Goal: Task Accomplishment & Management: Manage account settings

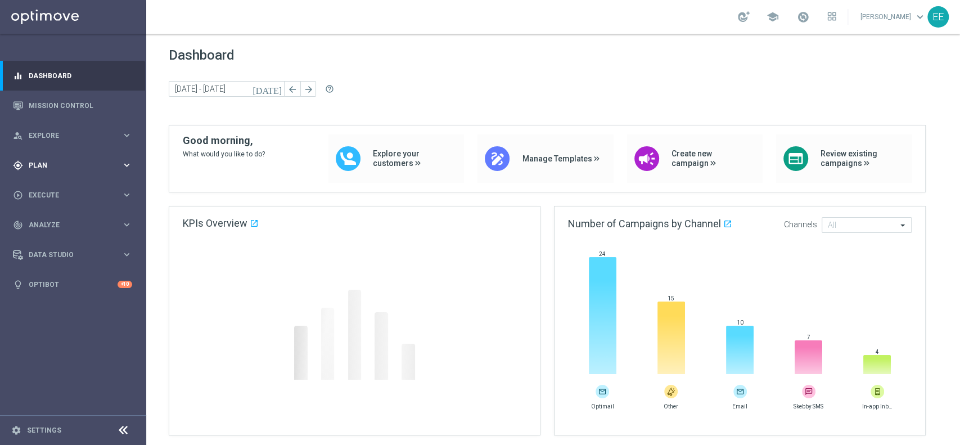
click at [55, 164] on span "Plan" at bounding box center [75, 165] width 93 height 7
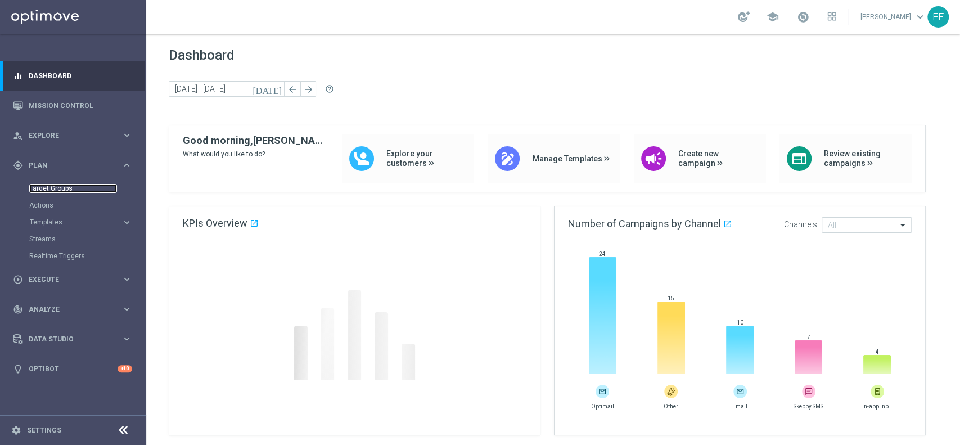
click at [65, 189] on link "Target Groups" at bounding box center [73, 188] width 88 height 9
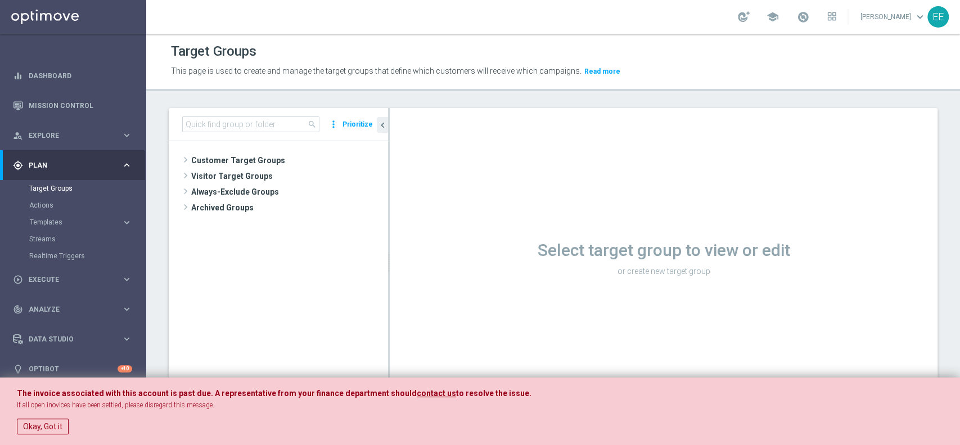
click at [279, 134] on div "search more_vert Prioritize" at bounding box center [278, 124] width 219 height 33
click at [54, 423] on button "Okay, Got it" at bounding box center [43, 426] width 52 height 16
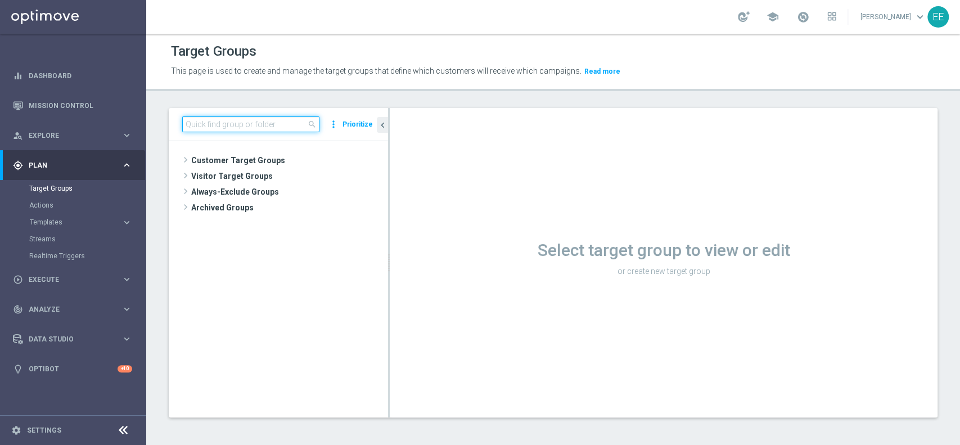
click at [296, 121] on input at bounding box center [250, 124] width 137 height 16
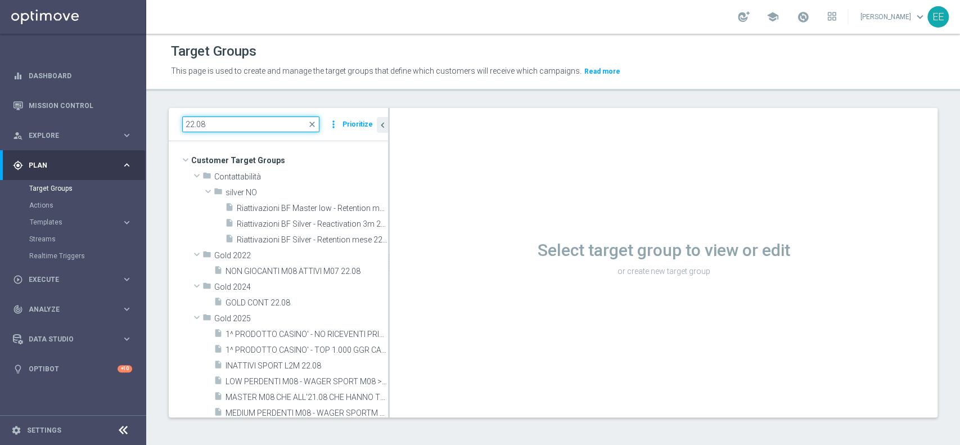
click at [188, 121] on input "22.08" at bounding box center [250, 124] width 137 height 16
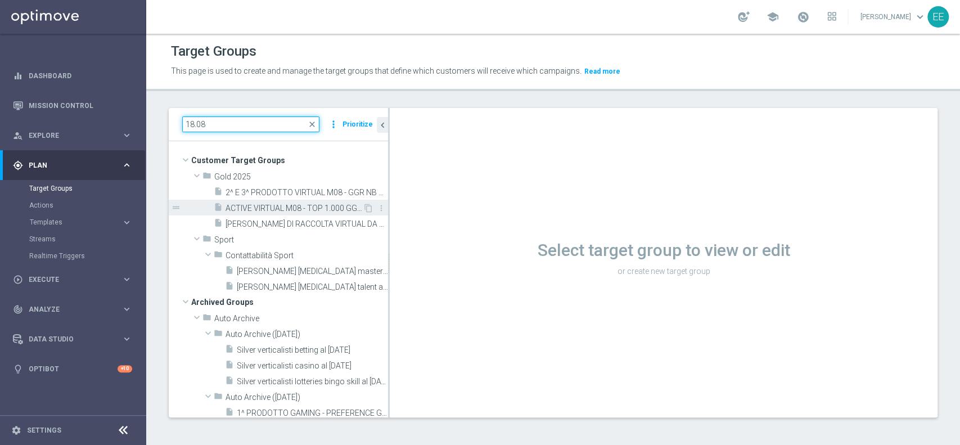
type input "18.08"
click at [281, 210] on span "ACTIVE VIRTUAL M08 - TOP 1.000 GGR M08 18.08" at bounding box center [294, 209] width 137 height 10
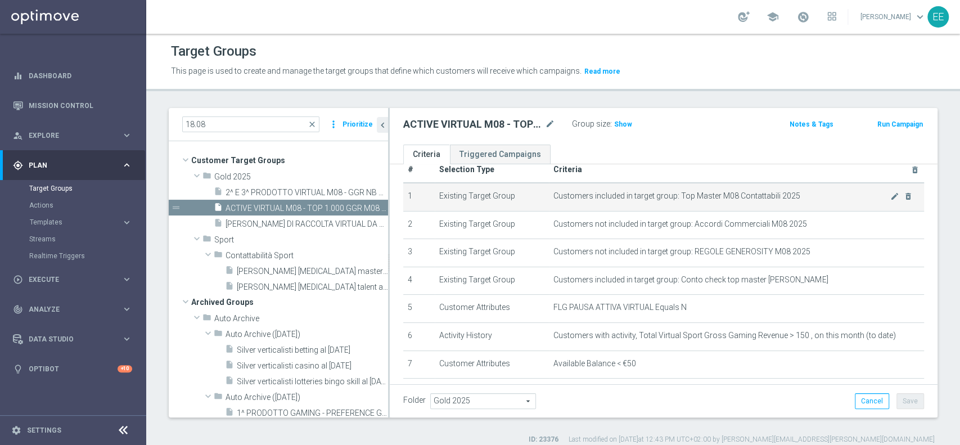
scroll to position [46, 0]
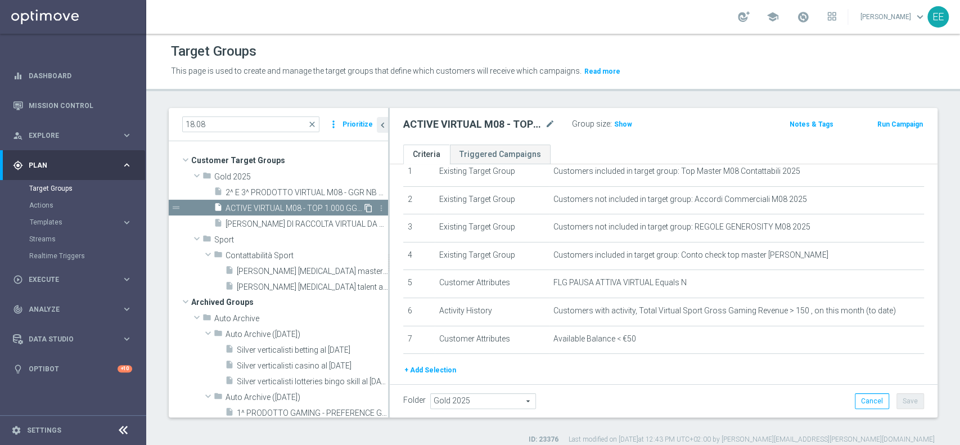
click at [364, 206] on icon "content_copy" at bounding box center [368, 208] width 9 height 9
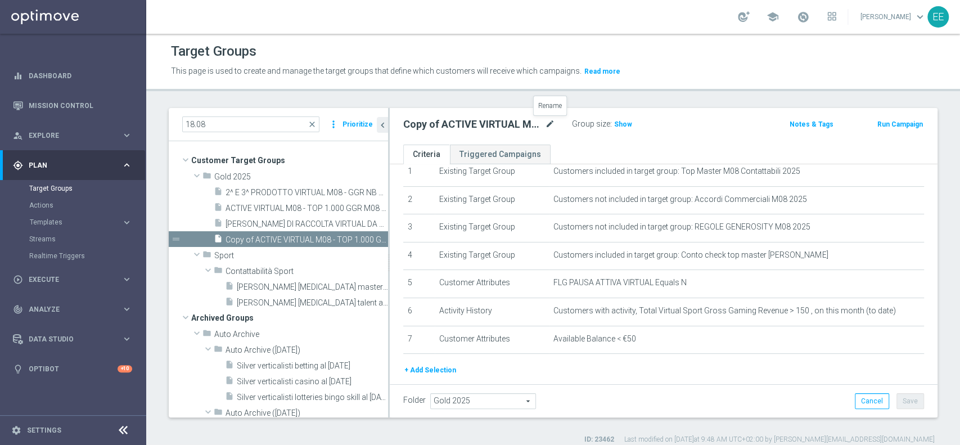
click at [548, 124] on icon "mode_edit" at bounding box center [550, 124] width 10 height 13
paste input "ACTIVE VIRTUAL M08 - TOP 1.000 GGR M08"
type input "ACTIVE VIRTUAL M08 - TOP 1.000 GGR M08 25.08"
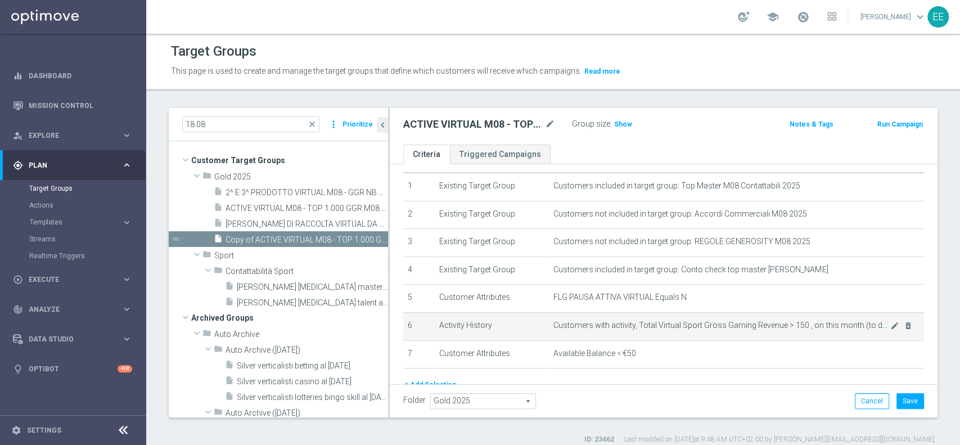
scroll to position [55, 0]
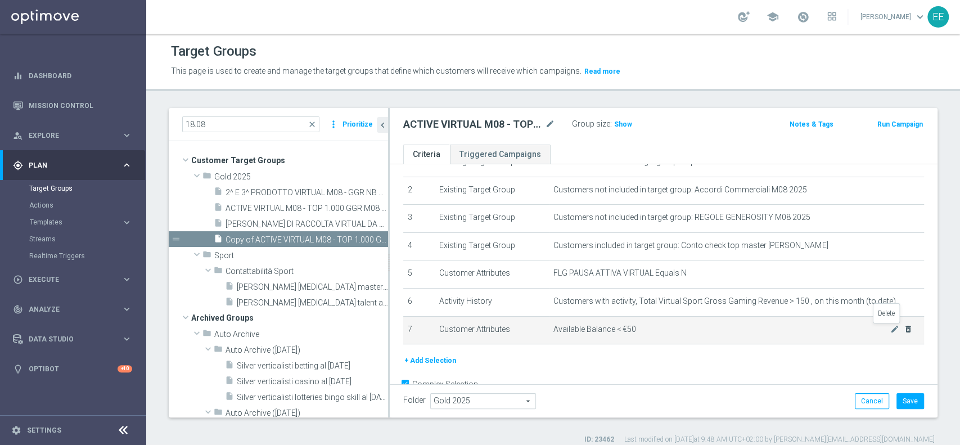
click at [904, 327] on icon "delete_forever" at bounding box center [908, 328] width 9 height 9
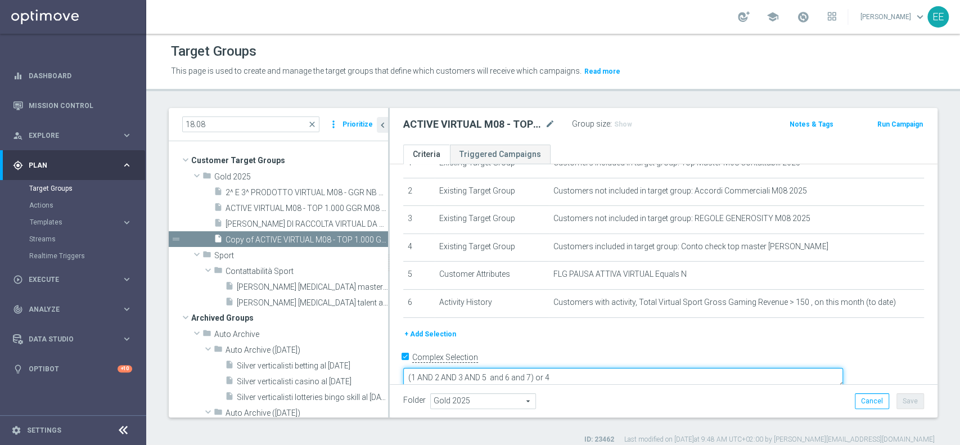
click at [610, 368] on textarea "(1 AND 2 AND 3 AND 5 and 6 and 7) or 4" at bounding box center [623, 378] width 440 height 20
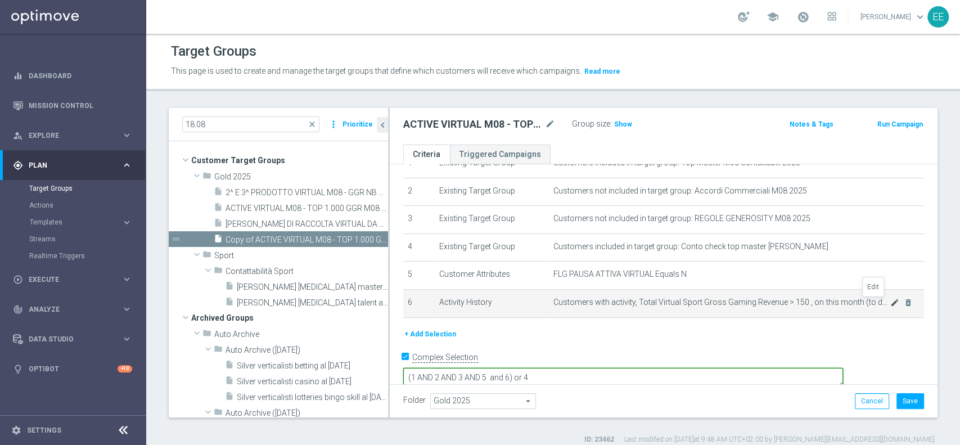
type textarea "(1 AND 2 AND 3 AND 5 and 6) or 4"
click at [890, 301] on icon "mode_edit" at bounding box center [894, 303] width 9 height 9
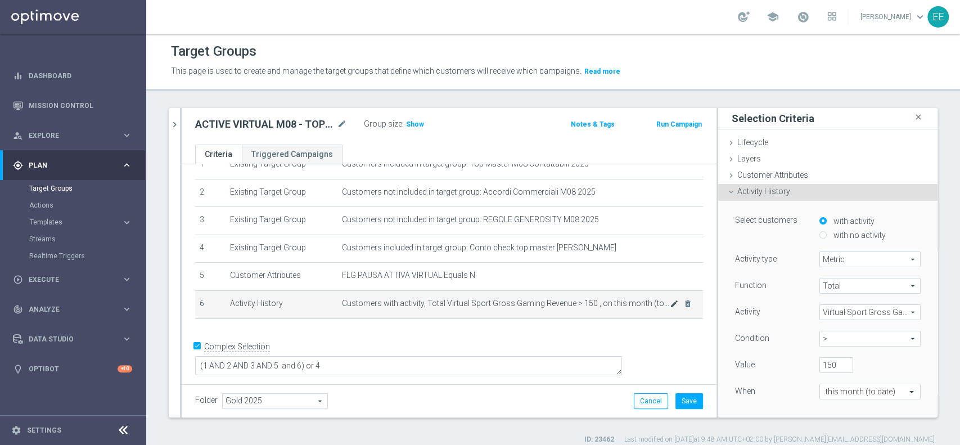
scroll to position [40, 0]
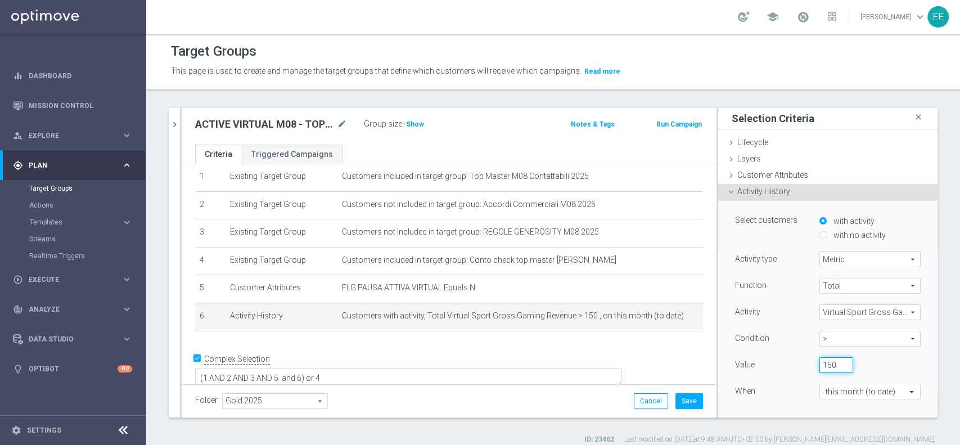
click at [819, 362] on input "150" at bounding box center [836, 365] width 34 height 16
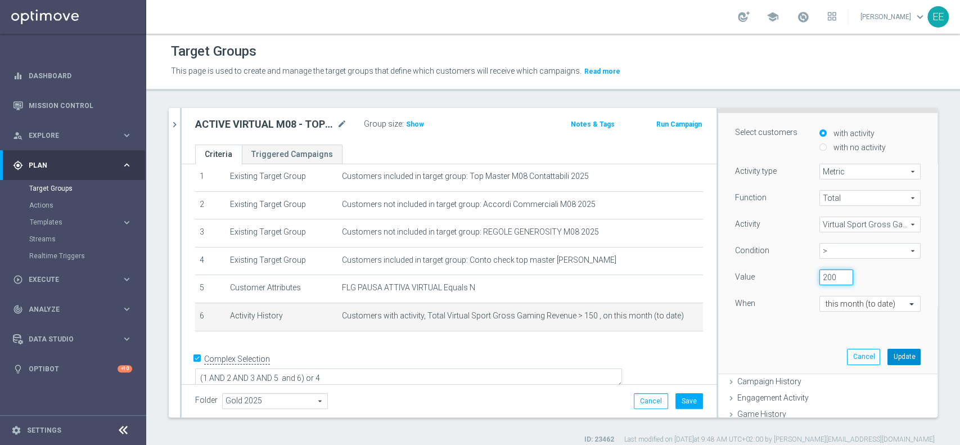
type input "200"
click at [889, 357] on button "Update" at bounding box center [903, 357] width 33 height 16
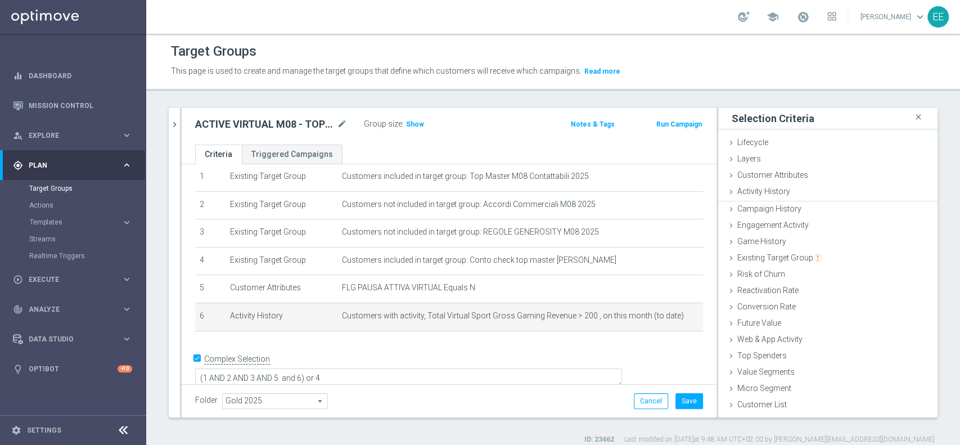
scroll to position [0, 0]
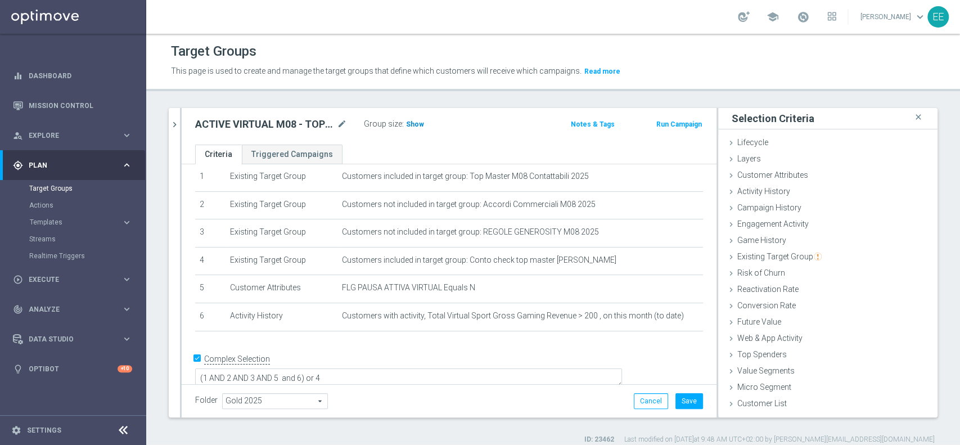
click at [421, 122] on span "Show" at bounding box center [415, 124] width 18 height 8
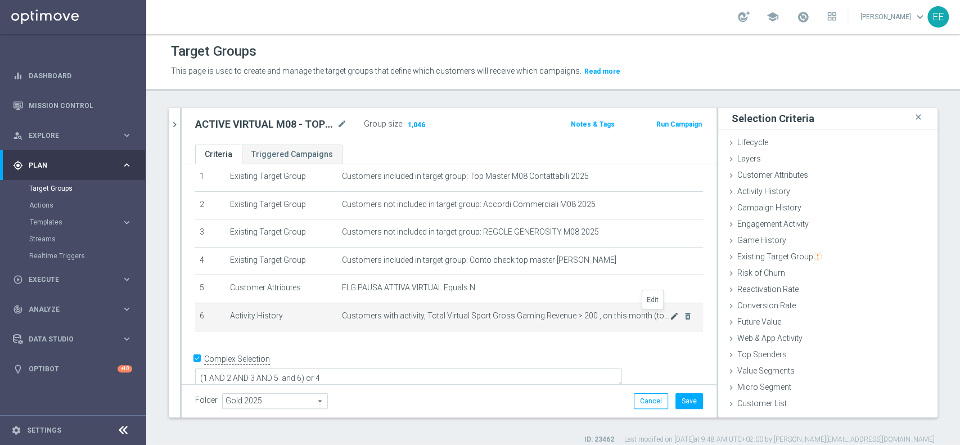
click at [670, 317] on icon "mode_edit" at bounding box center [674, 316] width 9 height 9
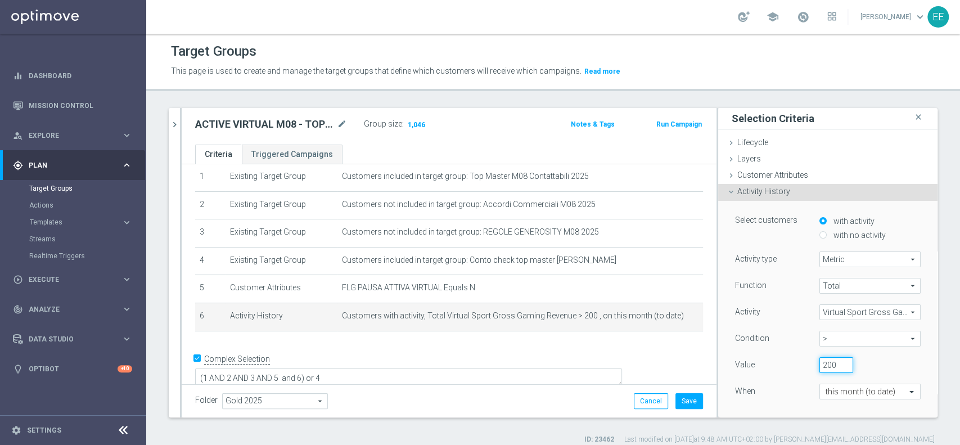
click at [819, 364] on input "200" at bounding box center [836, 365] width 34 height 16
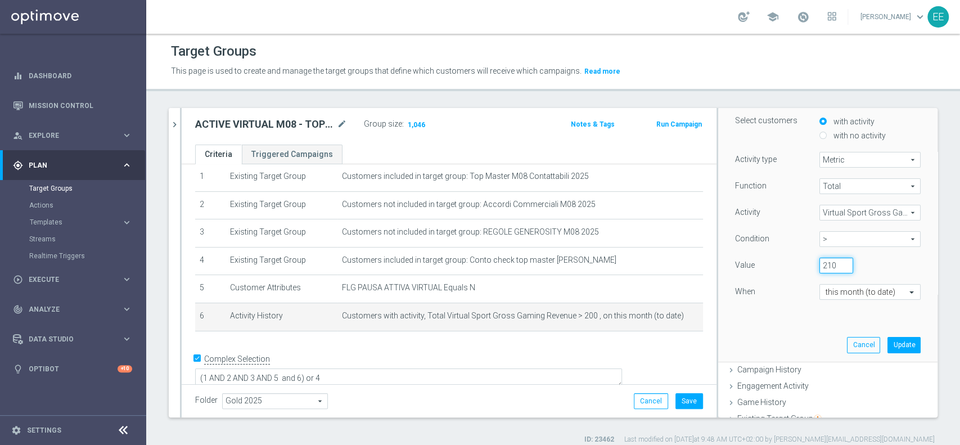
scroll to position [100, 0]
type input "210"
click at [887, 344] on button "Update" at bounding box center [903, 344] width 33 height 16
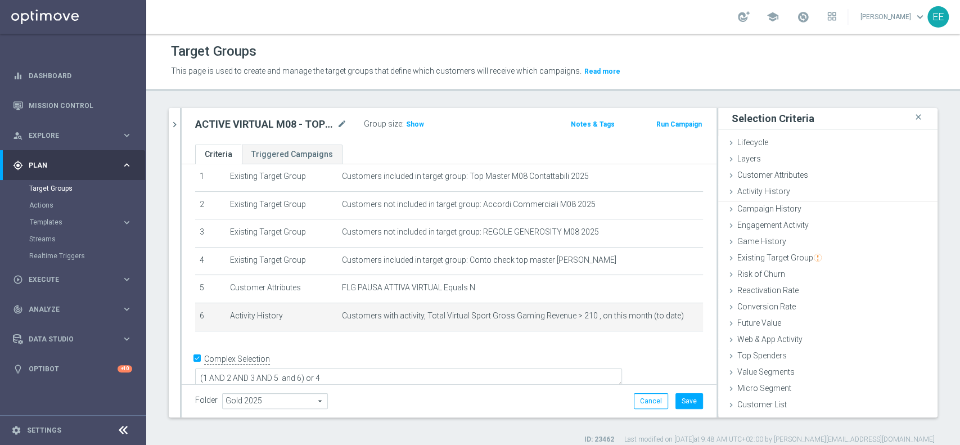
scroll to position [0, 0]
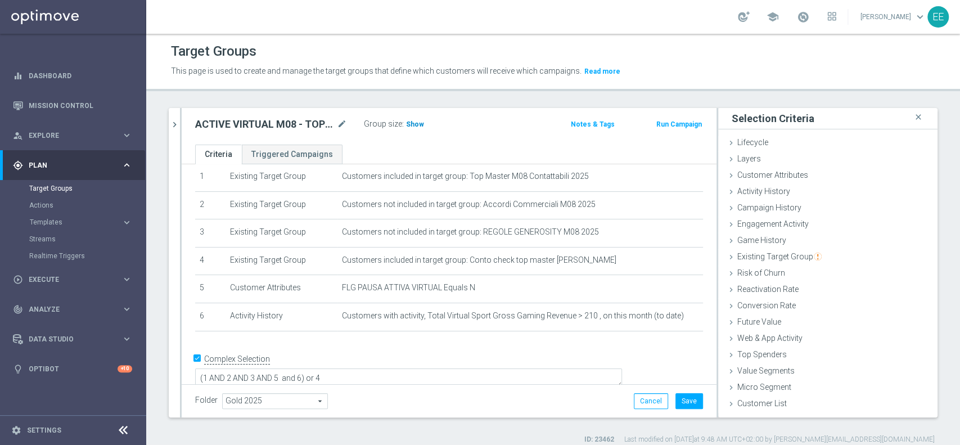
click at [413, 122] on span "Show" at bounding box center [415, 124] width 18 height 8
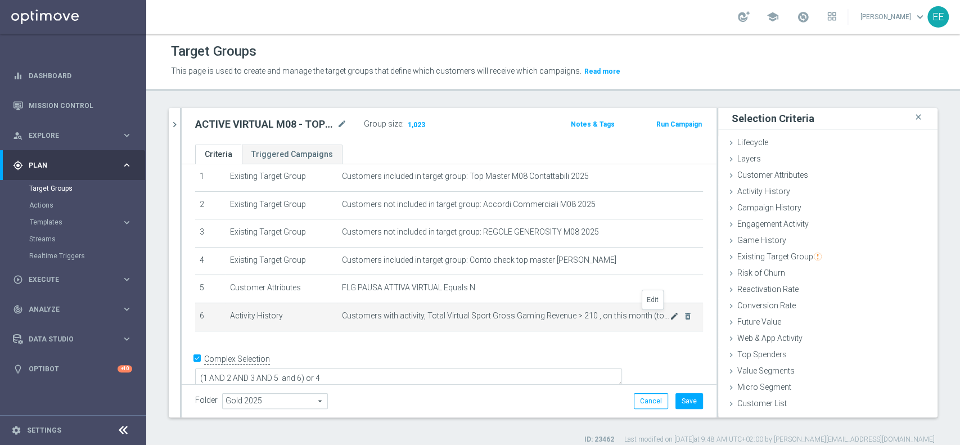
click at [670, 315] on icon "mode_edit" at bounding box center [674, 316] width 9 height 9
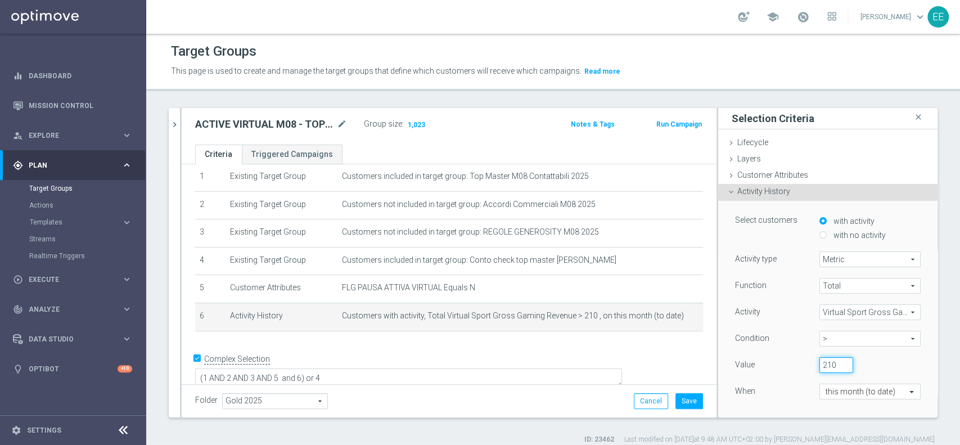
click at [819, 360] on input "210" at bounding box center [836, 365] width 34 height 16
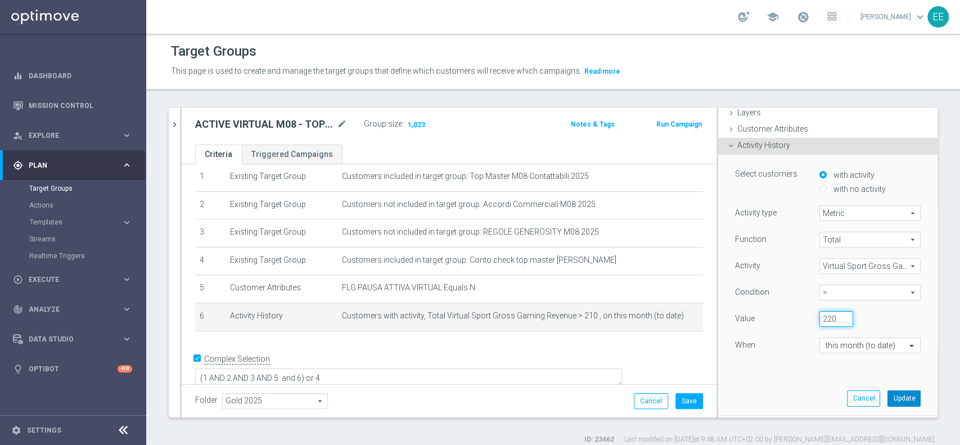
type input "220"
click at [887, 393] on button "Update" at bounding box center [903, 398] width 33 height 16
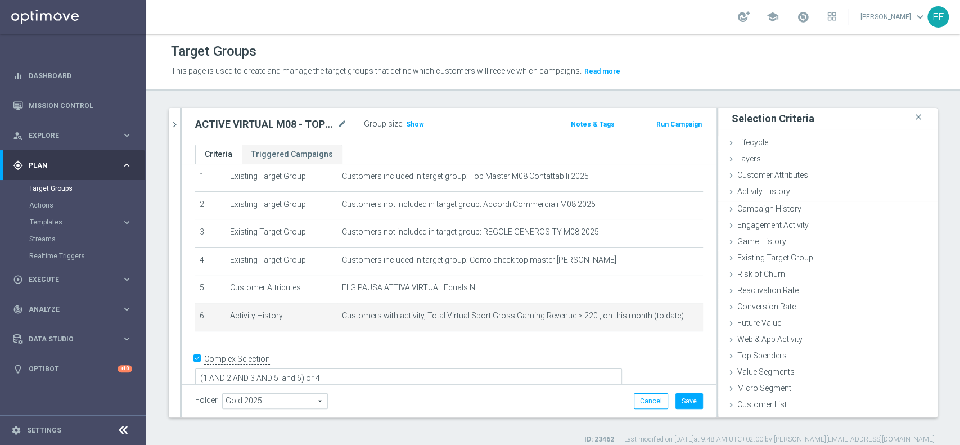
scroll to position [0, 0]
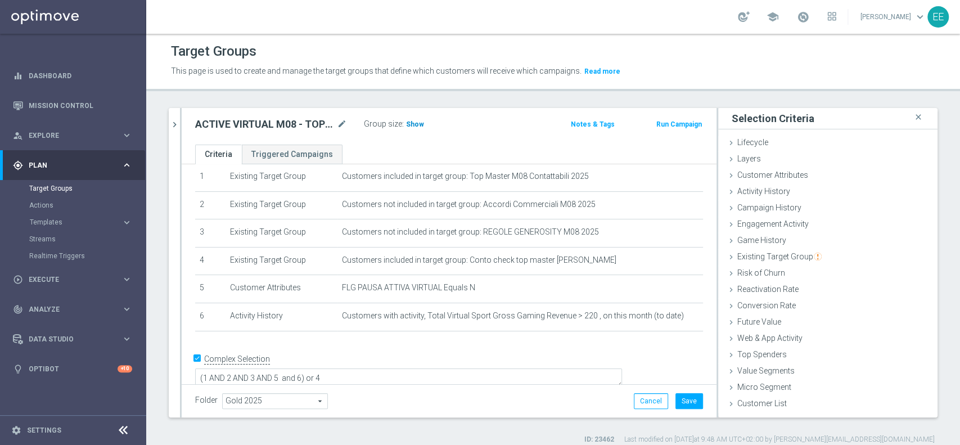
click at [418, 127] on span "Show" at bounding box center [415, 124] width 18 height 8
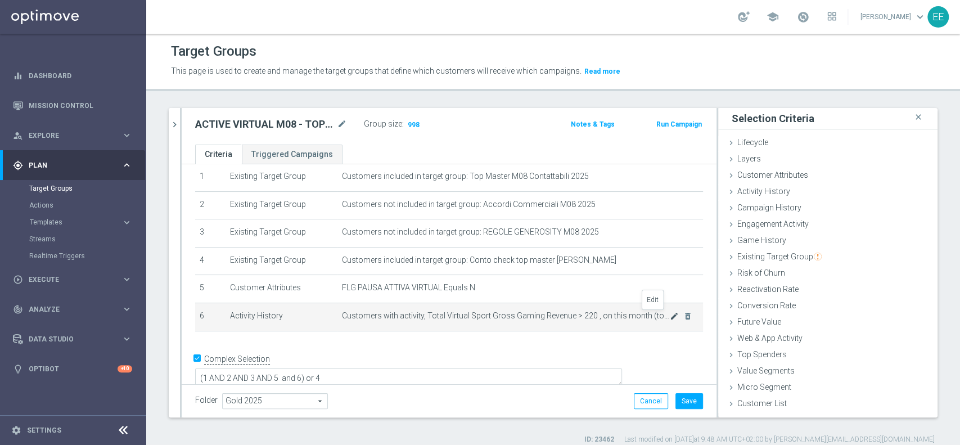
click at [670, 319] on icon "mode_edit" at bounding box center [674, 316] width 9 height 9
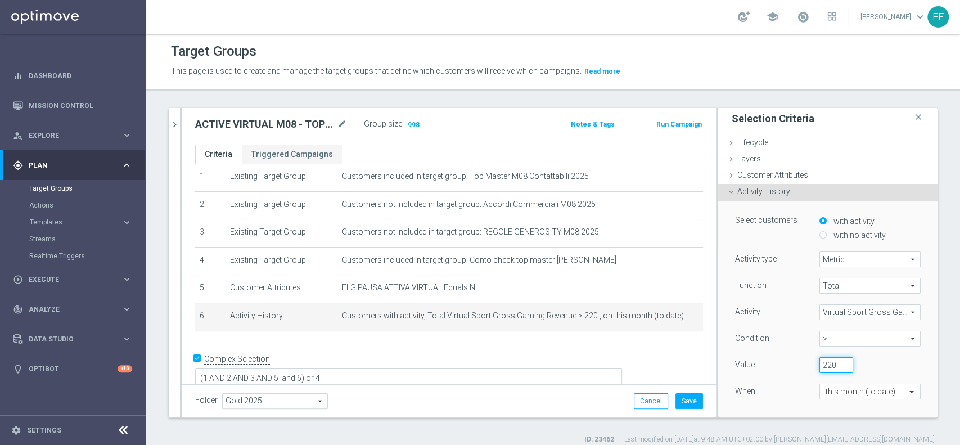
click at [820, 360] on input "220" at bounding box center [836, 365] width 34 height 16
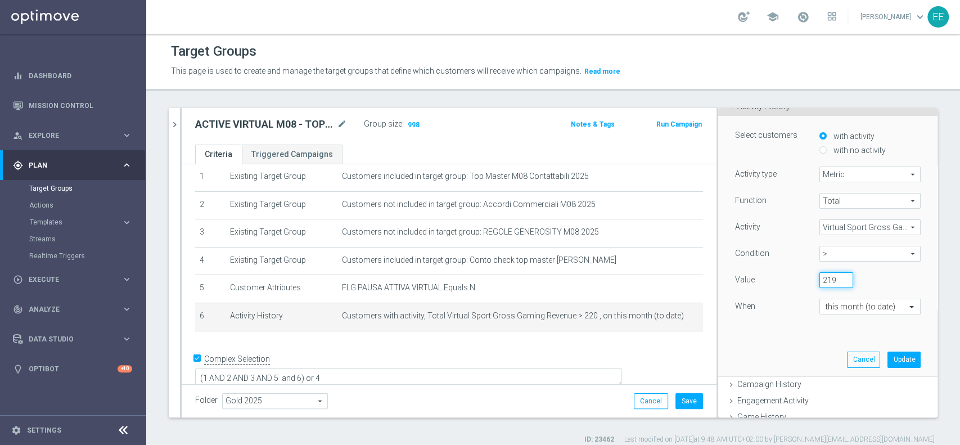
scroll to position [91, 0]
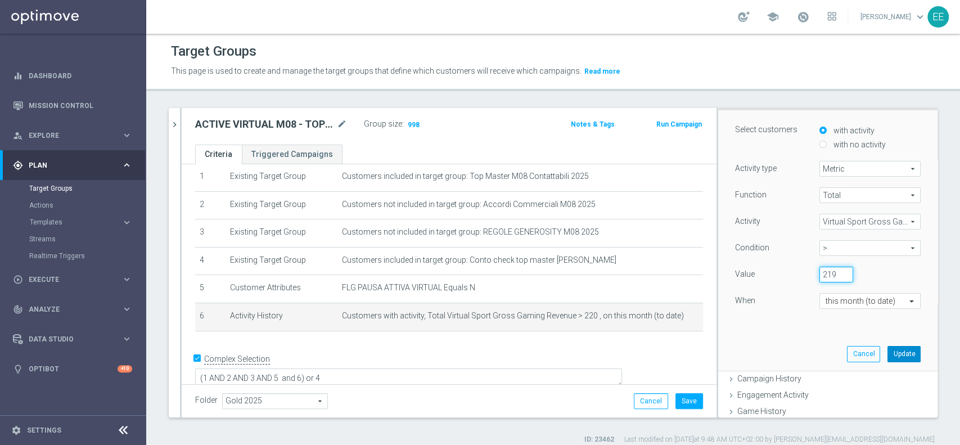
type input "219"
click at [887, 353] on button "Update" at bounding box center [903, 354] width 33 height 16
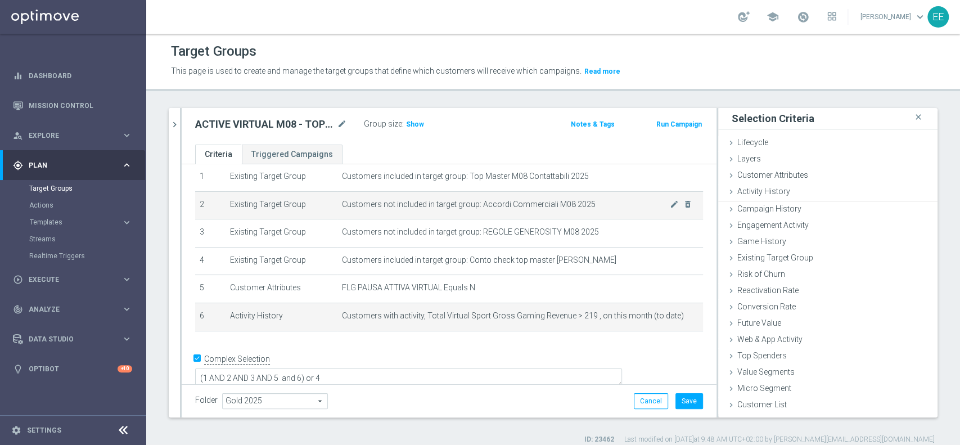
scroll to position [0, 0]
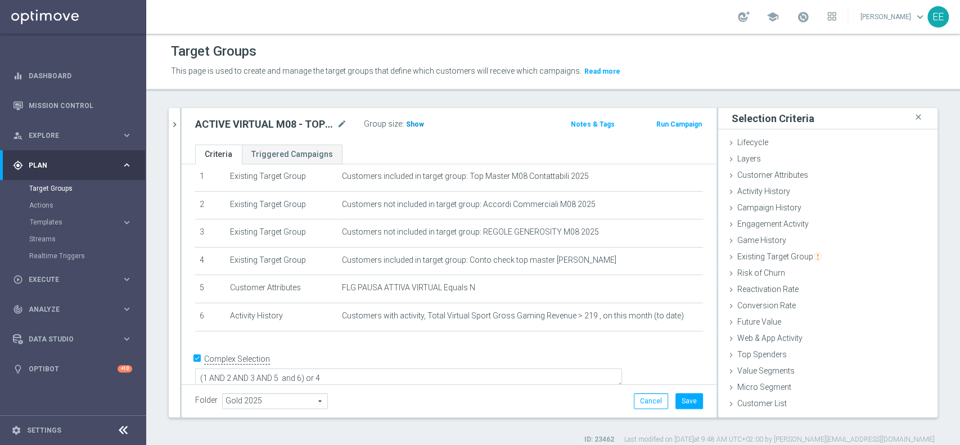
click at [416, 125] on span "Show" at bounding box center [415, 124] width 18 height 8
click at [675, 399] on button "Save" at bounding box center [689, 401] width 28 height 16
click at [173, 121] on icon "chevron_right" at bounding box center [174, 124] width 11 height 11
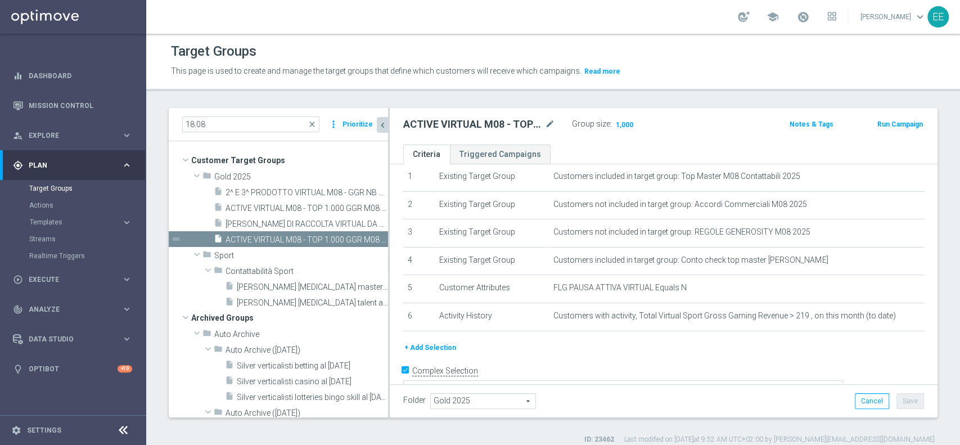
scroll to position [53, 0]
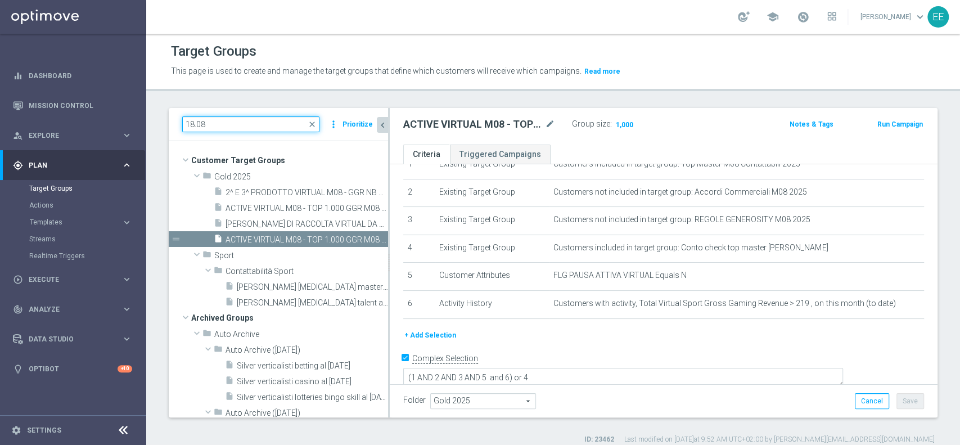
click at [216, 124] on input "18.08" at bounding box center [250, 124] width 137 height 16
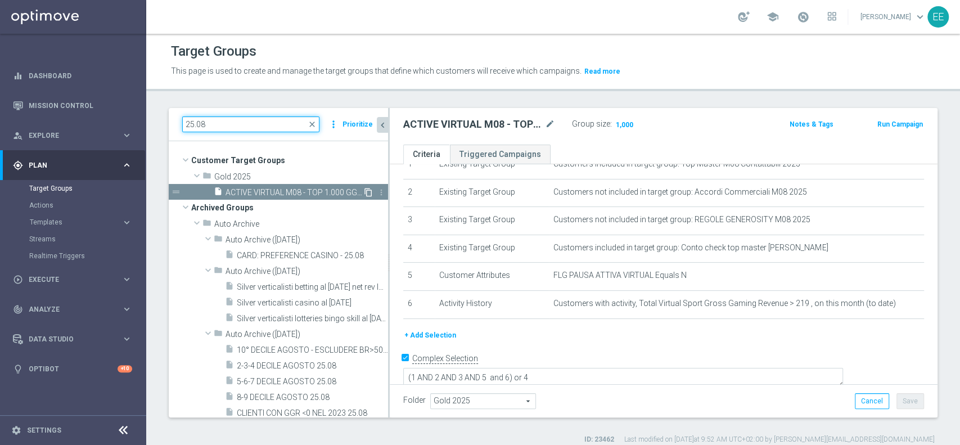
type input "25.08"
click at [364, 191] on icon "content_copy" at bounding box center [368, 192] width 9 height 9
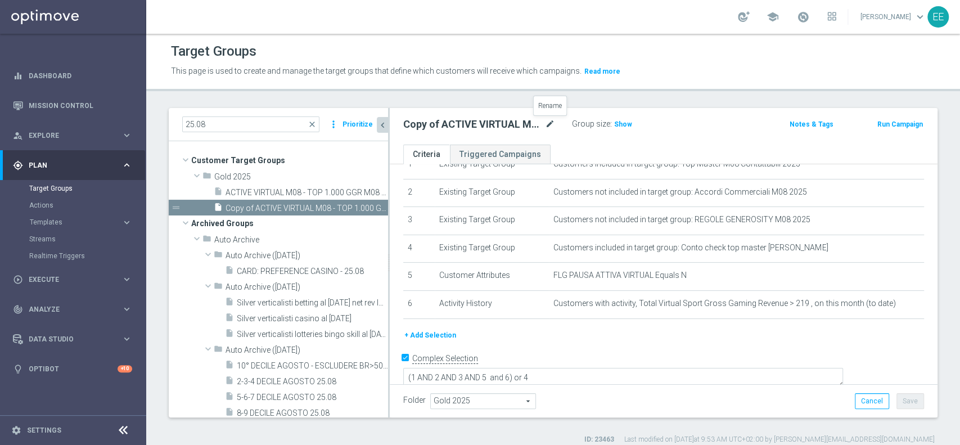
click at [548, 123] on icon "mode_edit" at bounding box center [550, 124] width 10 height 13
type input "OTHER VIRTUAL GGR VIRTUAL M08 25.08"
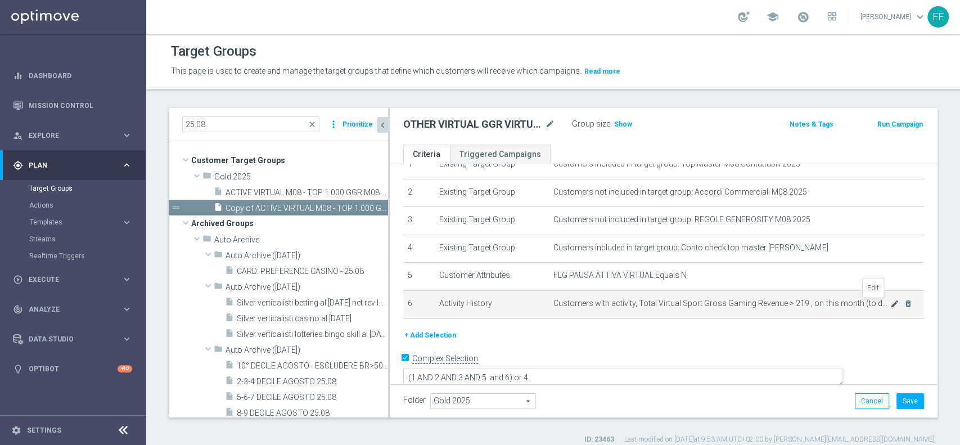
click at [890, 302] on icon "mode_edit" at bounding box center [894, 303] width 9 height 9
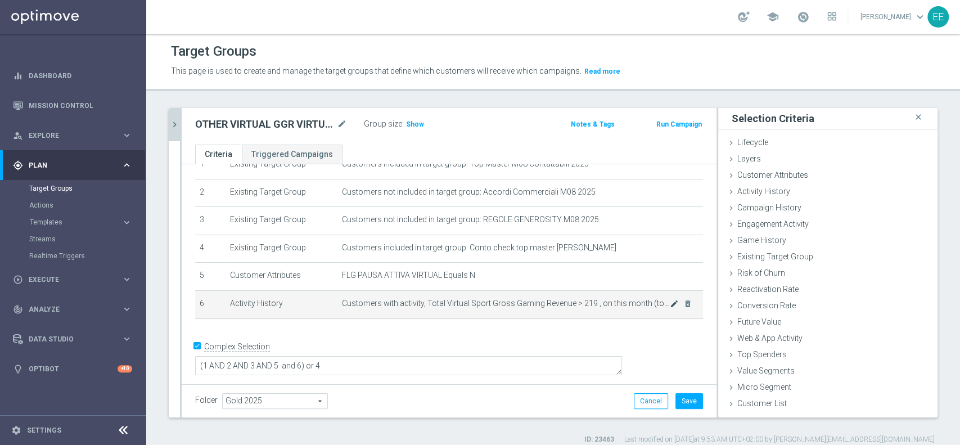
scroll to position [40, 0]
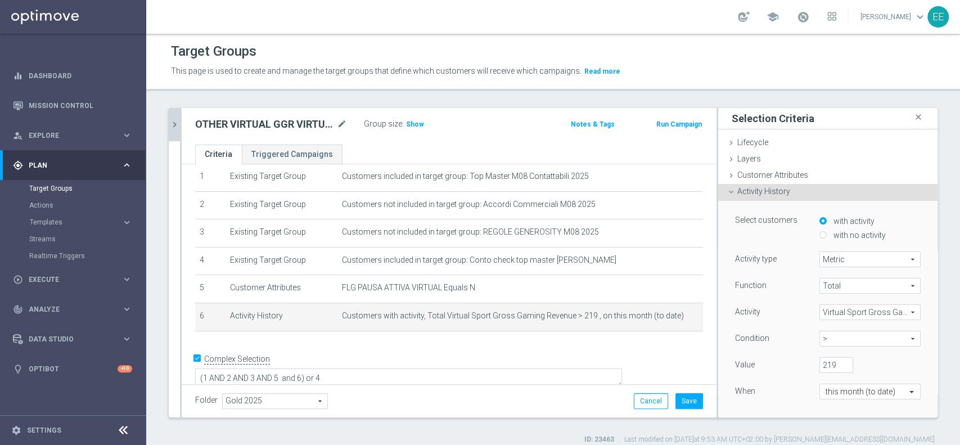
click at [812, 355] on div "Function Total Total arrow_drop_down search Activity Virtual Sport Gross Gaming…" at bounding box center [828, 349] width 186 height 142
click at [819, 360] on input "219" at bounding box center [836, 365] width 34 height 16
click at [867, 339] on span ">" at bounding box center [870, 338] width 100 height 15
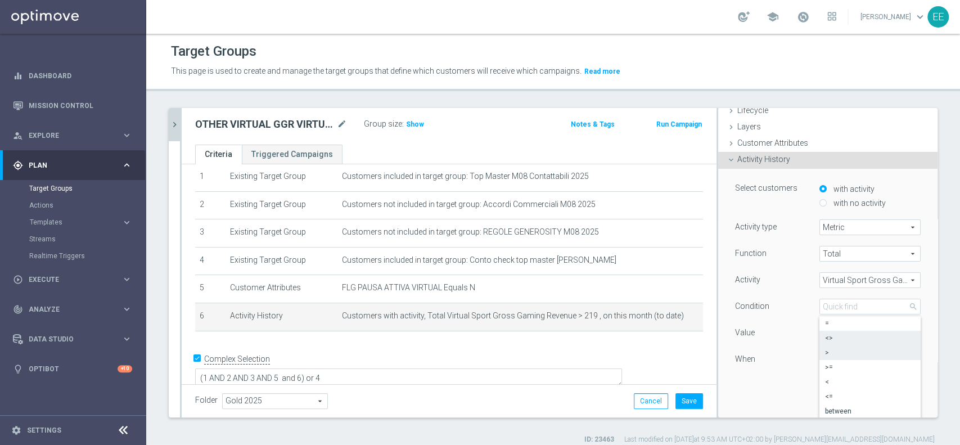
scroll to position [33, 0]
click at [837, 411] on span "between" at bounding box center [870, 410] width 90 height 9
type input "between"
click at [870, 326] on input "number" at bounding box center [887, 332] width 34 height 16
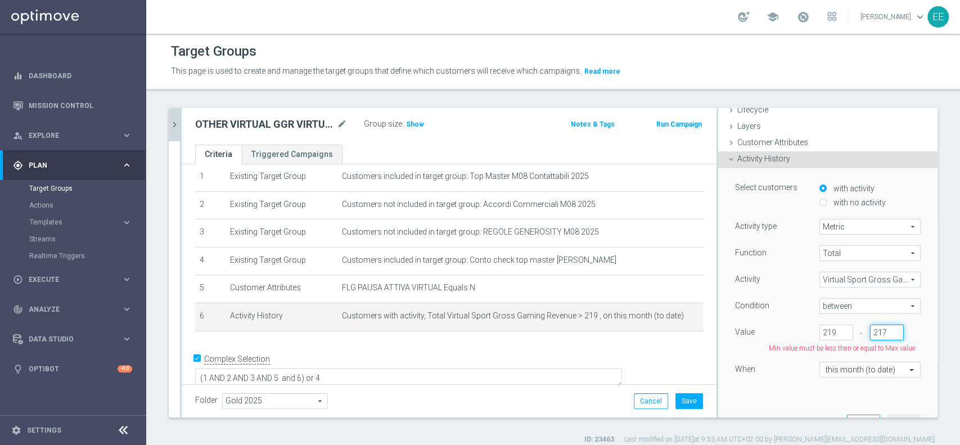
type input "218"
click at [819, 326] on input "219" at bounding box center [836, 332] width 34 height 16
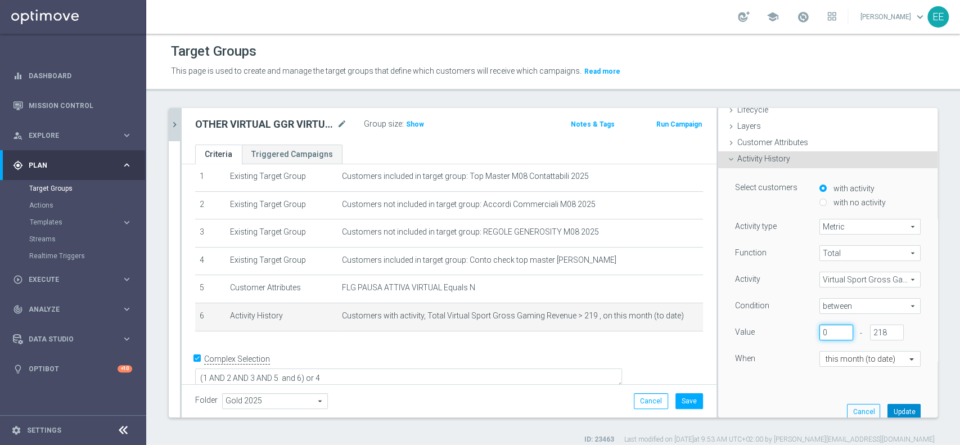
type input "0"
click at [889, 405] on button "Update" at bounding box center [903, 412] width 33 height 16
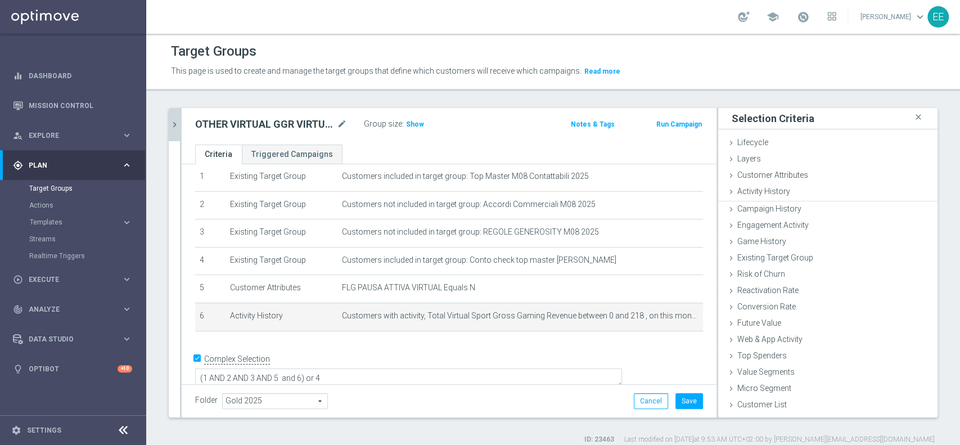
scroll to position [0, 0]
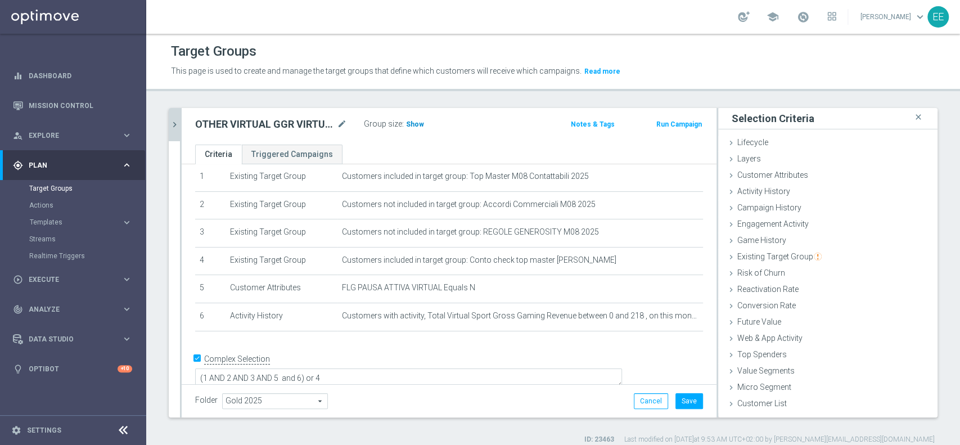
click at [414, 125] on span "Show" at bounding box center [415, 124] width 18 height 8
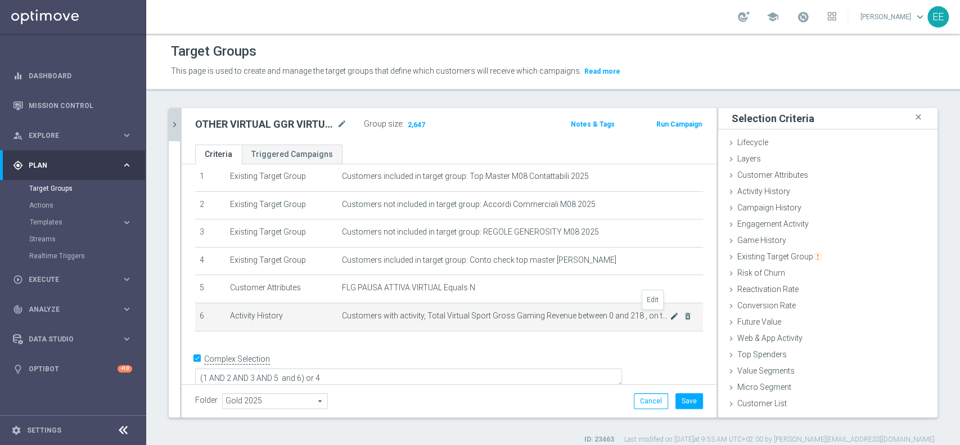
click at [670, 317] on icon "mode_edit" at bounding box center [674, 316] width 9 height 9
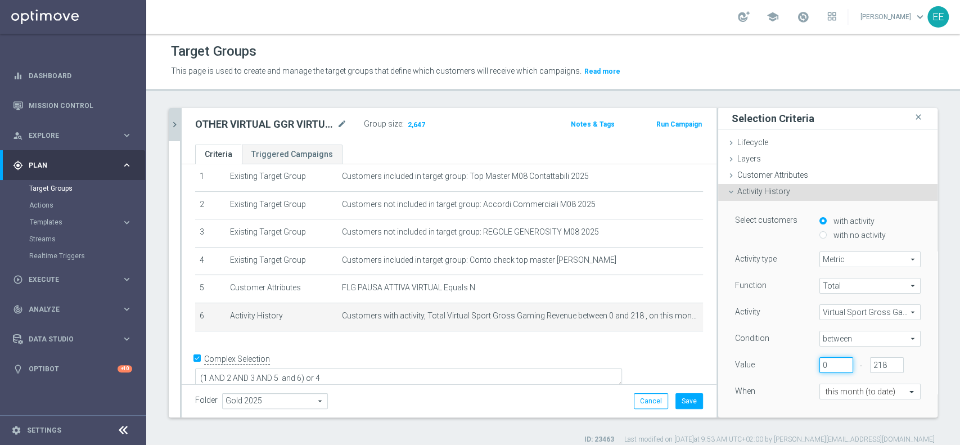
click at [819, 363] on input "0" at bounding box center [836, 365] width 34 height 16
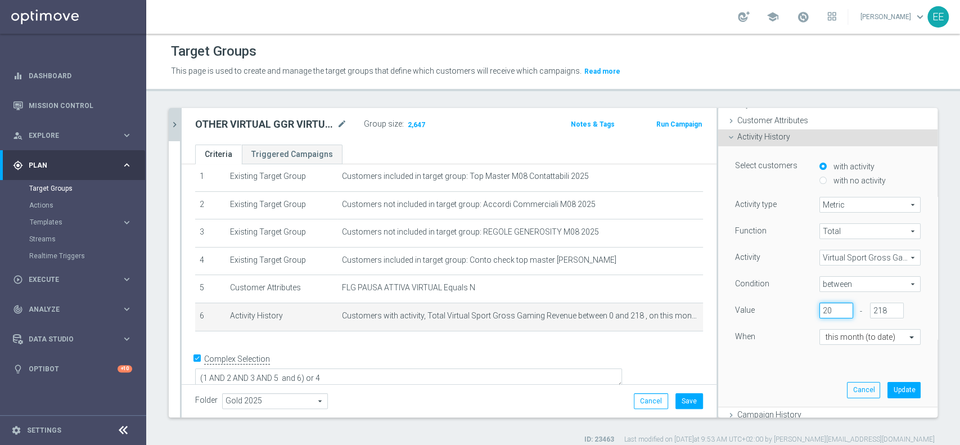
scroll to position [55, 0]
type input "20"
click at [887, 385] on button "Update" at bounding box center [903, 389] width 33 height 16
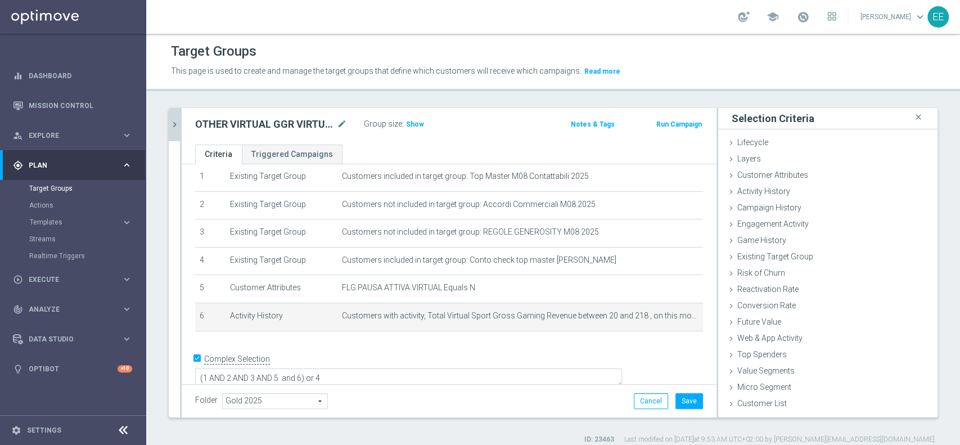
scroll to position [0, 0]
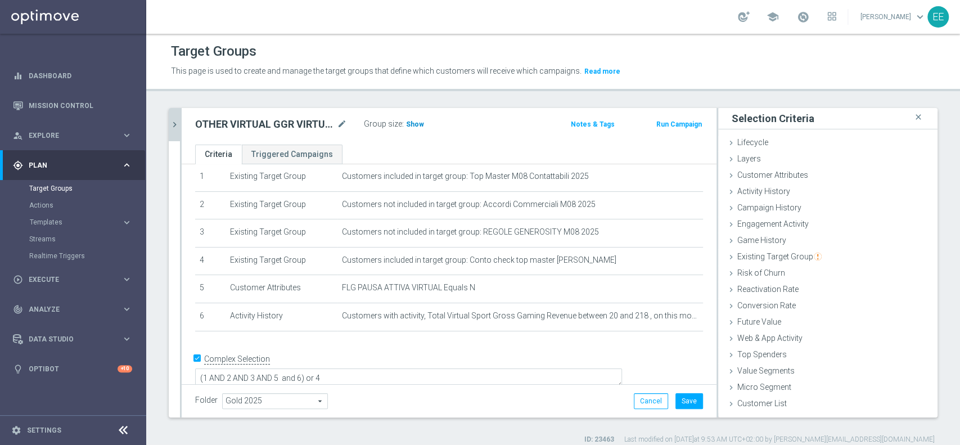
click at [413, 124] on span "Show" at bounding box center [415, 124] width 18 height 8
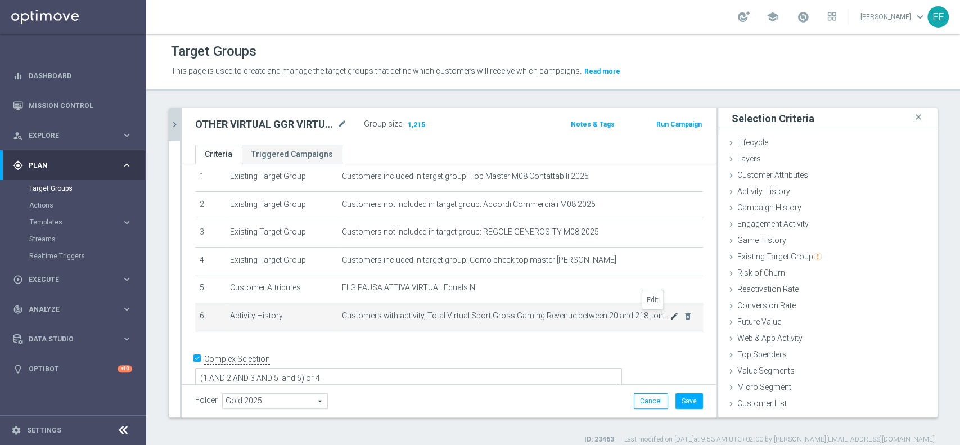
click at [670, 315] on icon "mode_edit" at bounding box center [674, 316] width 9 height 9
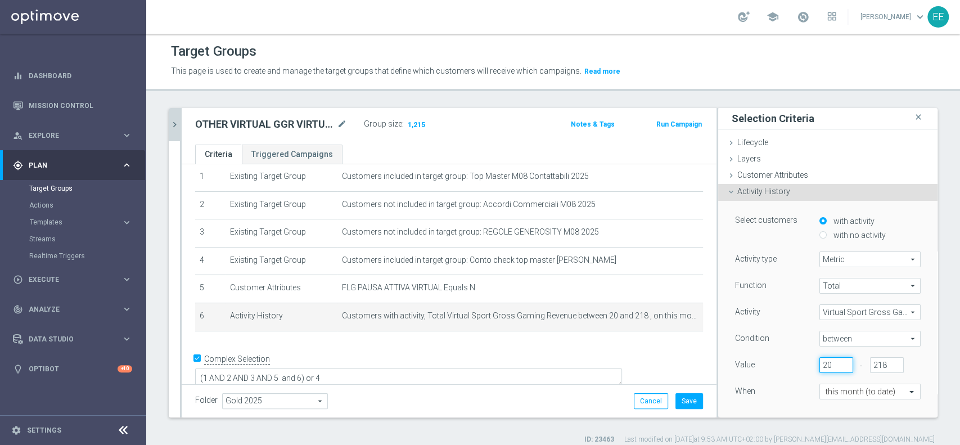
click at [819, 362] on input "20" at bounding box center [836, 365] width 34 height 16
type input "10"
click at [764, 396] on div "When" at bounding box center [769, 393] width 84 height 18
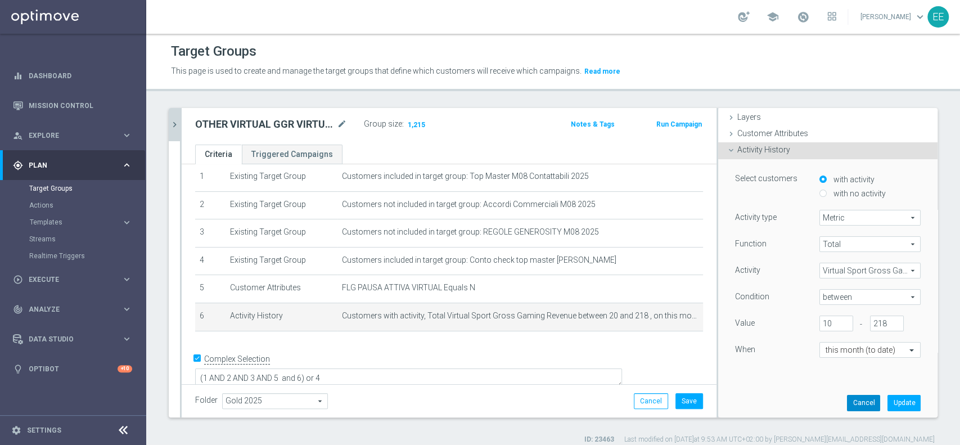
scroll to position [44, 0]
click at [887, 394] on button "Update" at bounding box center [903, 400] width 33 height 16
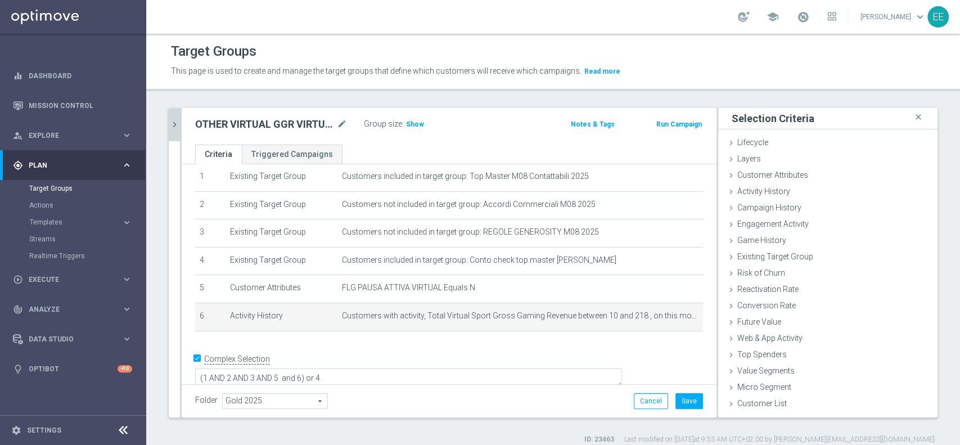
scroll to position [0, 0]
click at [412, 128] on span "Show" at bounding box center [415, 124] width 18 height 8
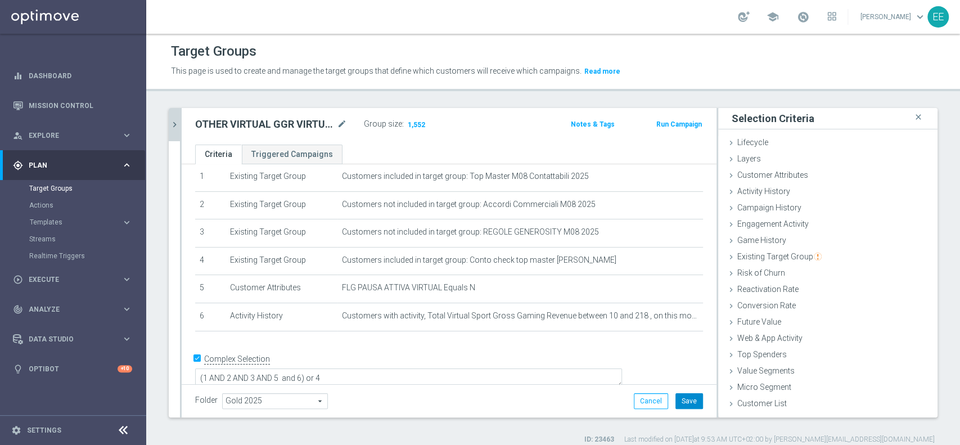
click at [675, 398] on button "Save" at bounding box center [689, 401] width 28 height 16
click at [177, 129] on button "chevron_right" at bounding box center [174, 124] width 11 height 33
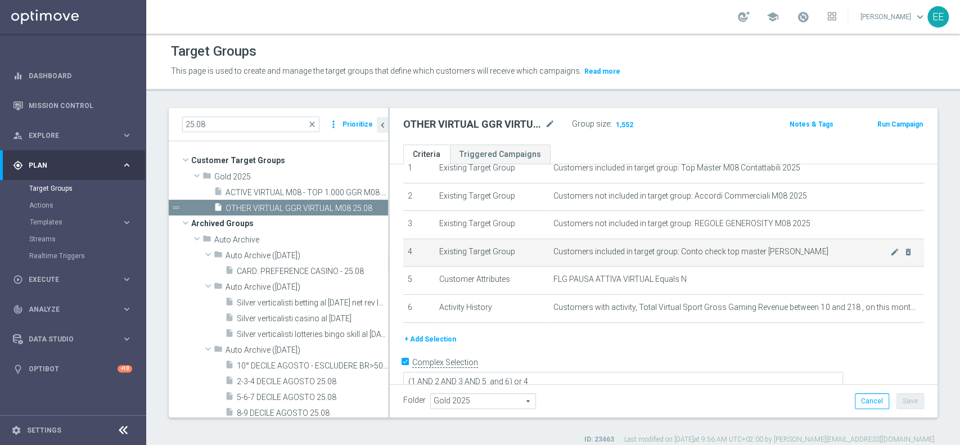
scroll to position [53, 0]
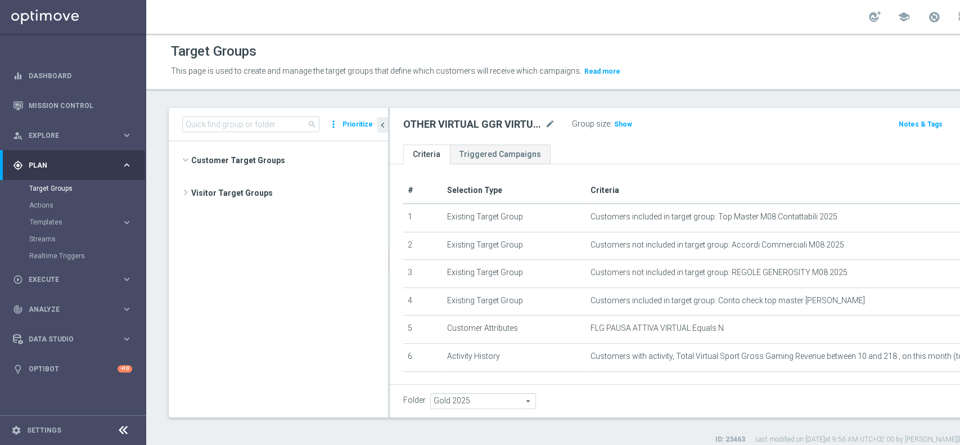
scroll to position [8459, 0]
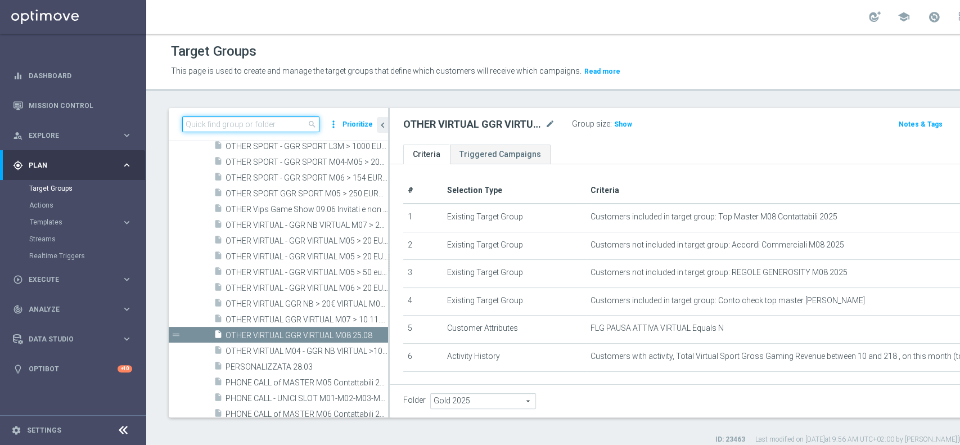
click at [229, 122] on input at bounding box center [250, 124] width 137 height 16
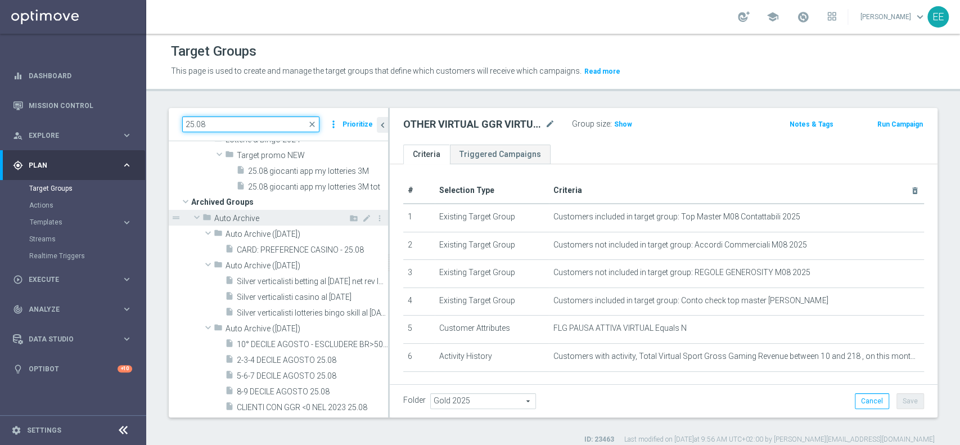
scroll to position [0, 0]
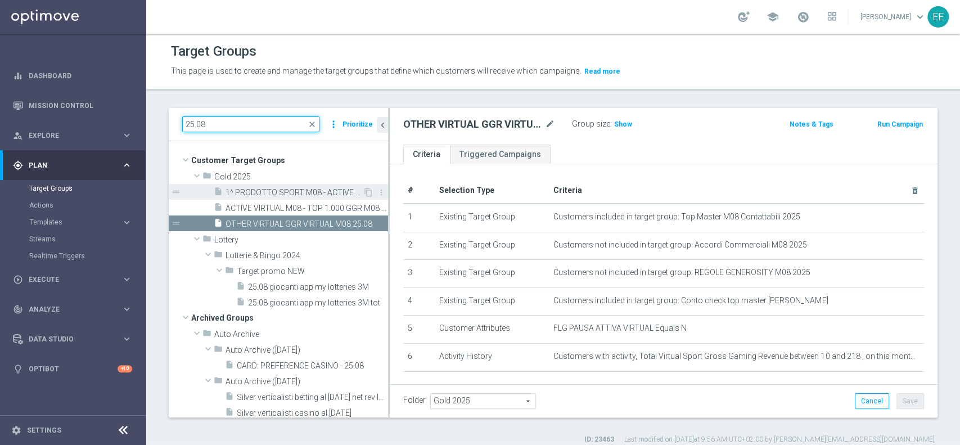
type input "25.08"
click at [274, 194] on span "1^ PRODOTTO SPORT M08 - ACTIVE VIRTUAL L2M - GGR VIRTUAL L2M > 100 25.08" at bounding box center [294, 193] width 137 height 10
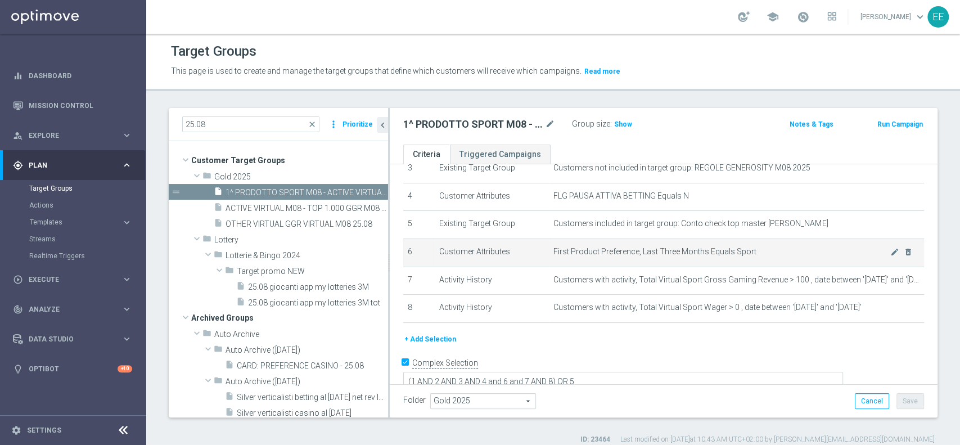
scroll to position [109, 0]
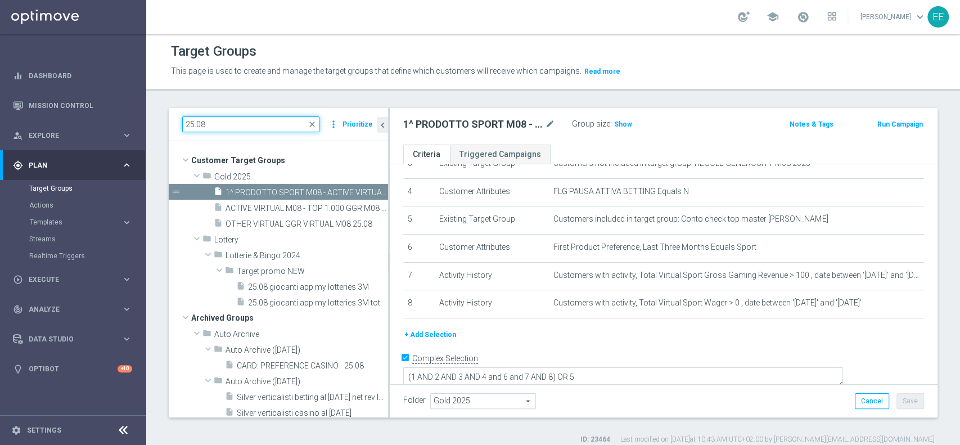
click at [226, 125] on input "25.08" at bounding box center [250, 124] width 137 height 16
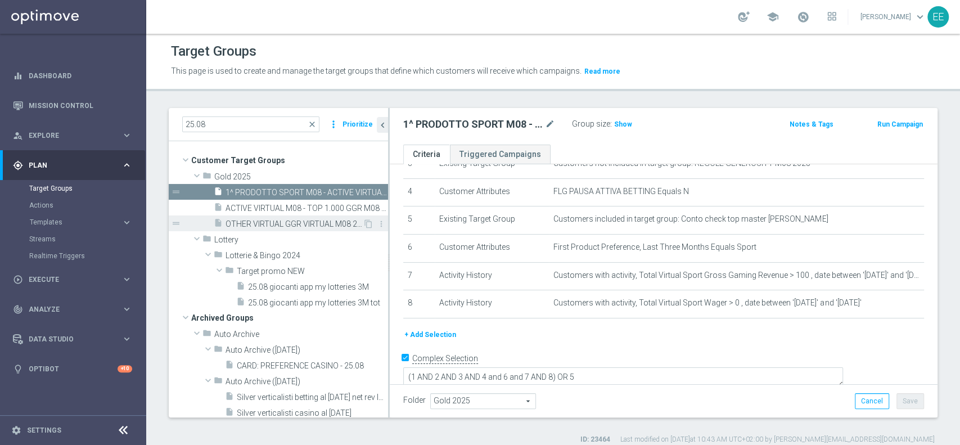
click at [292, 220] on span "OTHER VIRTUAL GGR VIRTUAL M08 25.08" at bounding box center [294, 224] width 137 height 10
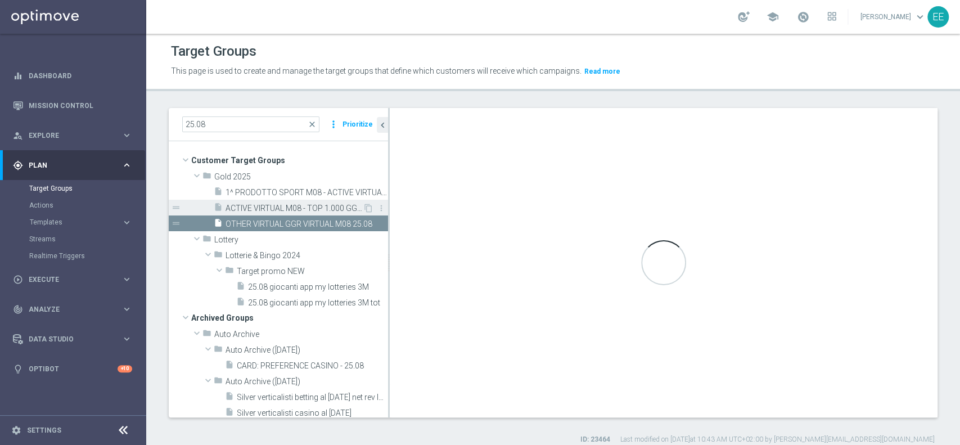
click at [291, 211] on span "ACTIVE VIRTUAL M08 - TOP 1.000 GGR M08 25.08" at bounding box center [294, 209] width 137 height 10
type textarea "(1 AND 2 AND 3 AND 5 and 6) or 4"
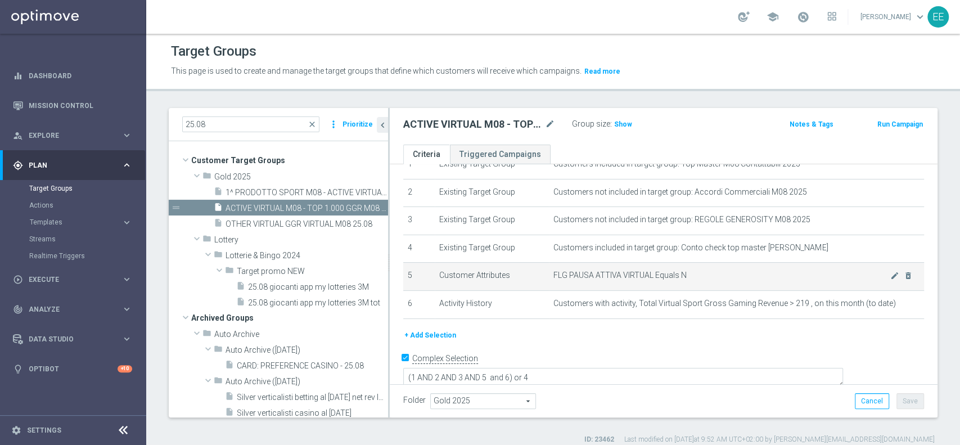
scroll to position [9, 0]
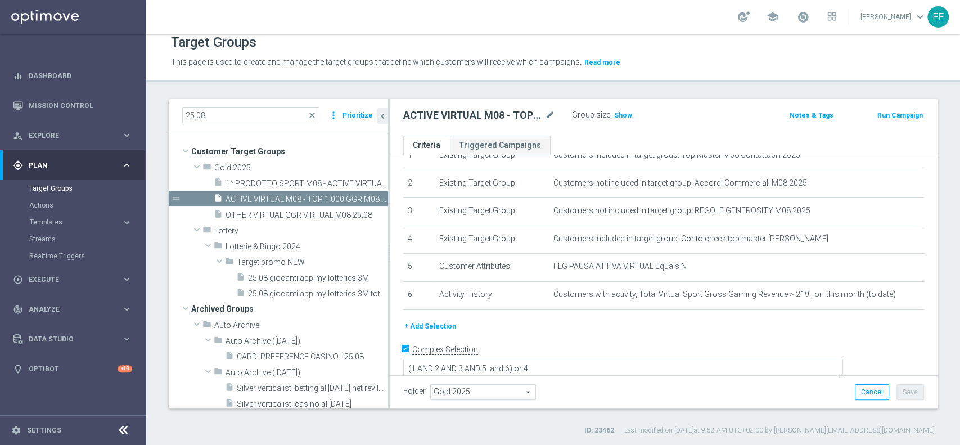
click at [427, 329] on button "+ Add Selection" at bounding box center [430, 326] width 54 height 12
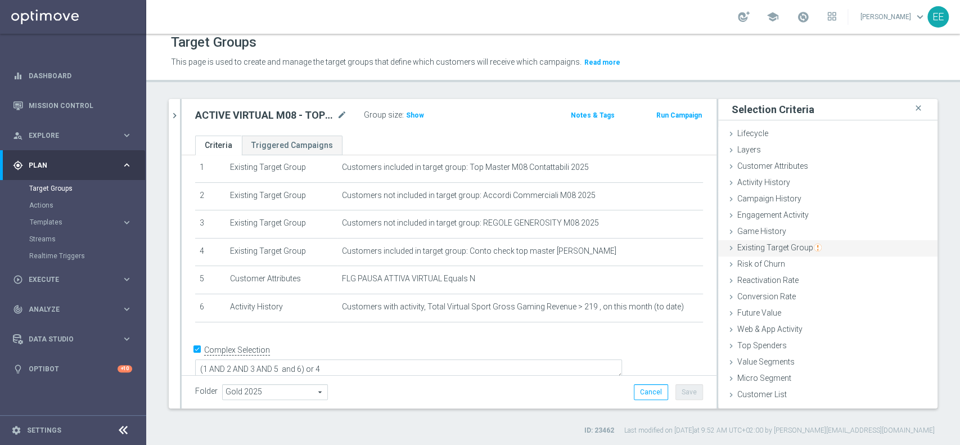
click at [814, 246] on img "button" at bounding box center [818, 248] width 8 height 8
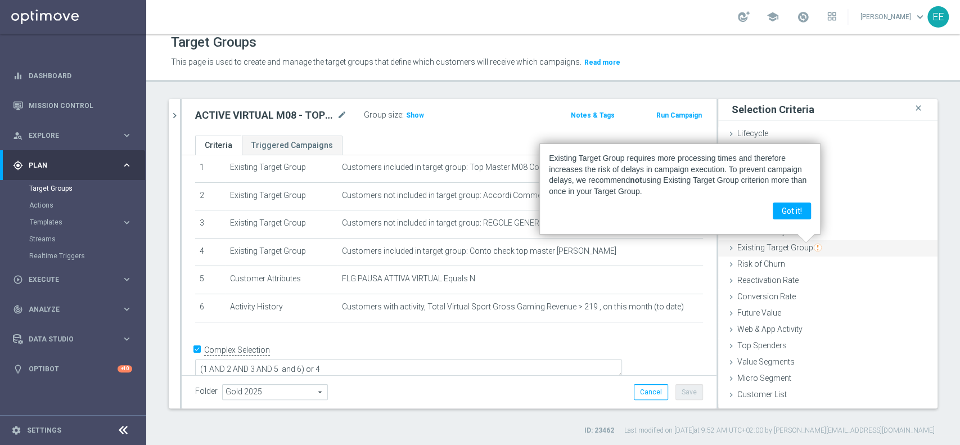
click at [766, 243] on span "Existing Target Group" at bounding box center [779, 247] width 84 height 9
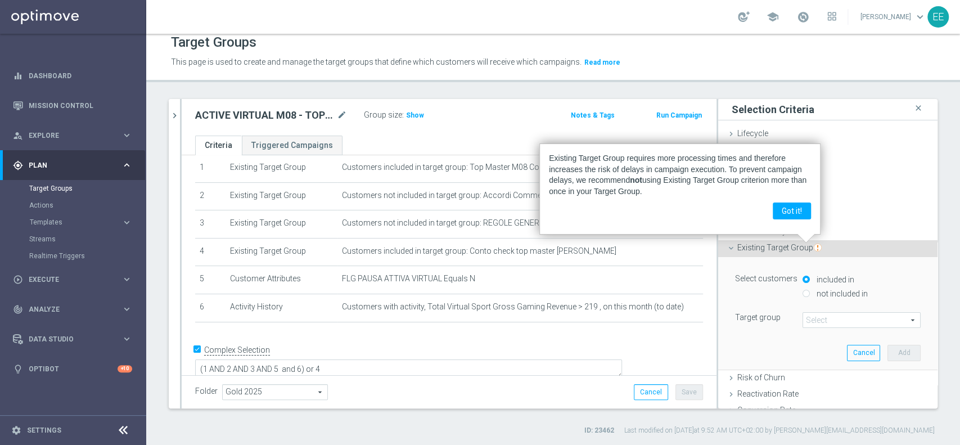
click at [826, 289] on label "not included in" at bounding box center [841, 294] width 54 height 10
click at [810, 290] on input "not included in" at bounding box center [806, 293] width 7 height 7
radio input "true"
click at [818, 323] on span at bounding box center [861, 320] width 117 height 15
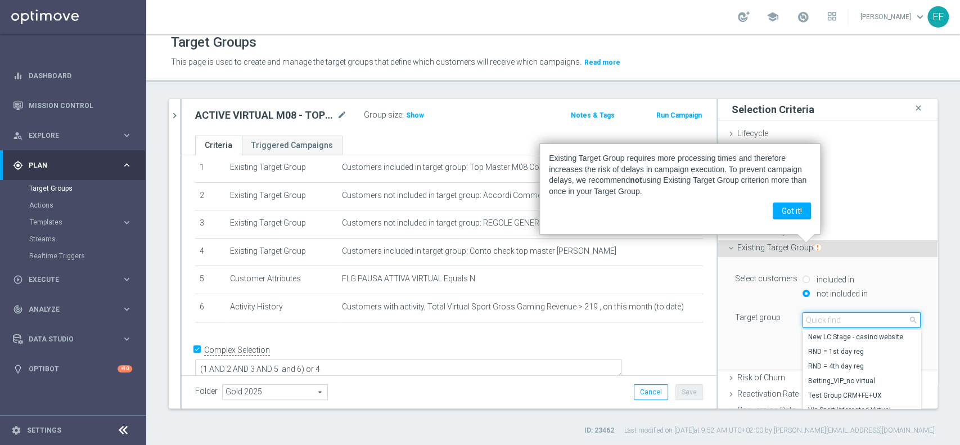
click at [818, 323] on input "search" at bounding box center [862, 320] width 118 height 16
type input "25.08"
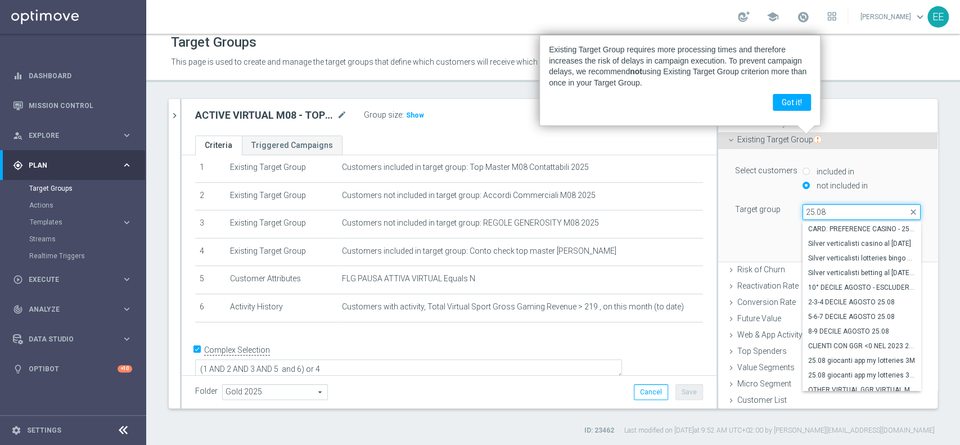
scroll to position [20, 0]
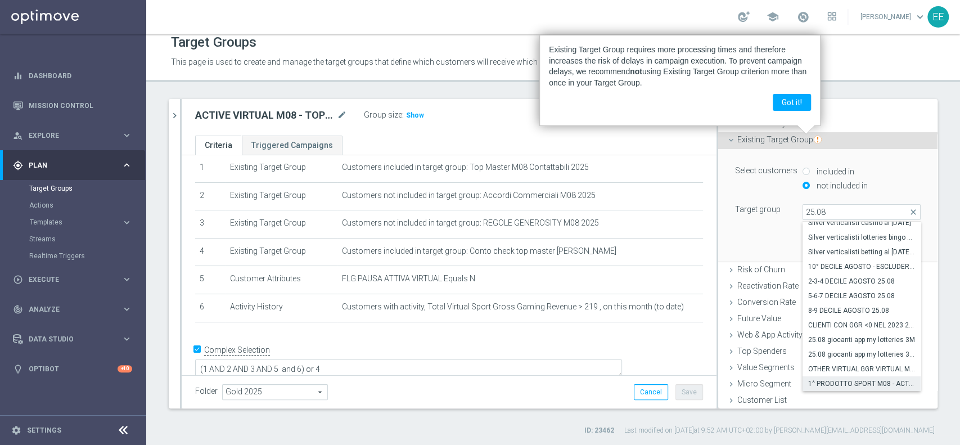
click at [832, 376] on label "1^ PRODOTTO SPORT M08 - ACTIVE VIRTUAL L2M - GGR VIRTUAL L2M > 100 25.08" at bounding box center [862, 383] width 118 height 15
type input "1^ PRODOTTO SPORT M08 - ACTIVE VIRTUAL L2M - GGR VIRTUAL L2M > 100 25.08"
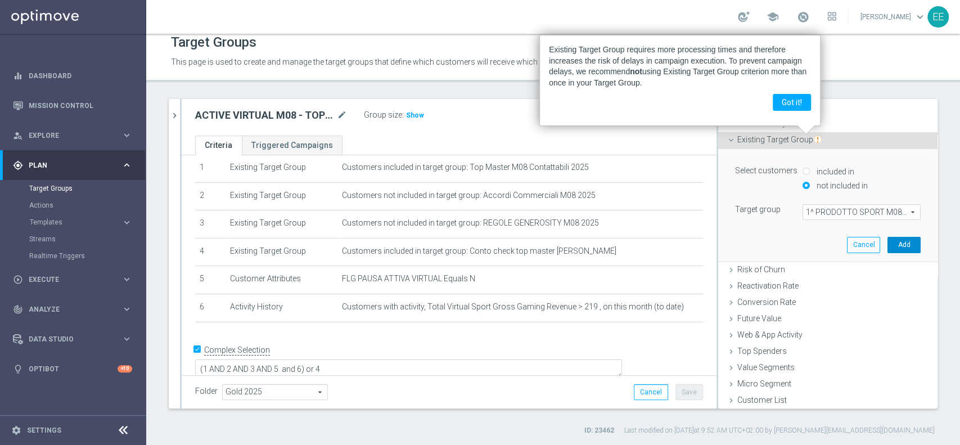
click at [887, 238] on button "Add" at bounding box center [903, 245] width 33 height 16
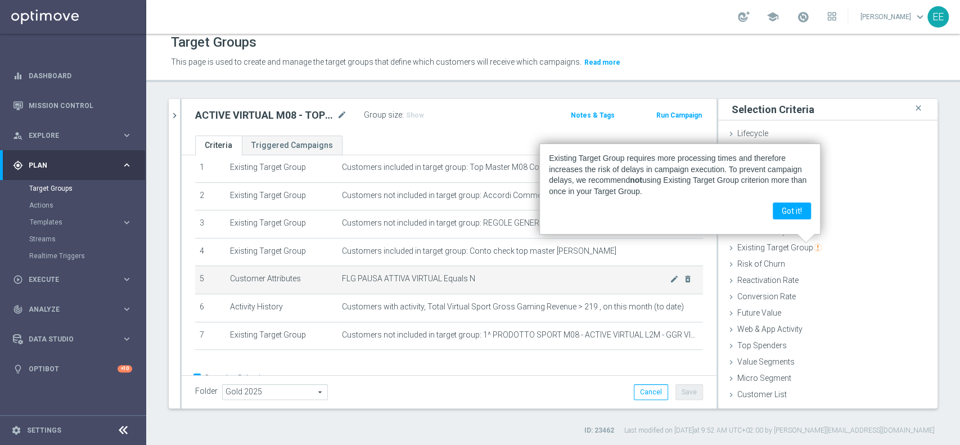
scroll to position [70, 0]
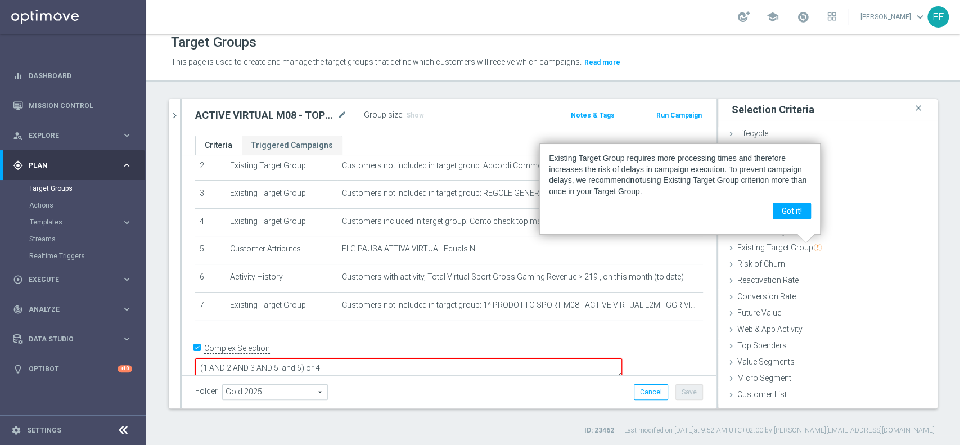
click at [382, 358] on textarea "(1 AND 2 AND 3 AND 5 and 6) or 4" at bounding box center [408, 368] width 427 height 20
type textarea "(1 AND 2 AND 3 AND 5 and 6 and 7) or 4"
click at [675, 394] on button "Save" at bounding box center [689, 392] width 28 height 16
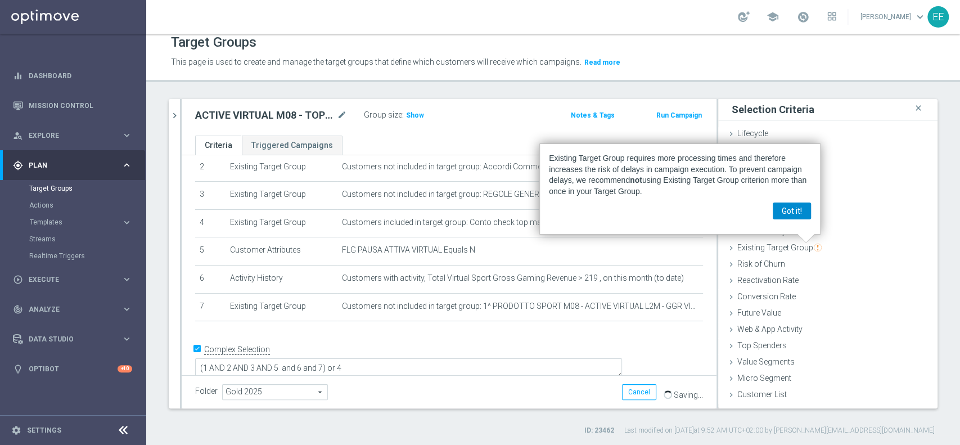
click at [792, 215] on button "Got it!" at bounding box center [792, 210] width 38 height 17
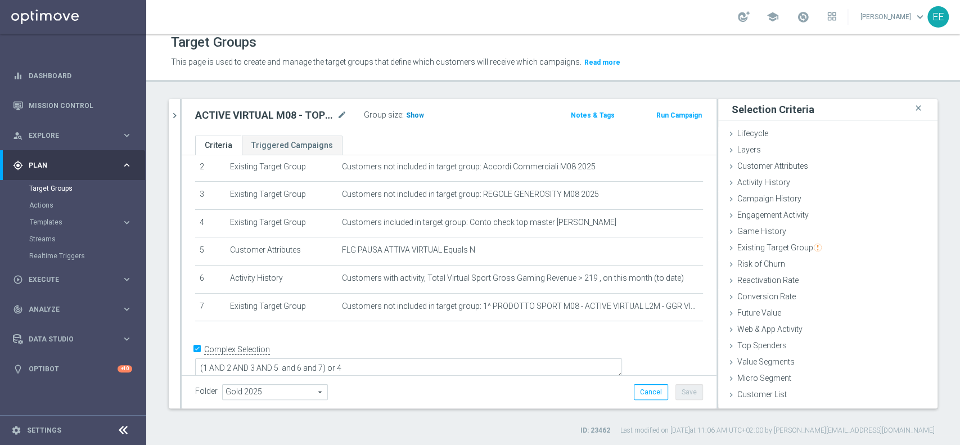
click at [412, 115] on span "Show" at bounding box center [415, 115] width 18 height 8
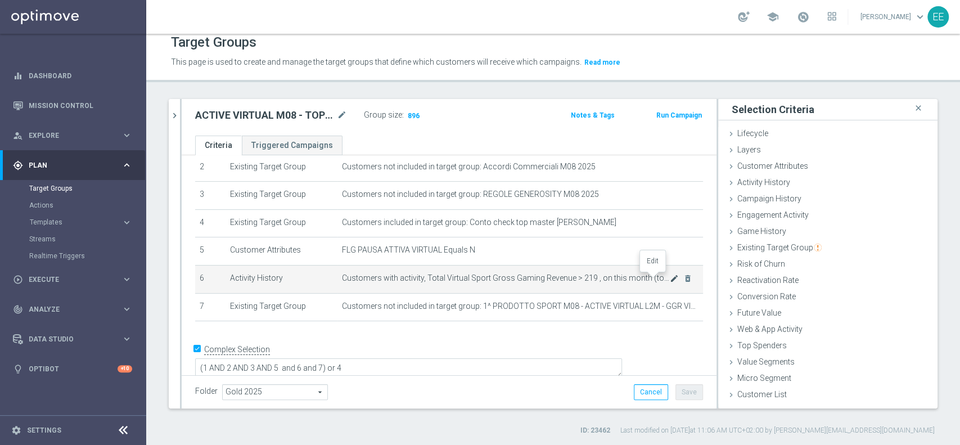
click at [670, 278] on icon "mode_edit" at bounding box center [674, 278] width 9 height 9
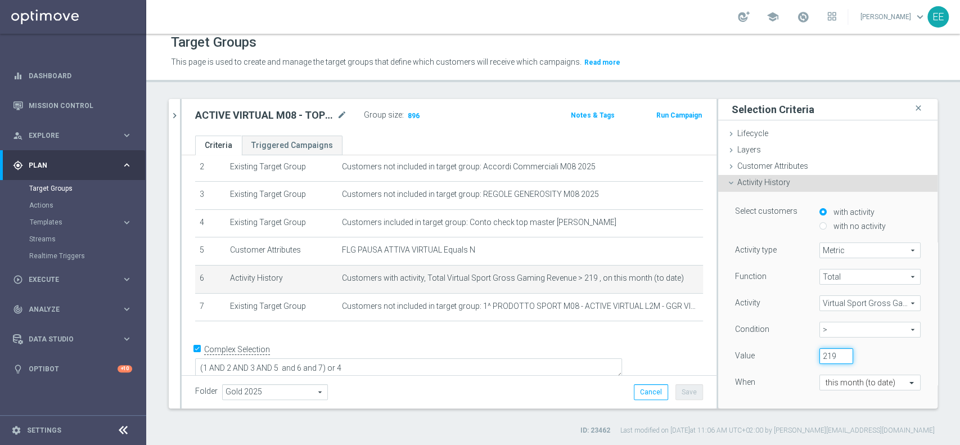
click at [821, 357] on input "219" at bounding box center [836, 356] width 34 height 16
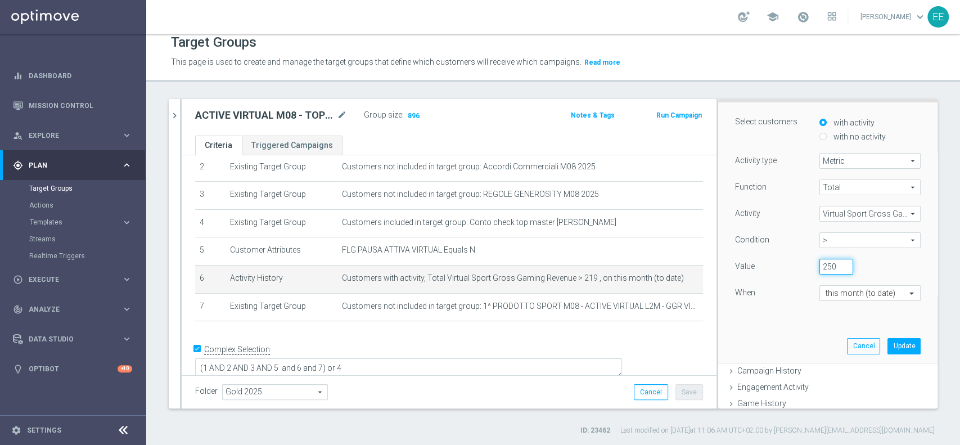
scroll to position [109, 0]
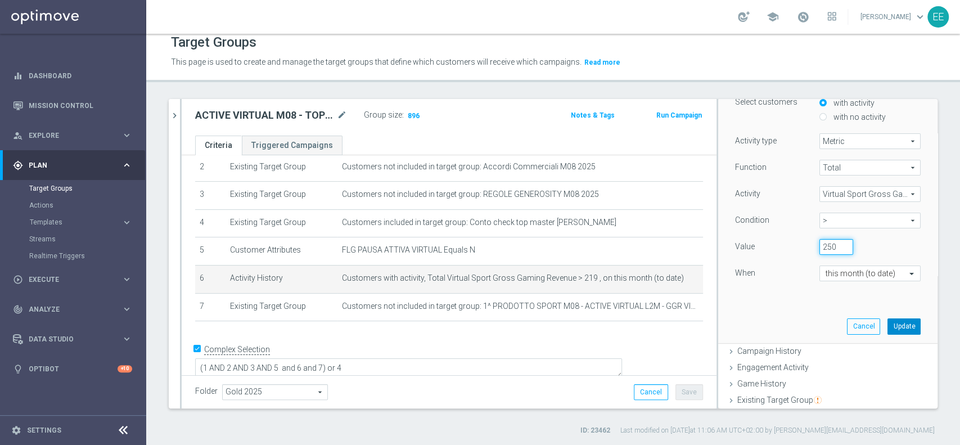
type input "250"
click at [887, 330] on button "Update" at bounding box center [903, 326] width 33 height 16
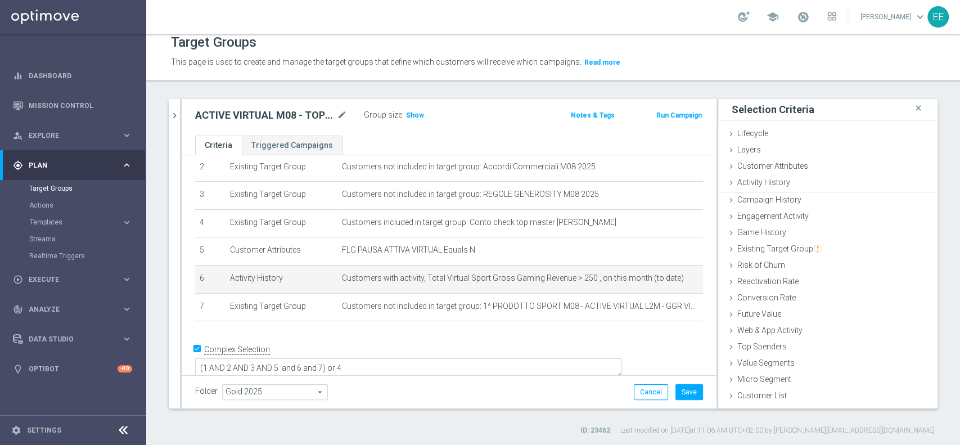
scroll to position [0, 0]
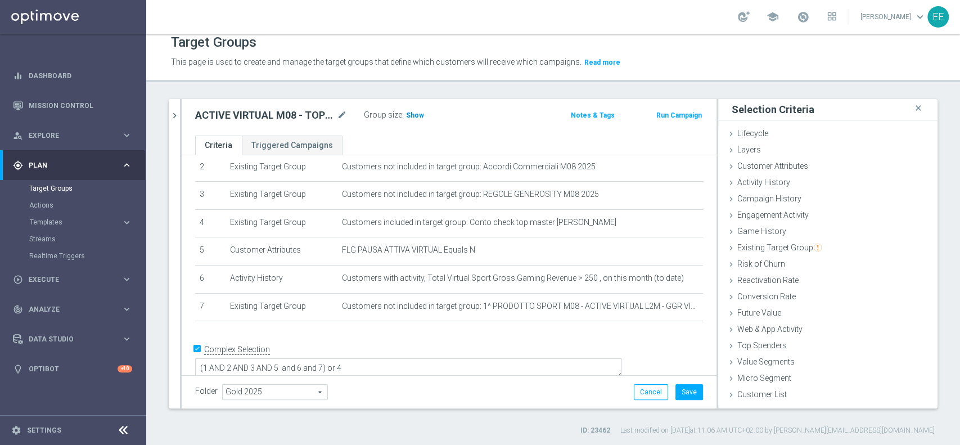
click at [414, 119] on h3 "Show" at bounding box center [415, 115] width 20 height 12
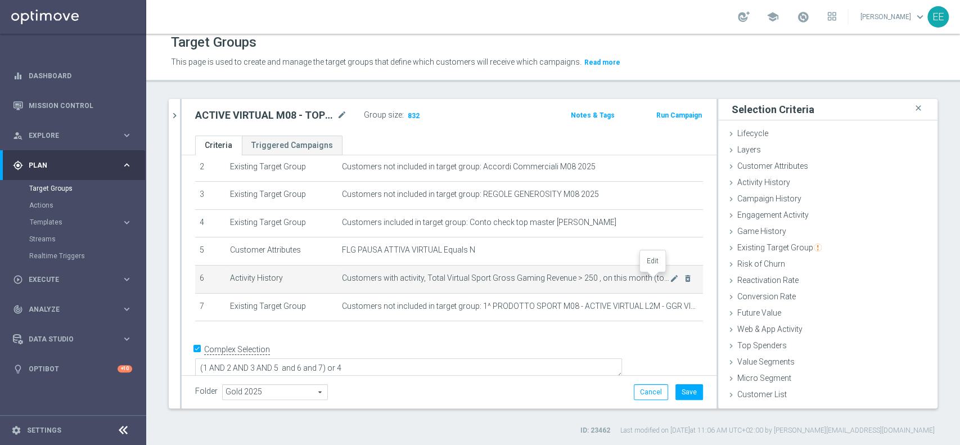
click at [670, 277] on icon "mode_edit" at bounding box center [674, 278] width 9 height 9
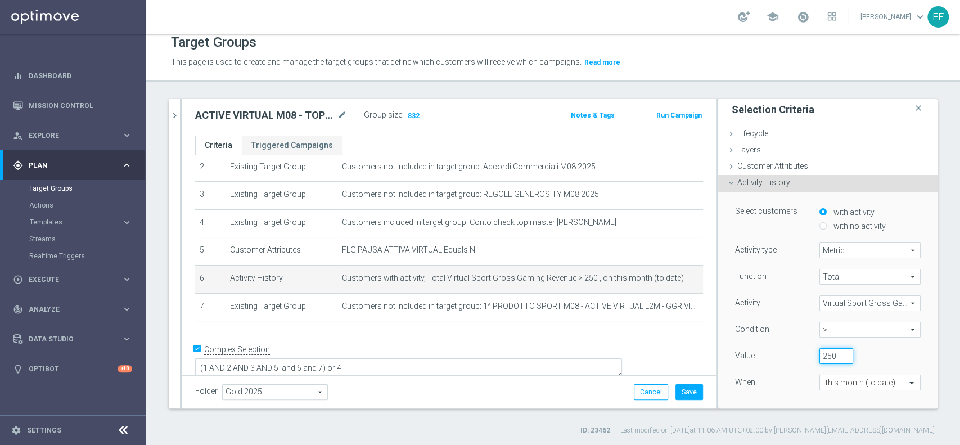
click at [819, 352] on input "250" at bounding box center [836, 356] width 34 height 16
type input "200"
click at [769, 350] on div "Value" at bounding box center [769, 357] width 84 height 18
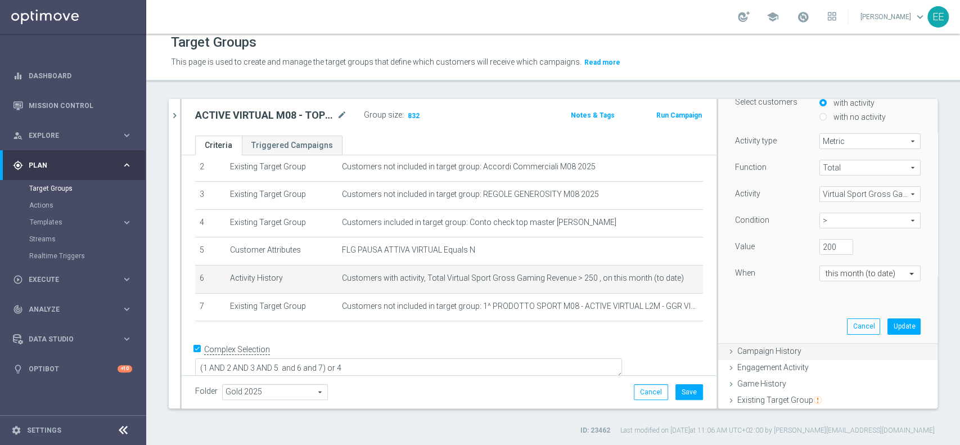
scroll to position [110, 0]
click at [887, 321] on button "Update" at bounding box center [903, 325] width 33 height 16
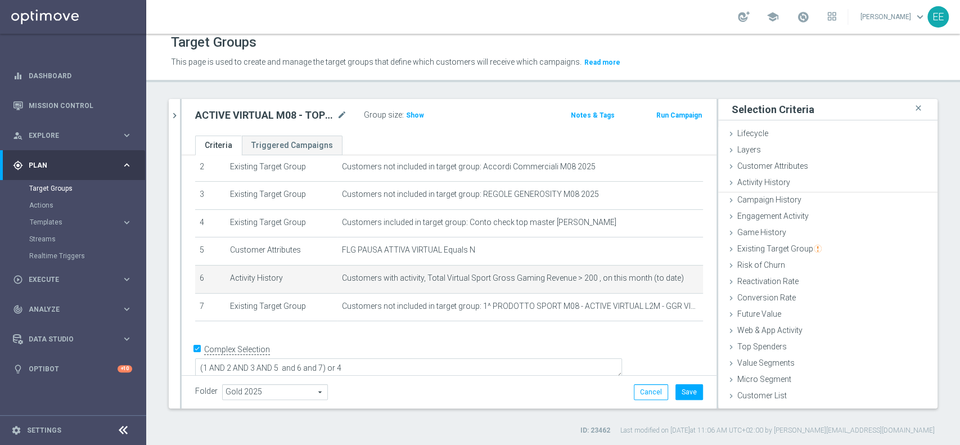
scroll to position [0, 0]
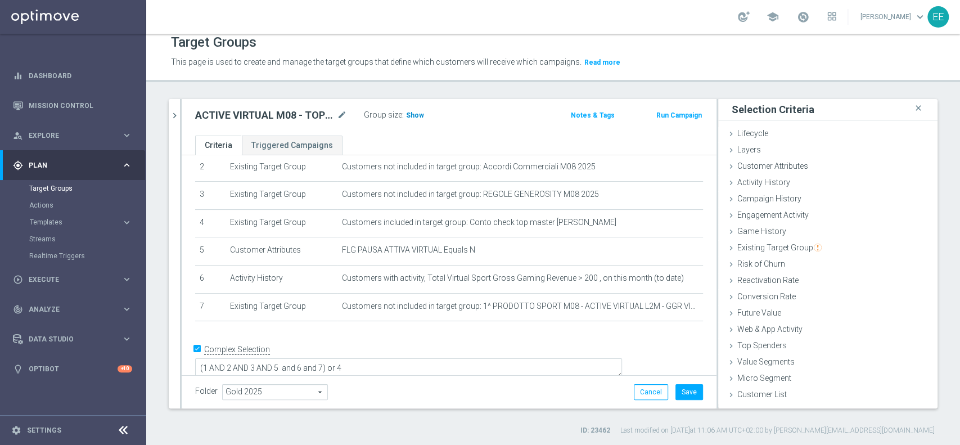
click at [417, 118] on span "Show" at bounding box center [415, 115] width 18 height 8
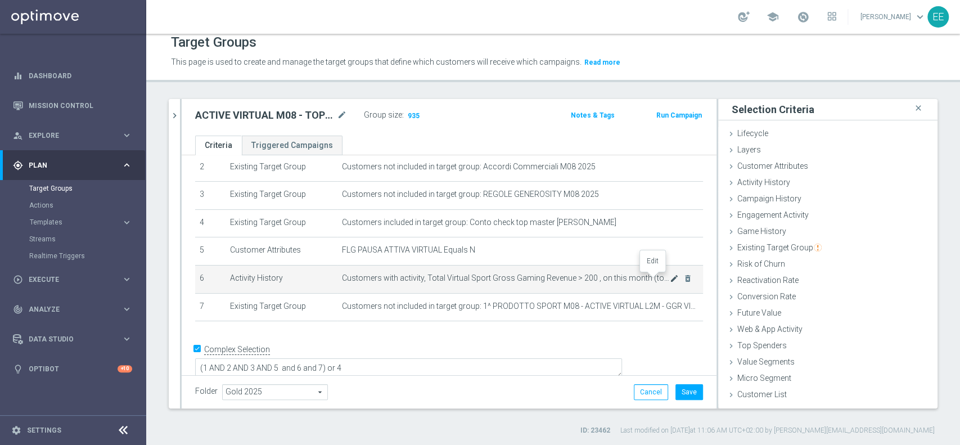
click at [670, 278] on icon "mode_edit" at bounding box center [674, 278] width 9 height 9
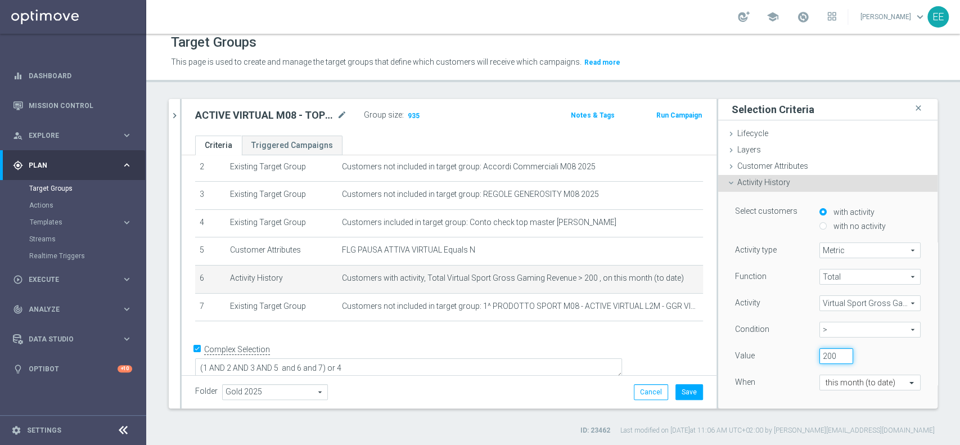
click at [819, 358] on input "200" at bounding box center [836, 356] width 34 height 16
type input "210"
click at [741, 370] on div "Function Total Total arrow_drop_down search Activity Virtual Sport Gross Gaming…" at bounding box center [828, 340] width 186 height 142
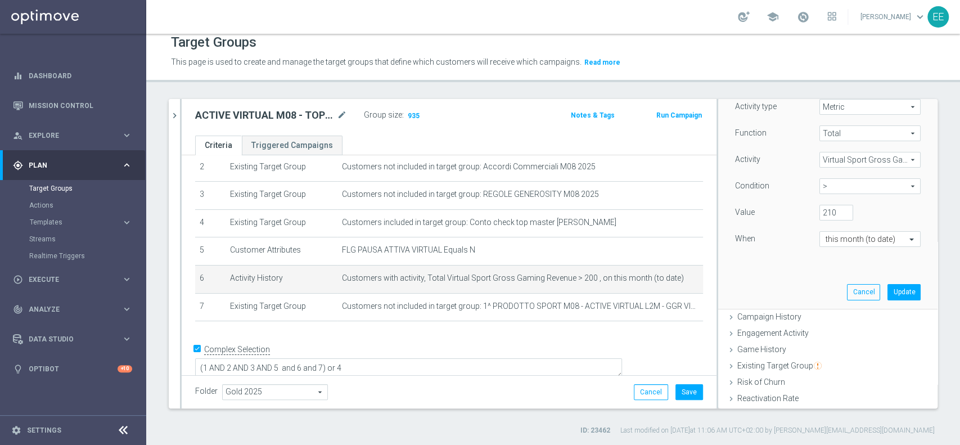
scroll to position [147, 0]
click at [893, 290] on button "Update" at bounding box center [903, 289] width 33 height 16
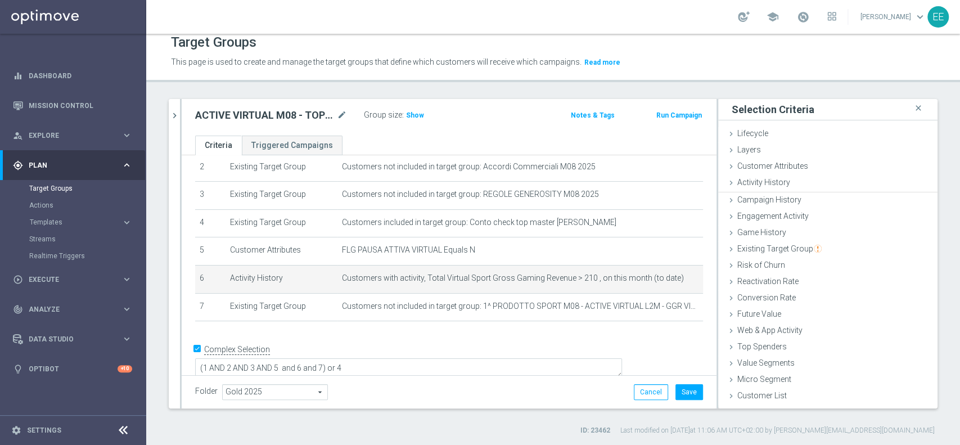
scroll to position [0, 0]
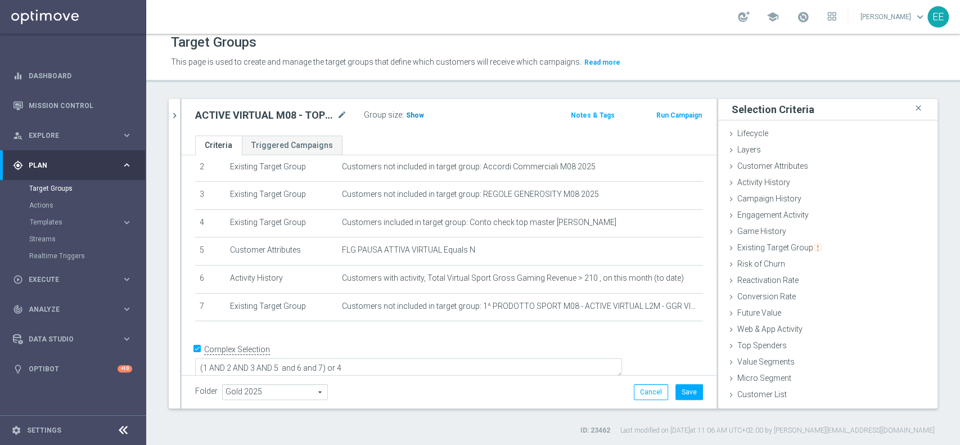
click at [409, 112] on span "Show" at bounding box center [415, 115] width 18 height 8
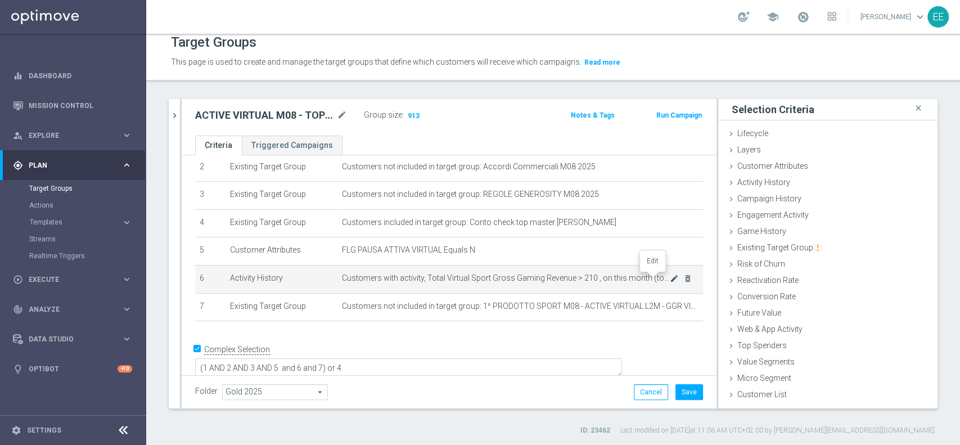
click at [670, 281] on icon "mode_edit" at bounding box center [674, 278] width 9 height 9
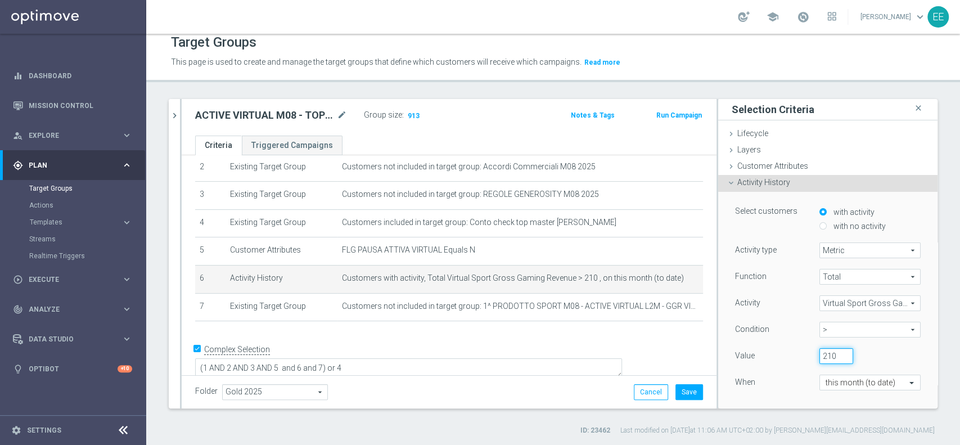
click at [819, 353] on input "210" at bounding box center [836, 356] width 34 height 16
type input "205"
click at [768, 379] on div "When" at bounding box center [769, 384] width 84 height 18
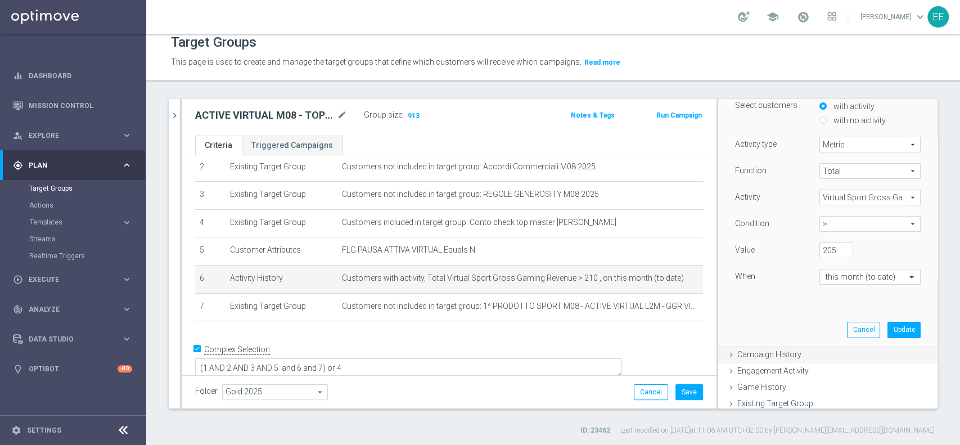
scroll to position [109, 0]
click at [887, 323] on button "Update" at bounding box center [903, 326] width 33 height 16
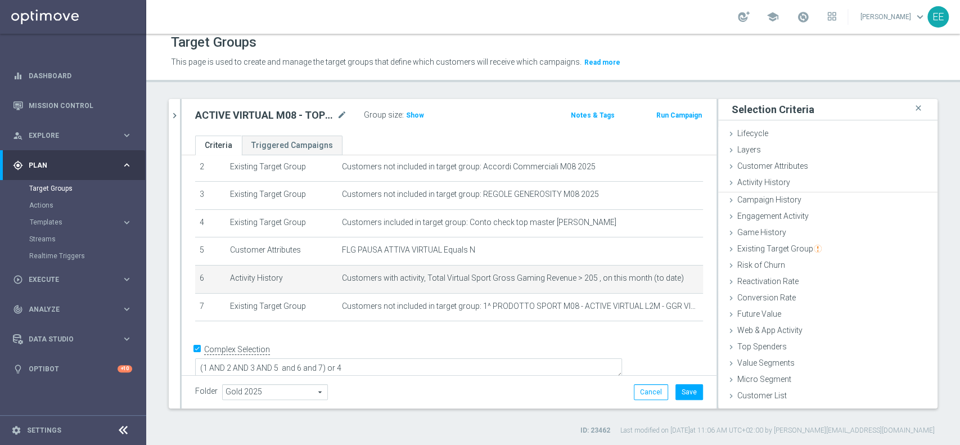
scroll to position [0, 0]
click at [405, 119] on h3 "Show" at bounding box center [415, 115] width 20 height 12
click at [670, 277] on icon "mode_edit" at bounding box center [674, 278] width 9 height 9
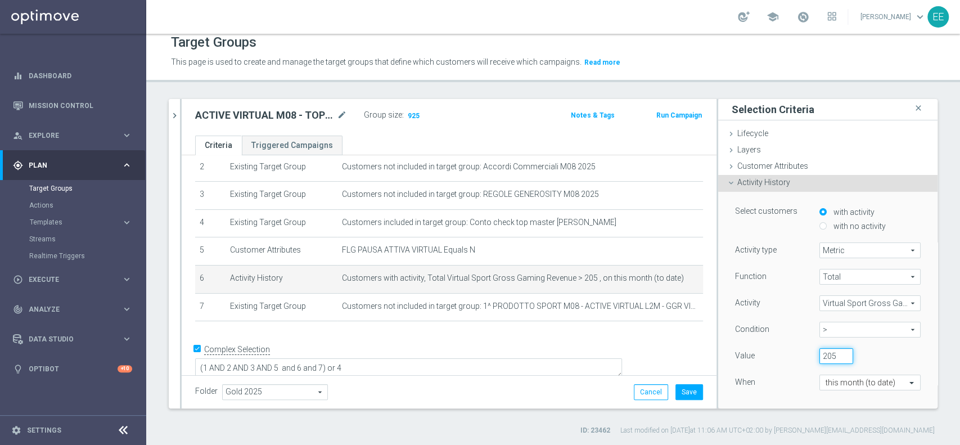
click at [819, 353] on input "205" at bounding box center [836, 356] width 34 height 16
click at [765, 381] on div "When" at bounding box center [769, 384] width 84 height 18
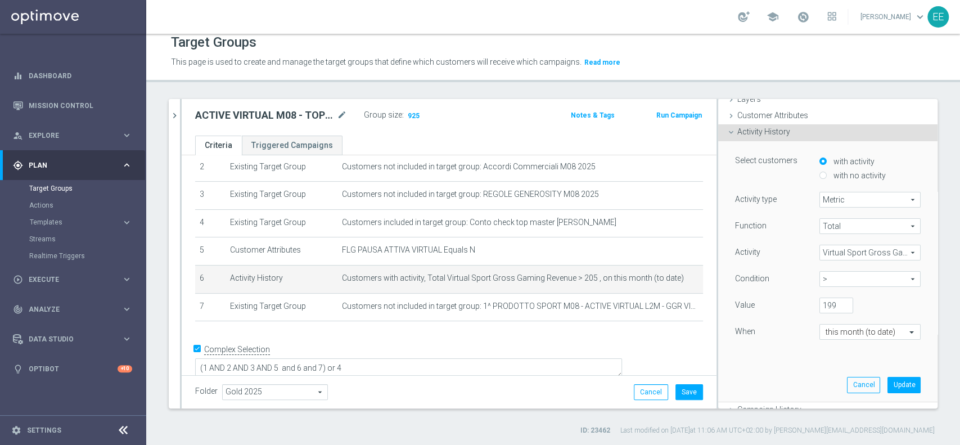
scroll to position [54, 0]
click at [819, 300] on input "199" at bounding box center [836, 302] width 34 height 16
click at [753, 358] on div "Select customers with activity with no activity Activity type Metric Metric arr…" at bounding box center [828, 268] width 202 height 260
click at [819, 299] on input "225" at bounding box center [836, 302] width 34 height 16
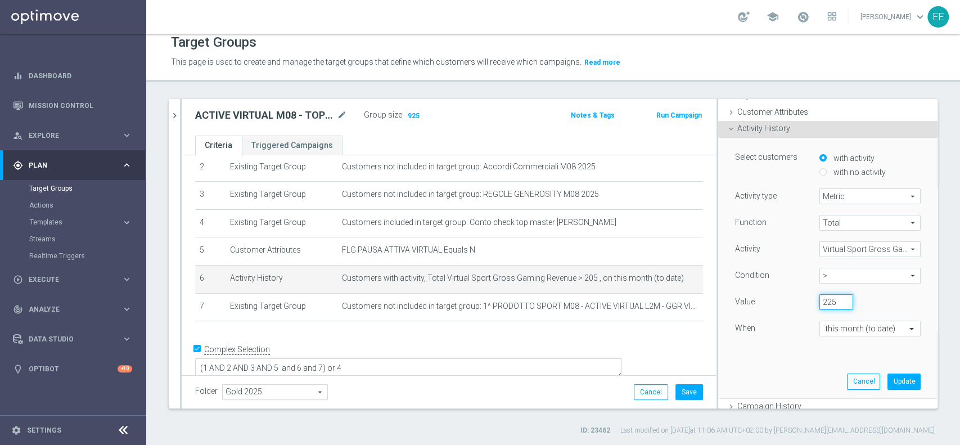
click at [819, 299] on input "225" at bounding box center [836, 302] width 34 height 16
type input "190"
click at [887, 379] on button "Update" at bounding box center [903, 381] width 33 height 16
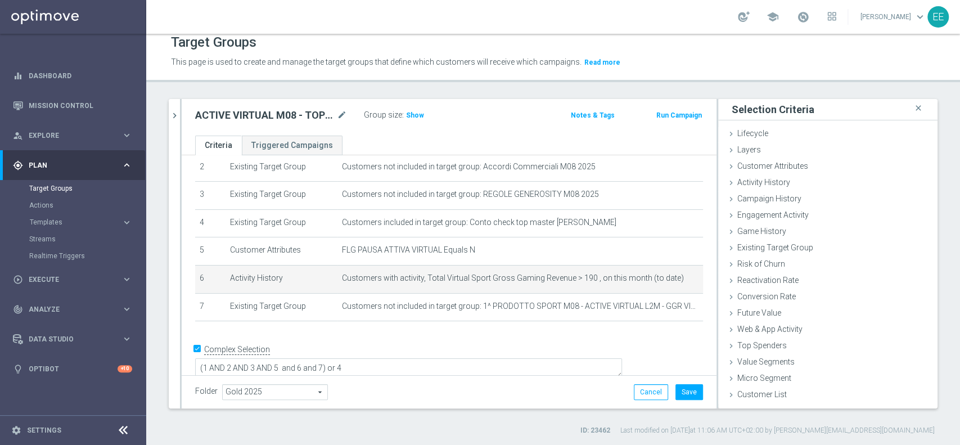
scroll to position [0, 0]
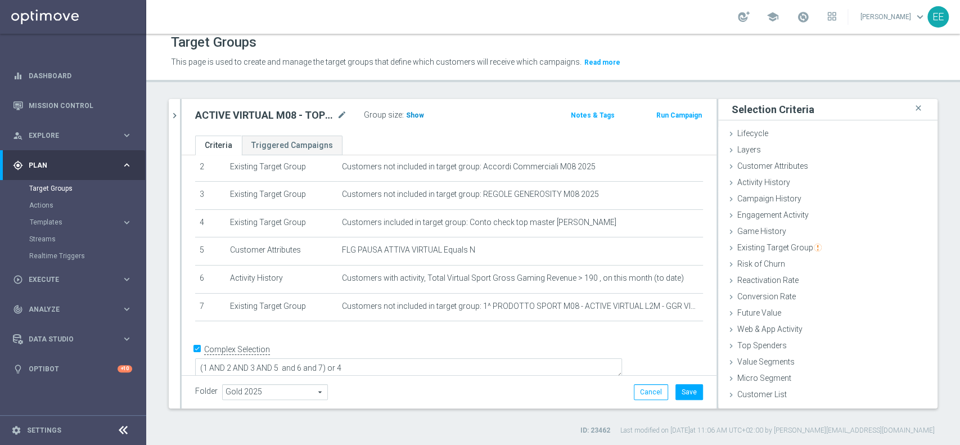
click at [409, 115] on span "Show" at bounding box center [415, 115] width 18 height 8
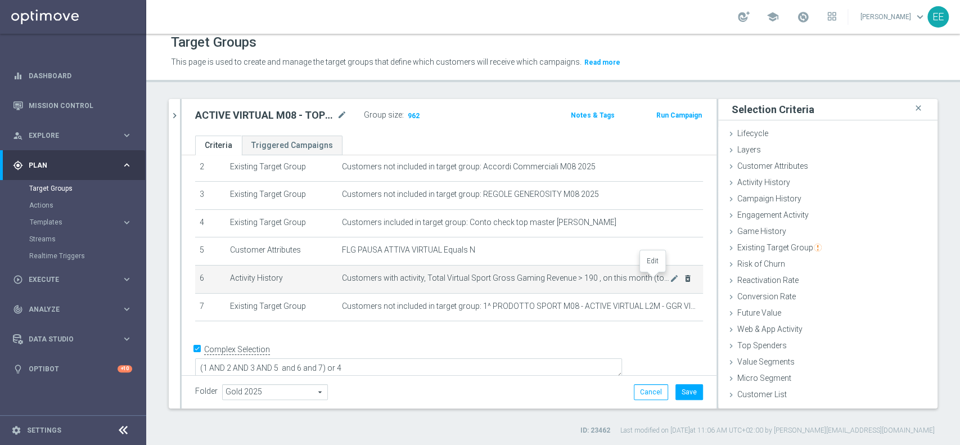
click at [670, 278] on icon "mode_edit" at bounding box center [674, 278] width 9 height 9
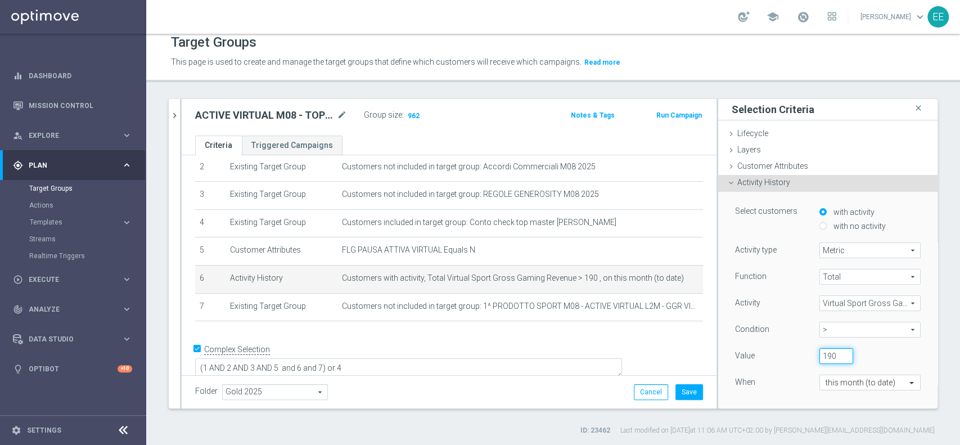
click at [819, 351] on input "190" at bounding box center [836, 356] width 34 height 16
type input "180"
click at [759, 387] on div "When" at bounding box center [769, 384] width 84 height 18
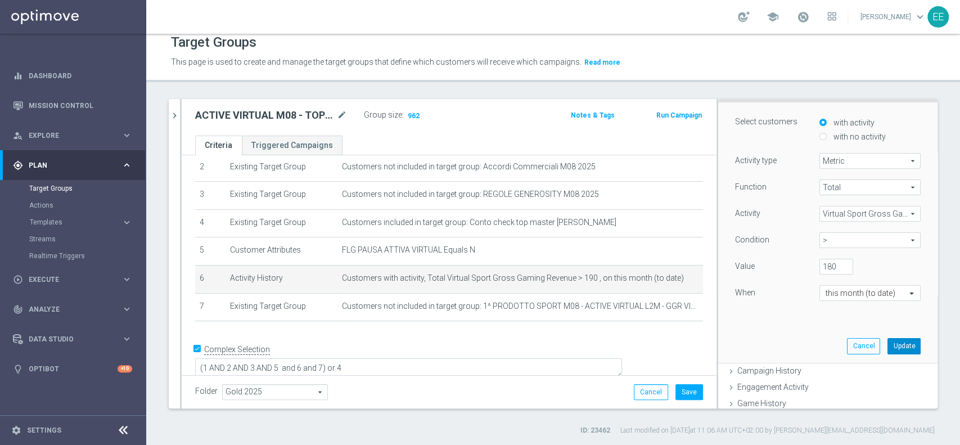
click at [895, 348] on button "Update" at bounding box center [903, 346] width 33 height 16
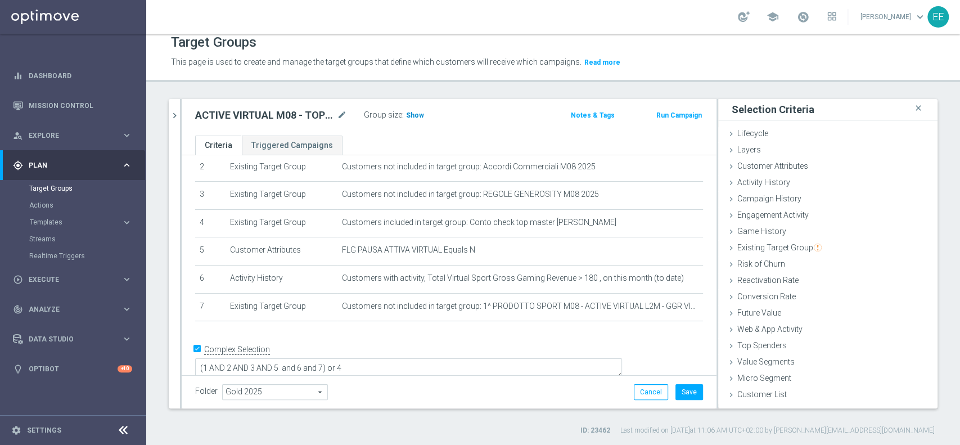
click at [414, 115] on span "Show" at bounding box center [415, 115] width 18 height 8
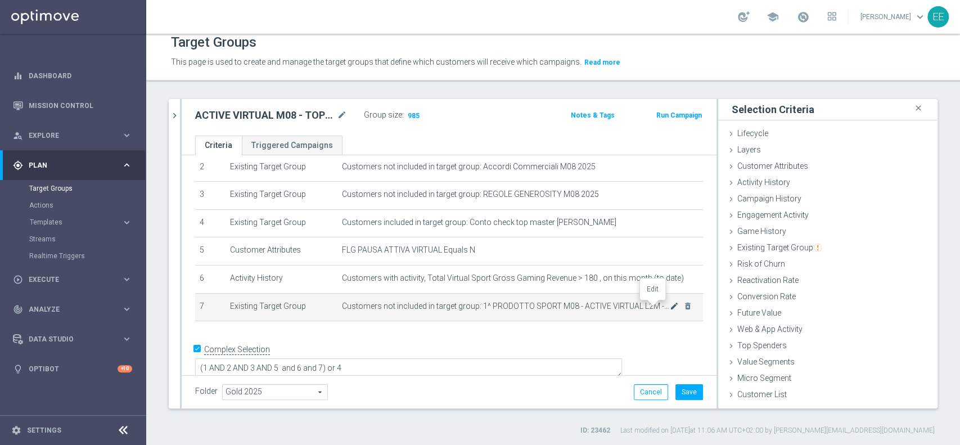
click at [670, 305] on icon "mode_edit" at bounding box center [674, 305] width 9 height 9
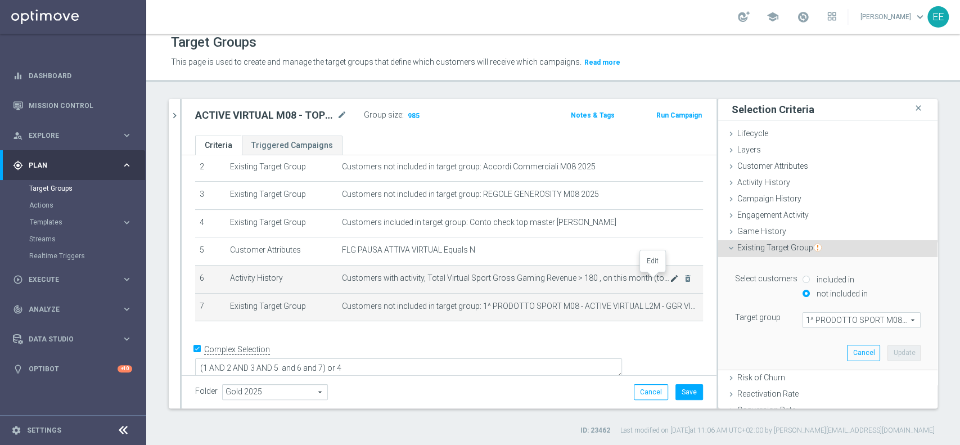
click at [670, 279] on icon "mode_edit" at bounding box center [674, 278] width 9 height 9
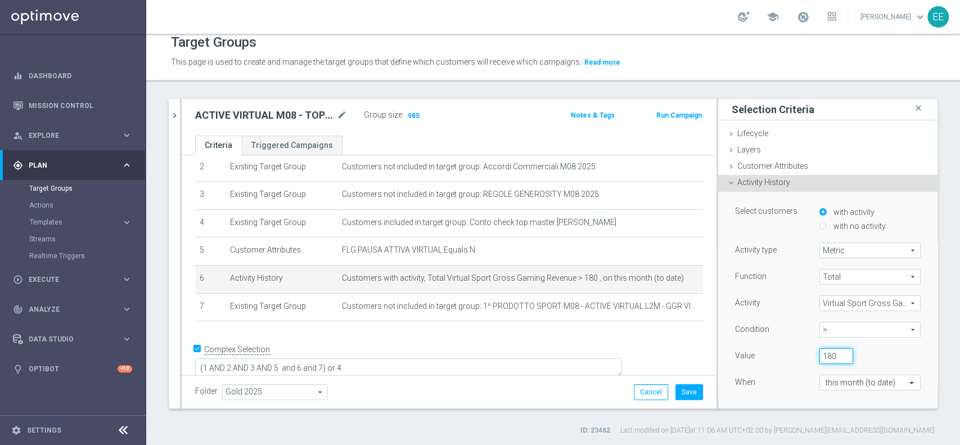
click at [819, 355] on input "180" at bounding box center [836, 356] width 34 height 16
type input "170"
click at [755, 382] on div "When" at bounding box center [769, 384] width 84 height 18
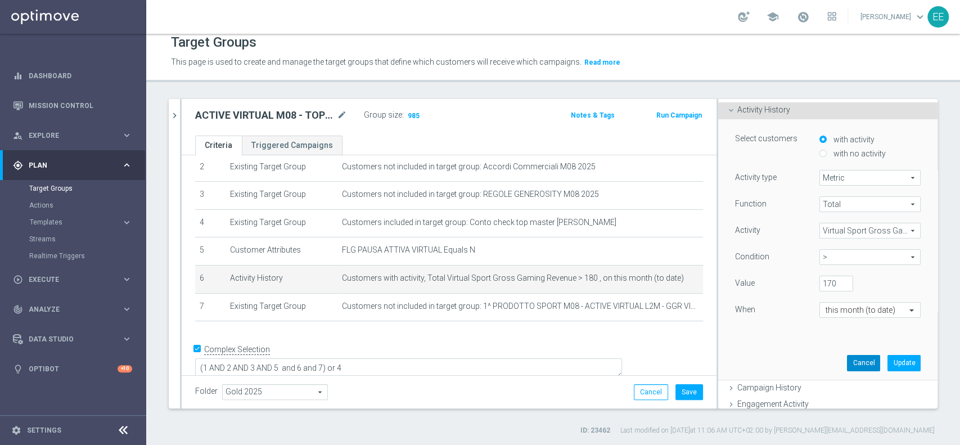
scroll to position [73, 0]
click at [887, 363] on button "Update" at bounding box center [903, 362] width 33 height 16
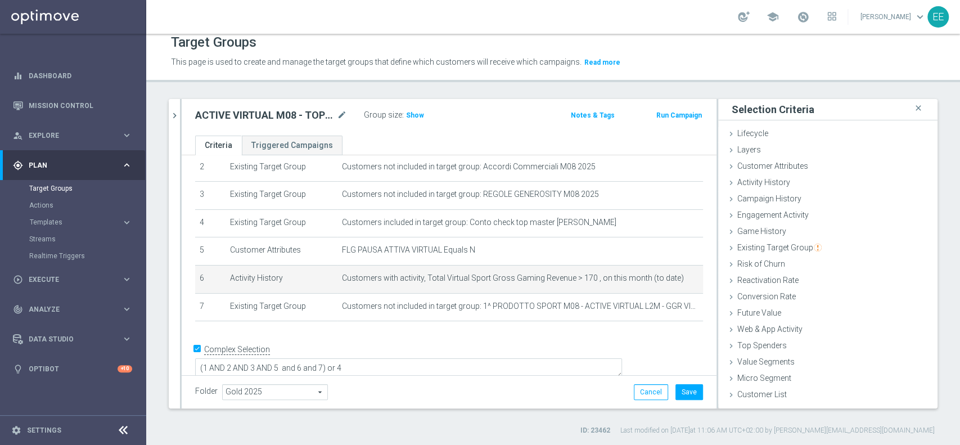
scroll to position [0, 0]
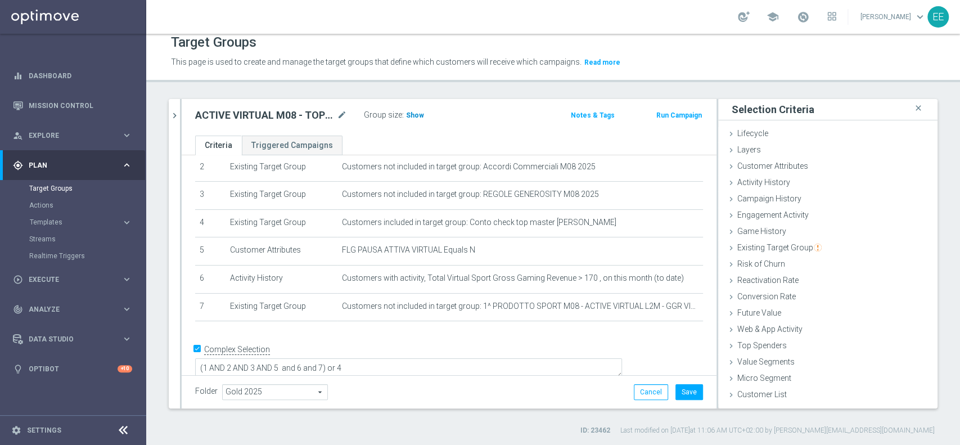
click at [412, 119] on h3 "Show" at bounding box center [415, 115] width 20 height 12
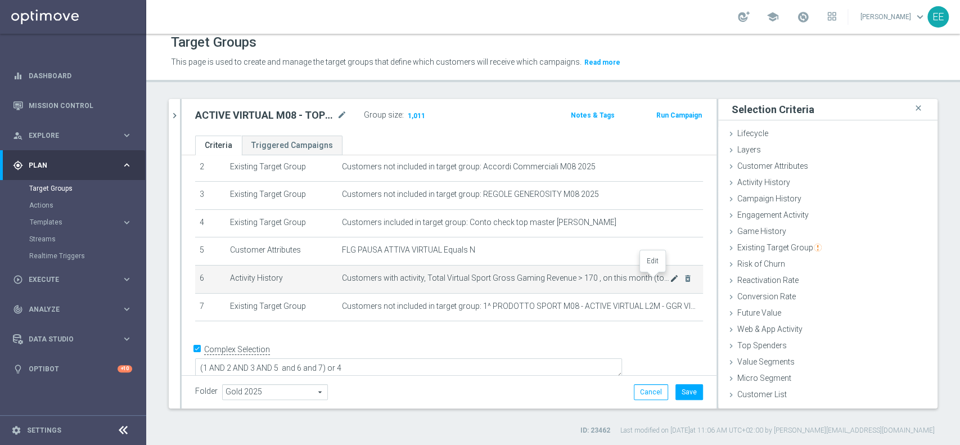
click at [670, 275] on icon "mode_edit" at bounding box center [674, 278] width 9 height 9
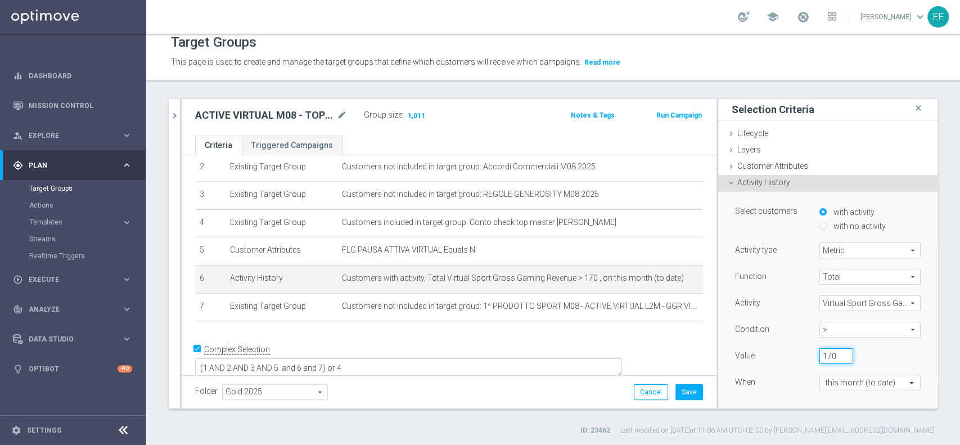
click at [819, 354] on input "170" at bounding box center [836, 356] width 34 height 16
type input "173"
click at [765, 376] on div "When" at bounding box center [769, 384] width 84 height 18
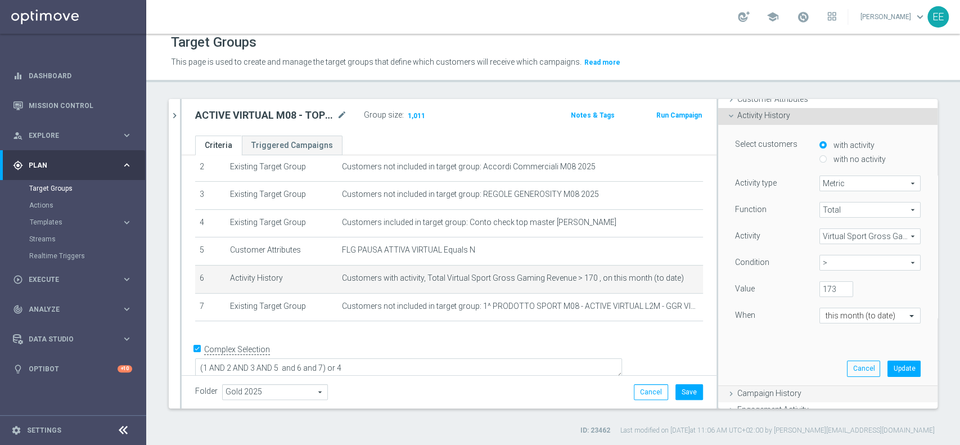
scroll to position [67, 0]
click at [891, 373] on button "Update" at bounding box center [903, 368] width 33 height 16
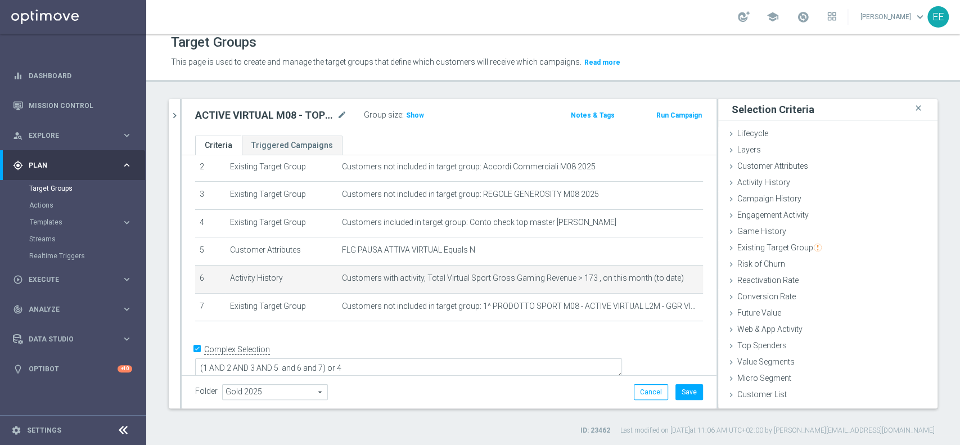
scroll to position [0, 0]
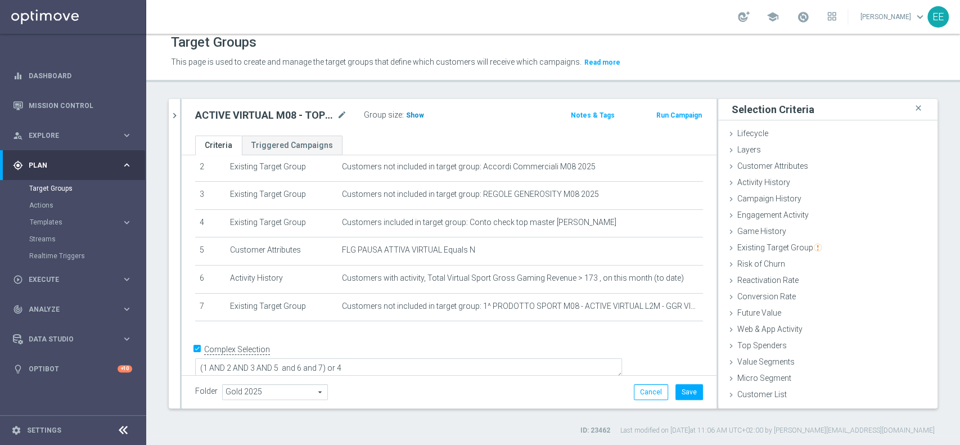
click at [422, 115] on h3 "Show" at bounding box center [415, 115] width 20 height 12
click at [169, 118] on button "chevron_right" at bounding box center [174, 115] width 11 height 33
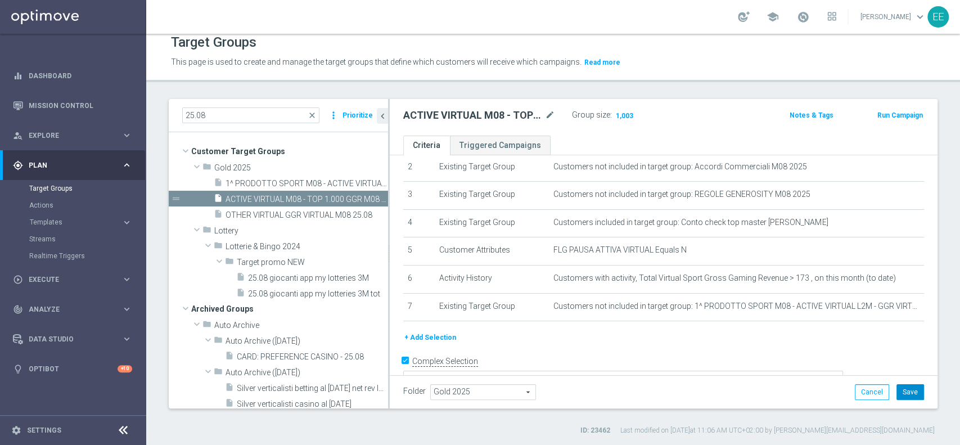
click at [896, 390] on button "Save" at bounding box center [910, 392] width 28 height 16
click at [303, 216] on span "OTHER VIRTUAL GGR VIRTUAL M08 25.08" at bounding box center [294, 215] width 137 height 10
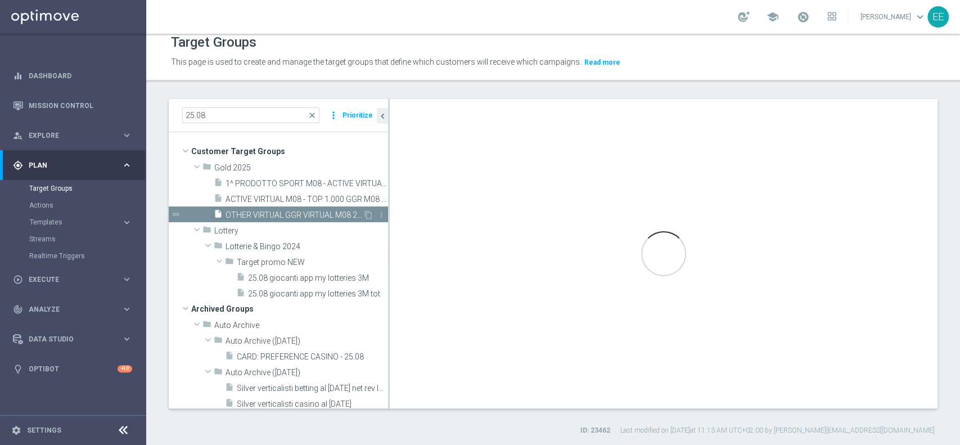
type textarea "(1 AND 2 AND 3 AND 5 and 6) or 4"
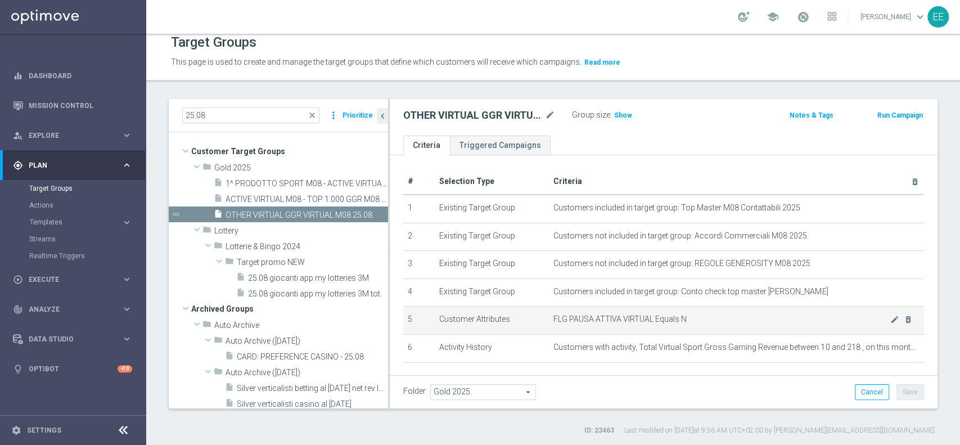
scroll to position [53, 0]
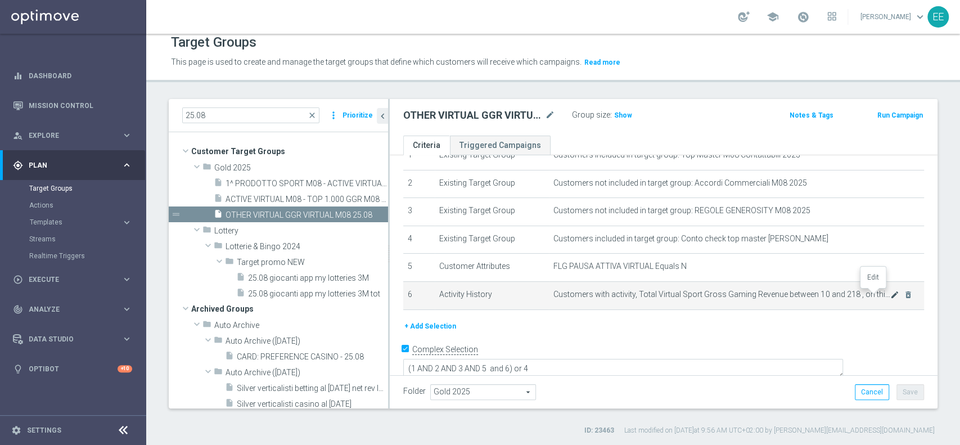
click at [890, 291] on icon "mode_edit" at bounding box center [894, 294] width 9 height 9
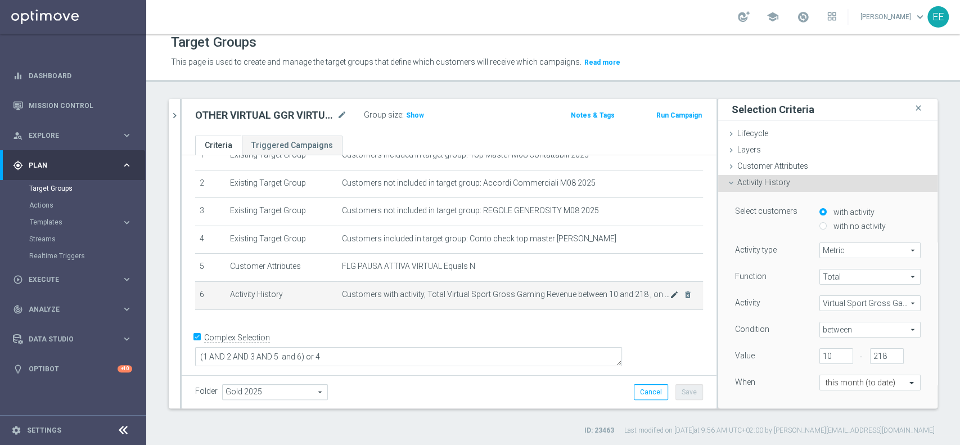
scroll to position [40, 0]
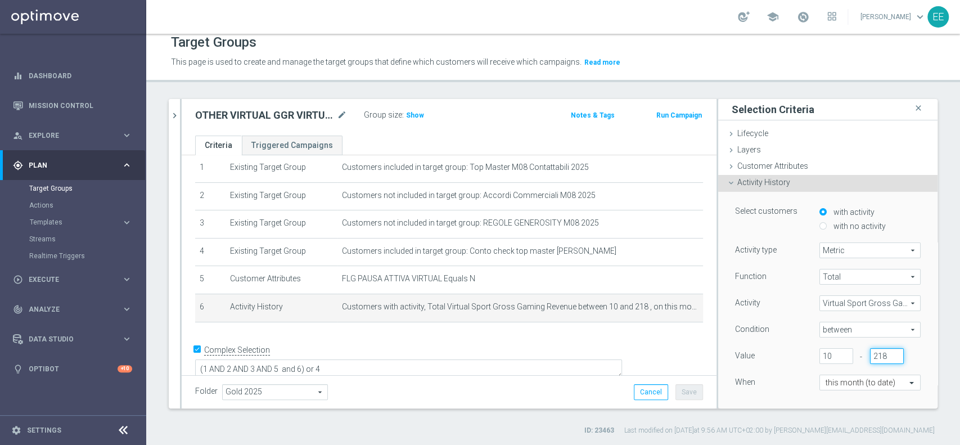
click at [870, 353] on input "218" at bounding box center [887, 356] width 34 height 16
type input "172"
click at [776, 371] on div "Function Total Total arrow_drop_down search Activity Virtual Sport Gross Gaming…" at bounding box center [828, 340] width 186 height 142
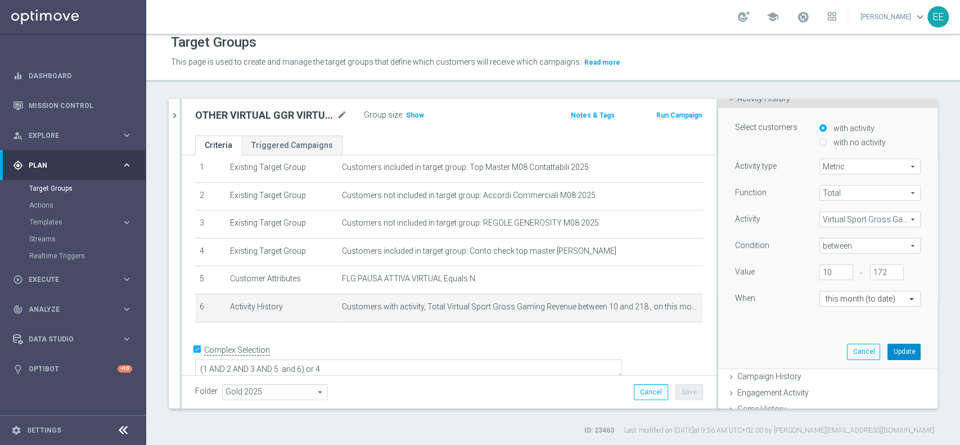
click at [887, 348] on button "Update" at bounding box center [903, 352] width 33 height 16
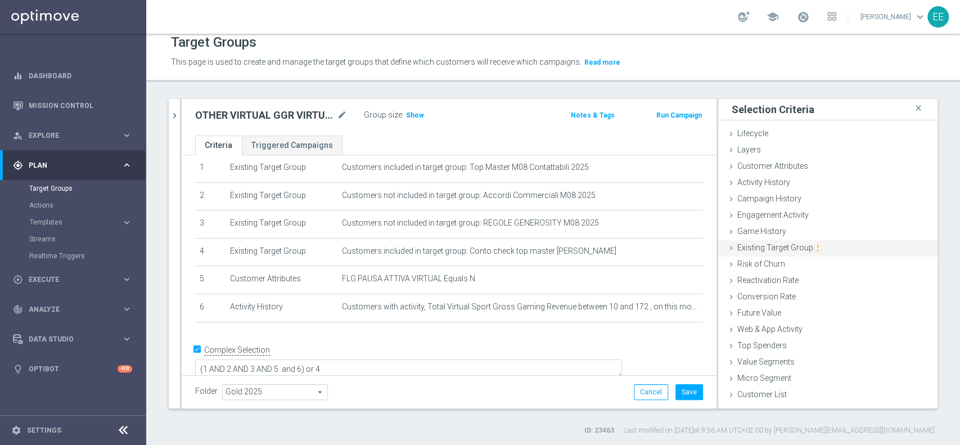
click at [787, 247] on span "Existing Target Group" at bounding box center [779, 247] width 84 height 9
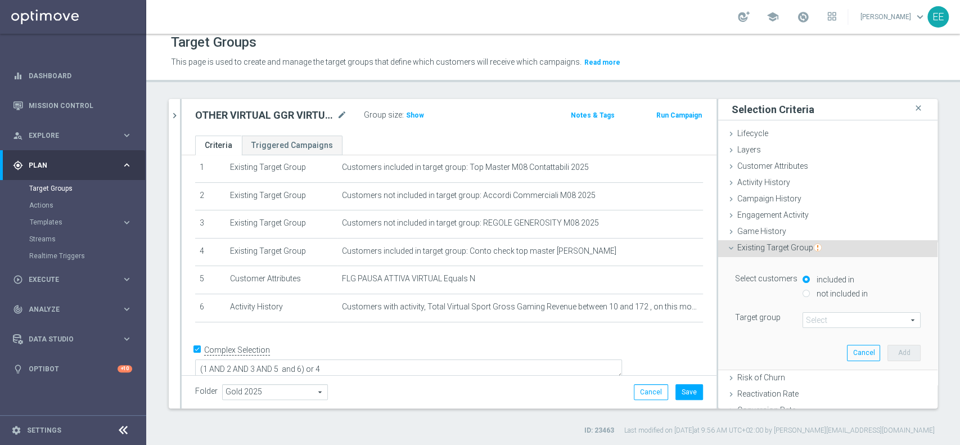
click at [824, 293] on label "not included in" at bounding box center [841, 294] width 54 height 10
click at [810, 293] on input "not included in" at bounding box center [806, 293] width 7 height 7
radio input "true"
click at [827, 319] on span at bounding box center [861, 320] width 117 height 15
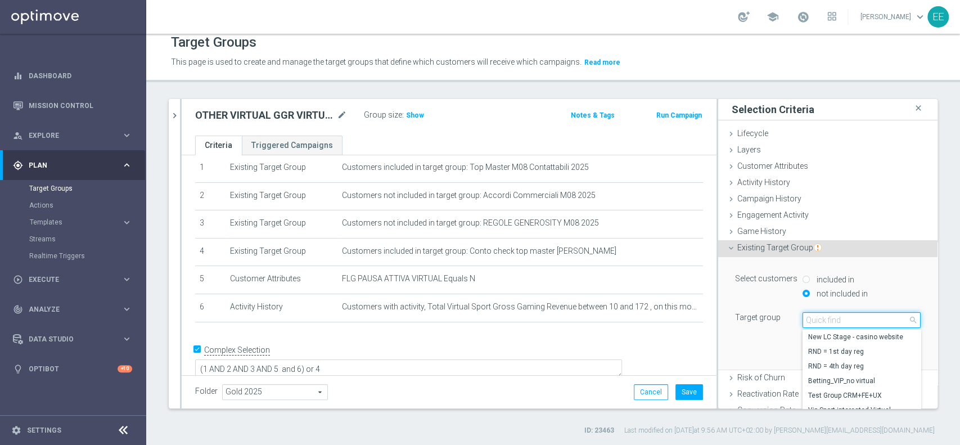
click at [827, 318] on input "search" at bounding box center [862, 320] width 118 height 16
type input "25.08"
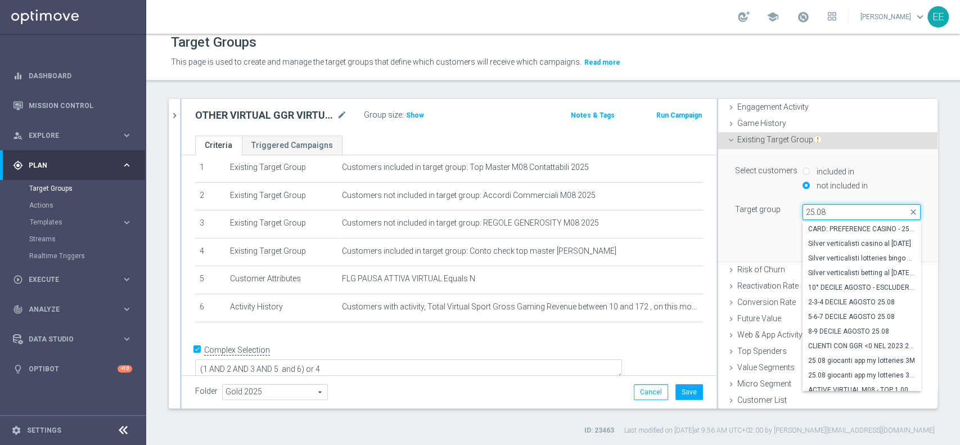
scroll to position [20, 0]
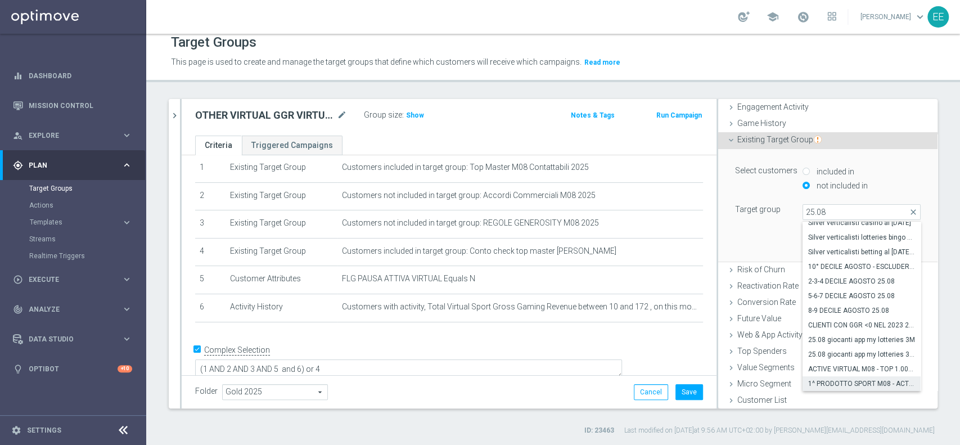
click at [841, 380] on span "1^ PRODOTTO SPORT M08 - ACTIVE VIRTUAL L2M - GGR VIRTUAL L2M > 100 25.08" at bounding box center [861, 383] width 107 height 9
type input "1^ PRODOTTO SPORT M08 - ACTIVE VIRTUAL L2M - GGR VIRTUAL L2M > 100 25.08"
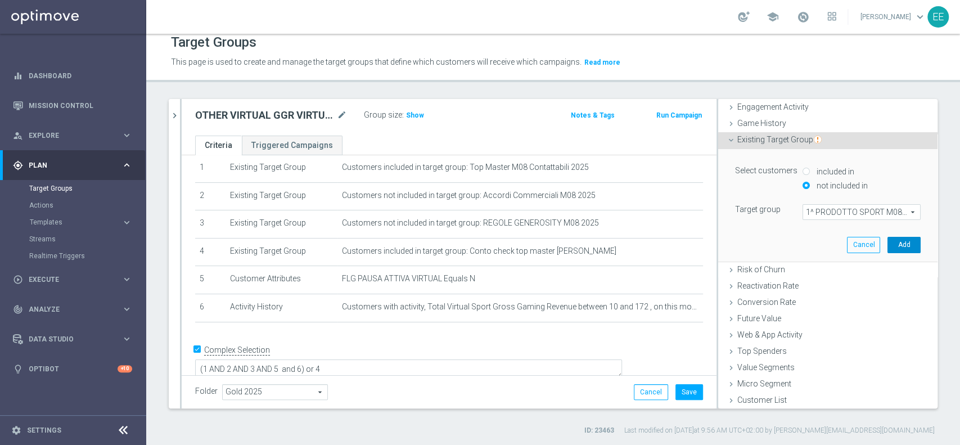
click at [887, 241] on button "Add" at bounding box center [903, 245] width 33 height 16
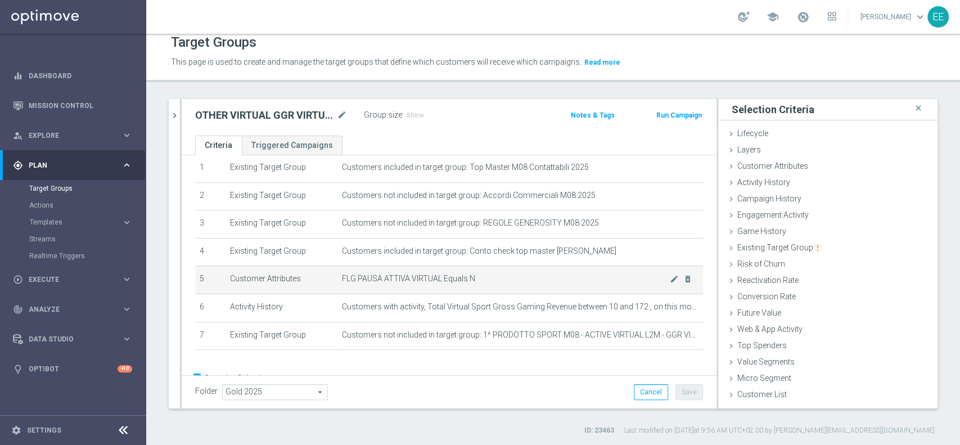
scroll to position [70, 0]
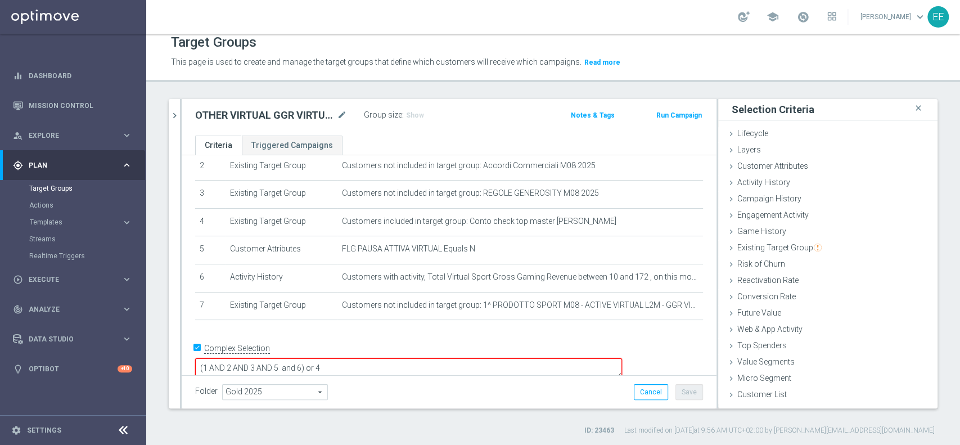
click at [382, 358] on textarea "(1 AND 2 AND 3 AND 5 and 6) or 4" at bounding box center [408, 368] width 427 height 20
type textarea "(1 AND 2 AND 3 AND 5 and 6 and 7) or 4"
click at [679, 393] on button "Save" at bounding box center [689, 392] width 28 height 16
click at [422, 115] on h3 "Show" at bounding box center [415, 115] width 20 height 12
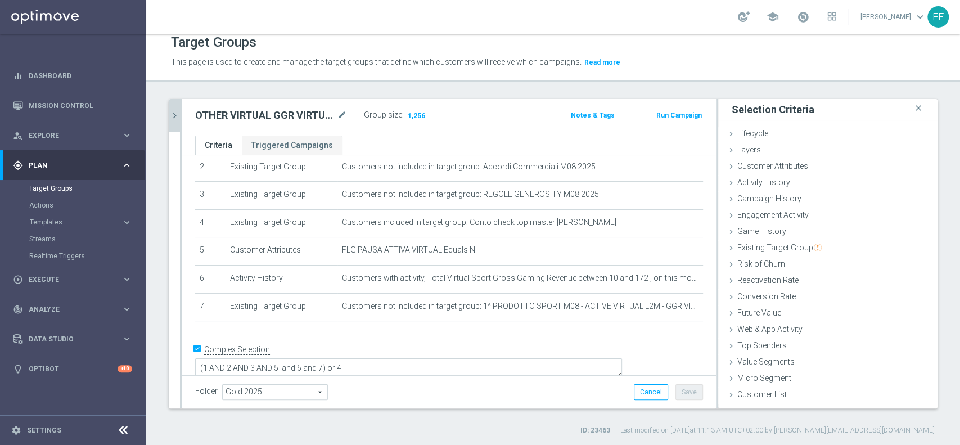
click at [174, 108] on button "chevron_right" at bounding box center [174, 115] width 11 height 33
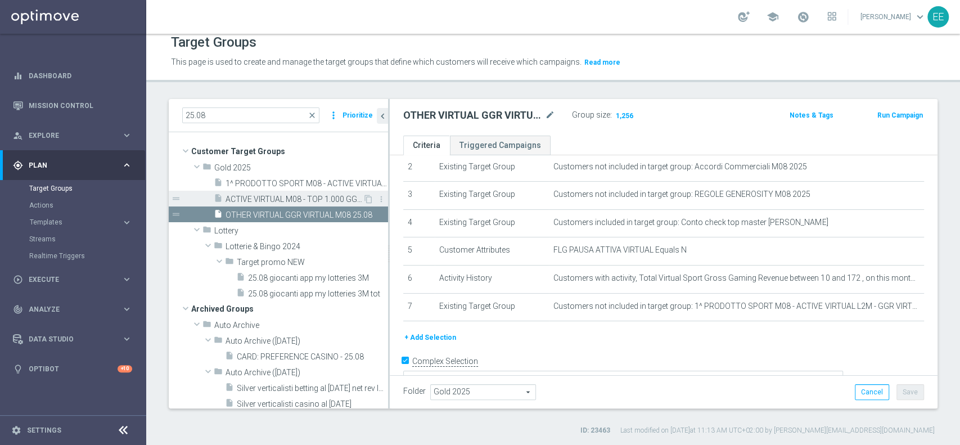
click at [285, 197] on span "ACTIVE VIRTUAL M08 - TOP 1.000 GGR M08 25.08" at bounding box center [294, 200] width 137 height 10
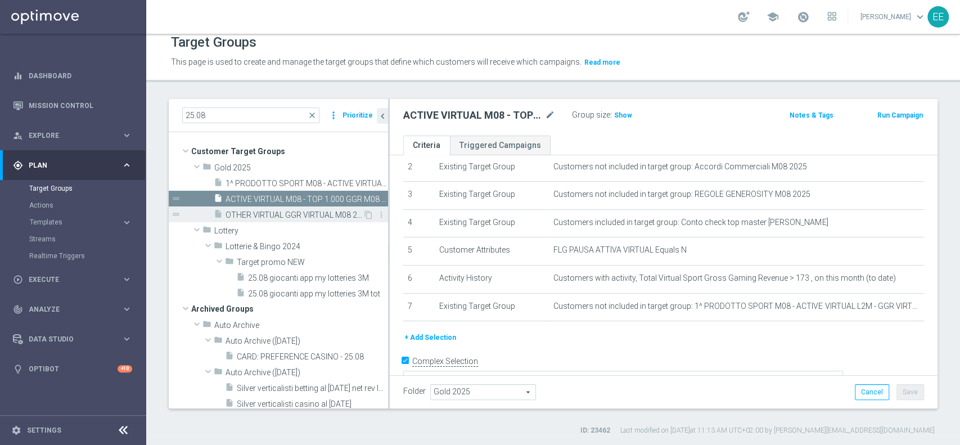
click at [294, 215] on span "OTHER VIRTUAL GGR VIRTUAL M08 25.08" at bounding box center [294, 215] width 137 height 10
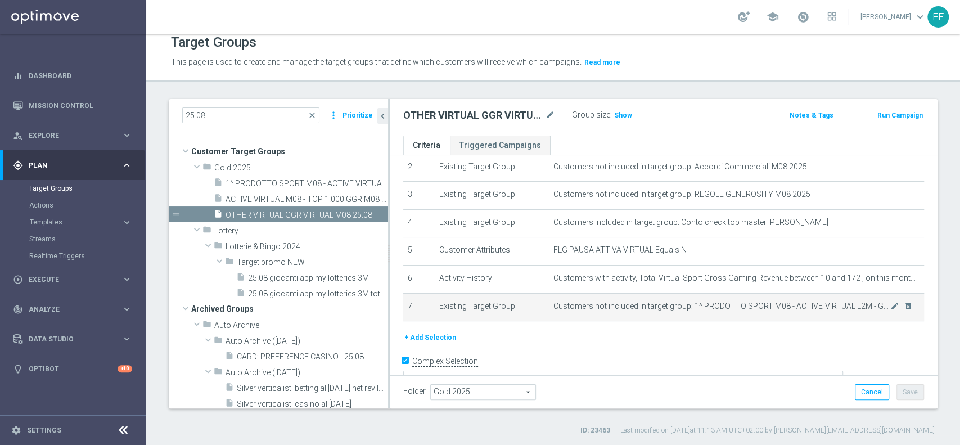
scroll to position [81, 0]
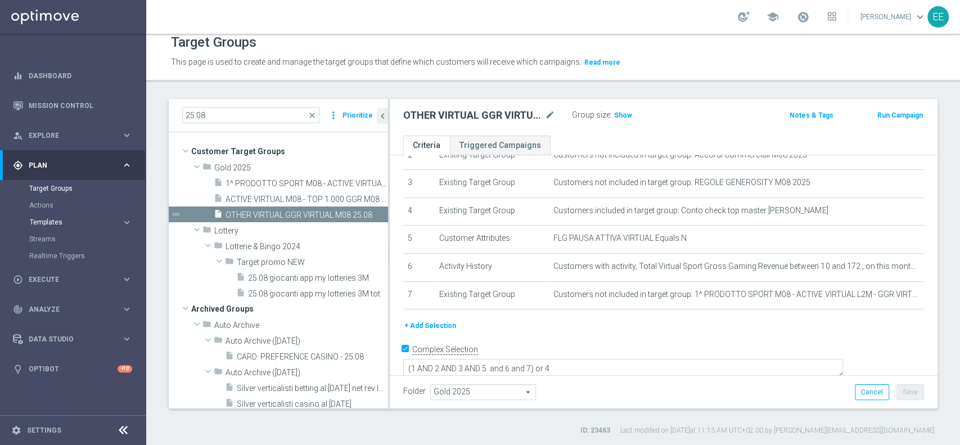
click at [49, 224] on span "Templates" at bounding box center [70, 222] width 80 height 7
click at [51, 238] on link "Optimail" at bounding box center [76, 239] width 82 height 9
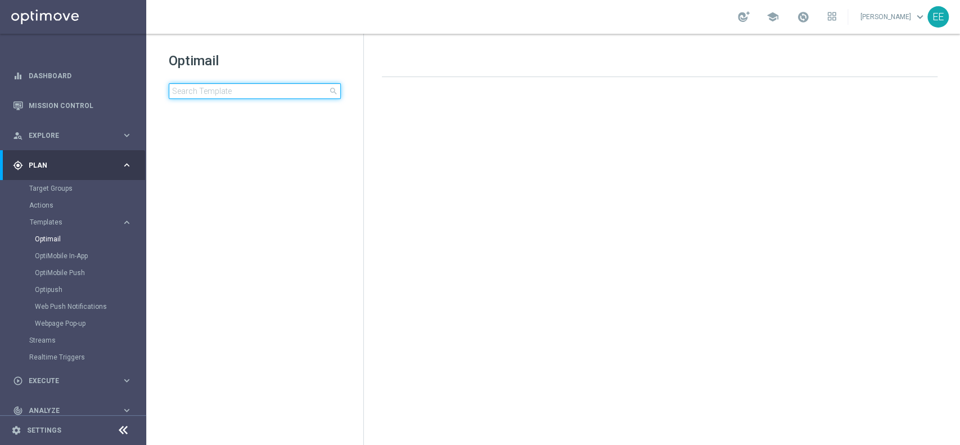
click at [251, 87] on input at bounding box center [255, 91] width 172 height 16
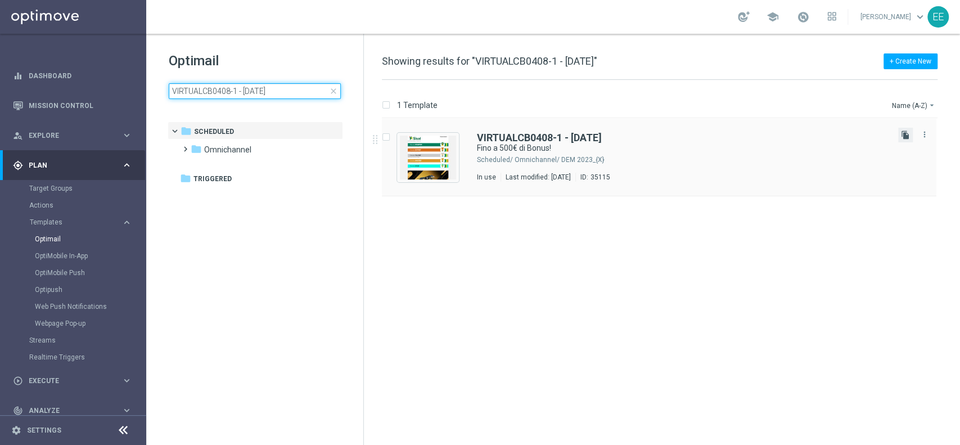
type input "VIRTUALCB0408-1 - [DATE]"
click at [902, 135] on icon "file_copy" at bounding box center [905, 134] width 9 height 9
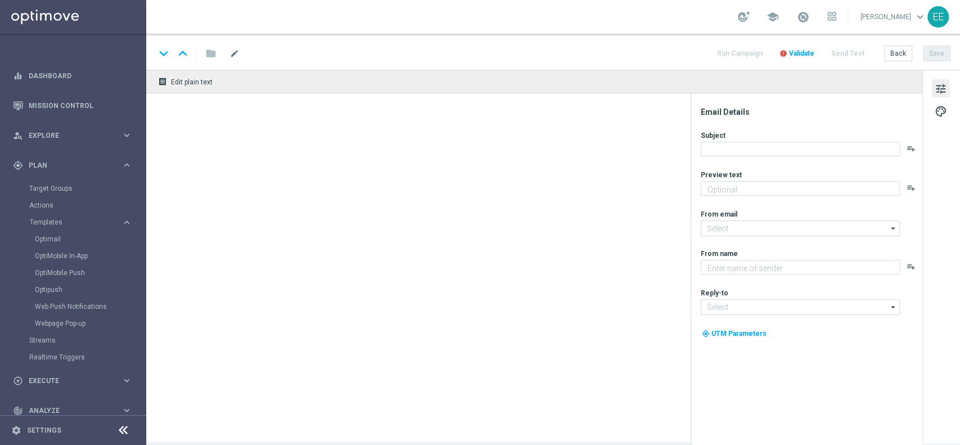
type textarea "Scopri cosa ti abbiamo riservato"
type input "[EMAIL_ADDRESS][DOMAIN_NAME]"
type textarea "Sisal"
type input "[EMAIL_ADDRESS][DOMAIN_NAME]"
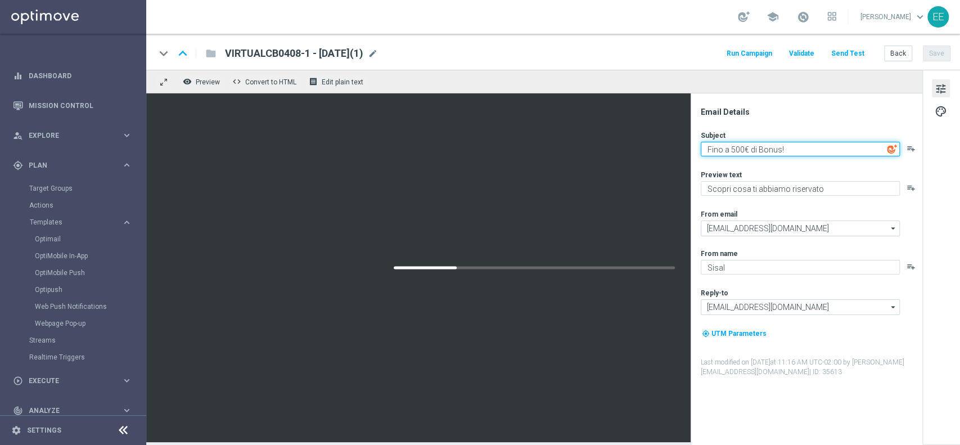
click at [736, 148] on textarea "Fino a 500€ di Bonus!" at bounding box center [800, 149] width 199 height 15
type textarea "Fino a 150€ di Bonus!"
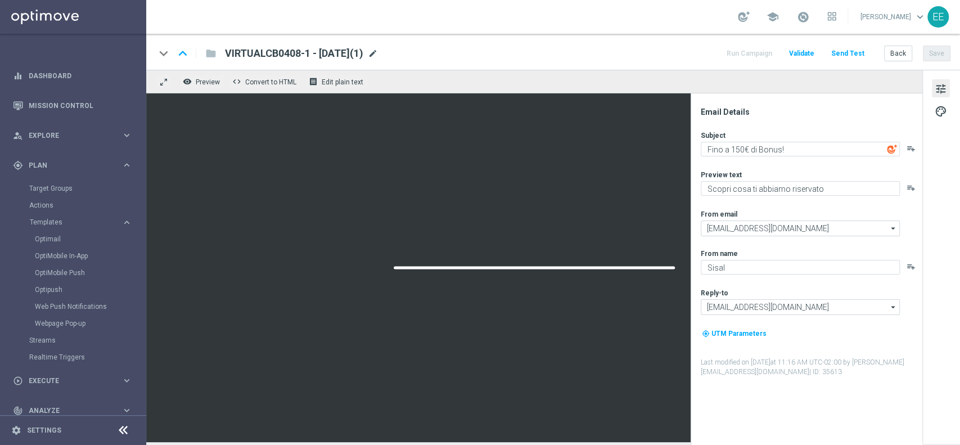
click at [378, 53] on span "mode_edit" at bounding box center [373, 53] width 10 height 10
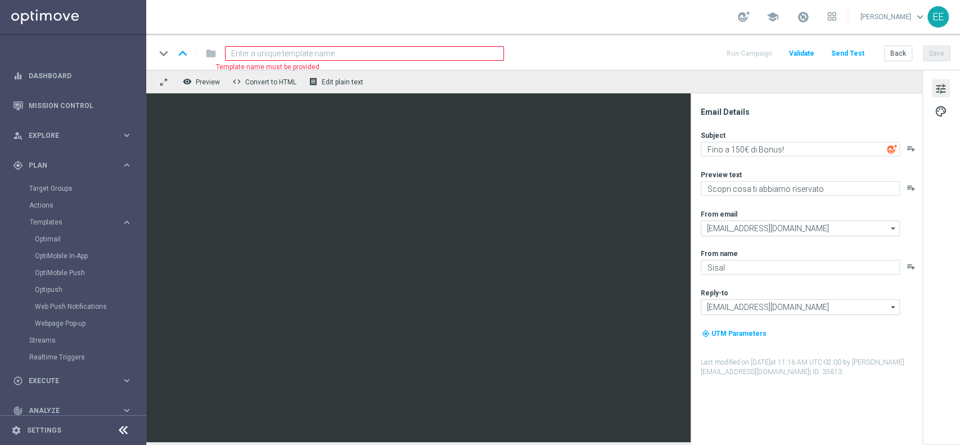
paste input "VIRTUALCASHBACK25-1 [DATE]"
type input "VIRTUALCASHBACK25-1 [DATE]"
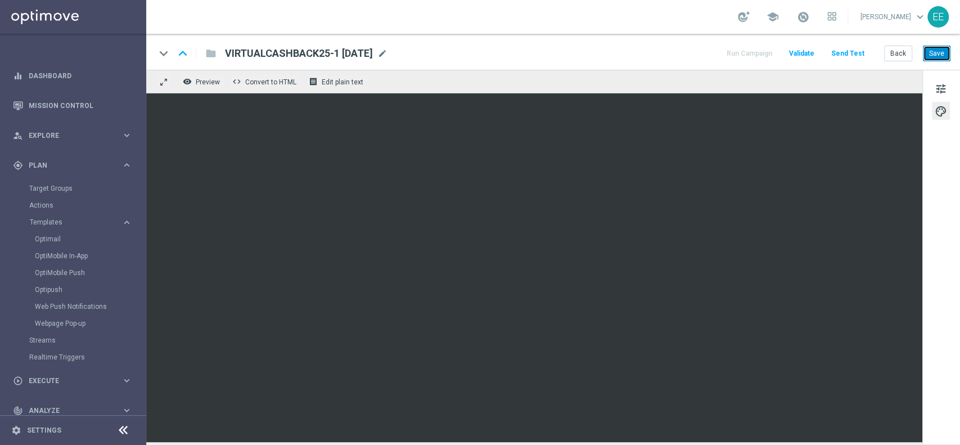
click at [930, 53] on button "Save" at bounding box center [937, 54] width 28 height 16
click at [939, 51] on button "Save" at bounding box center [937, 54] width 28 height 16
click at [904, 53] on button "Back" at bounding box center [898, 54] width 28 height 16
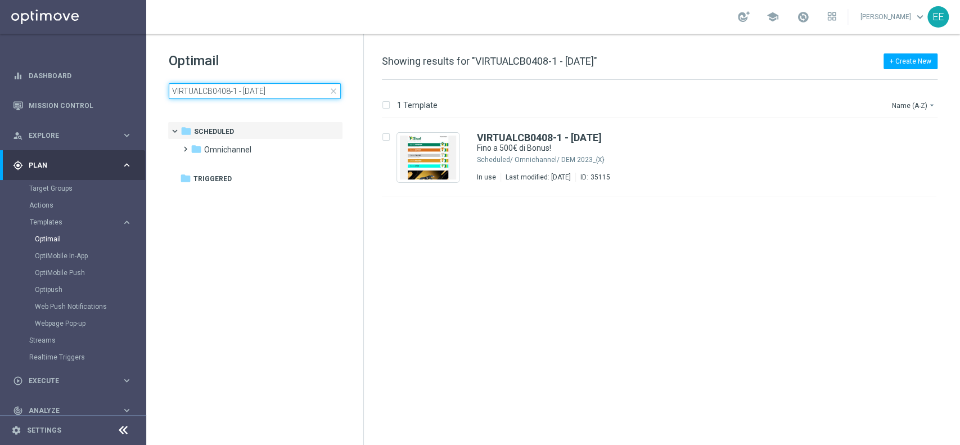
click at [297, 93] on input "VIRTUALCB0408-1 - [DATE]" at bounding box center [255, 91] width 172 height 16
type input "SPORTVIRTUAL-1 - [DATE]"
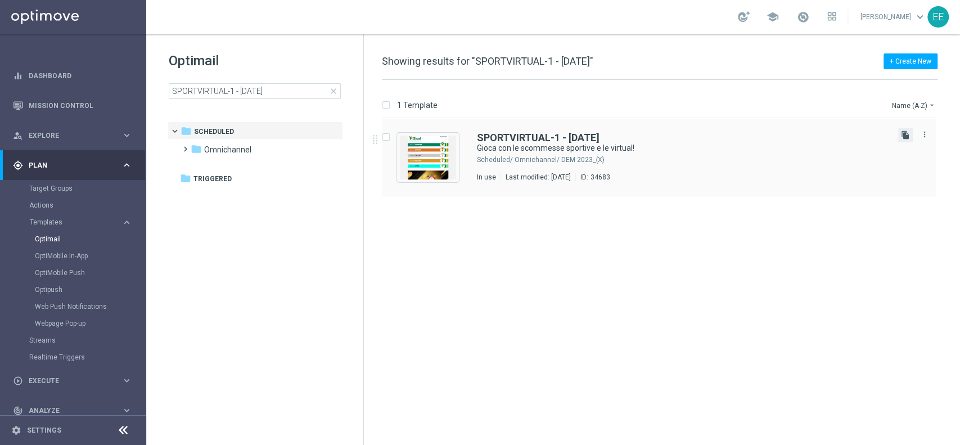
click at [904, 134] on icon "file_copy" at bounding box center [905, 134] width 9 height 9
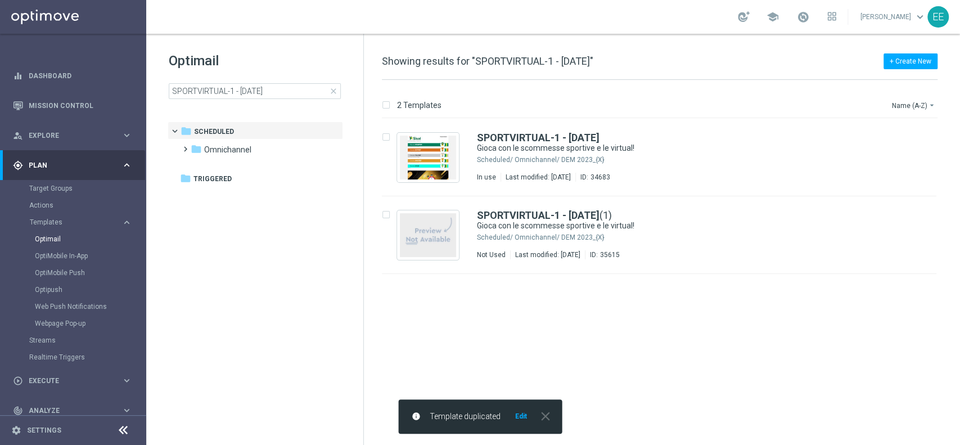
click at [523, 419] on button "Edit" at bounding box center [521, 416] width 14 height 9
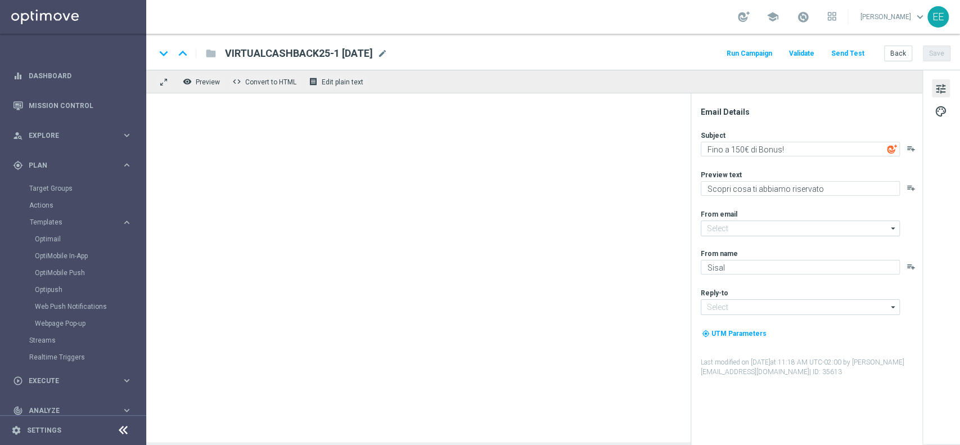
type textarea "Gioca con le scommesse sportive e le virtual!"
type textarea "Fino a 200€ di bonus!"
type input "[EMAIL_ADDRESS][DOMAIN_NAME]"
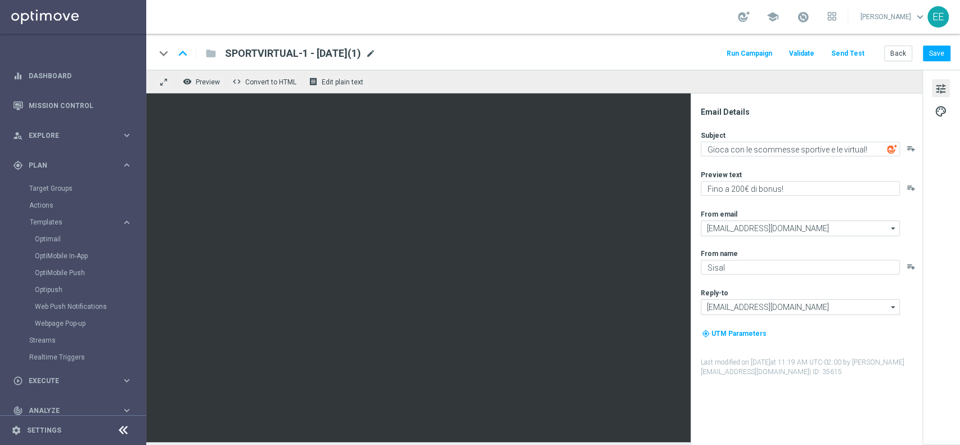
click at [376, 52] on span "mode_edit" at bounding box center [371, 53] width 10 height 10
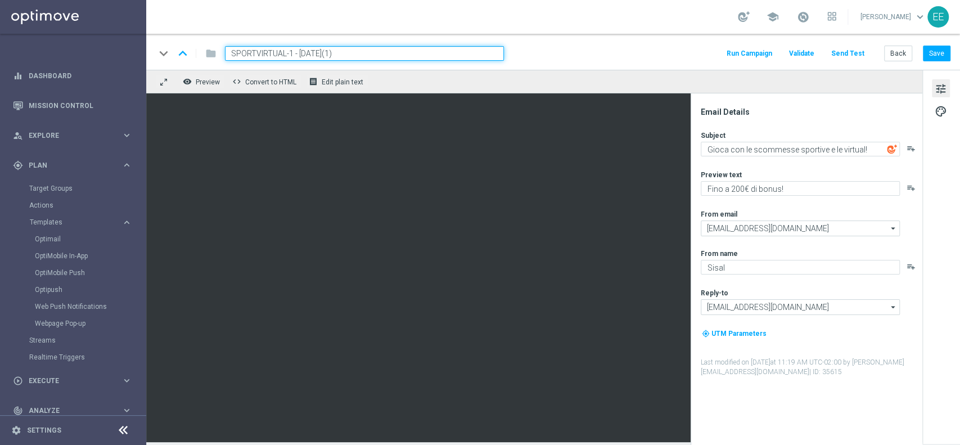
paste input "VIRTUALCASHBACK25-2 [DATE]"
type input "VIRTUALCASHBACK25-2 [DATE]"
click at [576, 52] on div "keyboard_arrow_down keyboard_arrow_up folder VIRTUALCASHBACK25-2 [DATE] Run Cam…" at bounding box center [552, 53] width 795 height 15
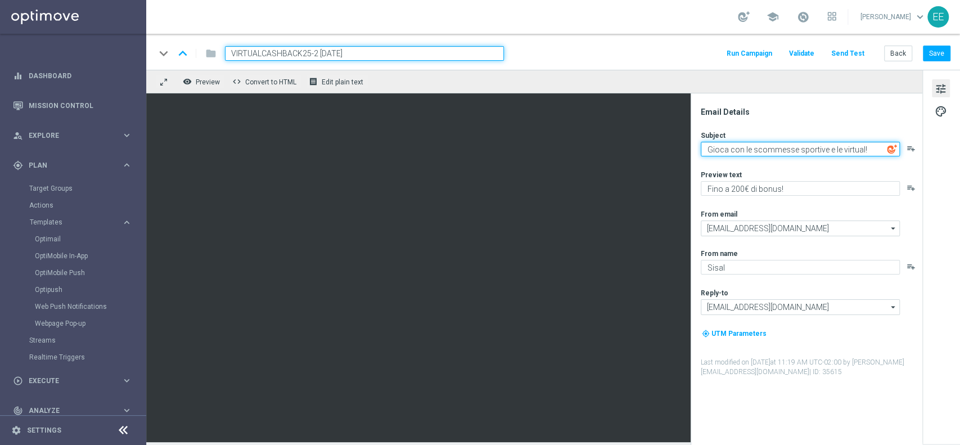
click at [787, 149] on textarea "Gioca con le scommesse sportive e le virtual!" at bounding box center [800, 149] width 199 height 15
type textarea "Gioca alle virtual"
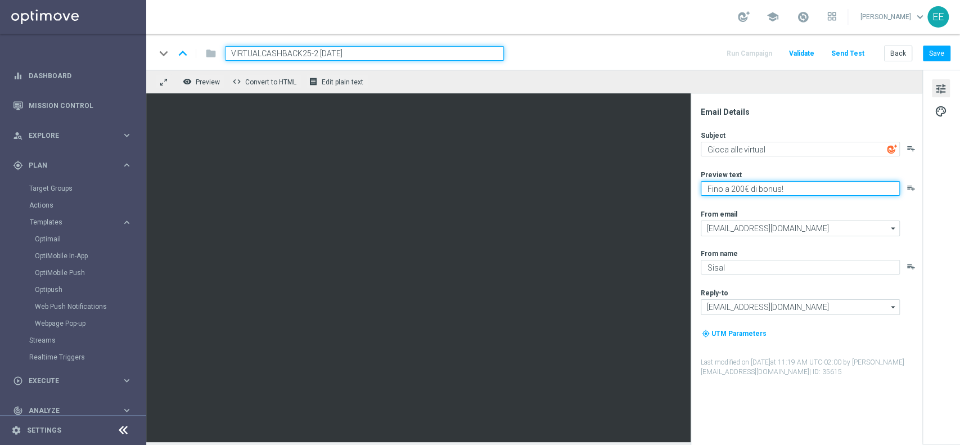
click at [734, 190] on textarea "Fino a 200€ di bonus!" at bounding box center [800, 188] width 199 height 15
type textarea "Fino a 100€ di bonus!"
click at [806, 190] on textarea "Fino a 100€ di bonus!" at bounding box center [800, 188] width 199 height 15
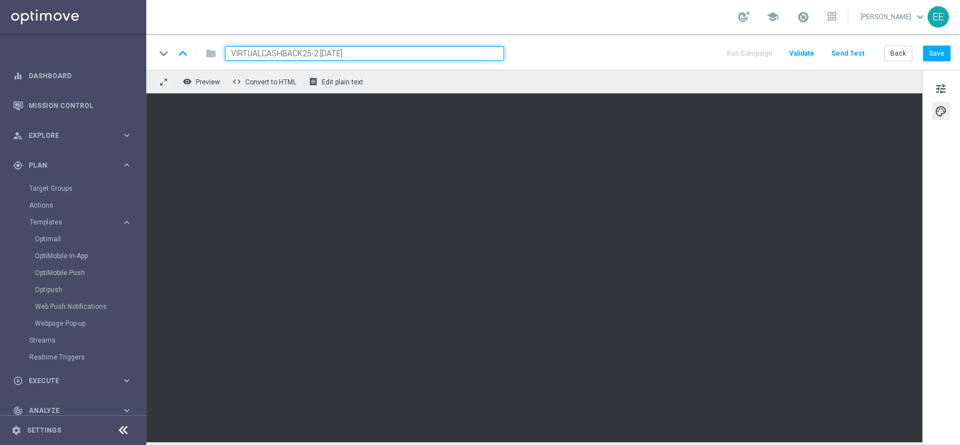
click at [953, 80] on div "tune palette" at bounding box center [941, 257] width 38 height 374
click at [946, 83] on span "tune" at bounding box center [941, 89] width 12 height 15
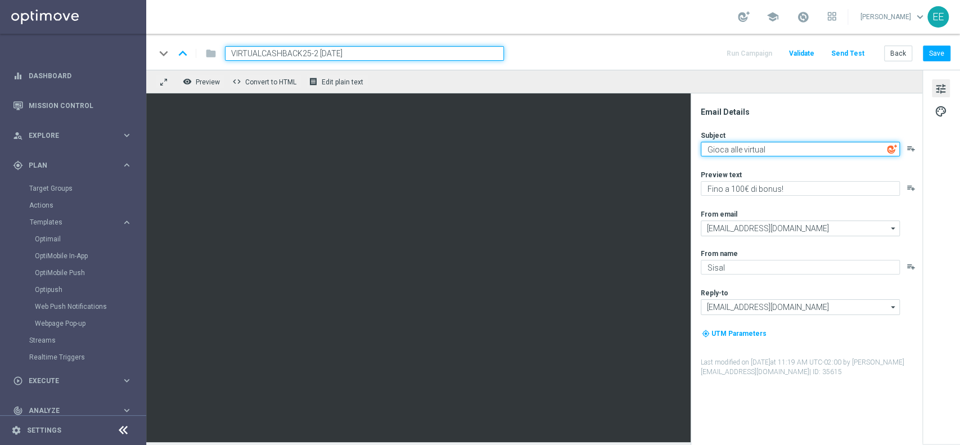
click at [789, 152] on textarea "Gioca alle virtual" at bounding box center [800, 149] width 199 height 15
type textarea "Gioca alle virtual!"
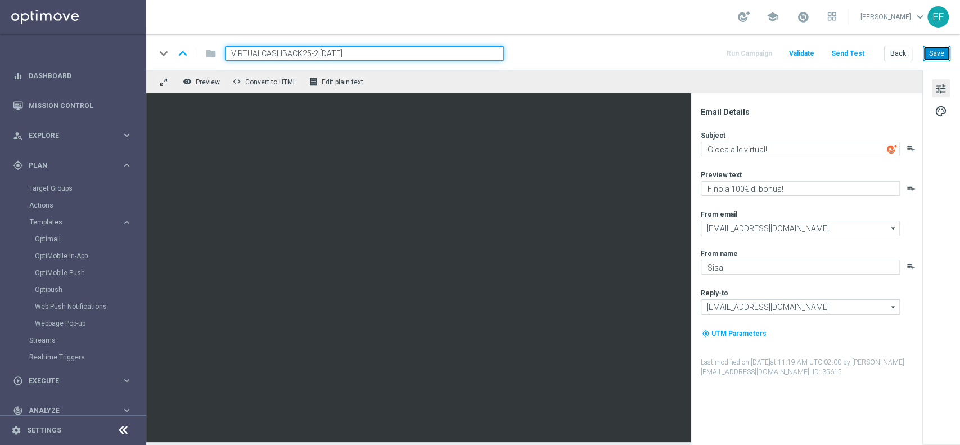
click at [940, 58] on button "Save" at bounding box center [937, 54] width 28 height 16
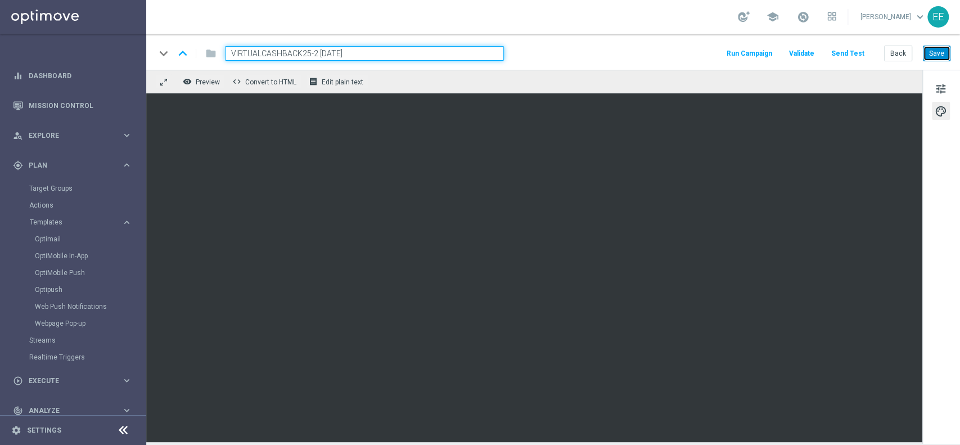
click at [940, 49] on button "Save" at bounding box center [937, 54] width 28 height 16
click at [894, 56] on button "Back" at bounding box center [898, 54] width 28 height 16
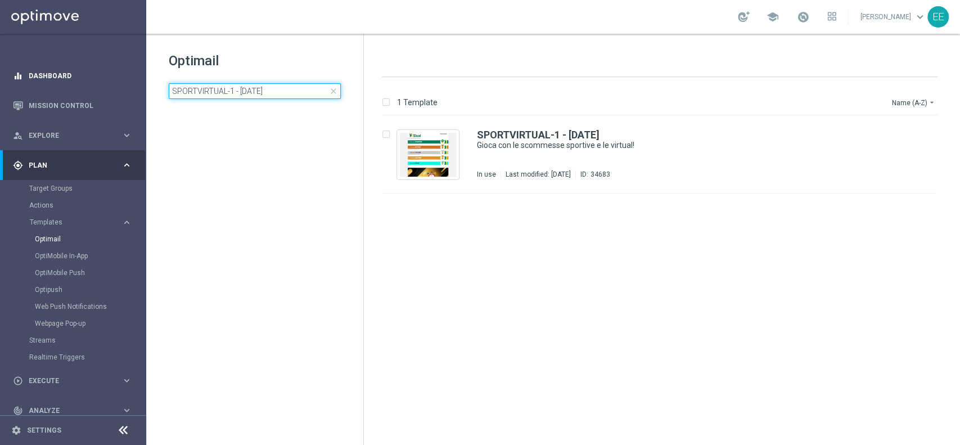
drag, startPoint x: 256, startPoint y: 89, endPoint x: 134, endPoint y: 88, distance: 121.5
click at [134, 88] on main "equalizer Dashboard Mission Control" at bounding box center [480, 222] width 960 height 445
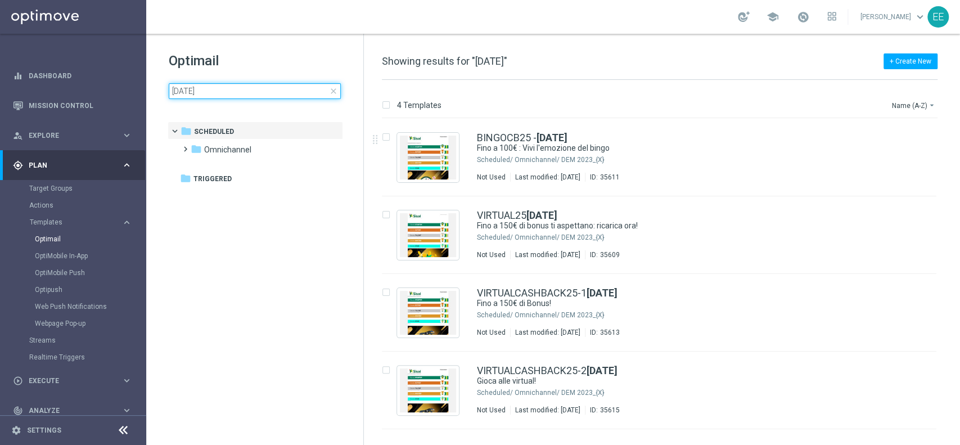
type input "[DATE]"
click at [49, 377] on span "Execute" at bounding box center [75, 380] width 93 height 7
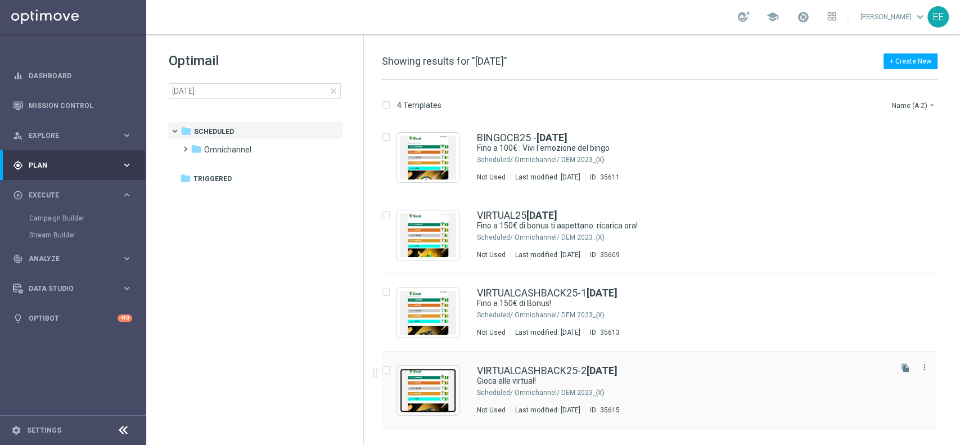
click at [423, 391] on img "Press SPACE to select this row." at bounding box center [428, 390] width 56 height 44
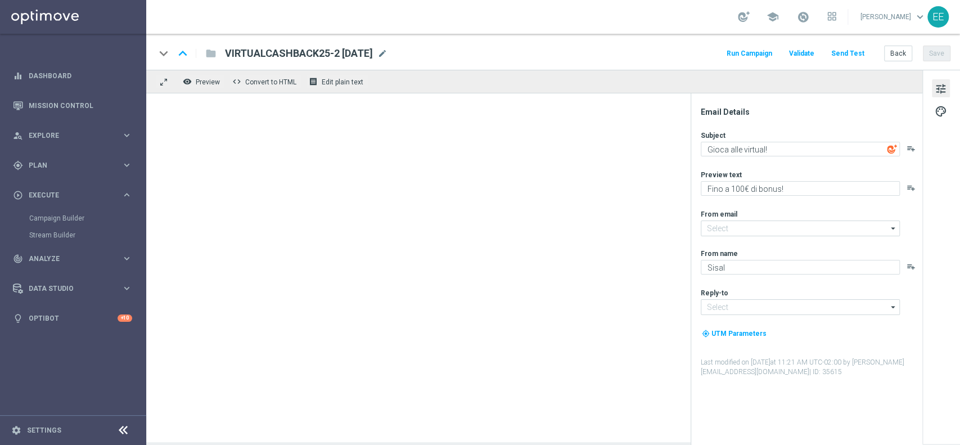
type input "[EMAIL_ADDRESS][DOMAIN_NAME]"
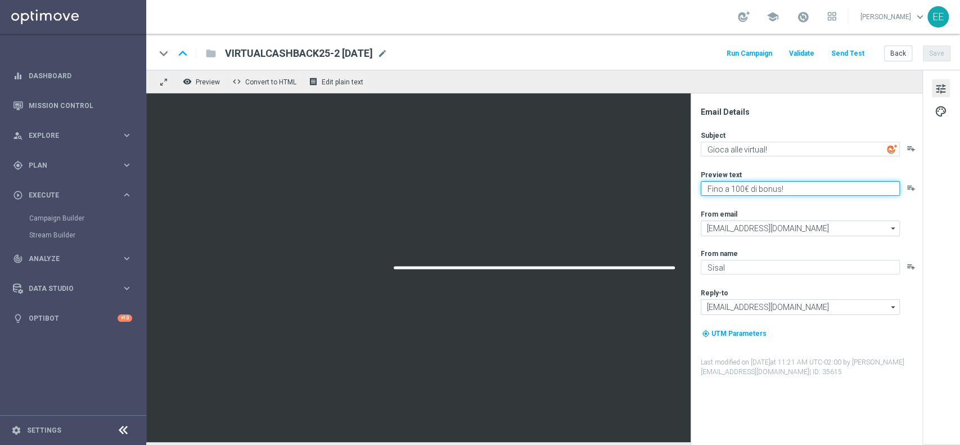
drag, startPoint x: 804, startPoint y: 187, endPoint x: 652, endPoint y: 173, distance: 153.1
click at [654, 182] on div "remove_red_eye Preview code Convert to HTML receipt Edit plain text Email Detai…" at bounding box center [553, 256] width 814 height 372
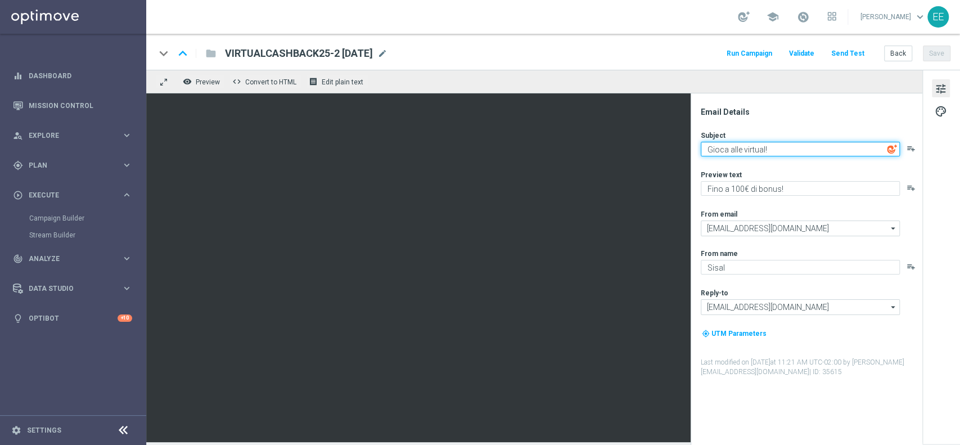
paste textarea "Fino a 100€ di bonus"
type textarea "Fino a 100€ di bonus!"
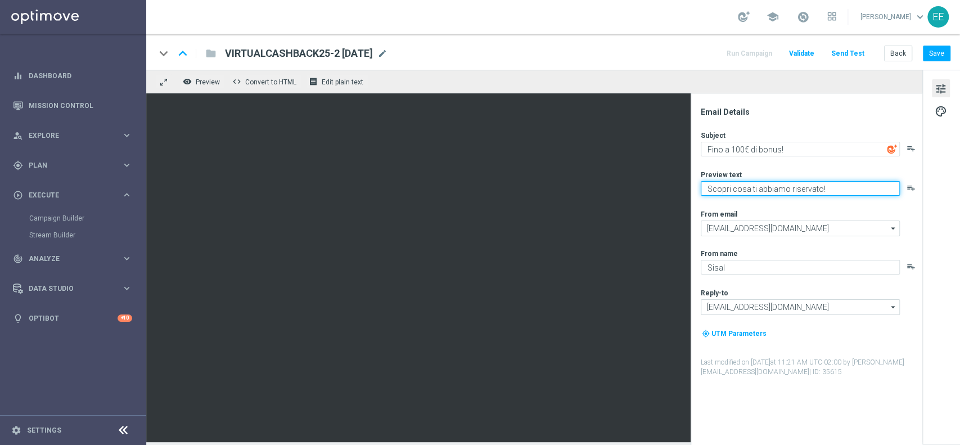
type textarea "Scopri cosa ti abbiamo riservato!"
click at [950, 56] on div "keyboard_arrow_down keyboard_arrow_up folder VIRTUALCASHBACK25-2 [DATE] VIRTUAL…" at bounding box center [553, 52] width 814 height 36
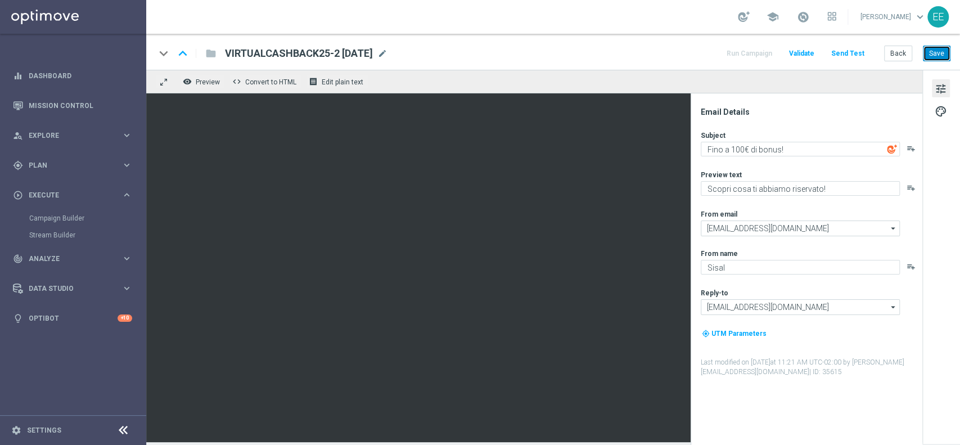
click at [945, 56] on button "Save" at bounding box center [937, 54] width 28 height 16
click at [906, 59] on button "Back" at bounding box center [898, 54] width 28 height 16
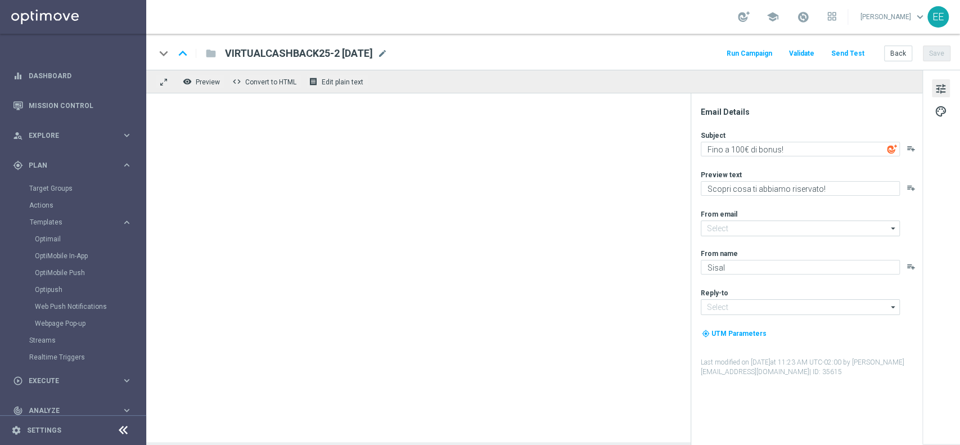
type input "[EMAIL_ADDRESS][DOMAIN_NAME]"
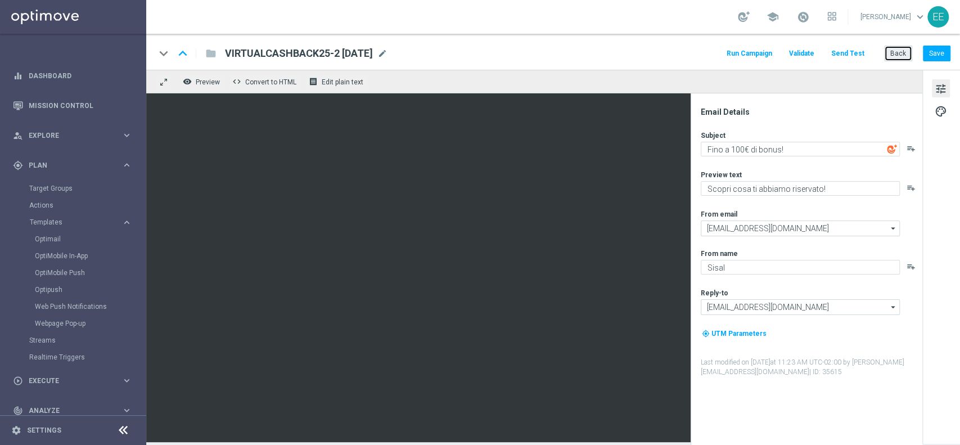
click at [903, 55] on button "Back" at bounding box center [898, 54] width 28 height 16
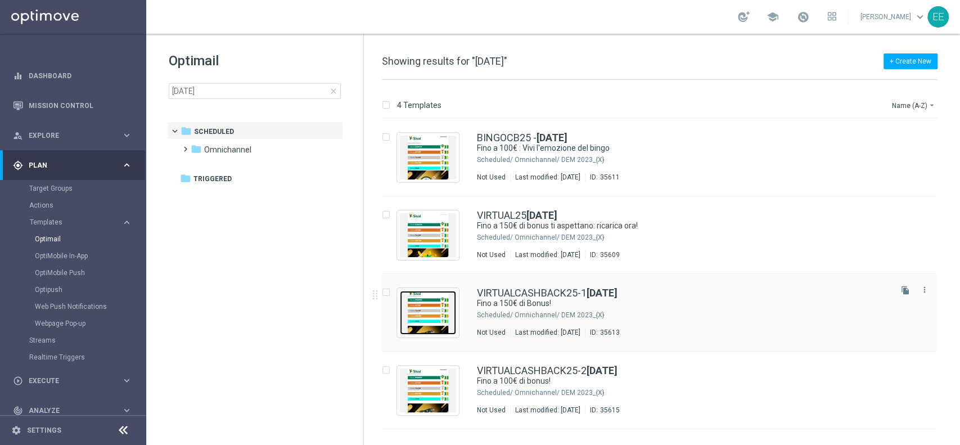
click at [423, 310] on img "Press SPACE to select this row." at bounding box center [428, 313] width 56 height 44
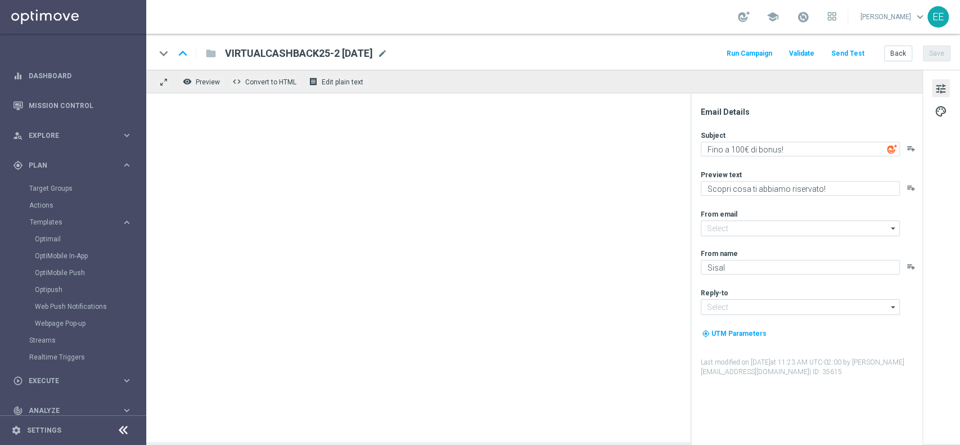
type input "[EMAIL_ADDRESS][DOMAIN_NAME]"
type textarea "Fino a 150€ di Bonus!"
type textarea "Scopri cosa ti abbiamo riservato"
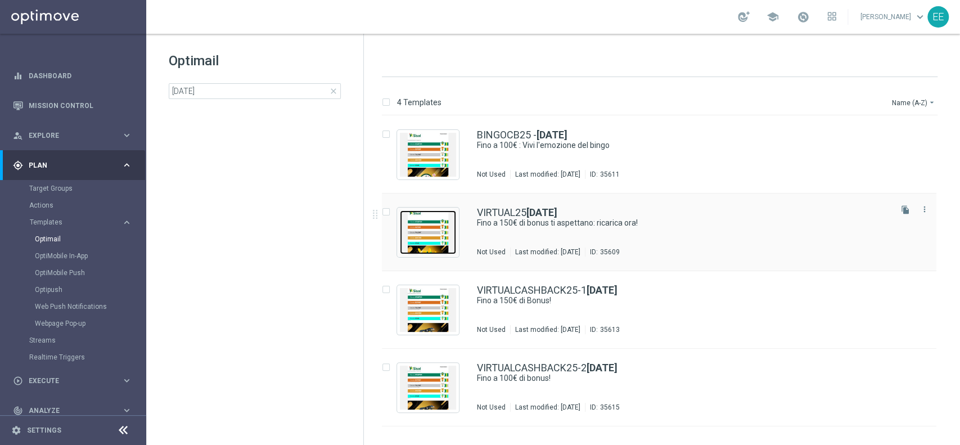
click at [441, 227] on img "Press SPACE to select this row." at bounding box center [428, 232] width 56 height 44
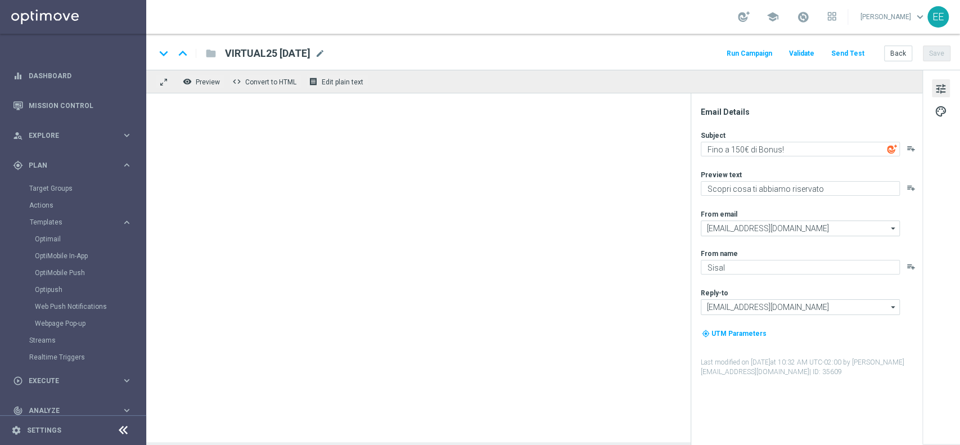
type textarea "Fino a 150€ di bonus ti aspettano: ricarica ora!"
type textarea "Non perderti la promozione!✨"
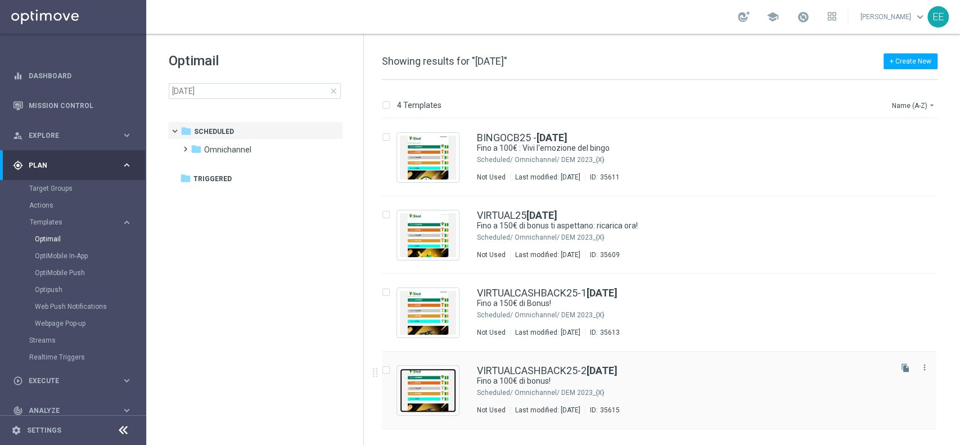
click at [436, 391] on img "Press SPACE to select this row." at bounding box center [428, 390] width 56 height 44
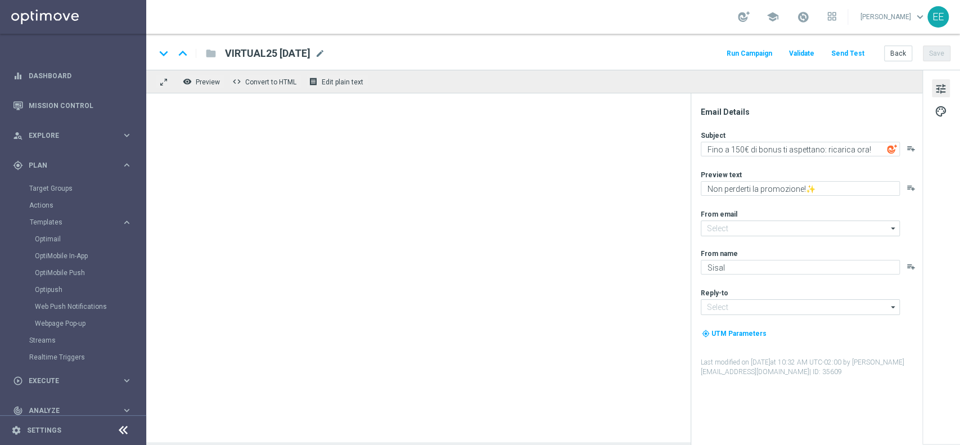
type input "[EMAIL_ADDRESS][DOMAIN_NAME]"
type textarea "Fino a 100€ di bonus!"
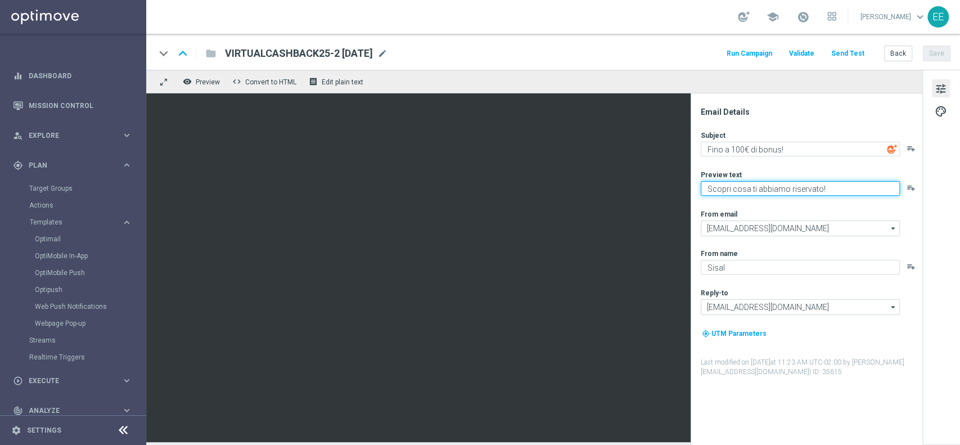
click at [846, 192] on textarea "Scopri cosa ti abbiamo riservato!" at bounding box center [800, 188] width 199 height 15
type textarea "Scopri cosa ti abbiamo riservato"
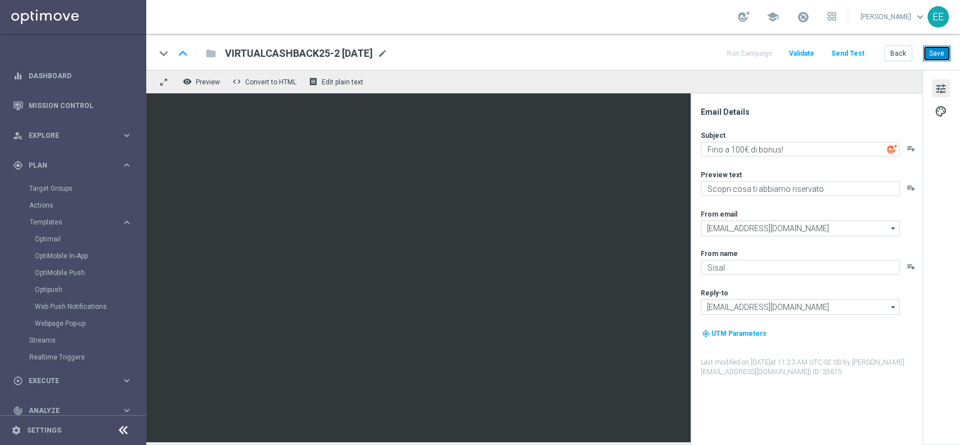
click at [936, 52] on button "Save" at bounding box center [937, 54] width 28 height 16
click at [906, 61] on button "Back" at bounding box center [898, 54] width 28 height 16
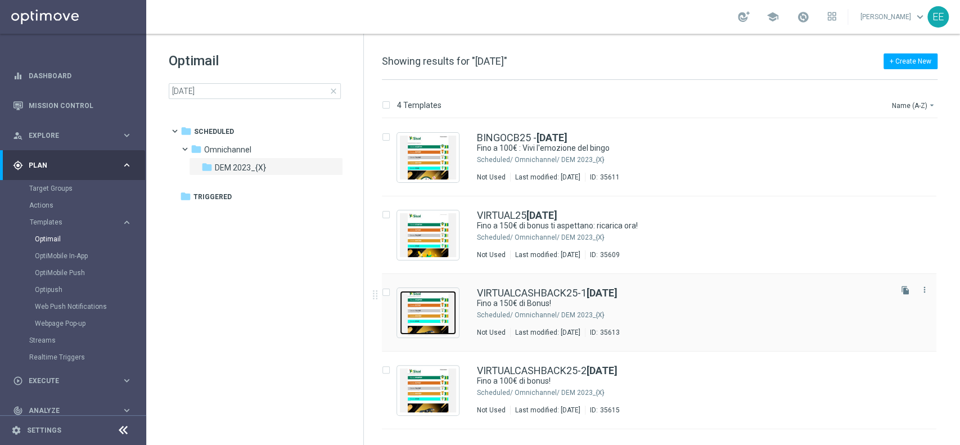
click at [431, 315] on img "Press SPACE to select this row." at bounding box center [428, 313] width 56 height 44
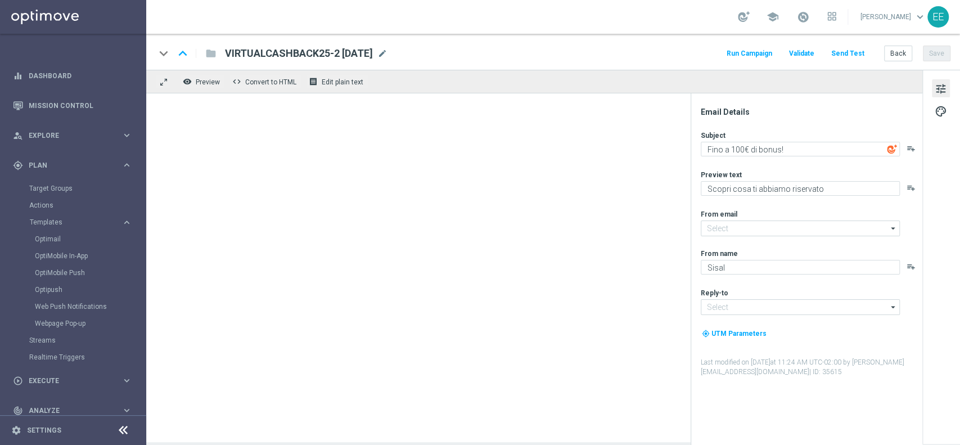
type input "[EMAIL_ADDRESS][DOMAIN_NAME]"
type textarea "Fino a 150€ di Bonus!"
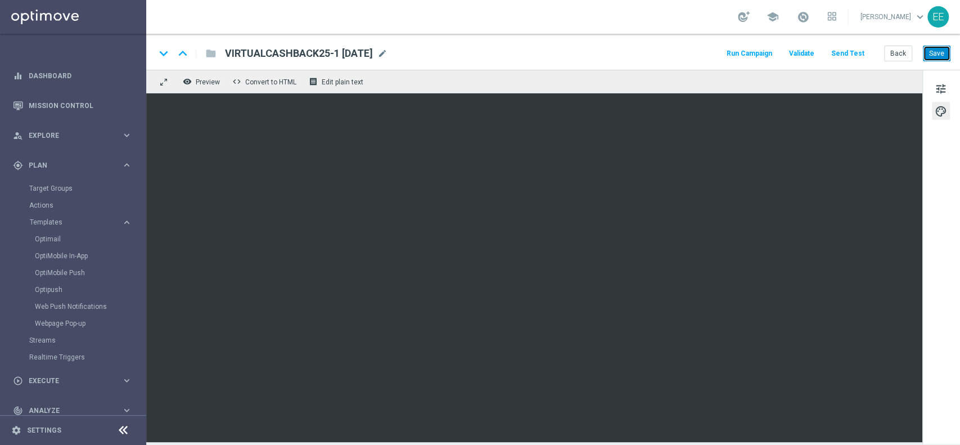
click at [937, 55] on button "Save" at bounding box center [937, 54] width 28 height 16
click at [50, 380] on span "Execute" at bounding box center [75, 380] width 93 height 7
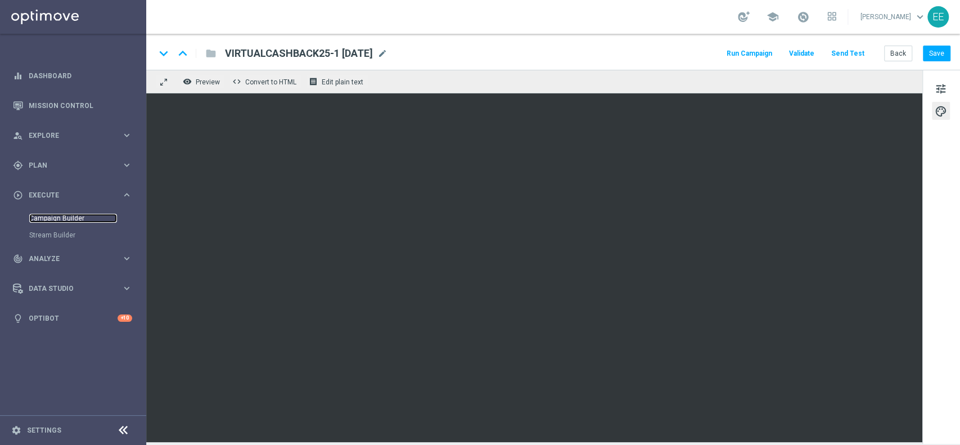
click at [58, 214] on link "Campaign Builder" at bounding box center [73, 218] width 88 height 9
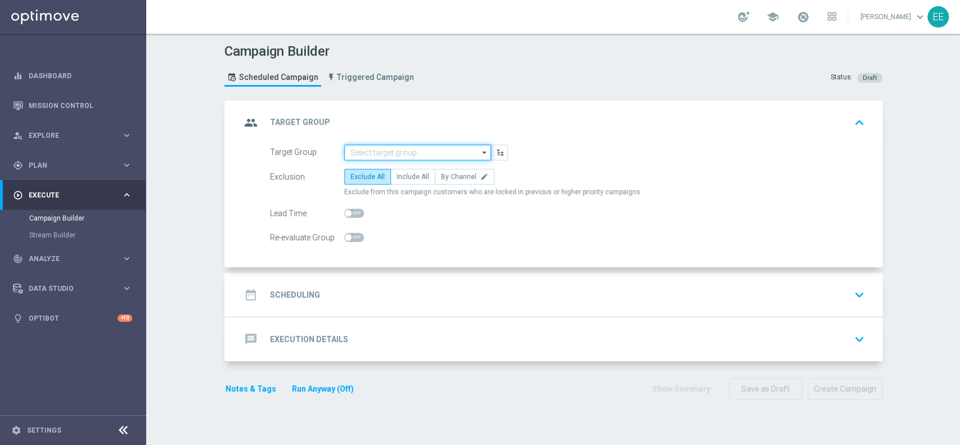
click at [385, 154] on input at bounding box center [417, 153] width 147 height 16
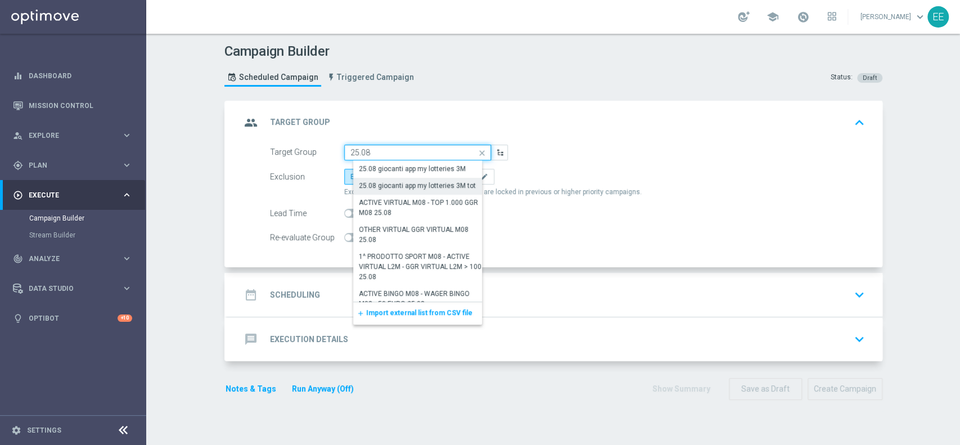
scroll to position [11, 0]
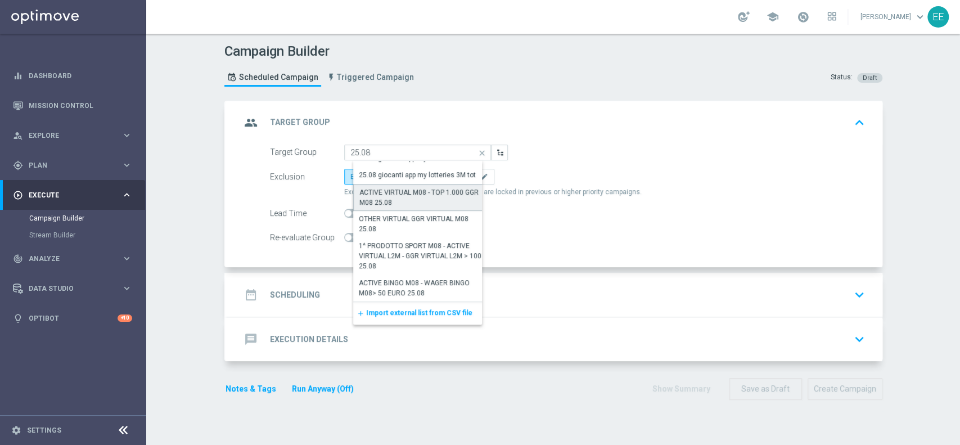
click at [411, 196] on div "ACTIVE VIRTUAL M08 - TOP 1.000 GGR M08 25.08" at bounding box center [421, 197] width 125 height 20
type input "ACTIVE VIRTUAL M08 - TOP 1.000 GGR M08 25.08"
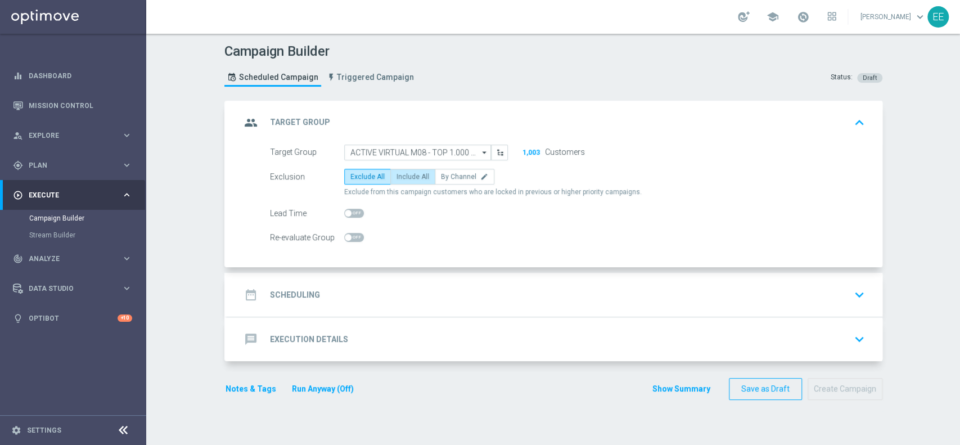
click at [408, 182] on label "Include All" at bounding box center [412, 177] width 45 height 16
click at [404, 182] on input "Include All" at bounding box center [399, 178] width 7 height 7
radio input "true"
click at [367, 177] on span "Exclude All" at bounding box center [367, 177] width 34 height 8
click at [358, 177] on input "Exclude All" at bounding box center [353, 178] width 7 height 7
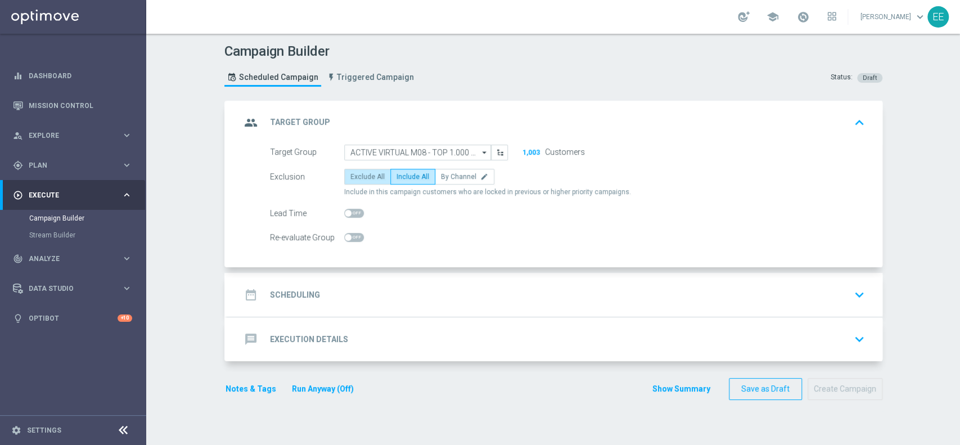
radio input "true"
click at [364, 282] on div "date_range Scheduling keyboard_arrow_down" at bounding box center [554, 295] width 655 height 44
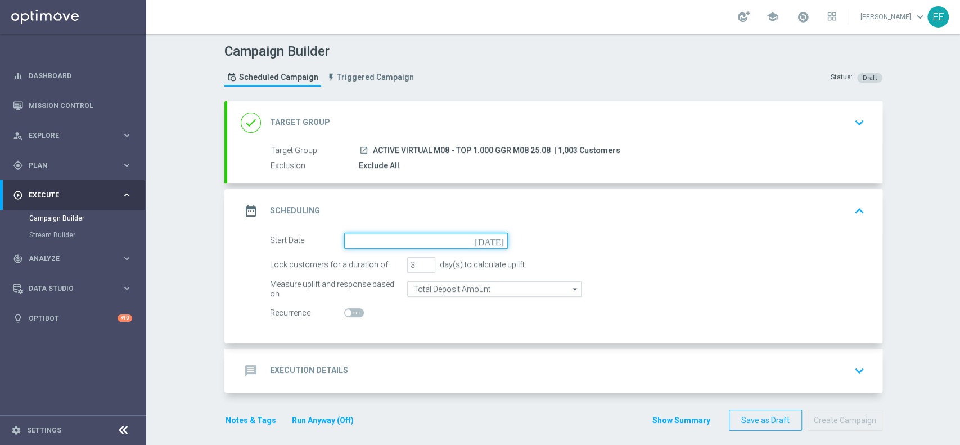
click at [413, 237] on input at bounding box center [426, 241] width 164 height 16
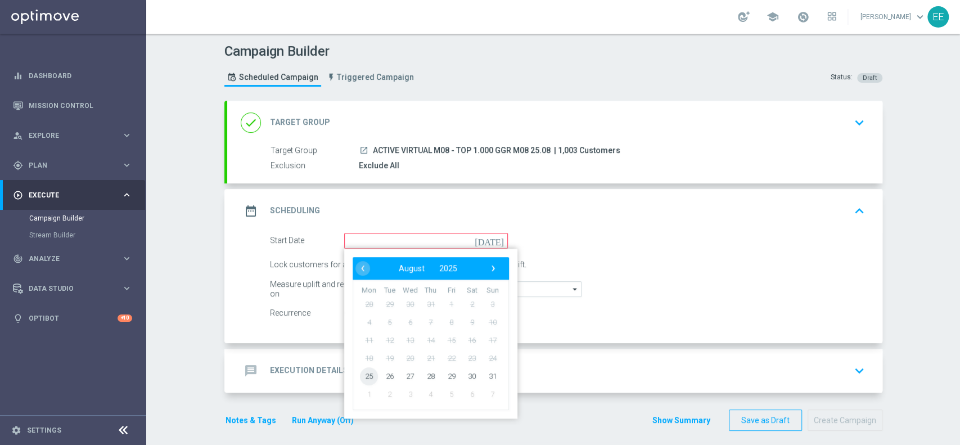
click at [363, 376] on span "25" at bounding box center [369, 376] width 18 height 18
type input "[DATE]"
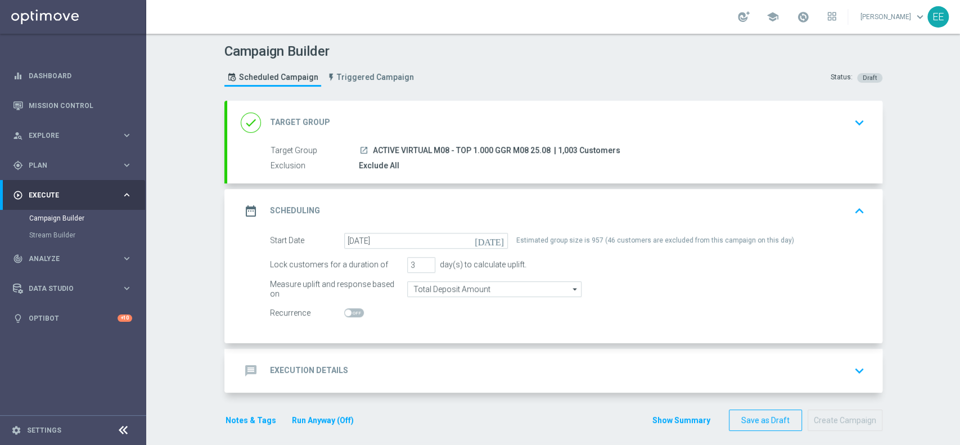
click at [419, 112] on div "done Target Group keyboard_arrow_down" at bounding box center [555, 122] width 628 height 21
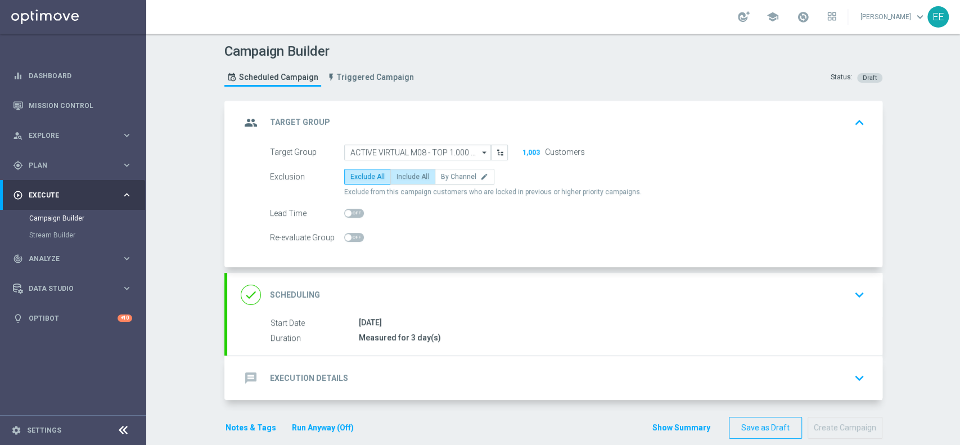
click at [404, 173] on span "Include All" at bounding box center [412, 177] width 33 height 8
click at [404, 175] on input "Include All" at bounding box center [399, 178] width 7 height 7
radio input "true"
click at [463, 288] on div "done Scheduling keyboard_arrow_down" at bounding box center [555, 294] width 628 height 21
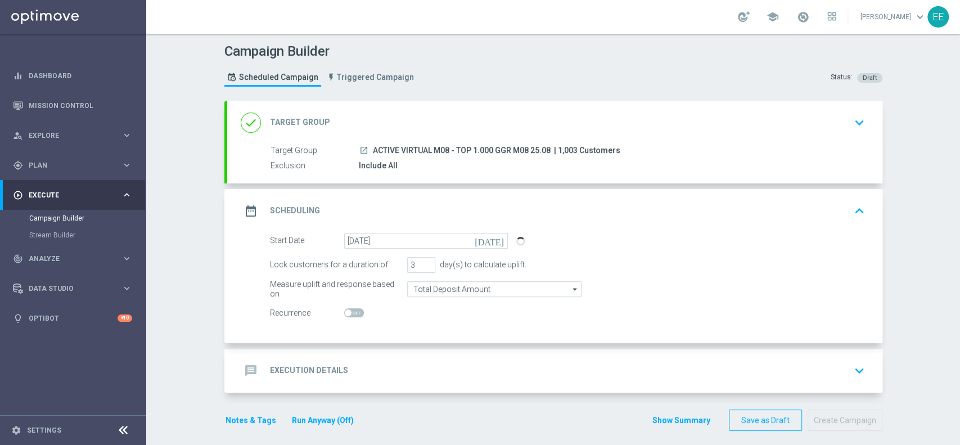
click at [461, 371] on div "message Execution Details keyboard_arrow_down" at bounding box center [555, 370] width 628 height 21
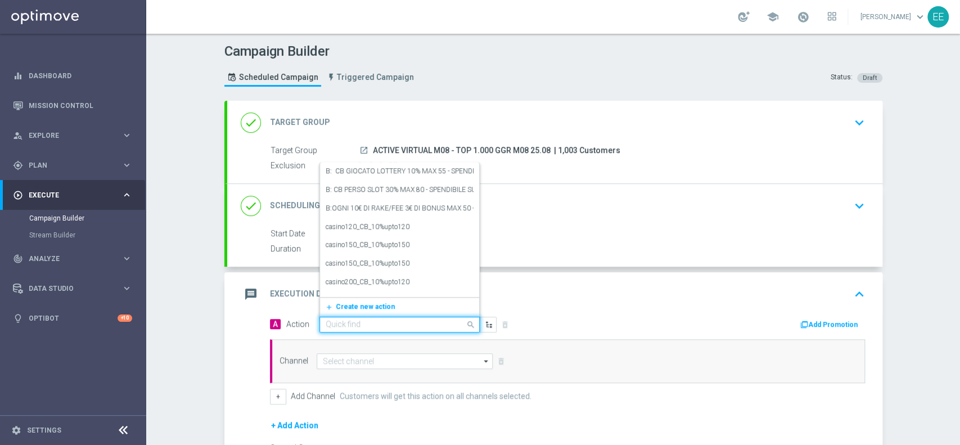
click at [380, 323] on input "text" at bounding box center [388, 325] width 125 height 10
paste input "CB PERSO VIRTUAL 30% MAX 150 EURO - SPENDIBILE VIRTUAL"
type input "CB PERSO VIRTUAL 30% MAX 150 EURO - SPENDIBILE VIRTUAL"
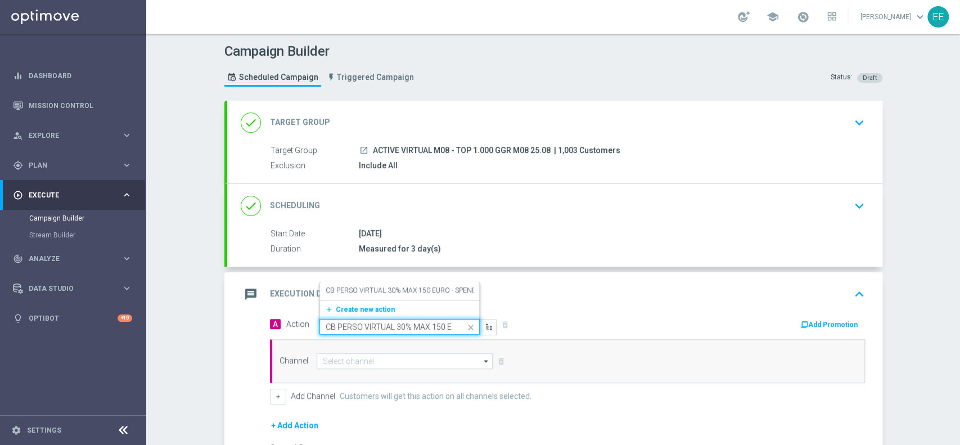
scroll to position [0, 96]
click at [369, 292] on label "CB PERSO VIRTUAL 30% MAX 150 EURO - SPENDIBILE VIRTUAL" at bounding box center [423, 291] width 194 height 10
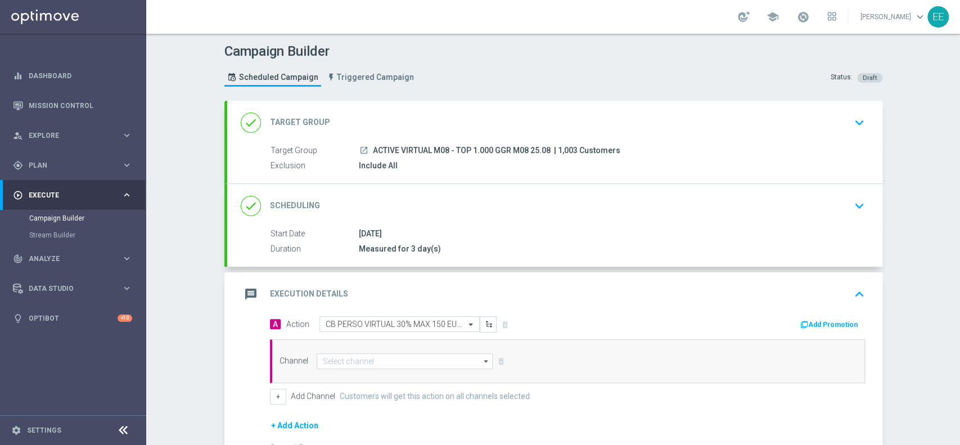
scroll to position [0, 0]
click at [819, 323] on button "Add Promotion" at bounding box center [830, 324] width 62 height 12
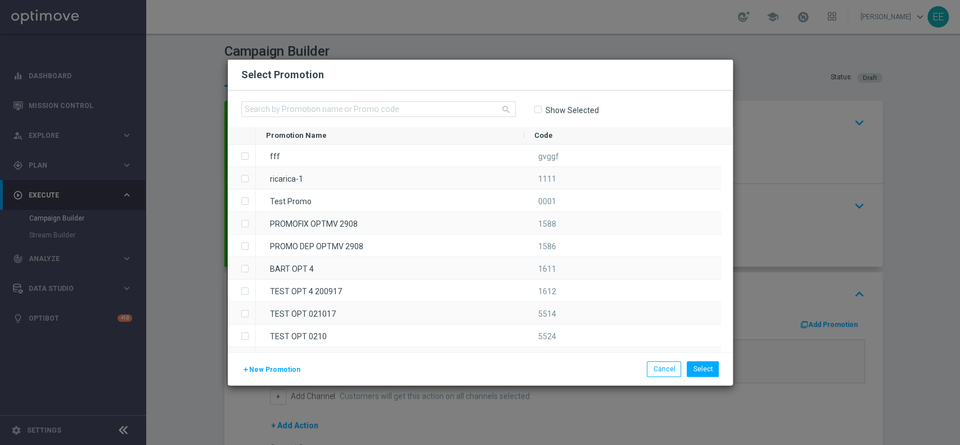
click at [355, 97] on div "search Show Selected" at bounding box center [480, 109] width 505 height 37
click at [335, 109] on input "text" at bounding box center [378, 109] width 274 height 16
paste input "VIRTUALCASHBACK25-1"
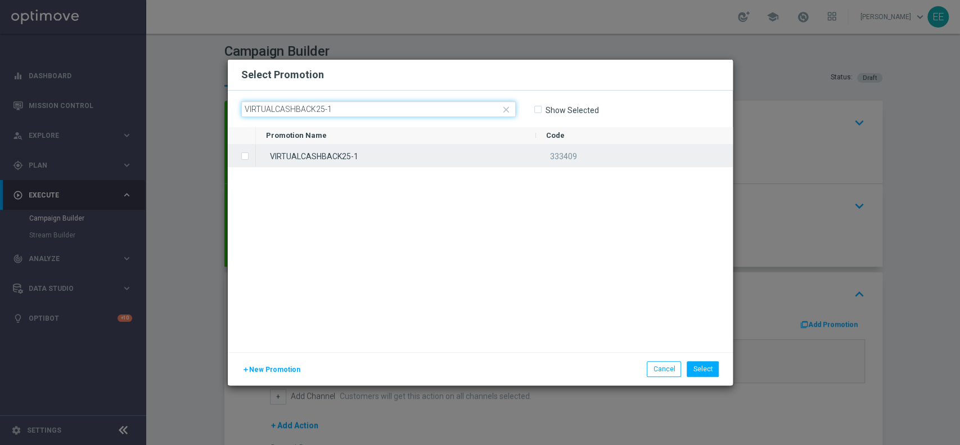
type input "VIRTUALCASHBACK25-1"
click at [365, 150] on div "VIRTUALCASHBACK25-1" at bounding box center [396, 156] width 280 height 22
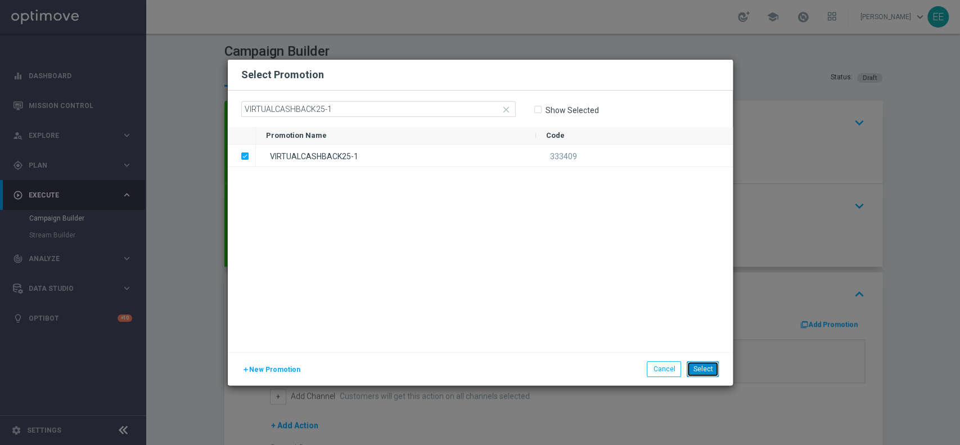
click at [712, 373] on button "Select" at bounding box center [703, 369] width 32 height 16
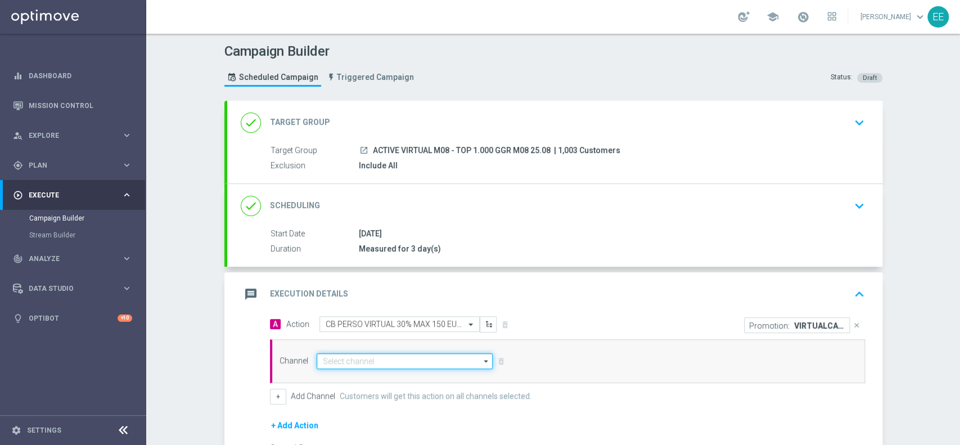
click at [335, 362] on input at bounding box center [405, 361] width 177 height 16
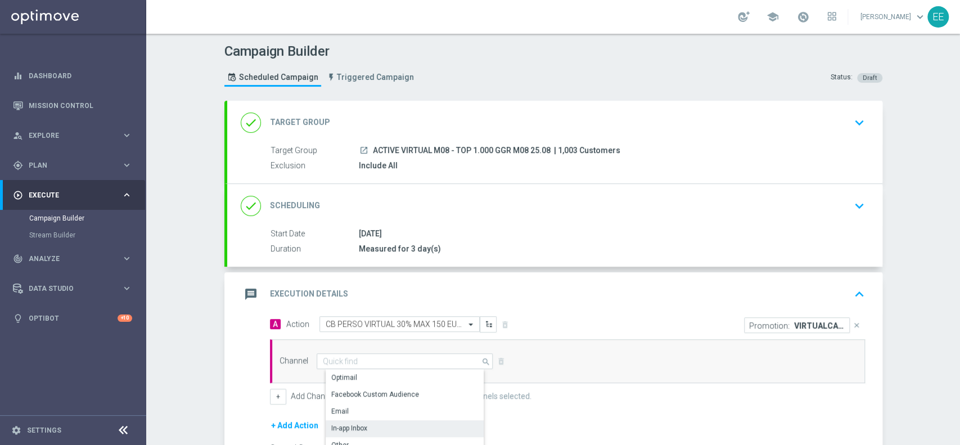
click at [399, 421] on div "In-app Inbox" at bounding box center [410, 428] width 168 height 16
type input "In-app Inbox"
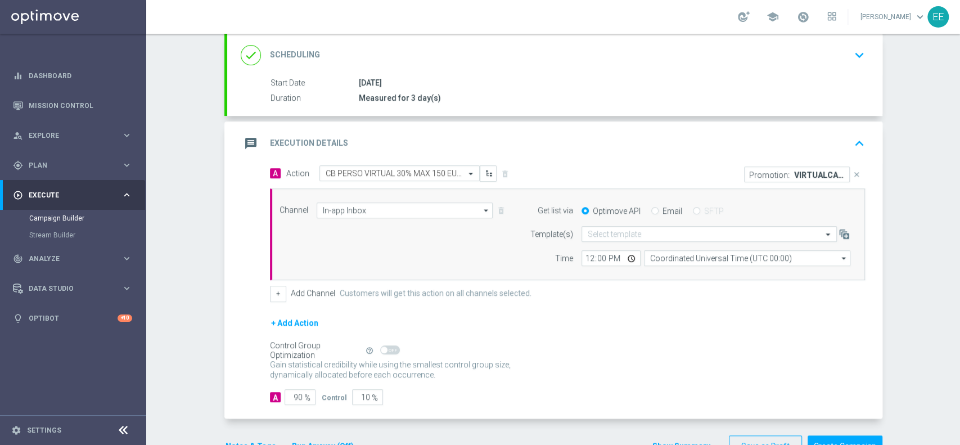
scroll to position [151, 0]
click at [651, 210] on input "Email" at bounding box center [654, 211] width 7 height 7
radio input "true"
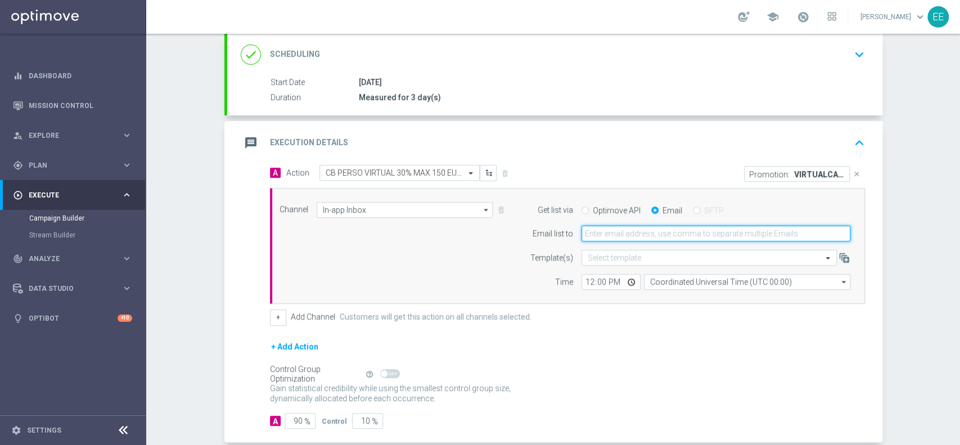
click at [661, 233] on input "email" at bounding box center [716, 234] width 269 height 16
type input "[PERSON_NAME][EMAIL_ADDRESS][DOMAIN_NAME]"
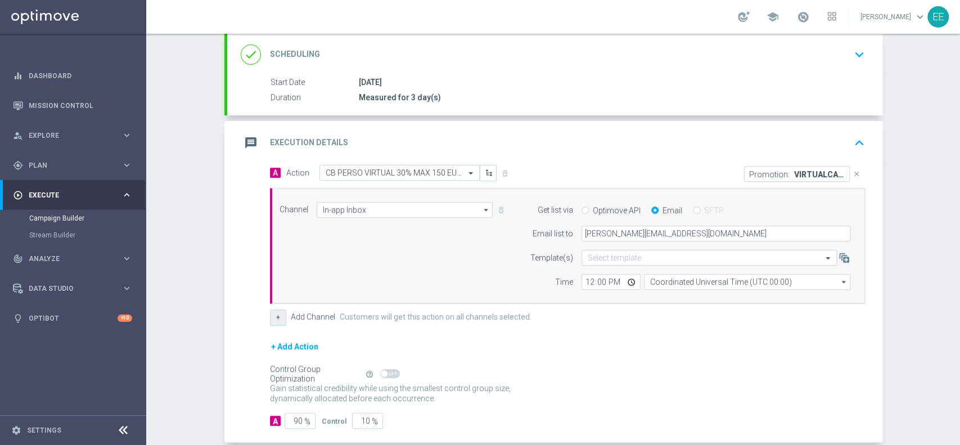
click at [273, 324] on button "+" at bounding box center [278, 317] width 16 height 16
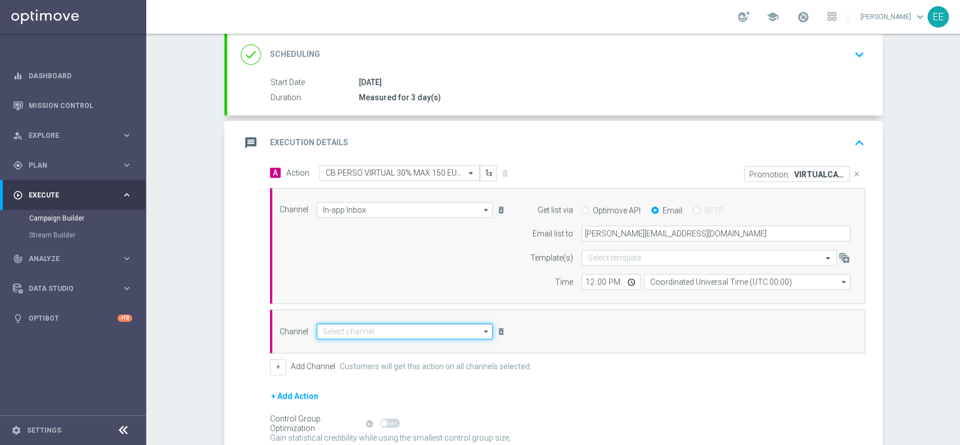
click at [331, 330] on input at bounding box center [405, 331] width 177 height 16
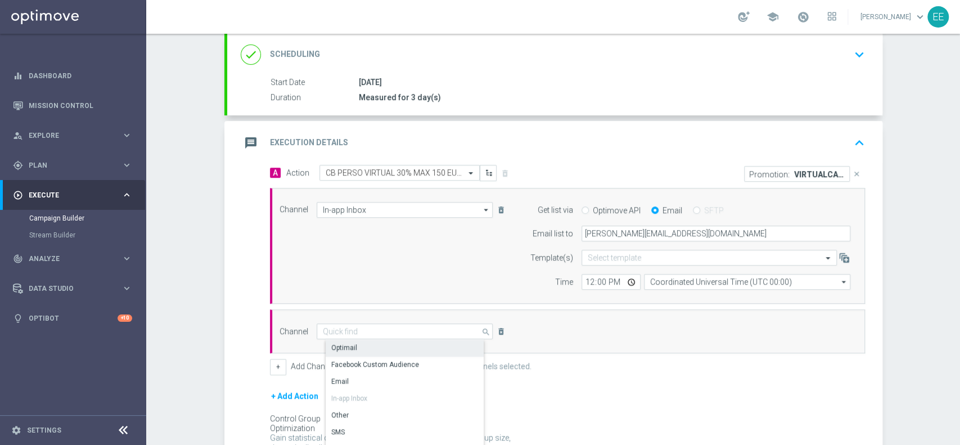
click at [367, 346] on div "Optimail" at bounding box center [410, 348] width 168 height 16
type input "Optimail"
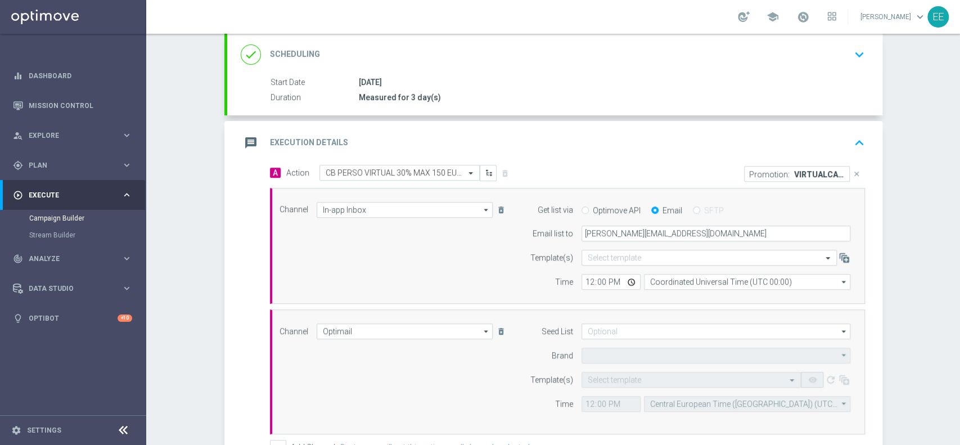
type input "Sisal Marketing"
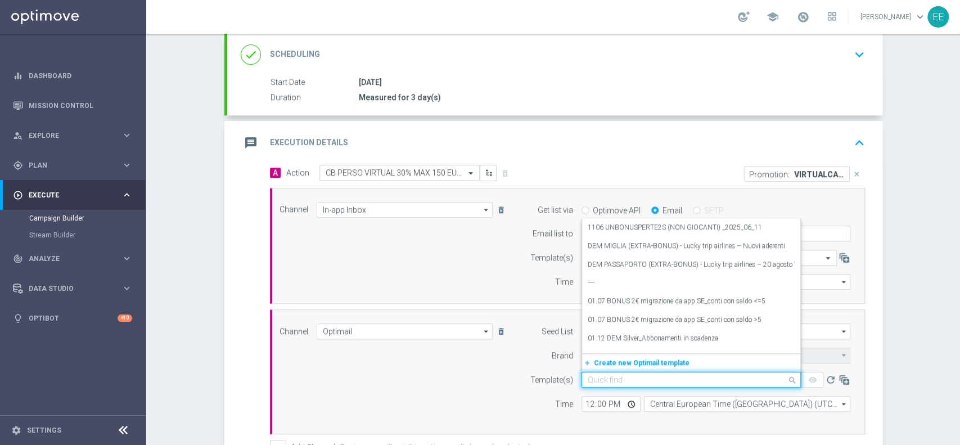
click at [591, 375] on input "text" at bounding box center [680, 380] width 184 height 10
paste input "VIRTUALCASHBACK25-1 [DATE]"
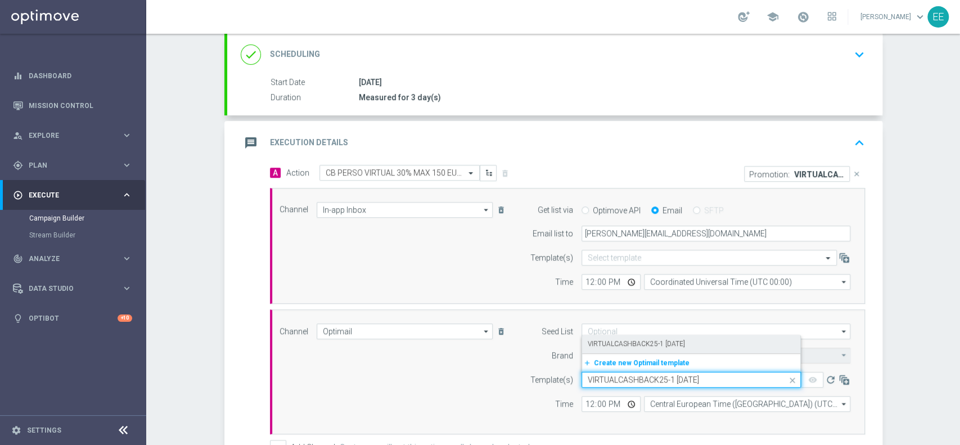
click at [655, 339] on label "VIRTUALCASHBACK25-1 [DATE]" at bounding box center [636, 344] width 97 height 10
type input "VIRTUALCASHBACK25-1 [DATE]"
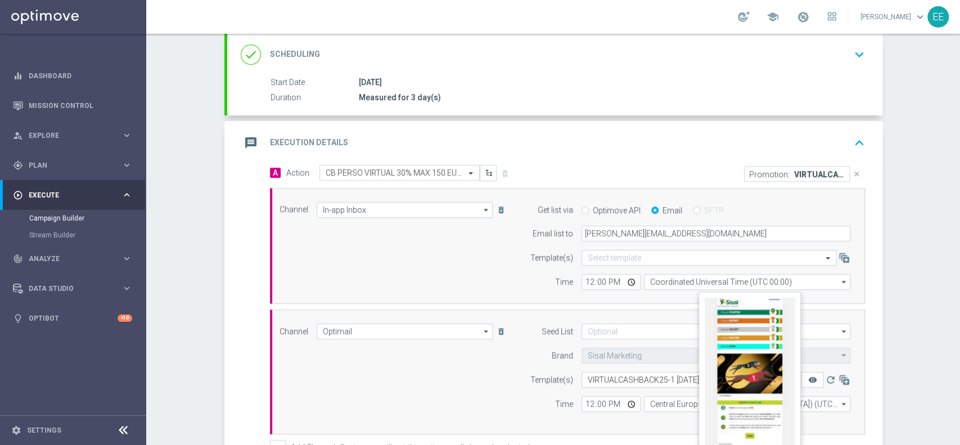
click at [808, 376] on icon "remove_red_eye" at bounding box center [812, 379] width 9 height 9
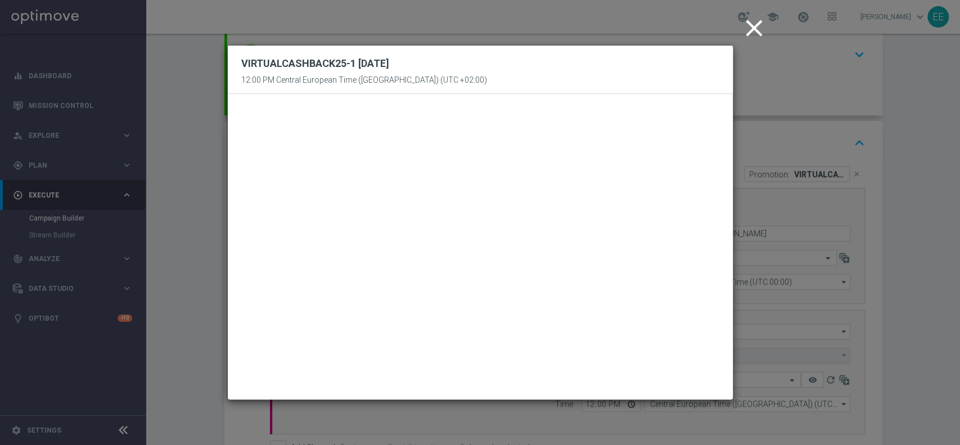
click at [751, 29] on icon "close" at bounding box center [754, 28] width 28 height 28
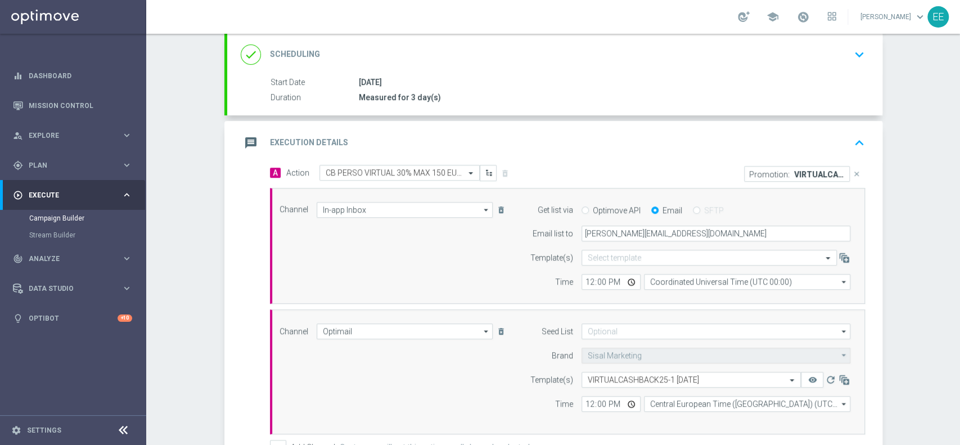
scroll to position [338, 0]
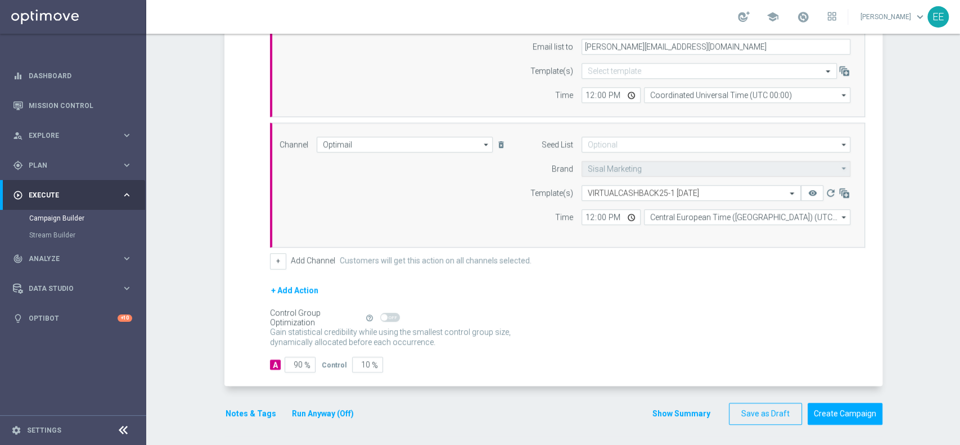
click at [244, 407] on button "Notes & Tags" at bounding box center [250, 414] width 53 height 14
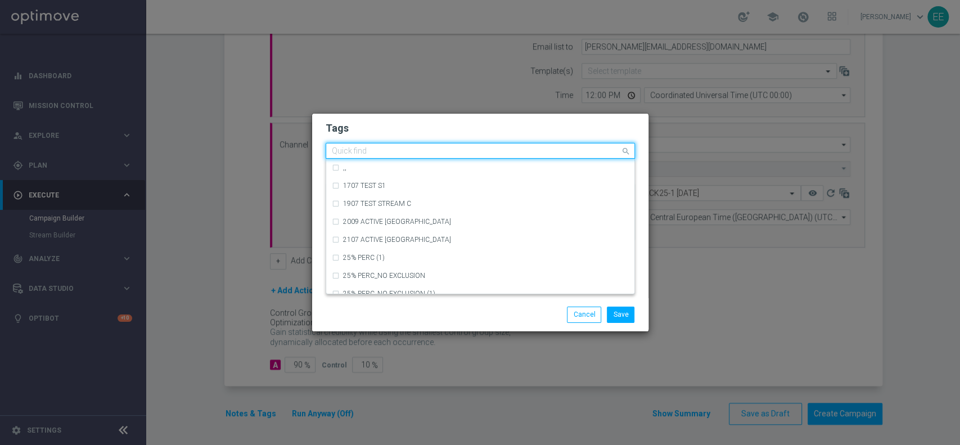
click at [404, 148] on input "text" at bounding box center [476, 152] width 289 height 10
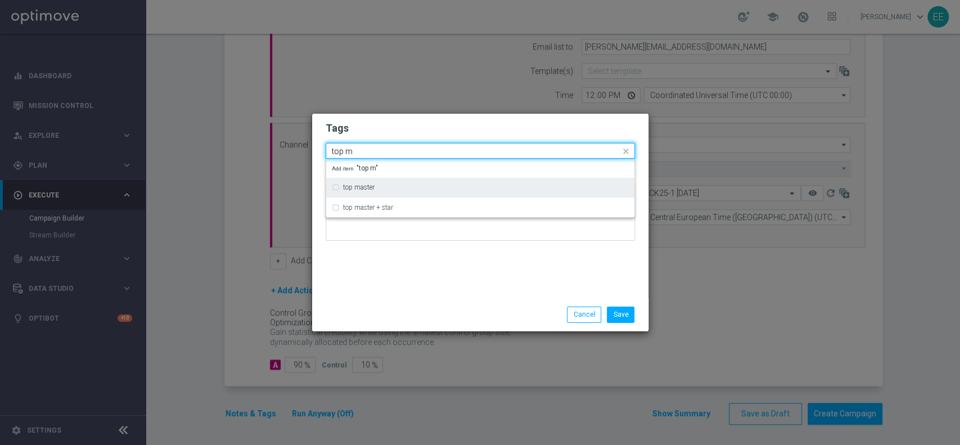
type input "top m"
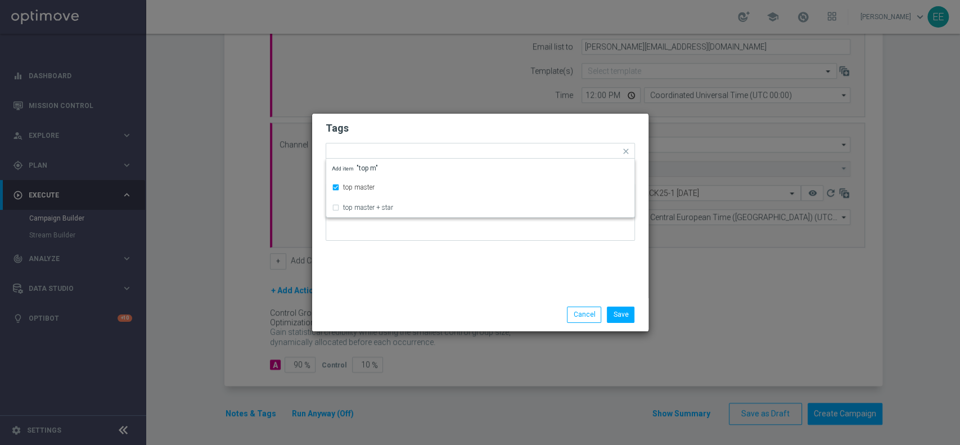
click at [403, 137] on form "Tags Quick find × top master top master top master + star Add item "top m" Notes" at bounding box center [480, 184] width 309 height 130
click at [425, 151] on input "text" at bounding box center [504, 152] width 231 height 10
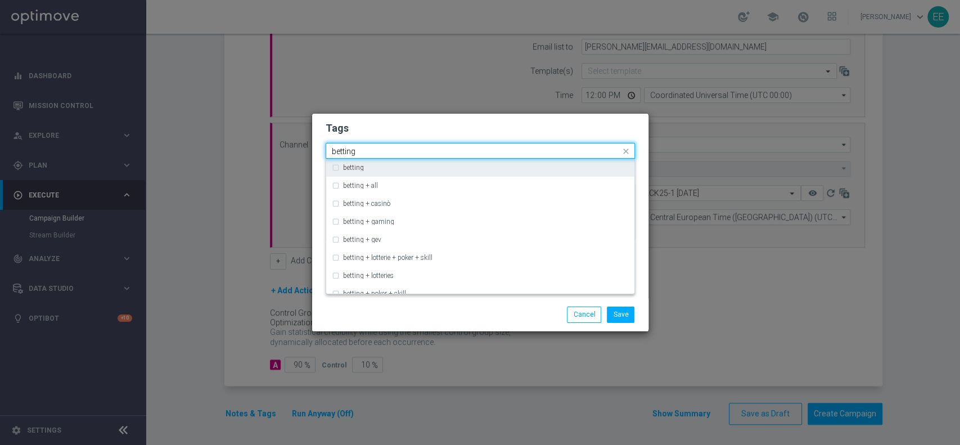
click at [390, 175] on div "betting" at bounding box center [480, 168] width 297 height 18
type input "betting"
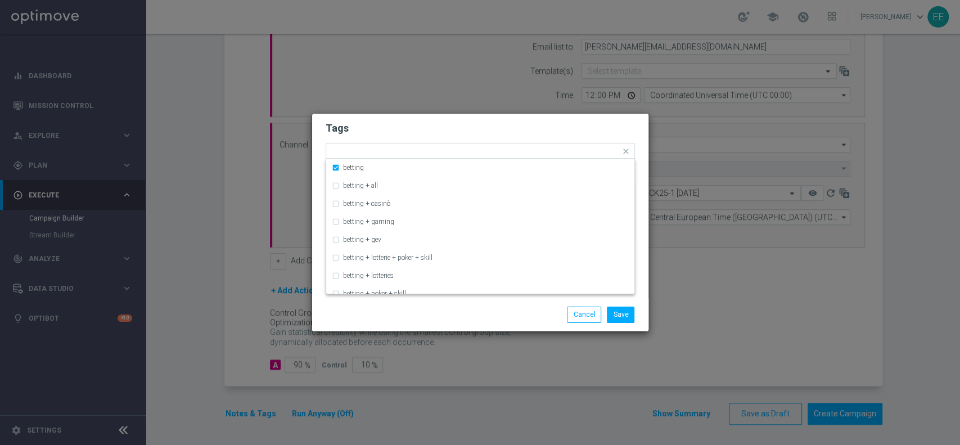
click at [472, 133] on h2 "Tags" at bounding box center [480, 127] width 309 height 13
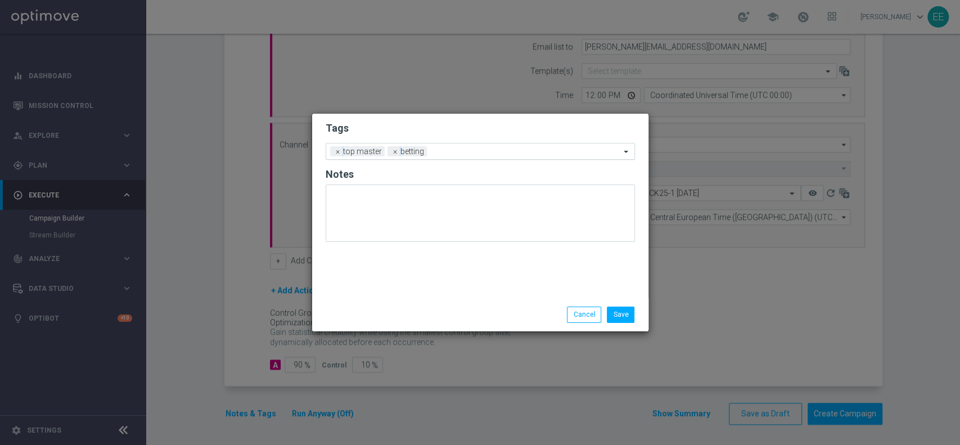
click at [475, 148] on input "text" at bounding box center [525, 152] width 189 height 10
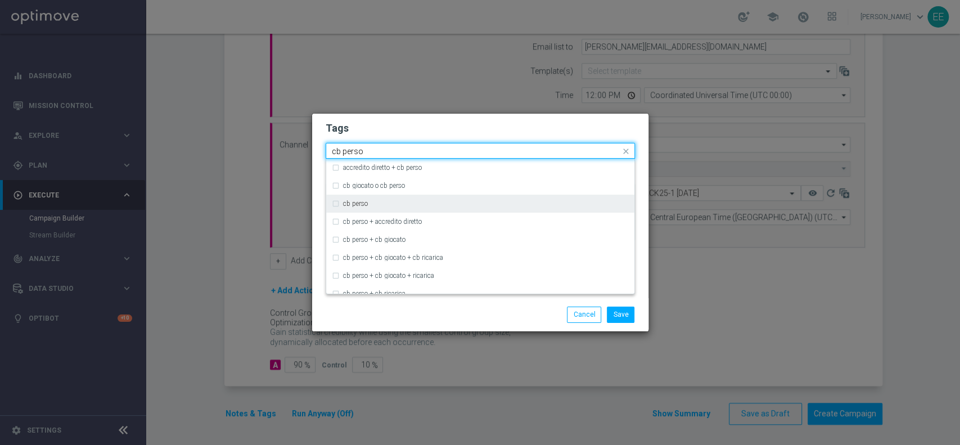
click at [407, 201] on div "cb perso" at bounding box center [486, 203] width 286 height 7
type input "cb perso"
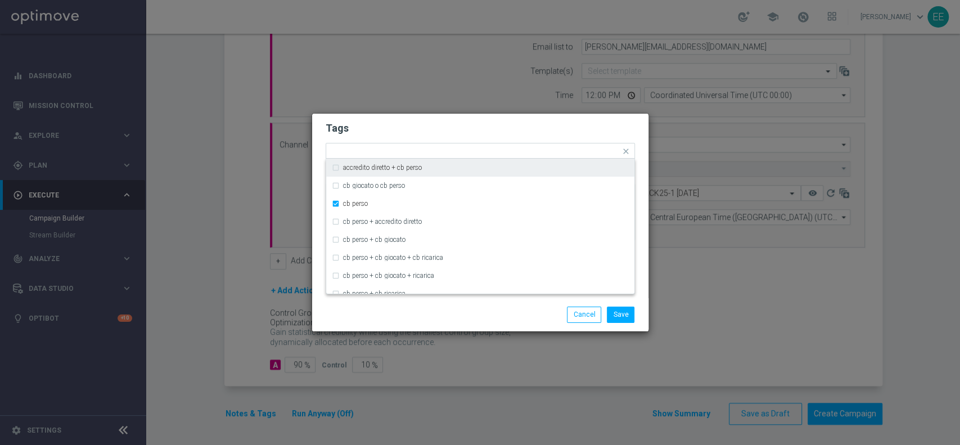
click at [512, 136] on form "Tags Quick find × top master × betting × cb perso accredito diretto + cb perso …" at bounding box center [480, 184] width 309 height 130
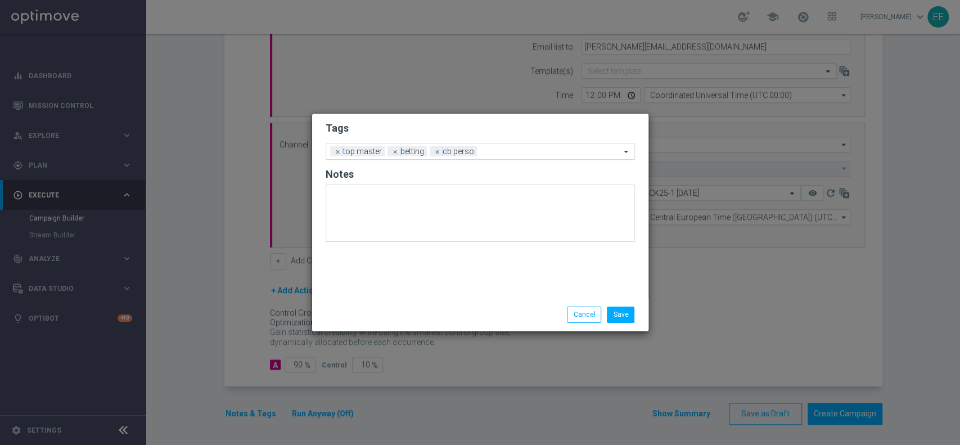
click at [546, 152] on input "text" at bounding box center [550, 152] width 139 height 10
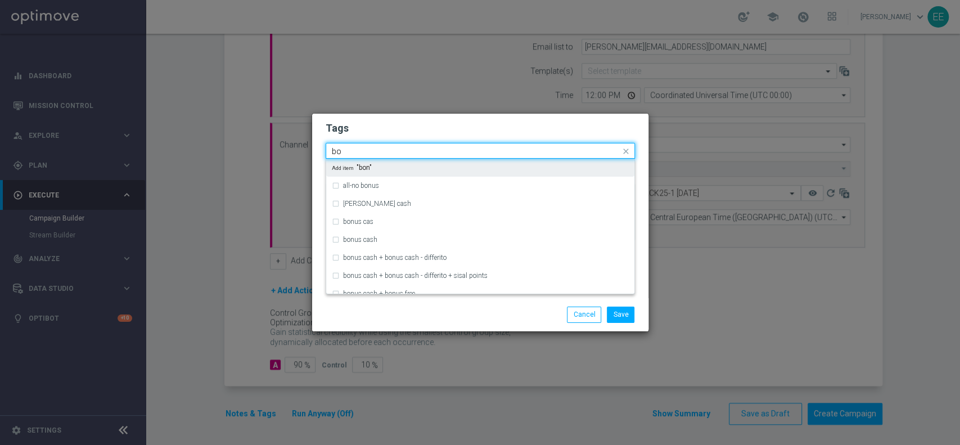
type input "b"
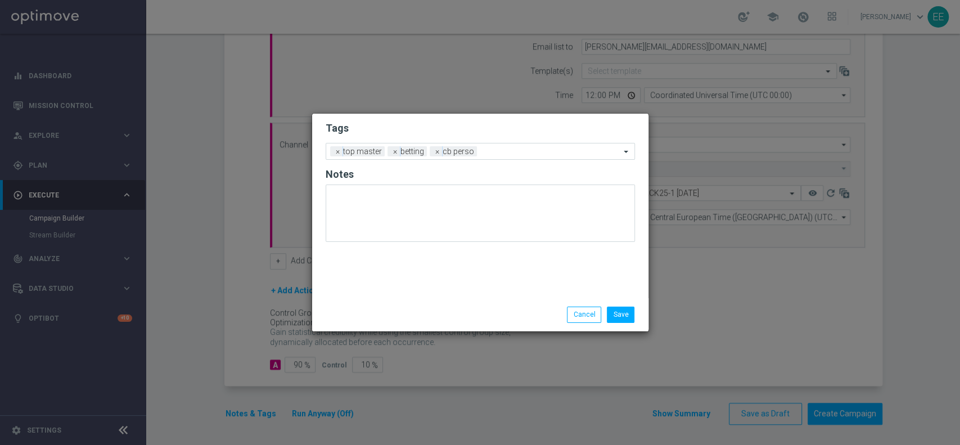
click at [506, 120] on form "Tags Add a new tag × top master × betting × cb perso Notes" at bounding box center [480, 185] width 309 height 132
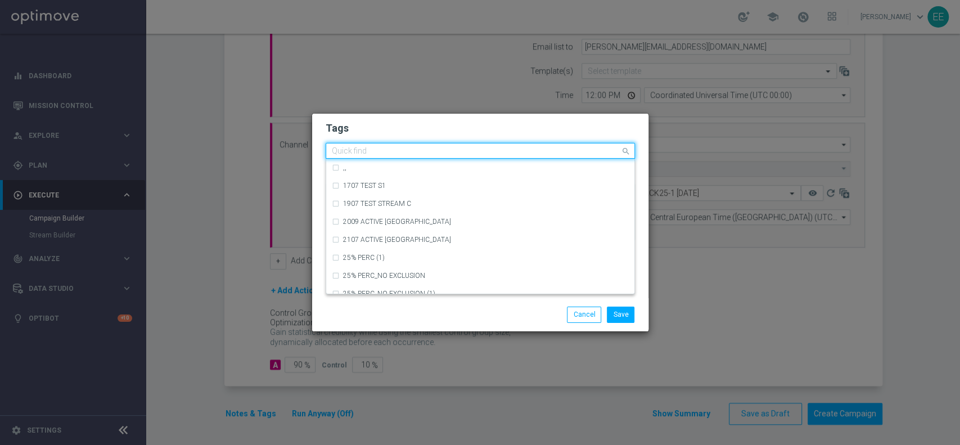
click at [505, 155] on input "text" at bounding box center [476, 152] width 289 height 10
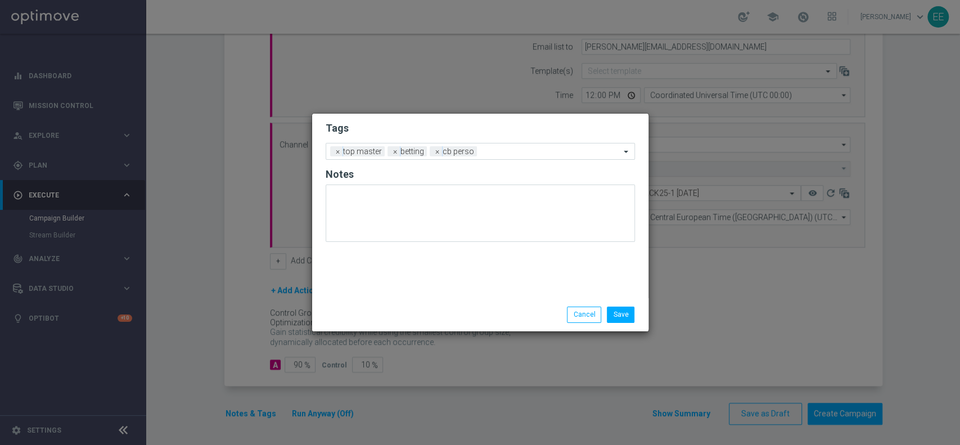
click at [508, 130] on h2 "Tags" at bounding box center [480, 127] width 309 height 13
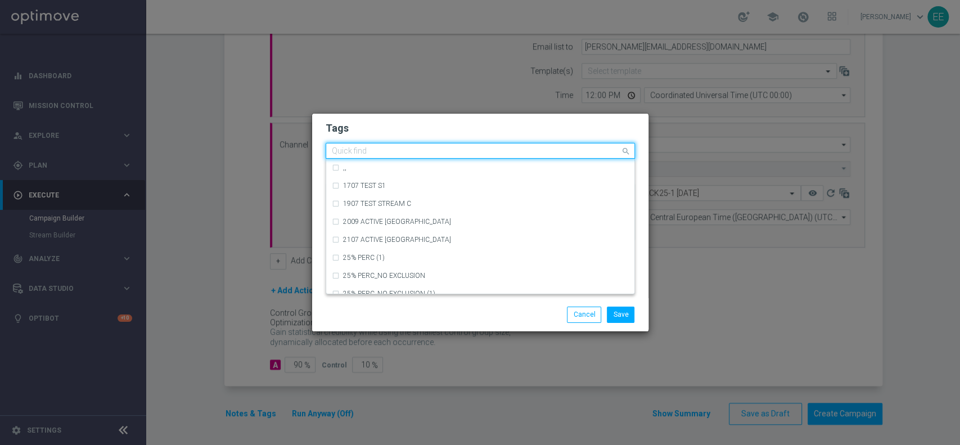
click at [525, 156] on div at bounding box center [475, 152] width 290 height 11
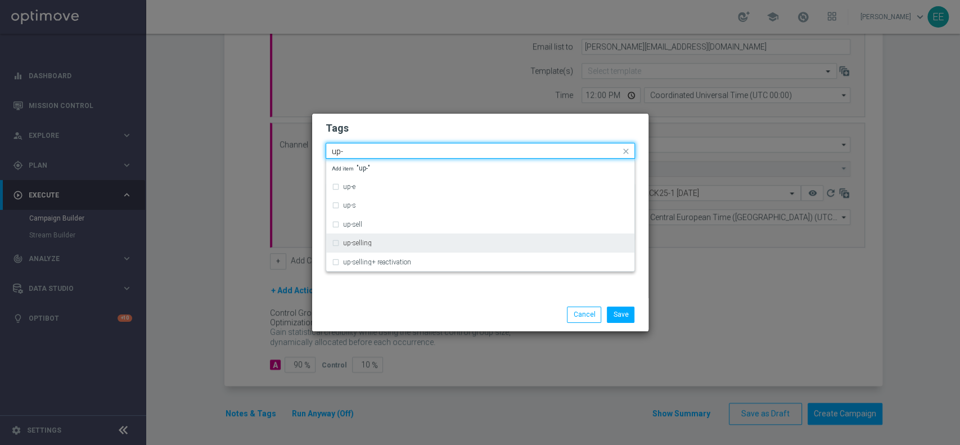
click at [426, 236] on div "up-selling" at bounding box center [480, 243] width 297 height 18
type input "up-"
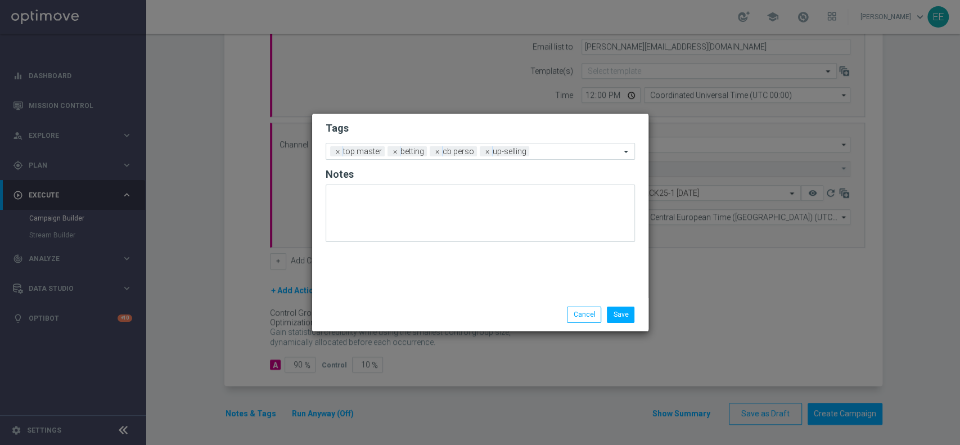
click at [459, 315] on div "Save Cancel" at bounding box center [535, 314] width 218 height 16
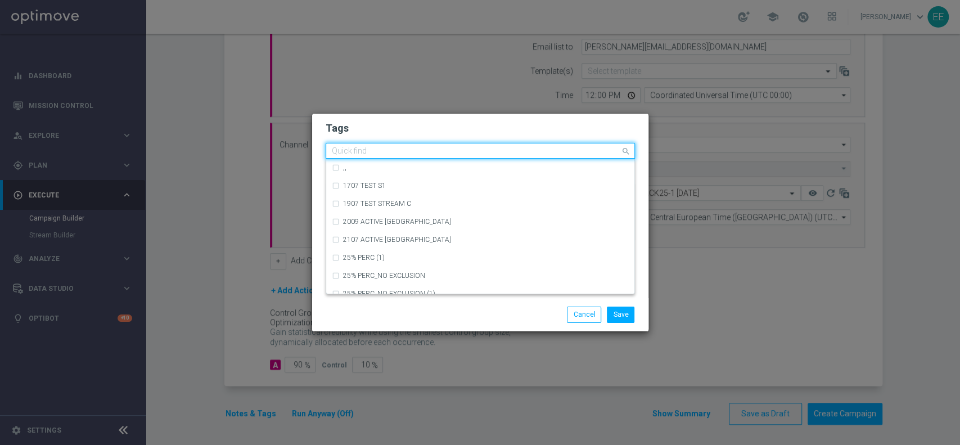
click at [573, 151] on input "text" at bounding box center [476, 152] width 289 height 10
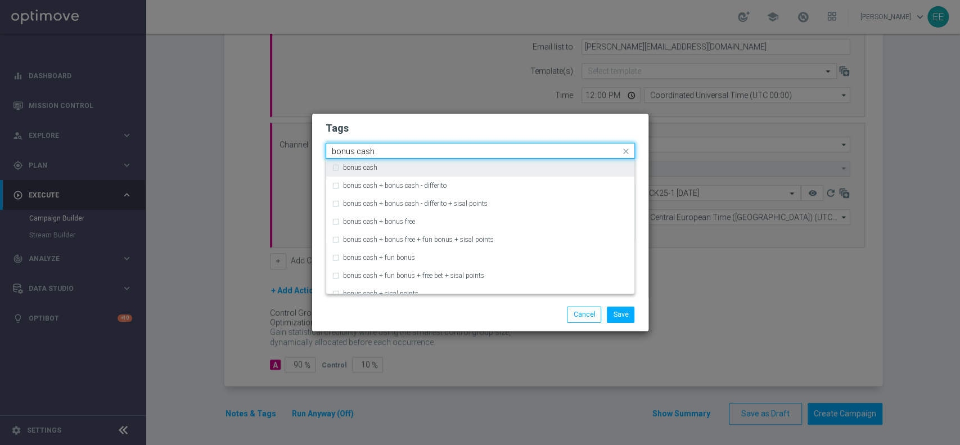
click at [522, 163] on div "bonus cash" at bounding box center [480, 168] width 297 height 18
type input "bonus cash"
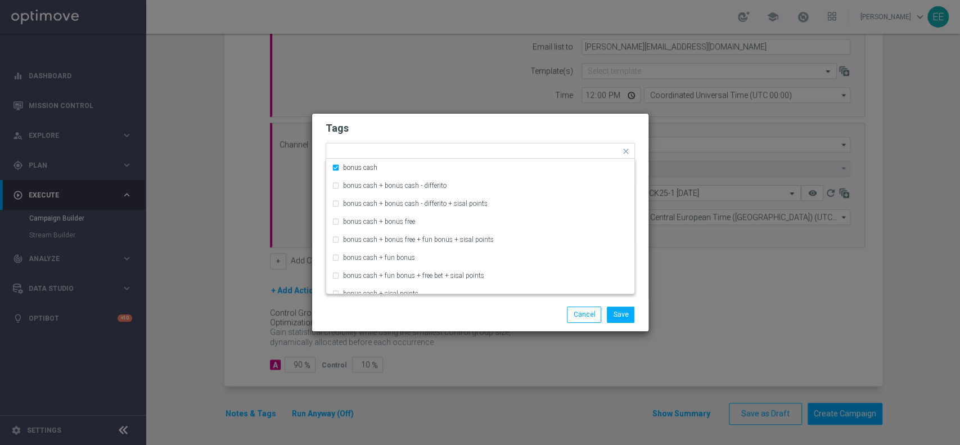
click at [541, 137] on form "Tags Quick find × top master × betting × cb perso × up-selling × bonus cash bon…" at bounding box center [480, 184] width 309 height 130
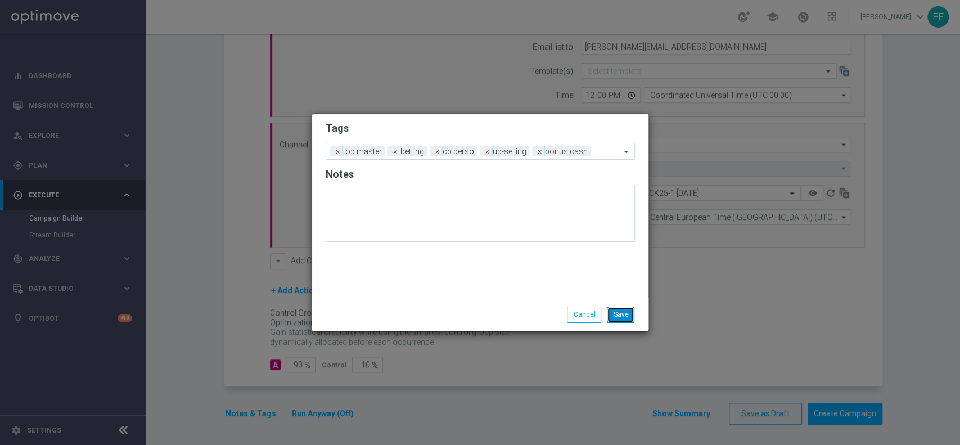
click at [618, 311] on button "Save" at bounding box center [621, 314] width 28 height 16
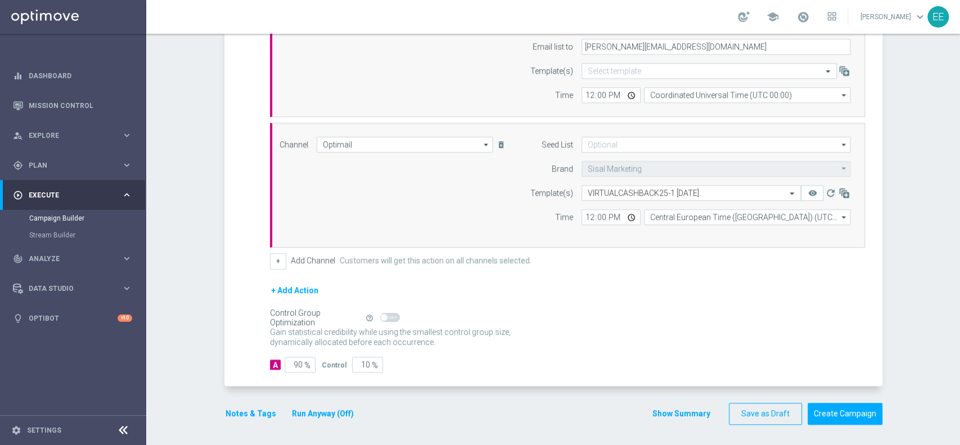
click at [314, 413] on button "Run Anyway (Off)" at bounding box center [323, 414] width 64 height 14
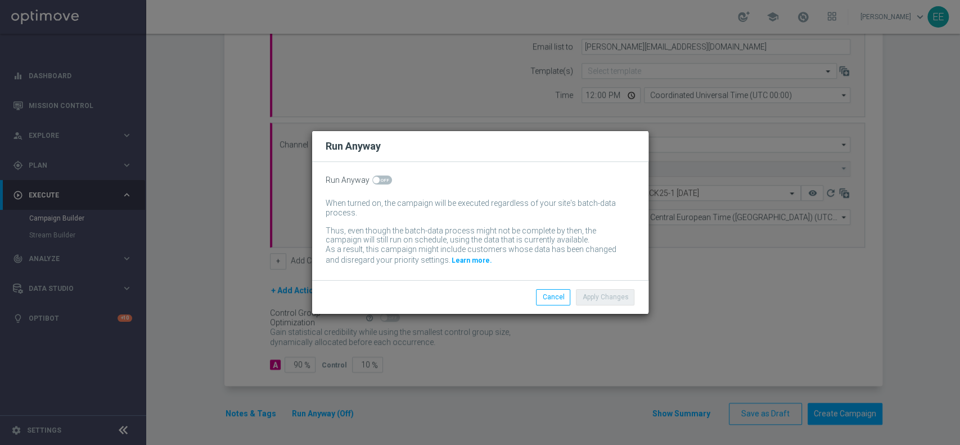
click at [380, 182] on span at bounding box center [382, 179] width 20 height 9
click at [380, 182] on input "checkbox" at bounding box center [382, 179] width 20 height 9
checkbox input "true"
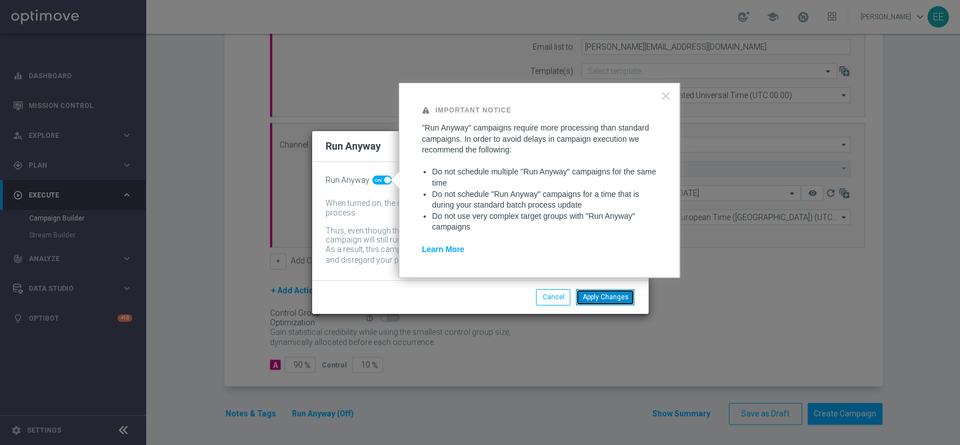
click at [593, 291] on button "Apply Changes" at bounding box center [605, 297] width 58 height 16
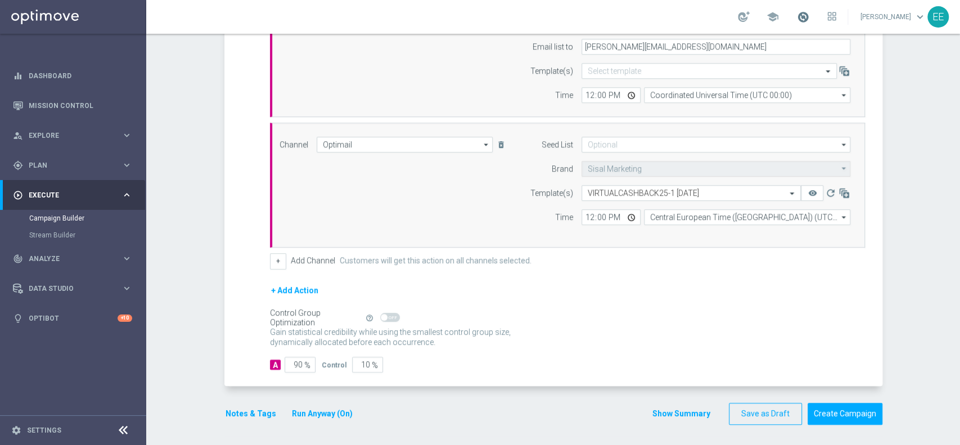
click at [809, 15] on span at bounding box center [803, 17] width 12 height 12
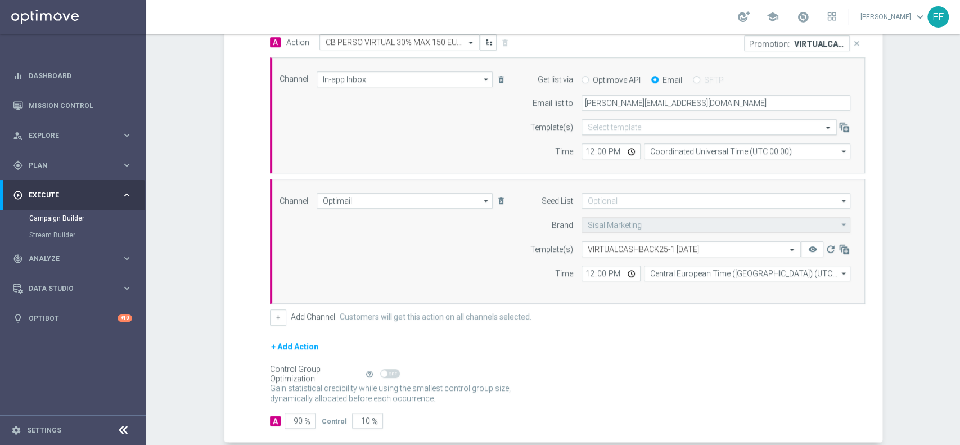
scroll to position [290, 0]
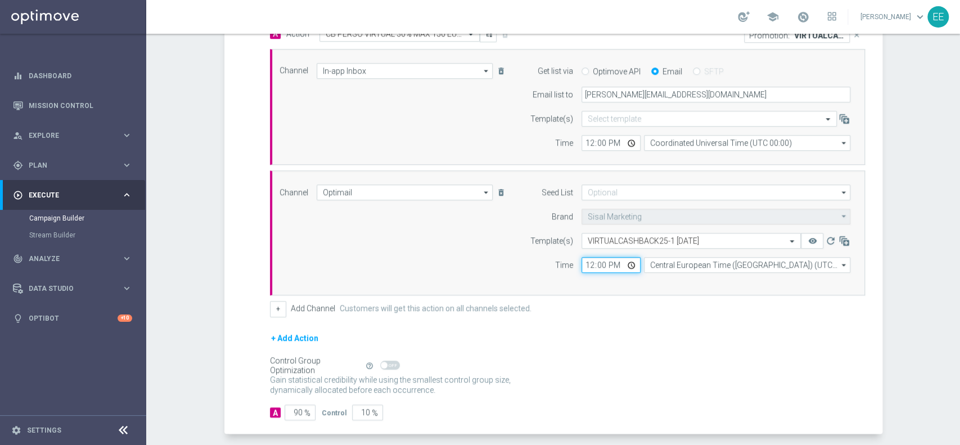
click at [588, 269] on input "12:00" at bounding box center [611, 265] width 59 height 16
type input "18:00"
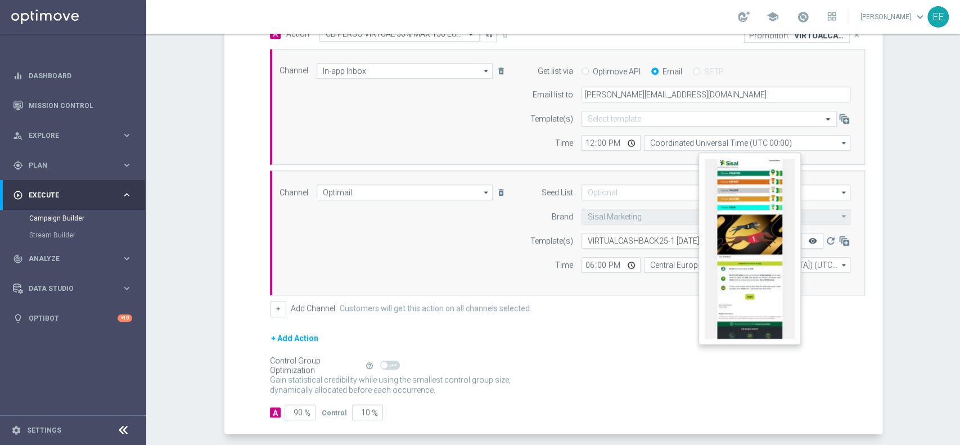
click at [810, 239] on icon "remove_red_eye" at bounding box center [812, 240] width 9 height 9
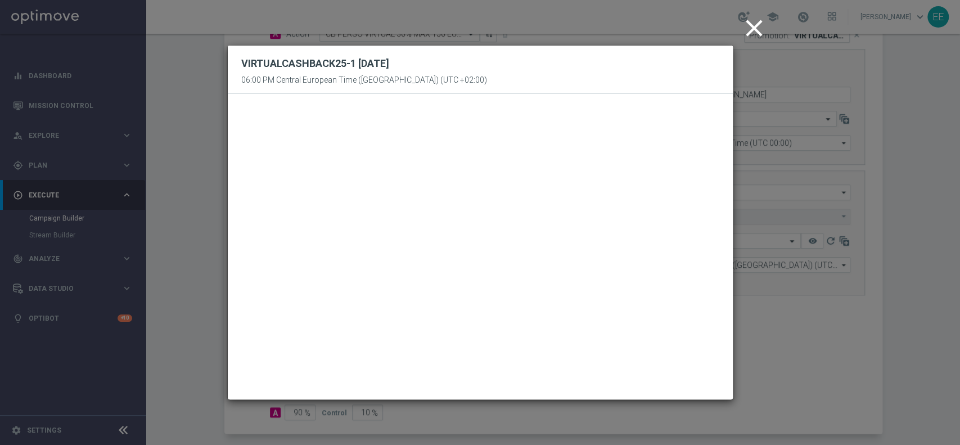
click at [752, 26] on icon "close" at bounding box center [754, 28] width 28 height 28
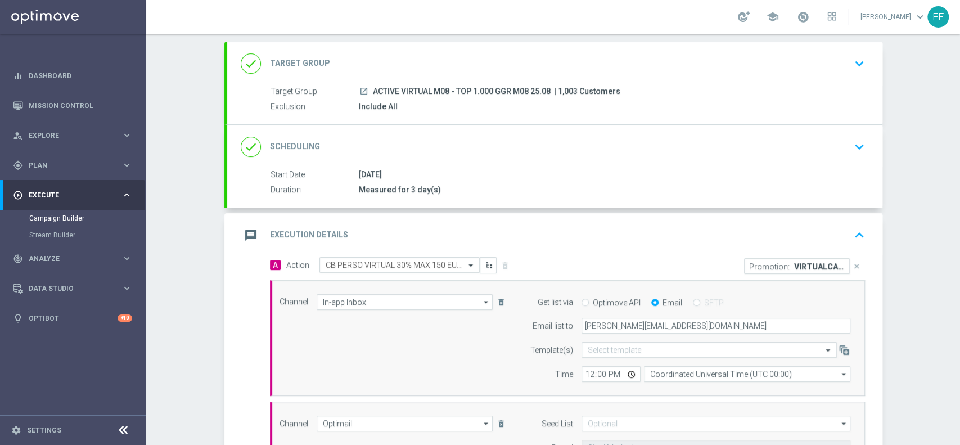
scroll to position [25, 0]
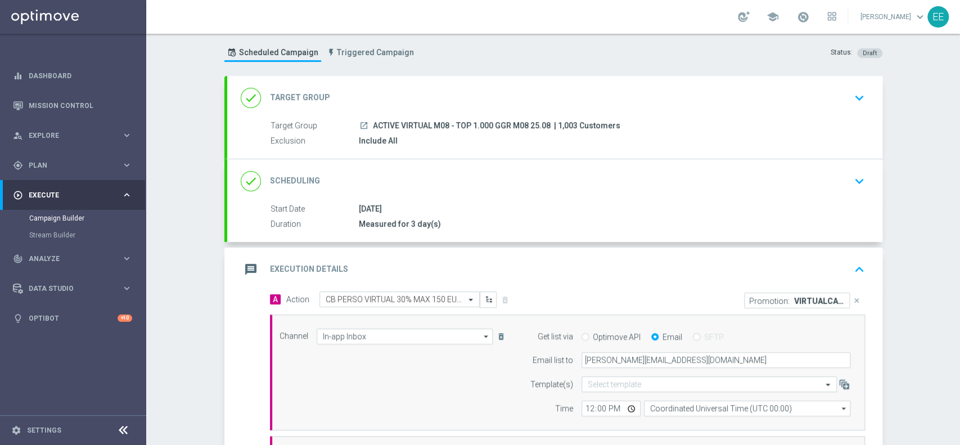
click at [815, 259] on div "message Execution Details keyboard_arrow_up" at bounding box center [555, 269] width 628 height 21
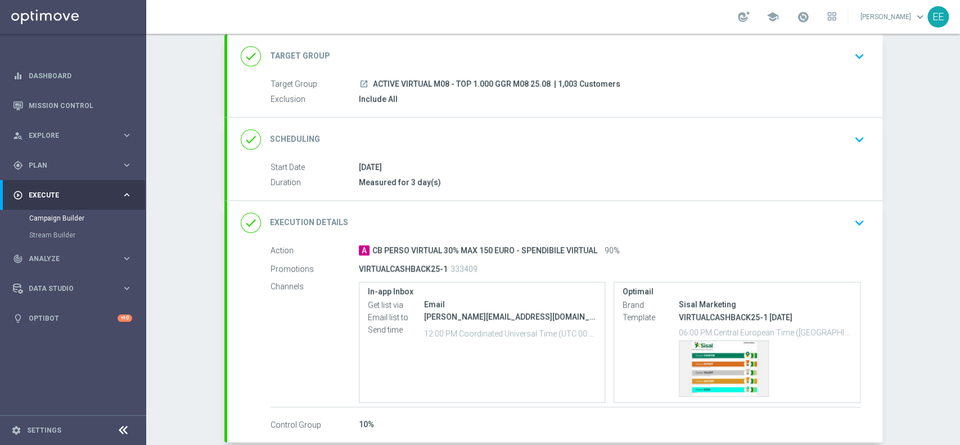
scroll to position [123, 0]
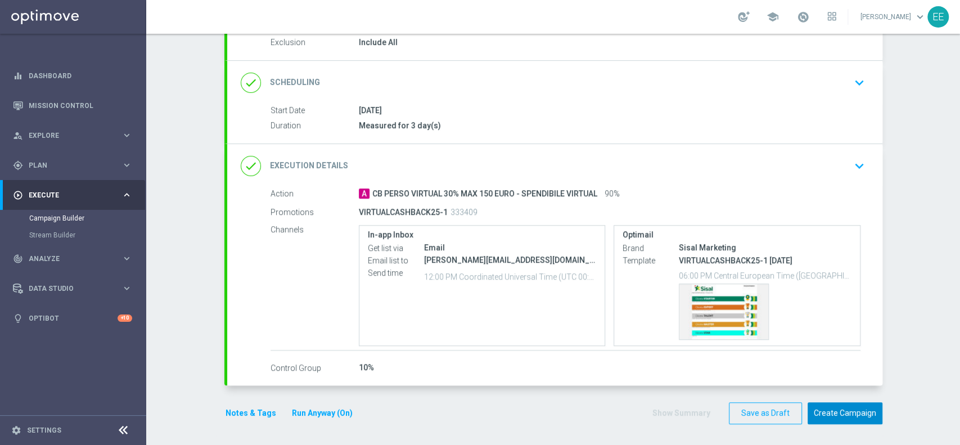
click at [853, 407] on button "Create Campaign" at bounding box center [845, 413] width 75 height 22
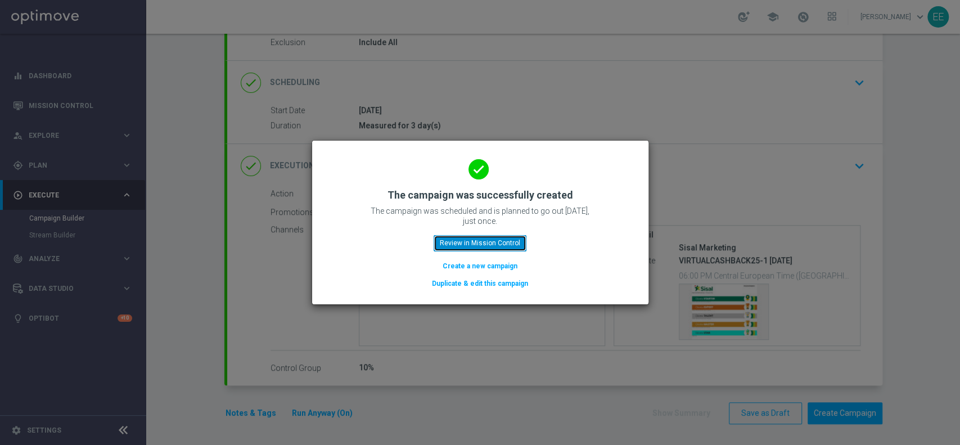
click at [502, 246] on button "Review in Mission Control" at bounding box center [480, 243] width 93 height 16
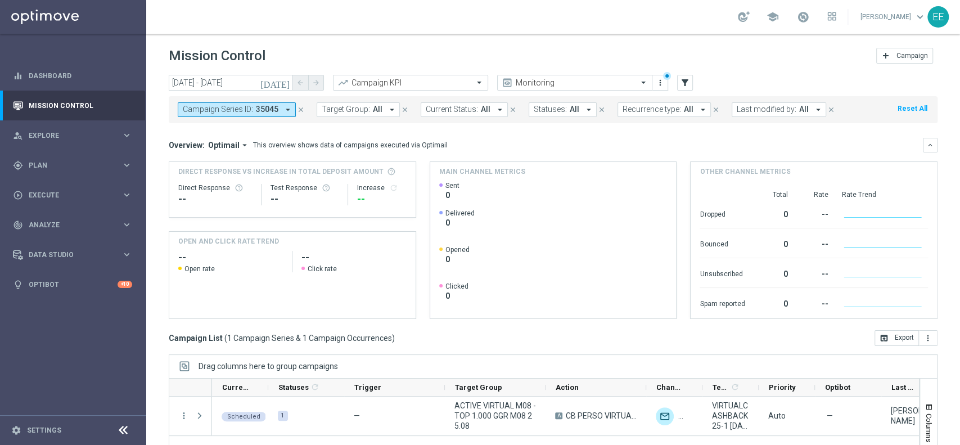
scroll to position [117, 0]
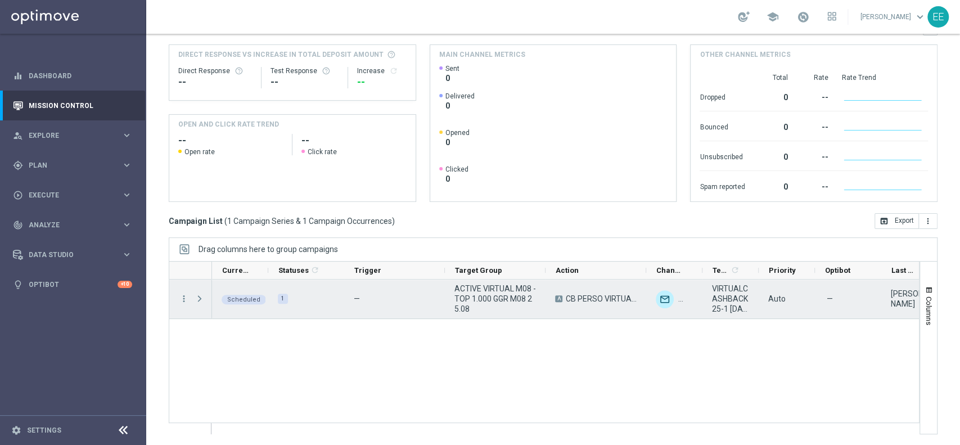
click at [481, 292] on span "ACTIVE VIRTUAL M08 - TOP 1.000 GGR M08 25.08" at bounding box center [495, 298] width 82 height 30
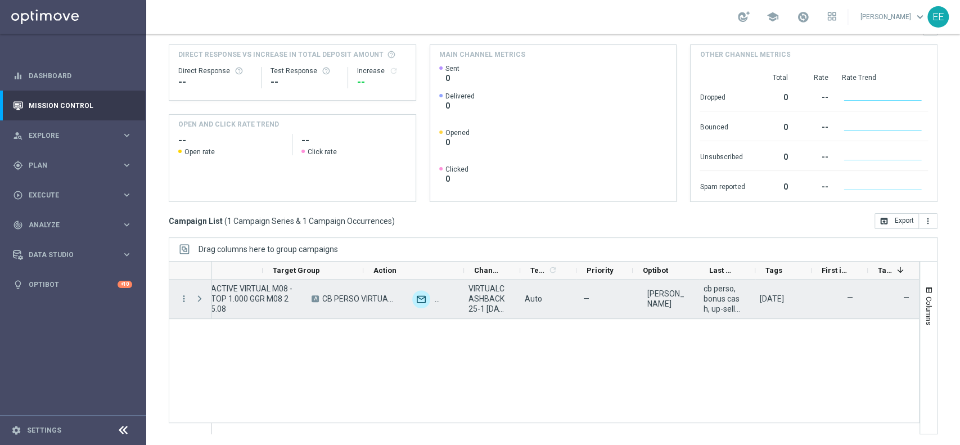
scroll to position [0, 0]
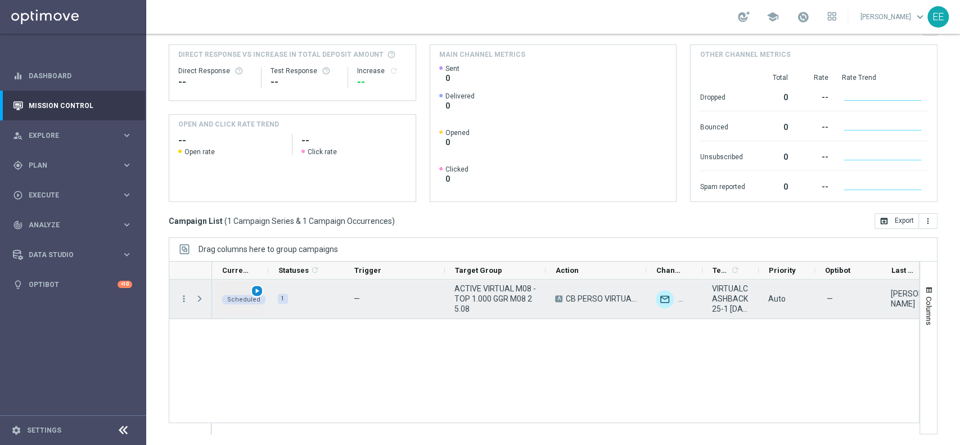
click at [255, 292] on span "play_arrow" at bounding box center [257, 291] width 8 height 8
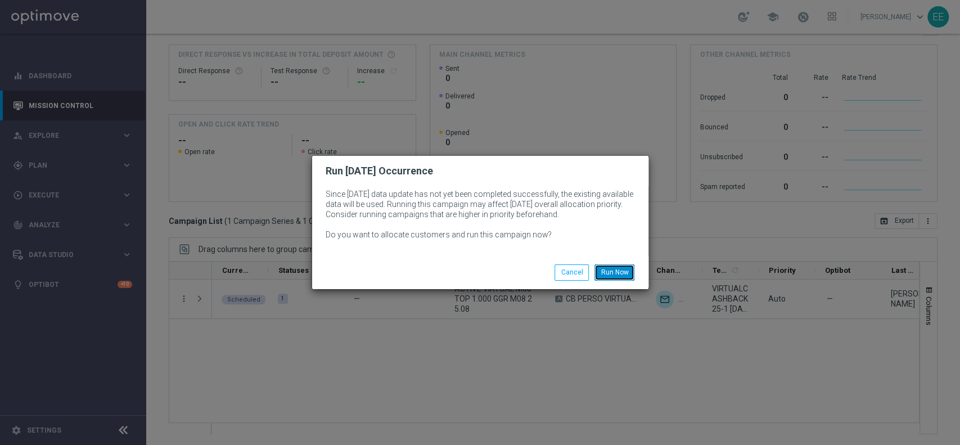
click at [617, 269] on button "Run Now" at bounding box center [614, 272] width 40 height 16
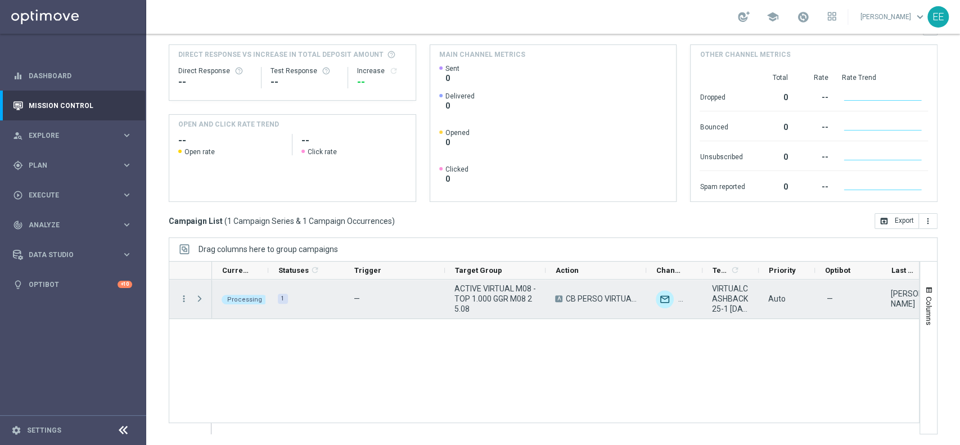
click at [202, 298] on span "Press SPACE to select this row." at bounding box center [200, 298] width 10 height 9
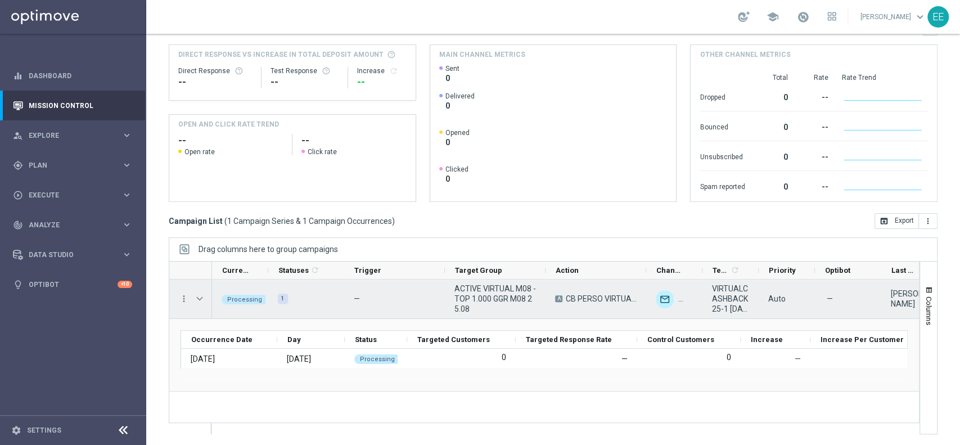
click at [202, 298] on span "Press SPACE to select this row." at bounding box center [200, 298] width 10 height 9
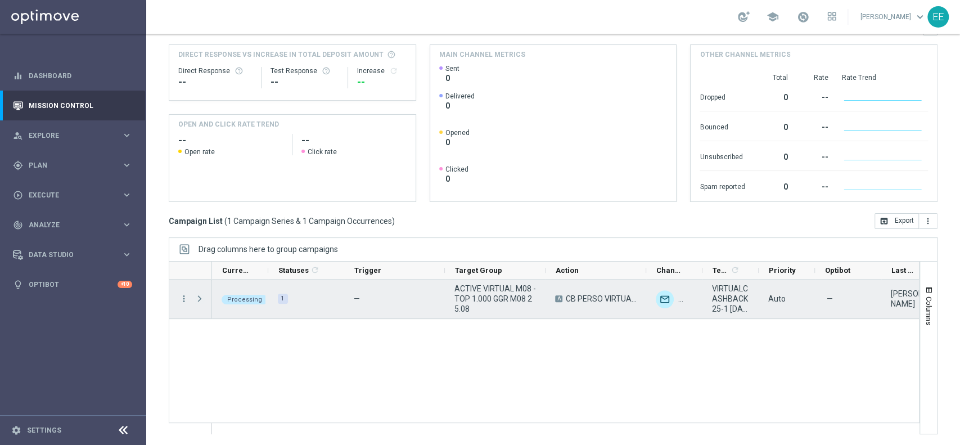
click at [202, 298] on span "Press SPACE to select this row." at bounding box center [200, 298] width 10 height 9
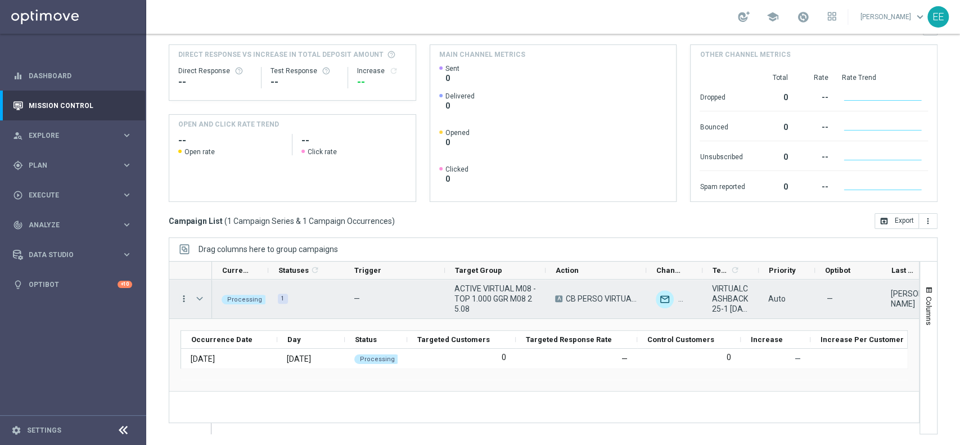
click at [183, 298] on icon "more_vert" at bounding box center [184, 299] width 10 height 10
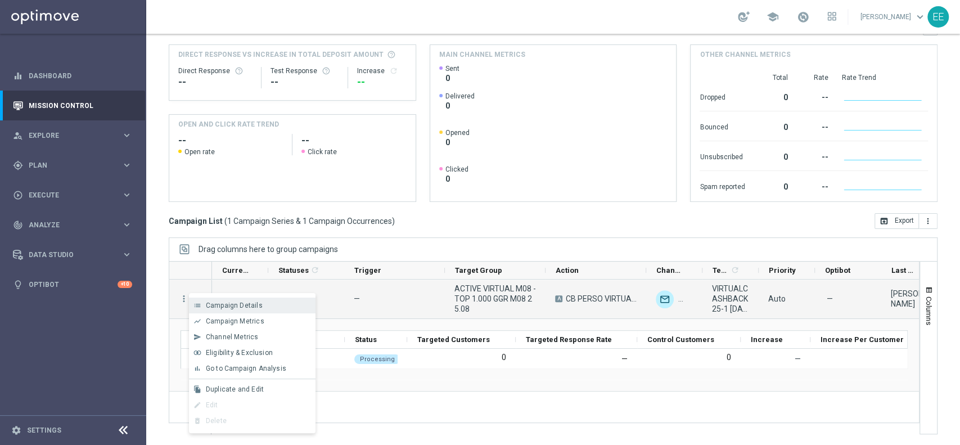
click at [289, 306] on div "Campaign Details" at bounding box center [258, 305] width 105 height 8
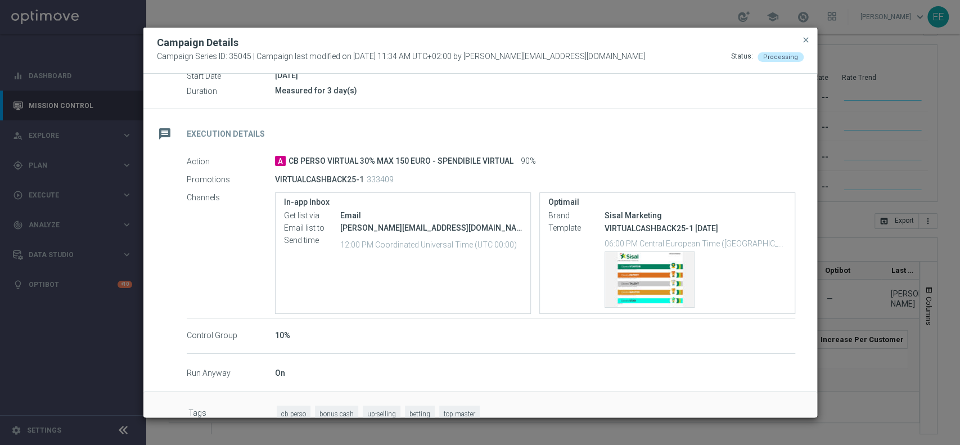
scroll to position [138, 0]
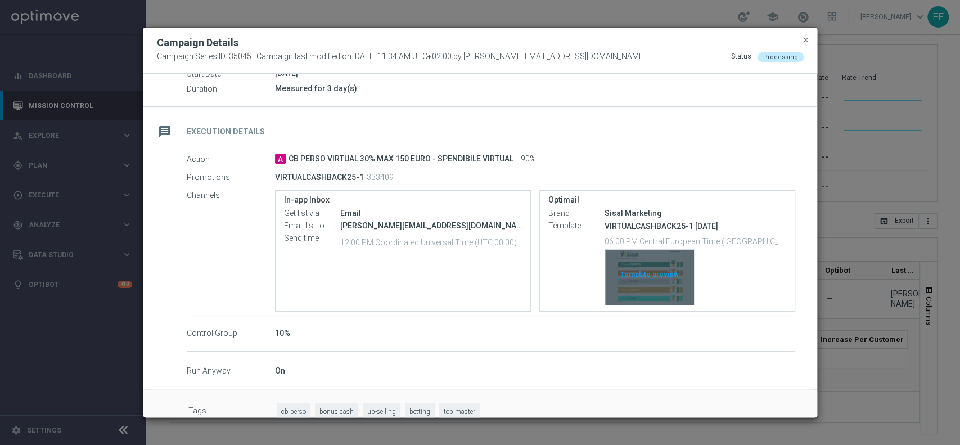
click at [647, 267] on div "Template preview" at bounding box center [649, 277] width 89 height 55
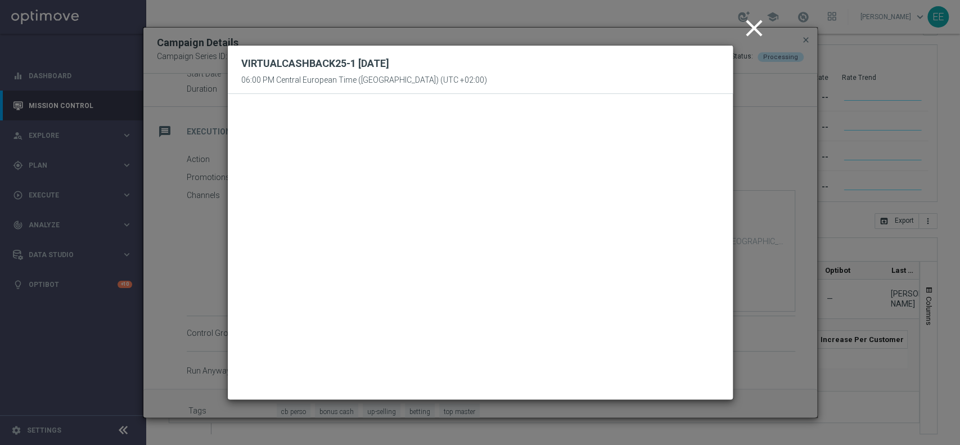
click at [758, 21] on icon "close" at bounding box center [754, 28] width 28 height 28
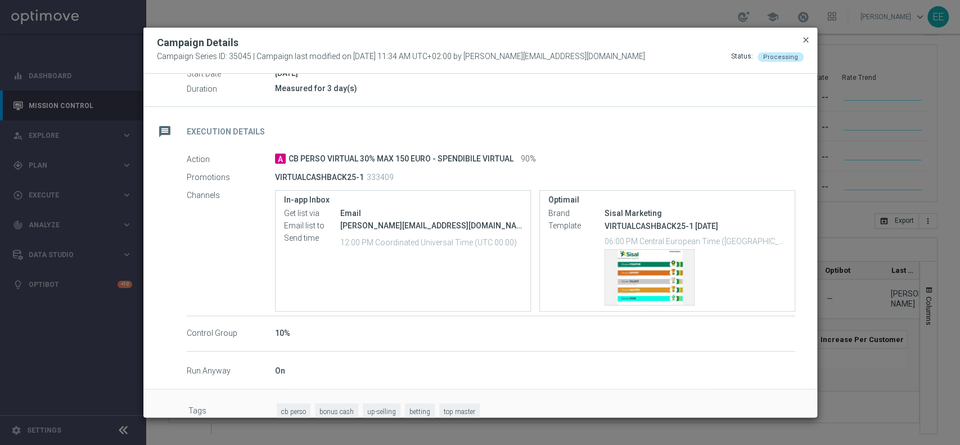
click at [805, 40] on span "close" at bounding box center [805, 39] width 9 height 9
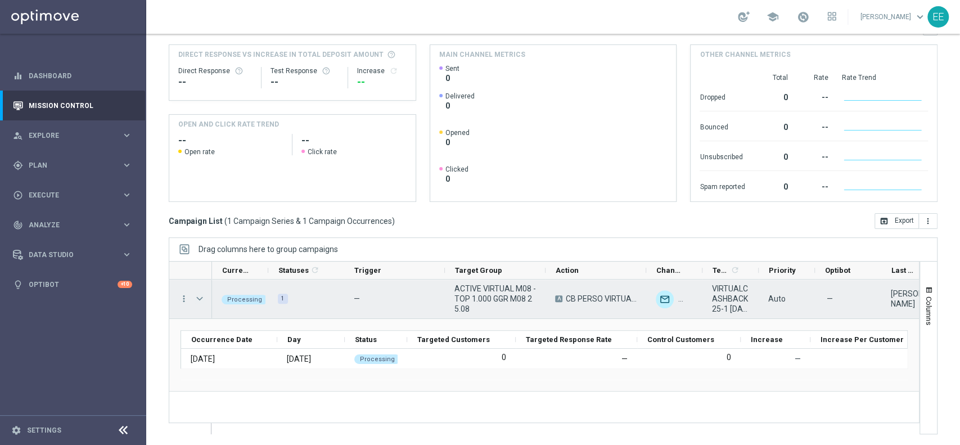
click at [197, 296] on span "Press SPACE to select this row." at bounding box center [200, 298] width 10 height 9
click at [0, 0] on span "Press SPACE to select this row." at bounding box center [0, 0] width 0 height 0
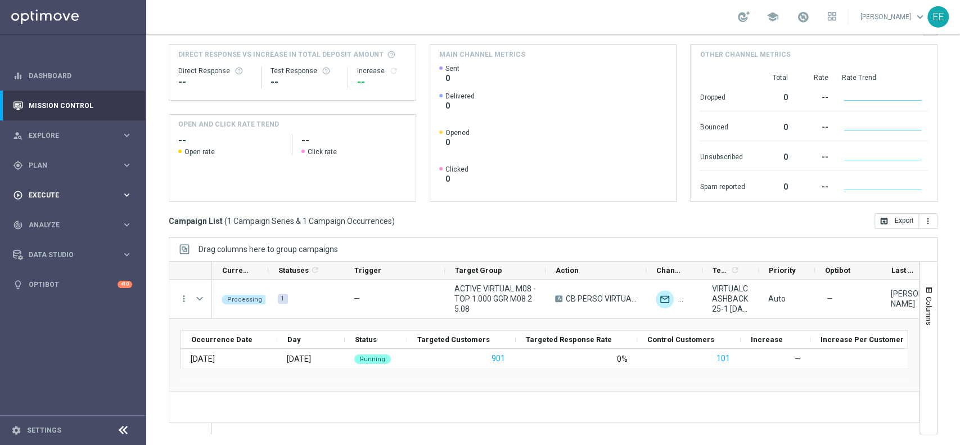
click at [73, 192] on span "Execute" at bounding box center [75, 195] width 93 height 7
click at [70, 217] on link "Campaign Builder" at bounding box center [73, 218] width 88 height 9
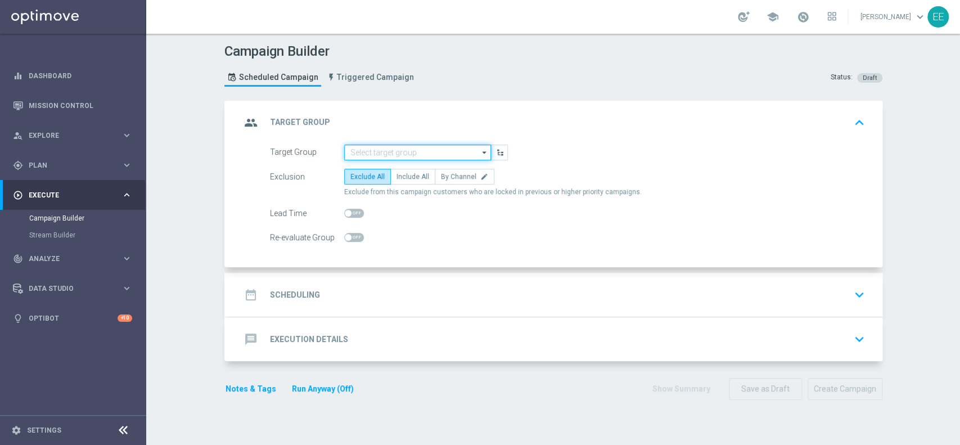
click at [405, 154] on input at bounding box center [417, 153] width 147 height 16
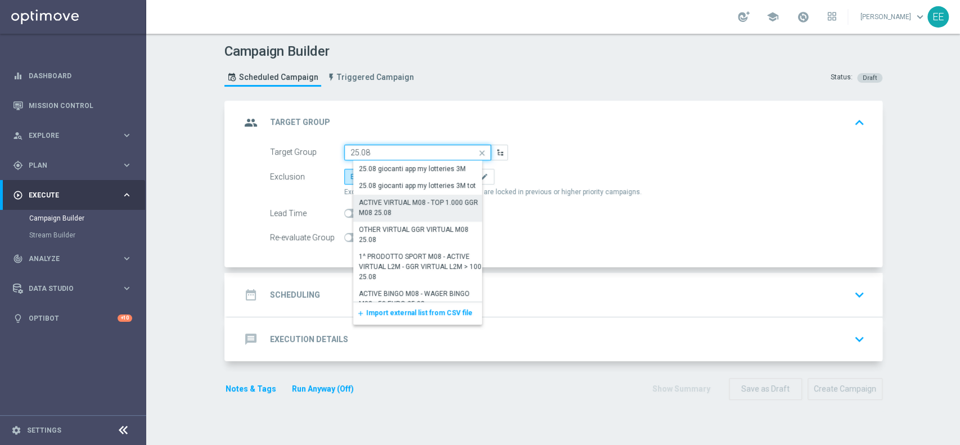
scroll to position [11, 0]
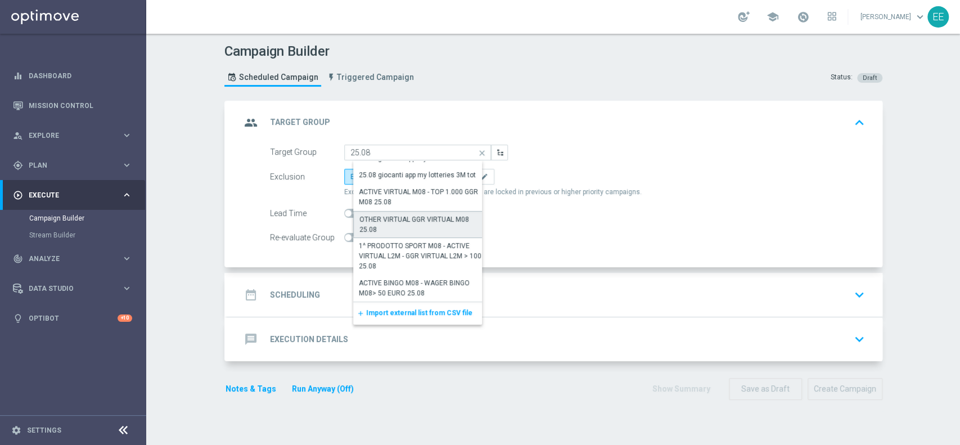
click at [416, 223] on div "OTHER VIRTUAL GGR VIRTUAL M08 25.08" at bounding box center [421, 224] width 125 height 20
type input "OTHER VIRTUAL GGR VIRTUAL M08 25.08"
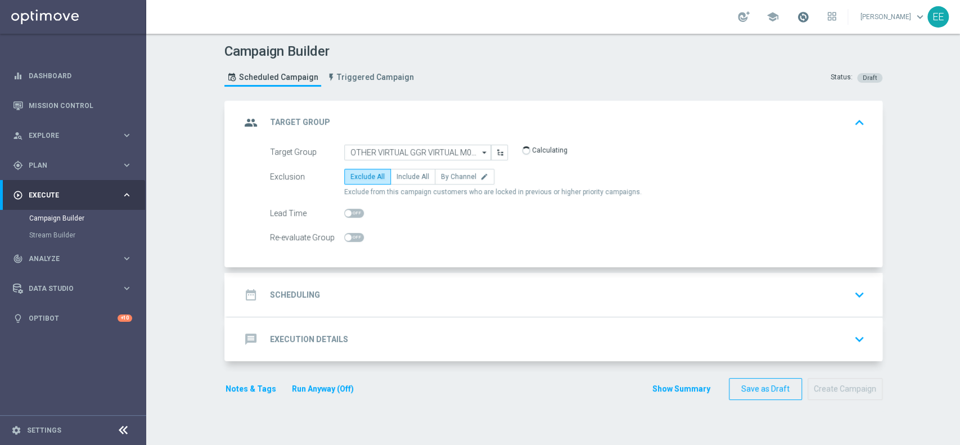
click at [809, 17] on span at bounding box center [803, 17] width 12 height 12
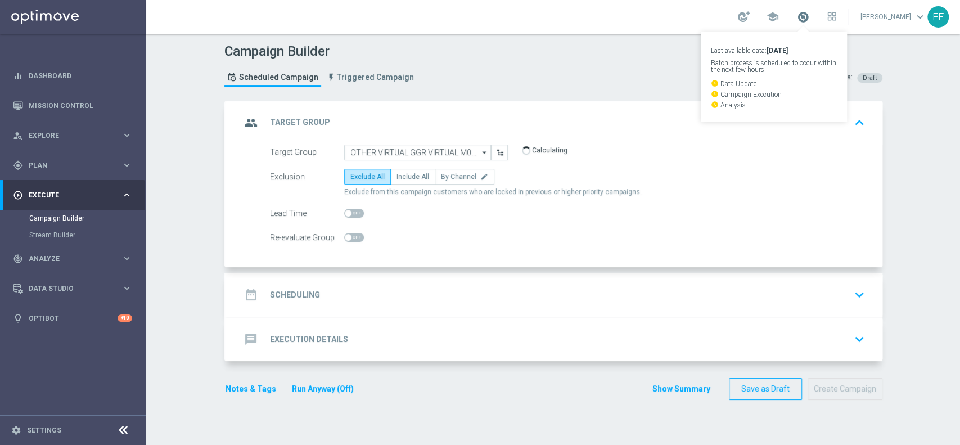
click at [809, 17] on span at bounding box center [803, 17] width 12 height 12
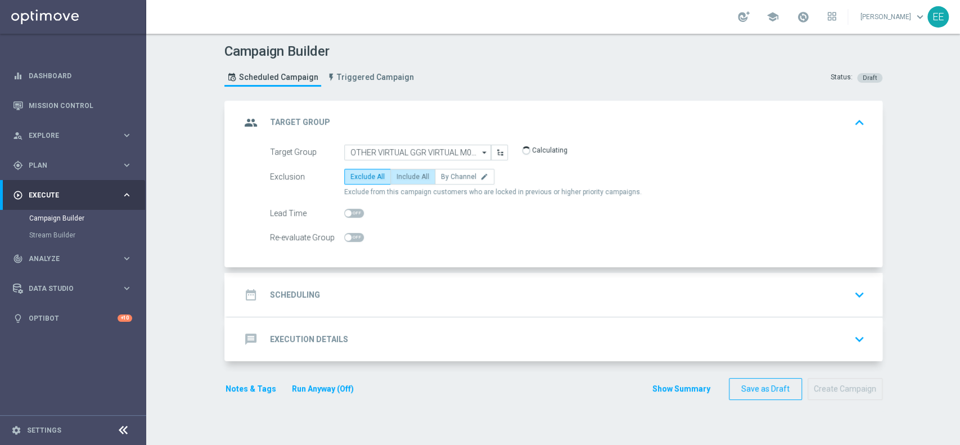
click at [414, 173] on span "Include All" at bounding box center [412, 177] width 33 height 8
click at [404, 175] on input "Include All" at bounding box center [399, 178] width 7 height 7
radio input "true"
click at [366, 294] on div "date_range Scheduling keyboard_arrow_down" at bounding box center [555, 294] width 628 height 21
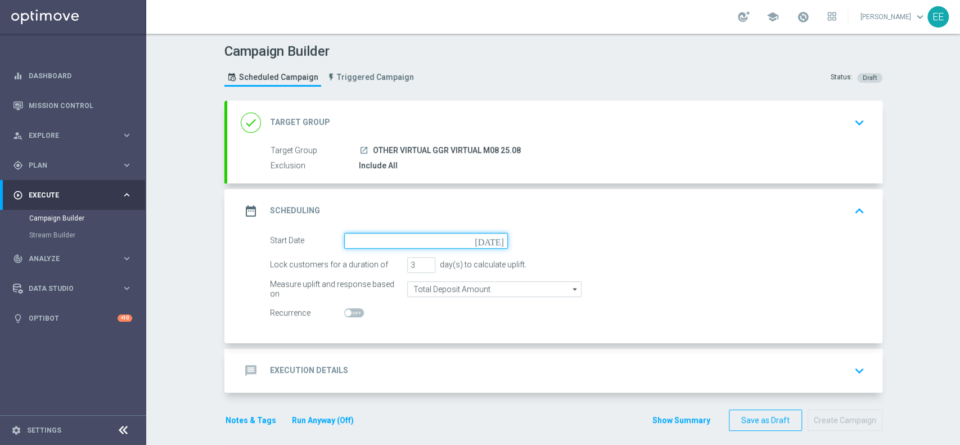
click at [405, 245] on input at bounding box center [426, 241] width 164 height 16
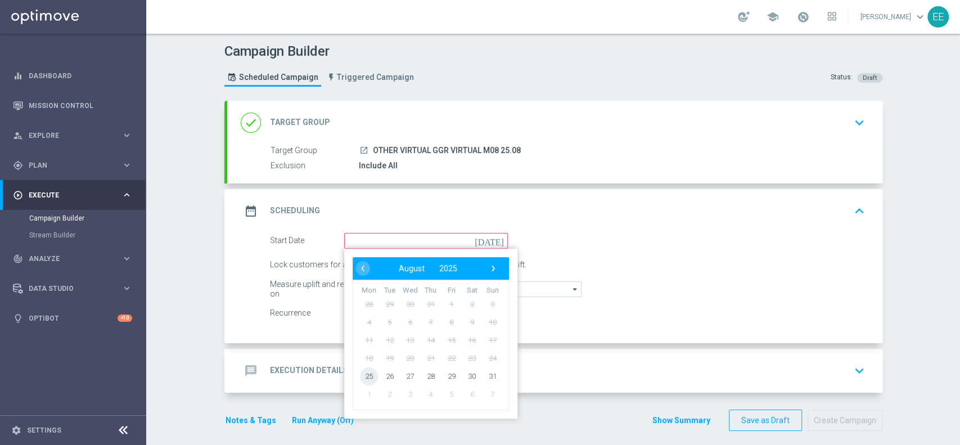
click at [368, 371] on span "25" at bounding box center [369, 376] width 18 height 18
type input "[DATE]"
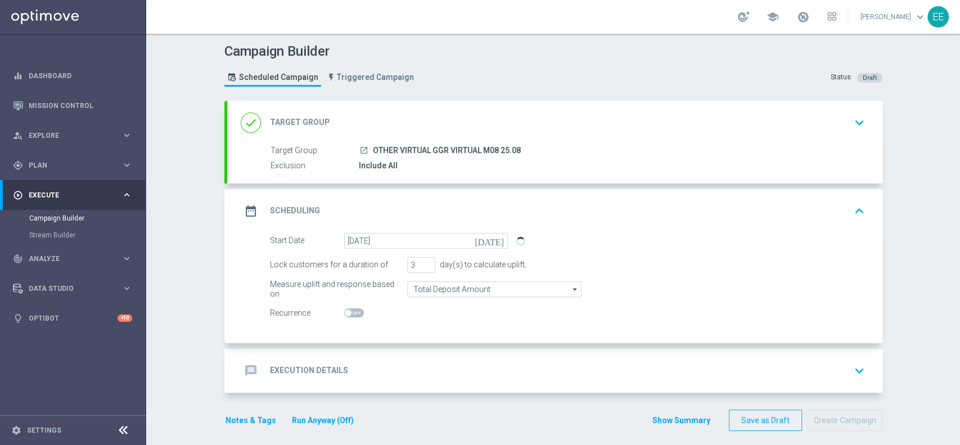
click at [368, 371] on div "message Execution Details keyboard_arrow_down" at bounding box center [555, 370] width 628 height 21
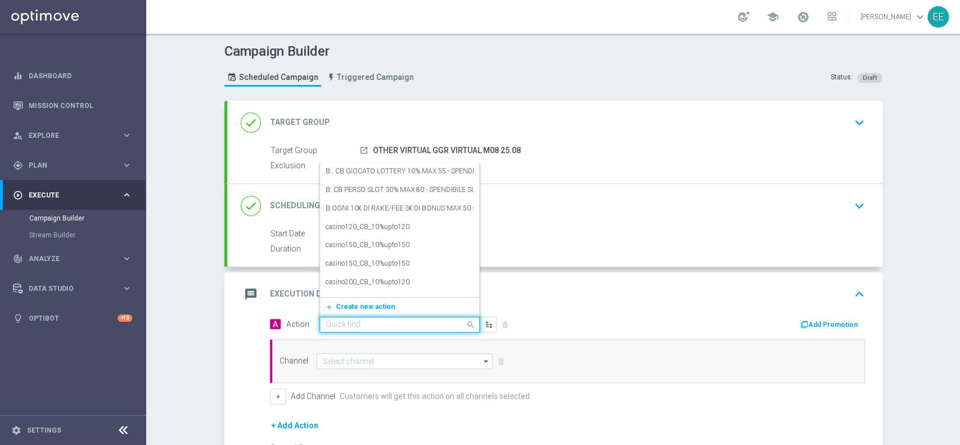
click at [392, 324] on input "text" at bounding box center [388, 325] width 125 height 10
paste input "CB GIOCATO VIRTUAL 10% MAX 100 EURO - SPENDIBILE VIRTUAL"
type input "CB GIOCATO VIRTUAL 10% MAX 100 EURO - SPENDIBILE VIRTUAL"
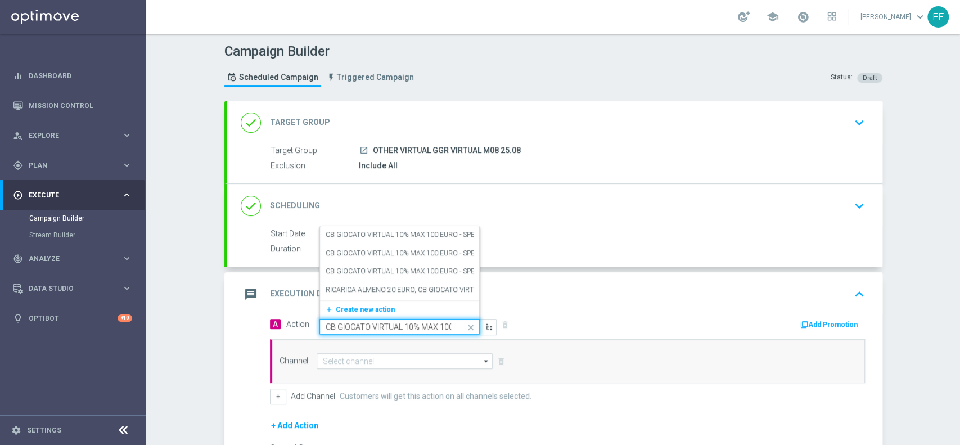
scroll to position [0, 103]
click at [394, 232] on label "CB GIOCATO VIRTUAL 10% MAX 100 EURO - SPENDIBILE VIRTUAL" at bounding box center [427, 235] width 202 height 10
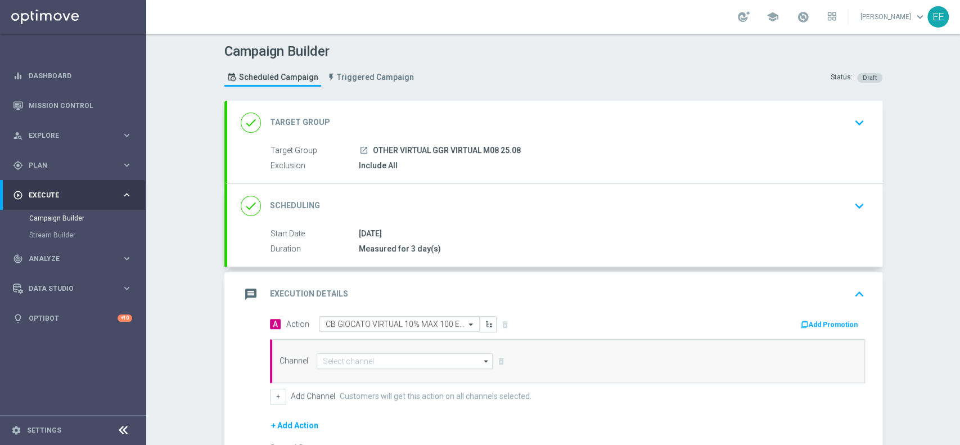
scroll to position [0, 0]
click at [837, 328] on button "Add Promotion" at bounding box center [830, 324] width 62 height 12
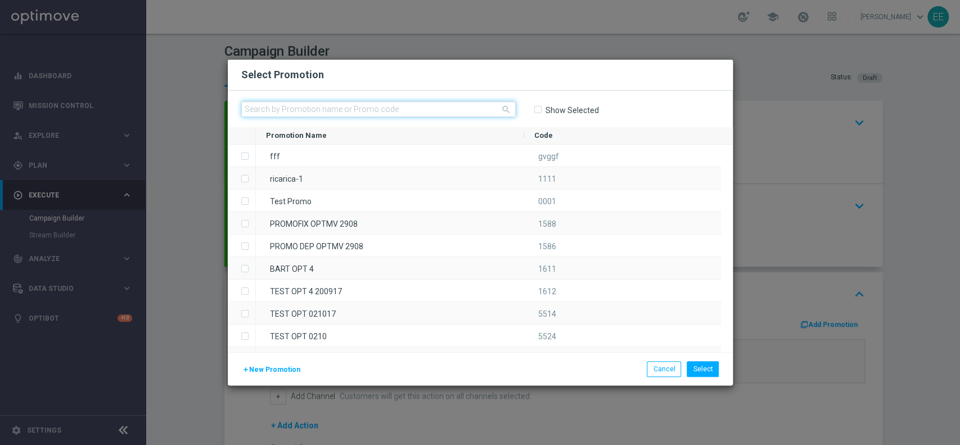
click at [350, 110] on input "text" at bounding box center [378, 109] width 274 height 16
paste input "VIRTUALCASHBACK25-1"
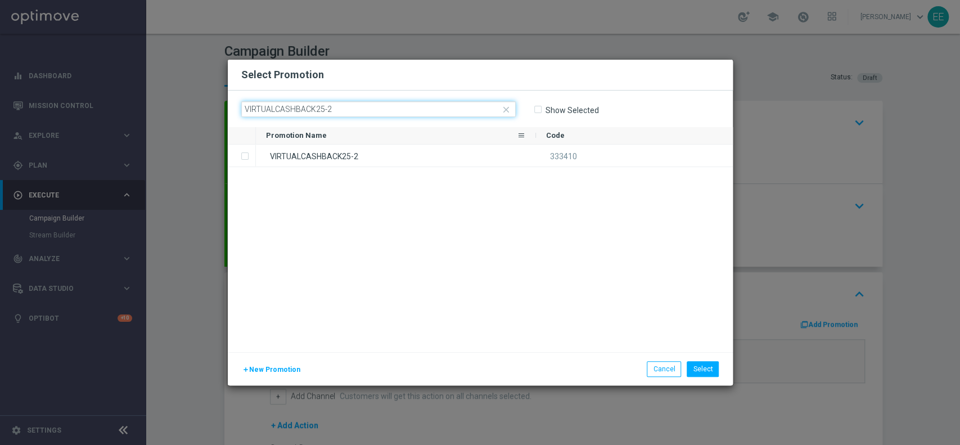
type input "VIRTUALCASHBACK25-2"
click at [366, 143] on div "Promotion Name" at bounding box center [391, 135] width 251 height 17
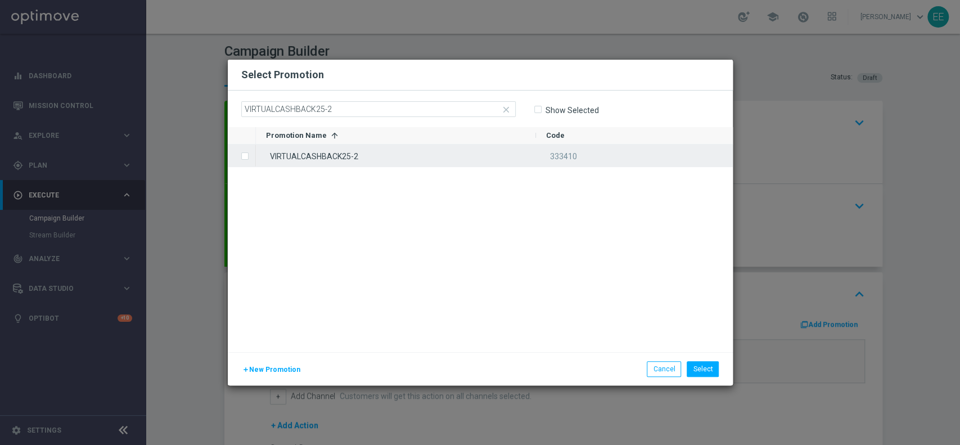
click at [350, 151] on div "VIRTUALCASHBACK25-2" at bounding box center [396, 156] width 280 height 22
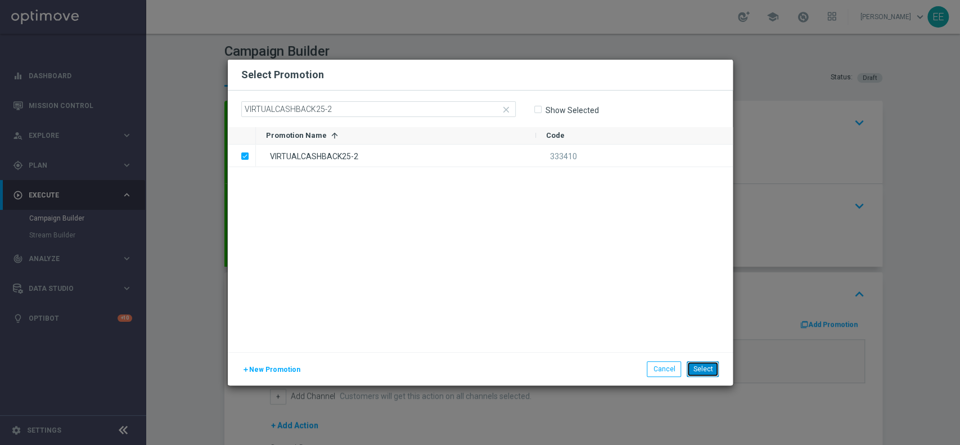
click at [704, 363] on button "Select" at bounding box center [703, 369] width 32 height 16
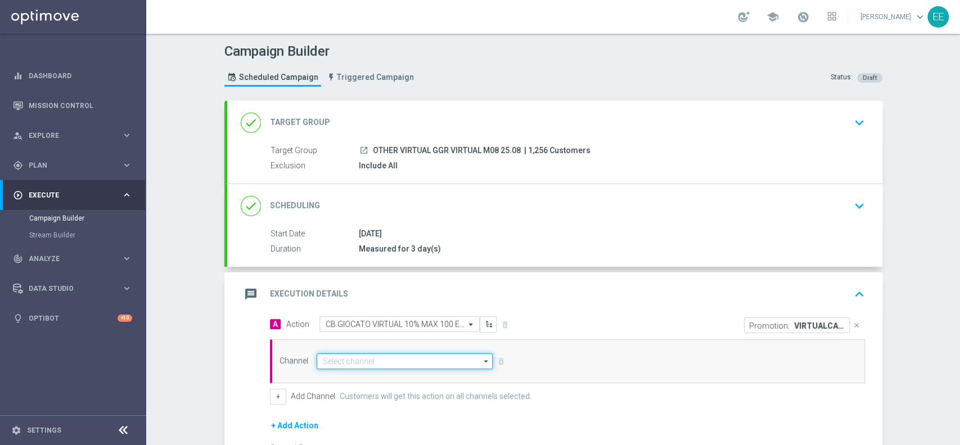
click at [390, 353] on input at bounding box center [405, 361] width 177 height 16
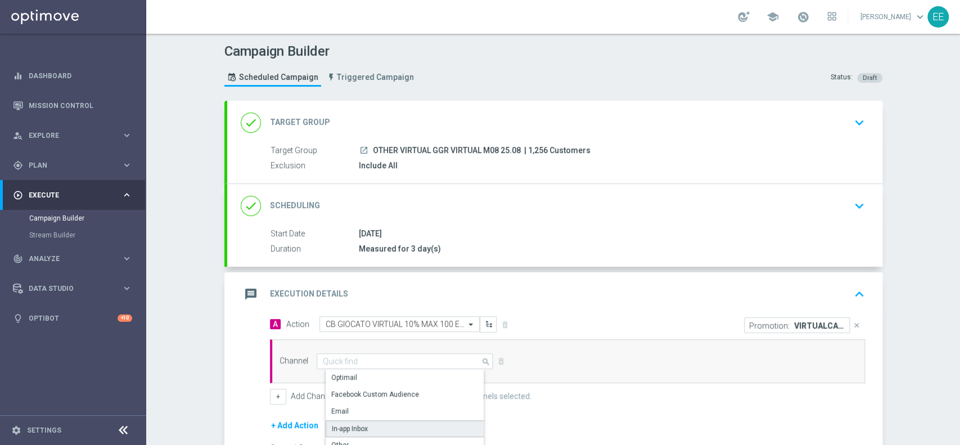
click at [351, 425] on div "In-app Inbox" at bounding box center [350, 428] width 36 height 10
type input "In-app Inbox"
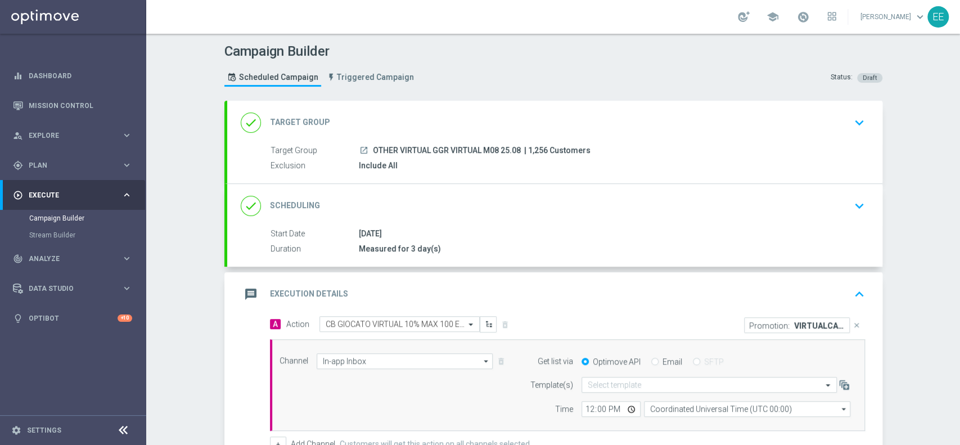
scroll to position [99, 0]
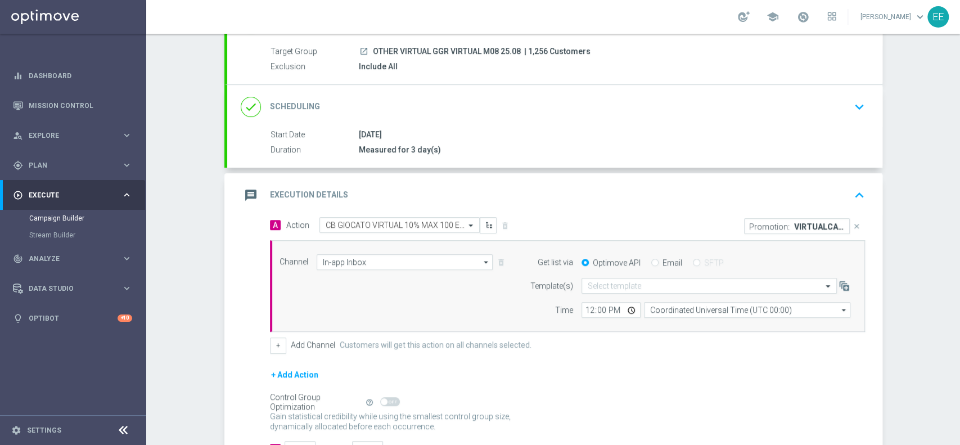
click at [662, 258] on label "Email" at bounding box center [672, 263] width 20 height 10
click at [651, 260] on input "Email" at bounding box center [654, 263] width 7 height 7
radio input "true"
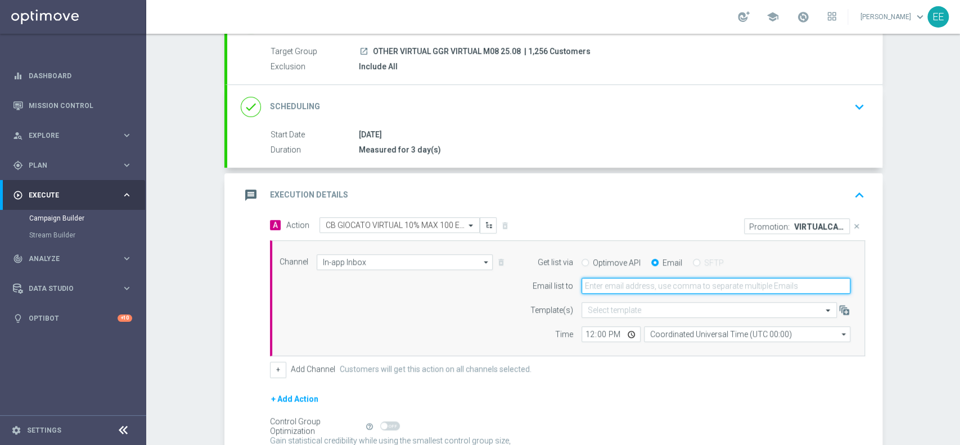
click at [621, 285] on input "email" at bounding box center [716, 286] width 269 height 16
type input "[PERSON_NAME][EMAIL_ADDRESS][DOMAIN_NAME]"
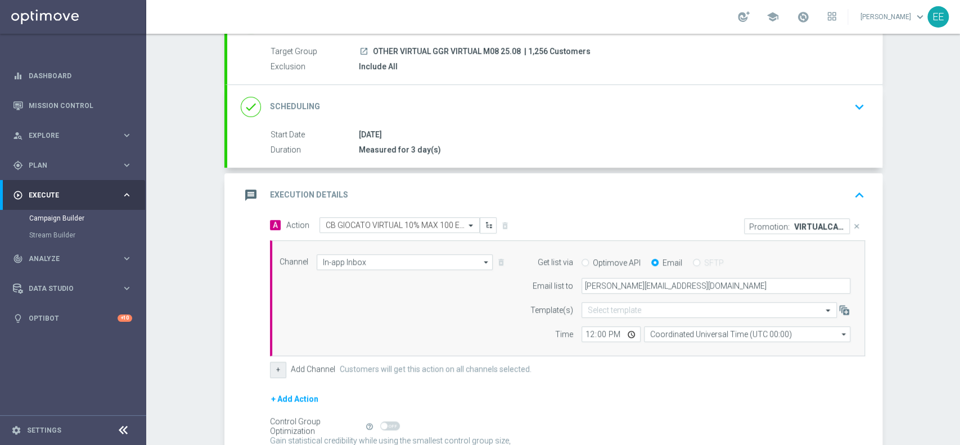
click at [270, 368] on button "+" at bounding box center [278, 370] width 16 height 16
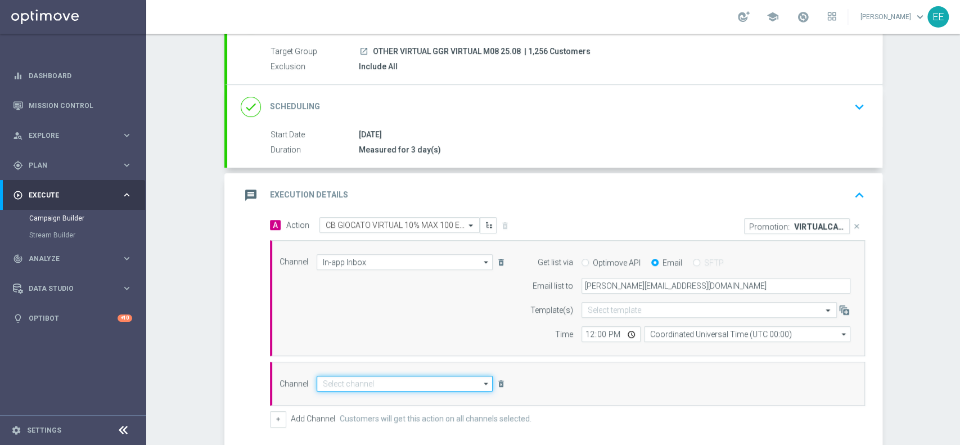
click at [355, 386] on input at bounding box center [405, 384] width 177 height 16
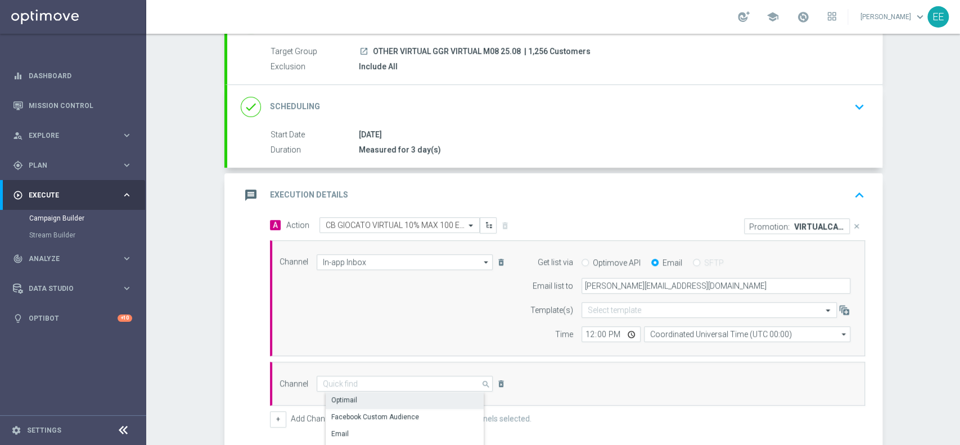
click at [372, 400] on div "Optimail" at bounding box center [410, 400] width 168 height 16
type input "Optimail"
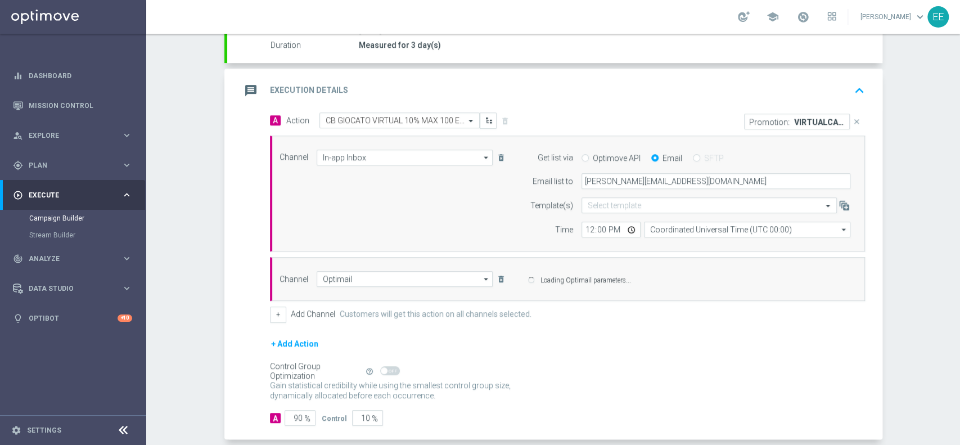
scroll to position [205, 0]
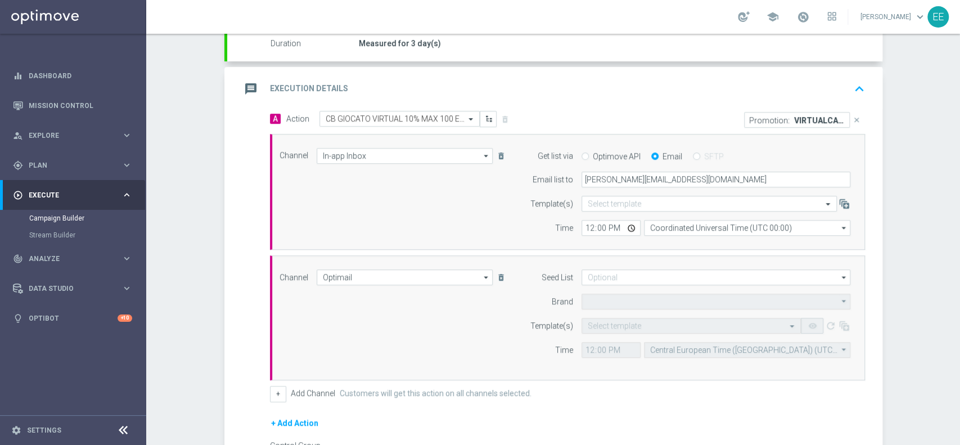
type input "Sisal Marketing"
click at [584, 350] on input "12:00" at bounding box center [611, 350] width 59 height 16
type input "18:00"
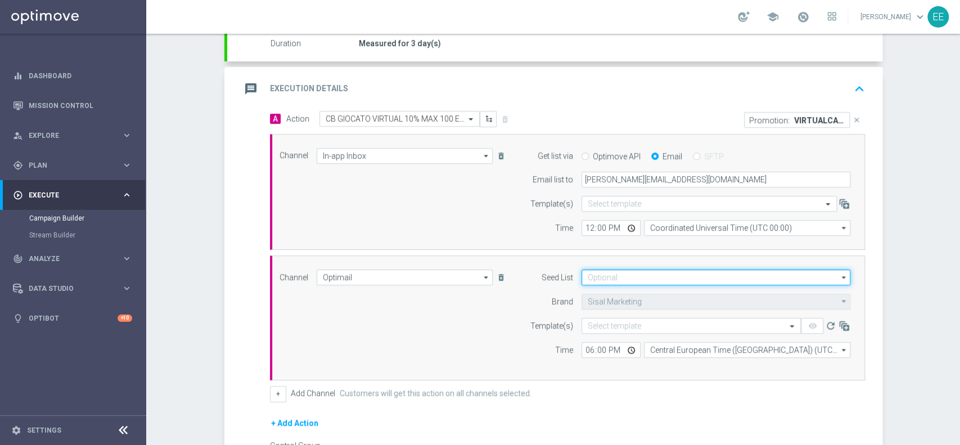
click at [612, 271] on input at bounding box center [716, 277] width 269 height 16
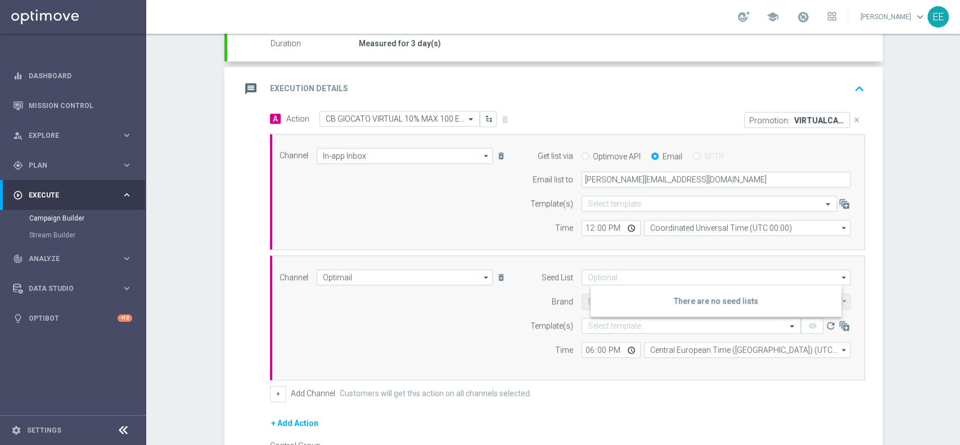
click at [489, 304] on div "Channel Optimail Optimail arrow_drop_down Drag here to set row groups Drag here…" at bounding box center [565, 317] width 588 height 97
click at [623, 323] on input "text" at bounding box center [680, 326] width 184 height 10
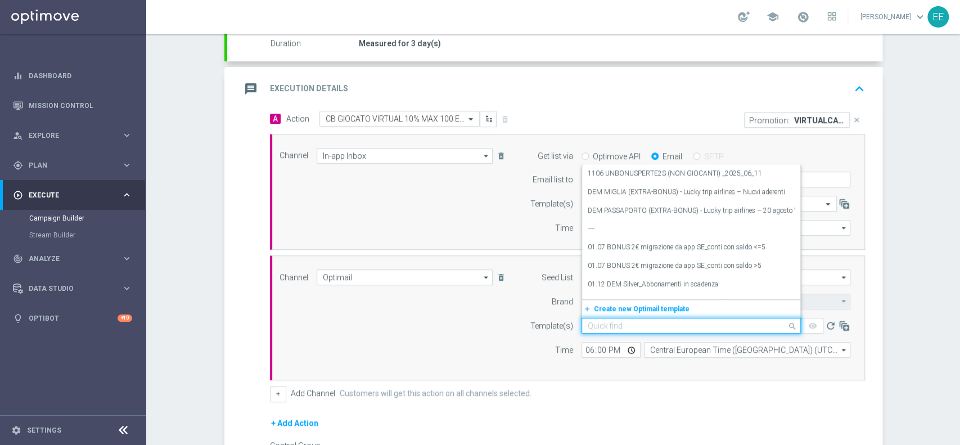
paste input "VIRTUALCASHBACK25-2 [DATE]"
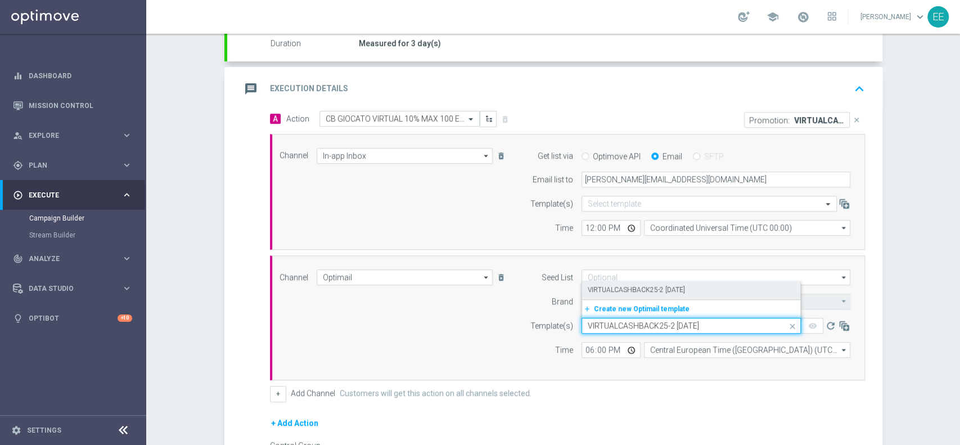
click at [661, 289] on label "VIRTUALCASHBACK25-2 [DATE]" at bounding box center [636, 290] width 97 height 10
type input "VIRTUALCASHBACK25-2 [DATE]"
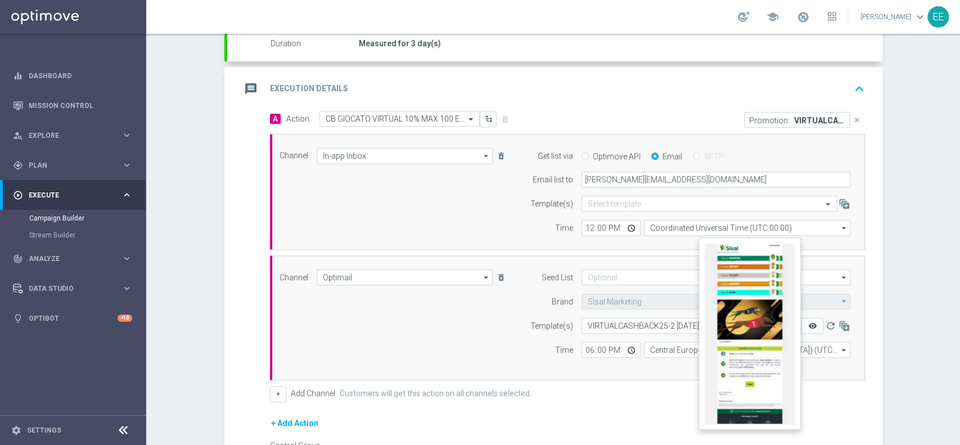
click at [808, 324] on icon "remove_red_eye" at bounding box center [812, 325] width 9 height 9
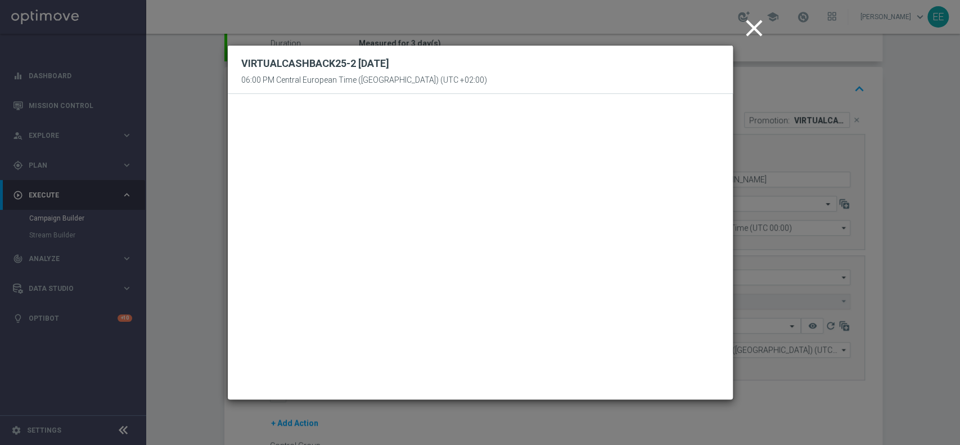
click at [757, 31] on icon "close" at bounding box center [754, 28] width 28 height 28
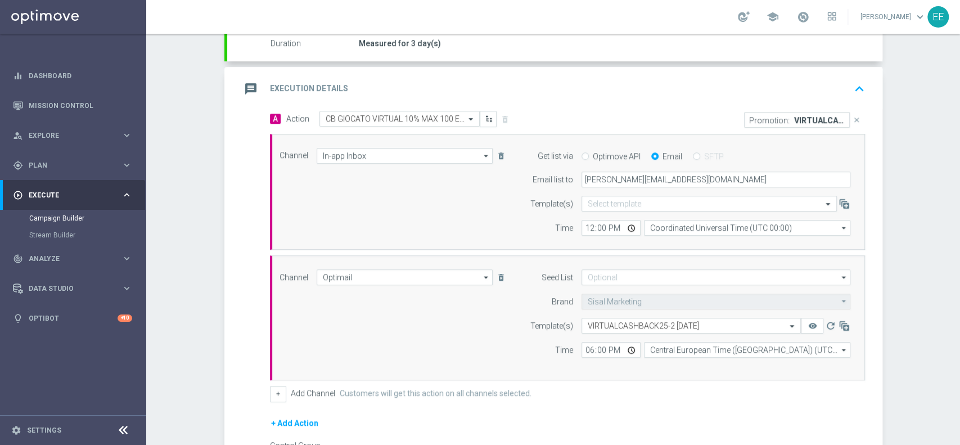
scroll to position [338, 0]
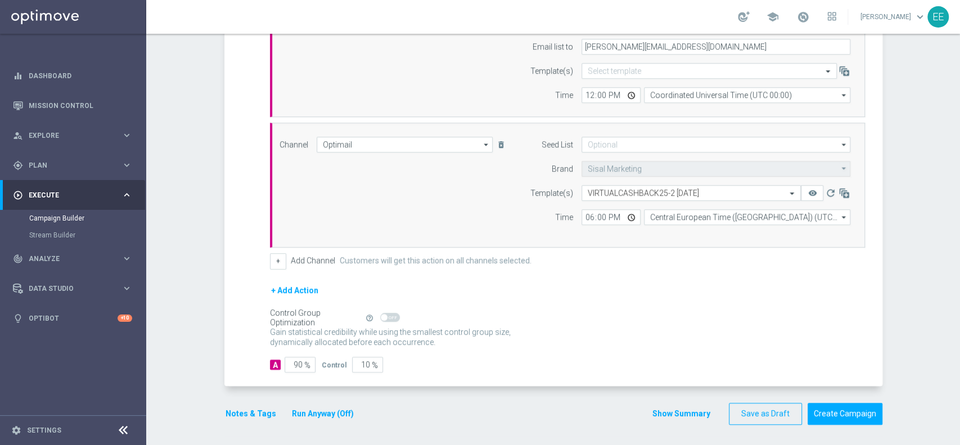
click at [242, 407] on button "Notes & Tags" at bounding box center [250, 414] width 53 height 14
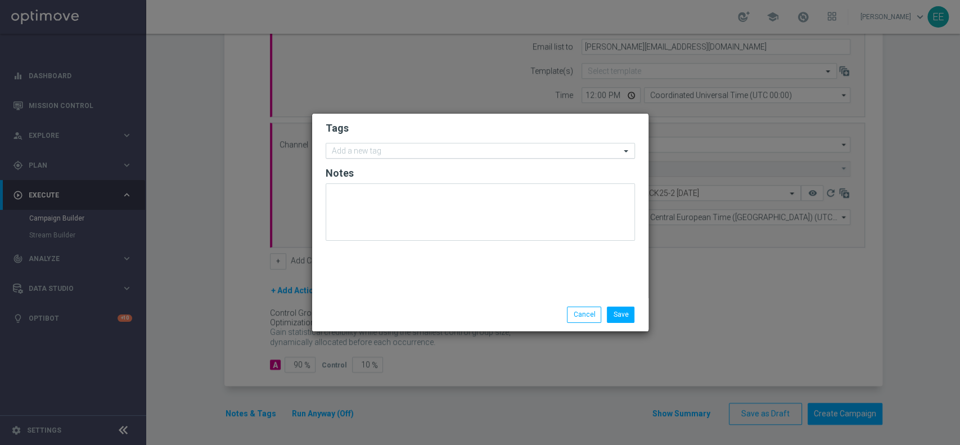
click at [396, 150] on input "text" at bounding box center [476, 152] width 289 height 10
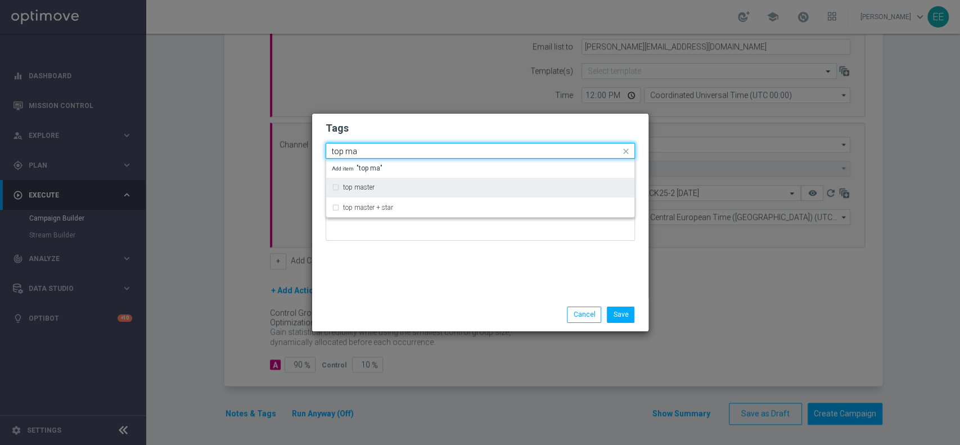
type input "top ma"
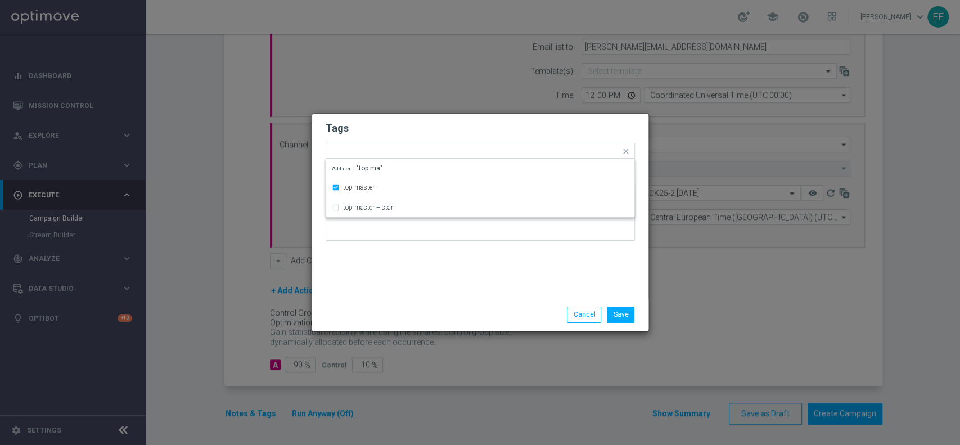
click at [416, 128] on h2 "Tags" at bounding box center [480, 127] width 309 height 13
click at [424, 155] on input "text" at bounding box center [504, 152] width 231 height 10
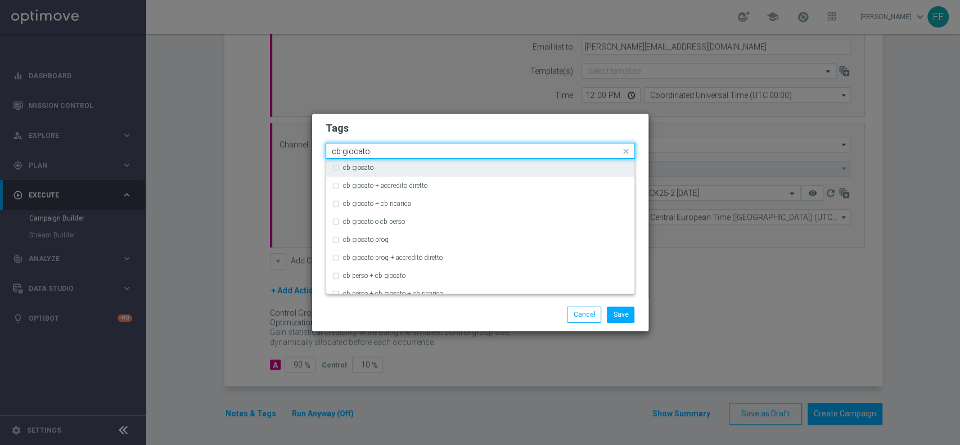
click at [398, 168] on div "cb giocato" at bounding box center [486, 167] width 286 height 7
type input "cb giocato"
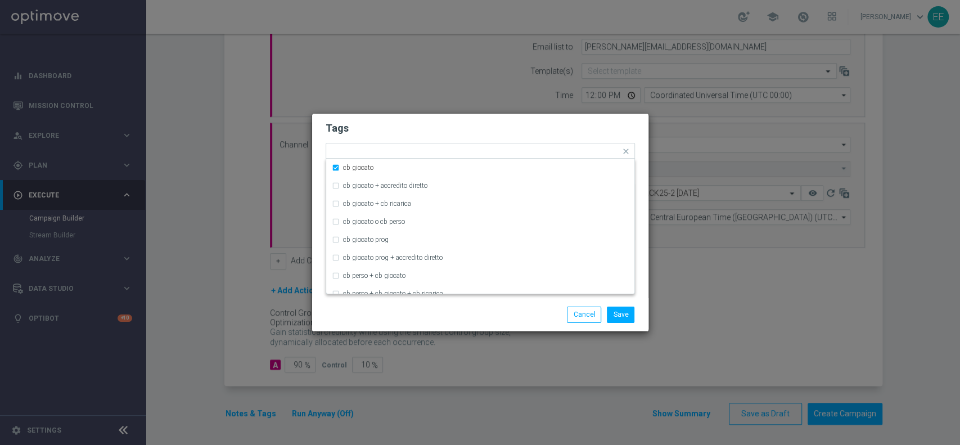
click at [472, 136] on form "Tags Quick find × top master × cb giocato cb giocato cb giocato + accredito dir…" at bounding box center [480, 184] width 309 height 130
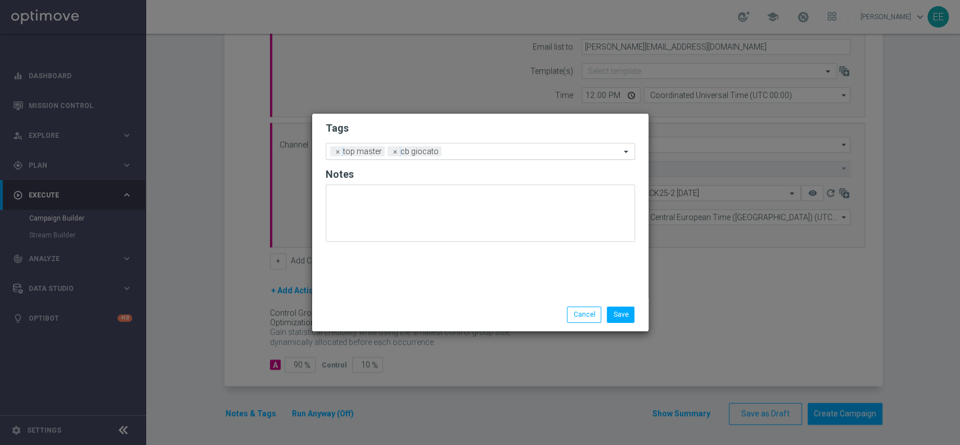
click at [494, 147] on input "text" at bounding box center [533, 152] width 174 height 10
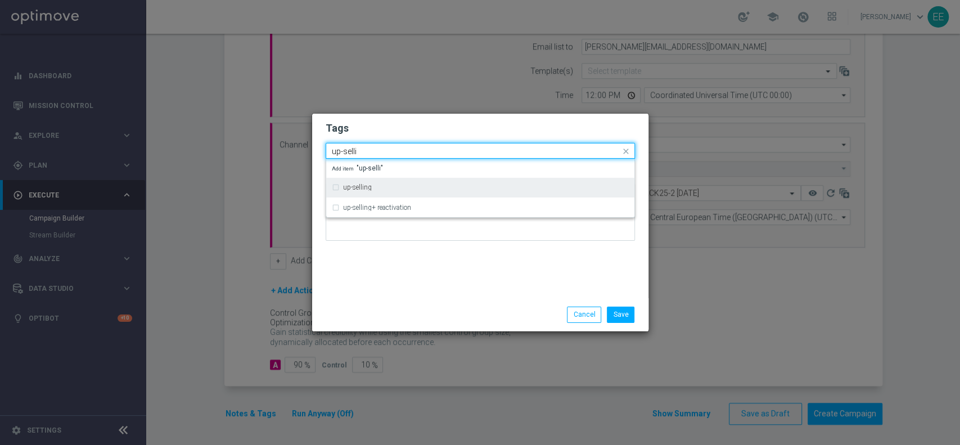
click at [409, 183] on div "up-selling" at bounding box center [480, 187] width 297 height 18
type input "up-selli"
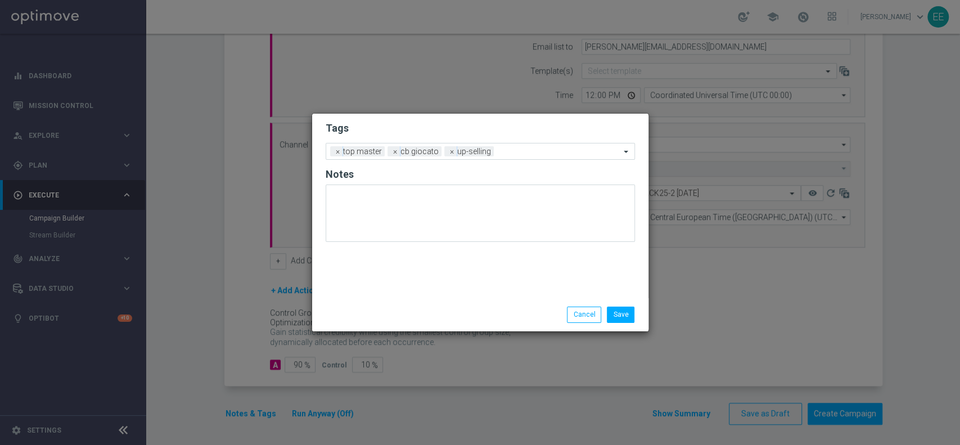
click at [435, 294] on div "Tags Add a new tag × top master × cb giocato × up-selling Notes" at bounding box center [480, 206] width 336 height 184
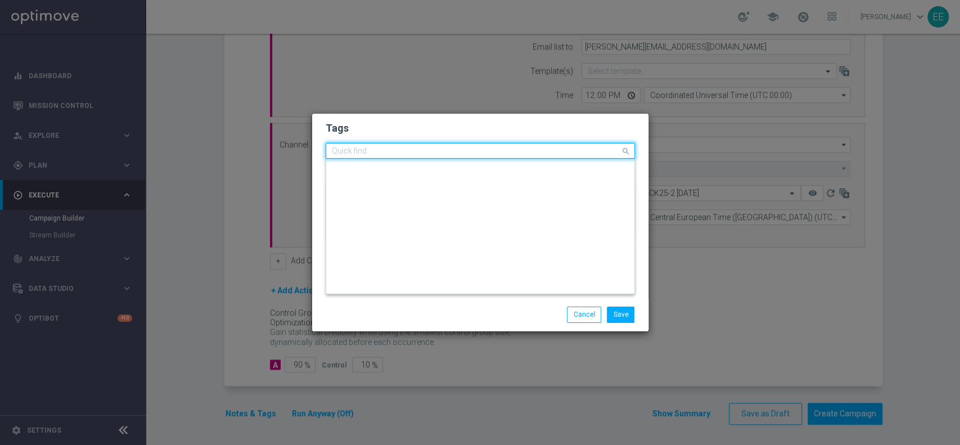
click at [513, 148] on input "text" at bounding box center [476, 152] width 289 height 10
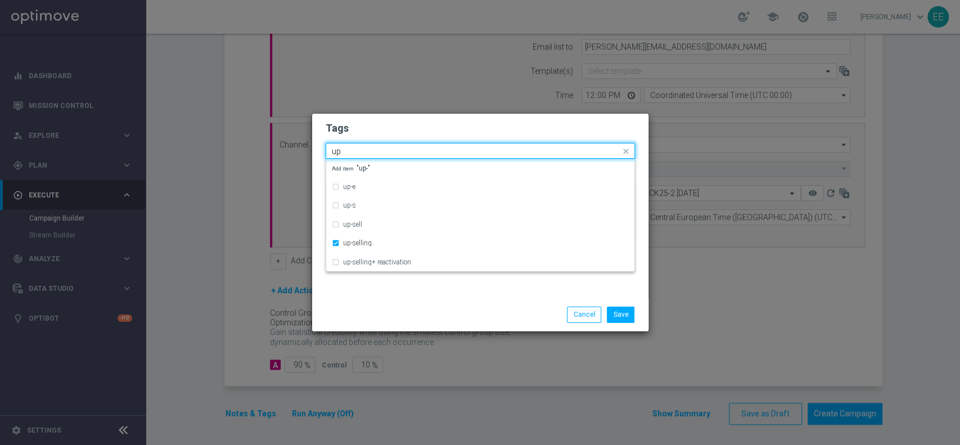
type input "u"
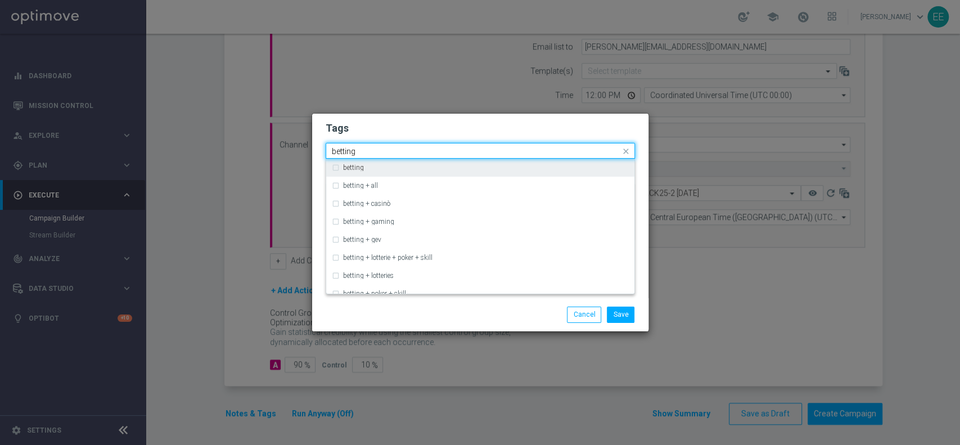
click at [475, 166] on div "betting" at bounding box center [486, 167] width 286 height 7
type input "betting"
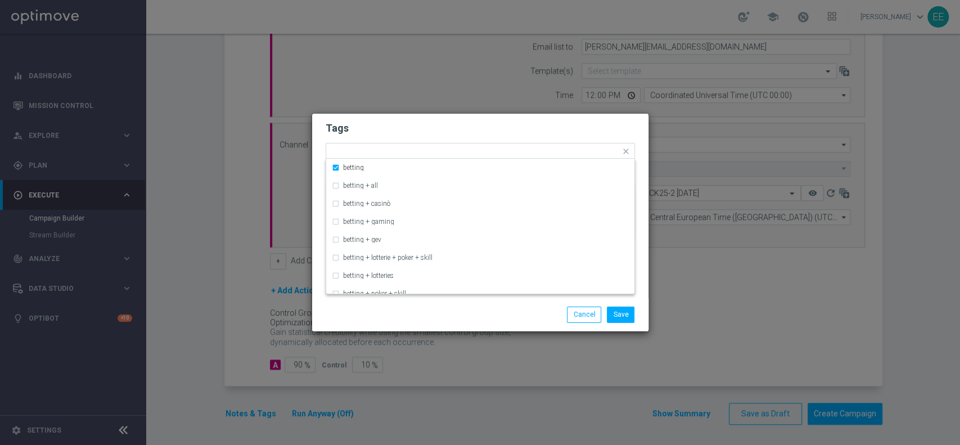
click at [524, 132] on h2 "Tags" at bounding box center [480, 127] width 309 height 13
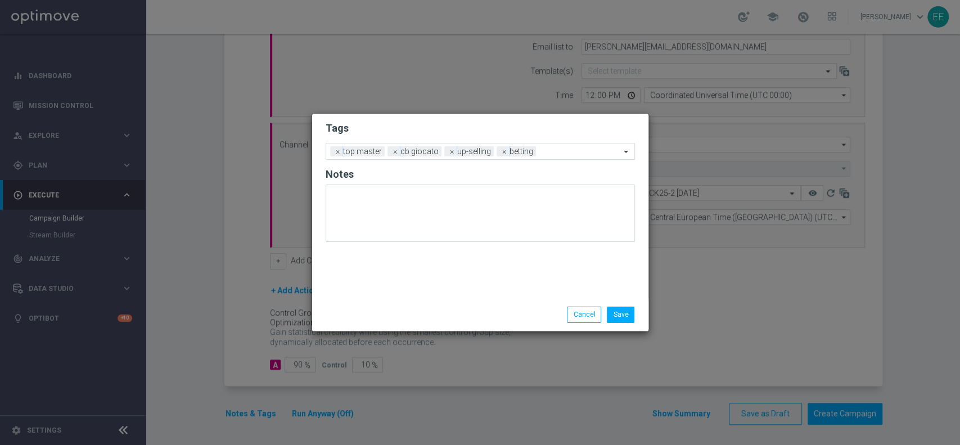
click at [564, 146] on div "Add a new tag × top master × cb giocato × up-selling × betting" at bounding box center [473, 151] width 294 height 16
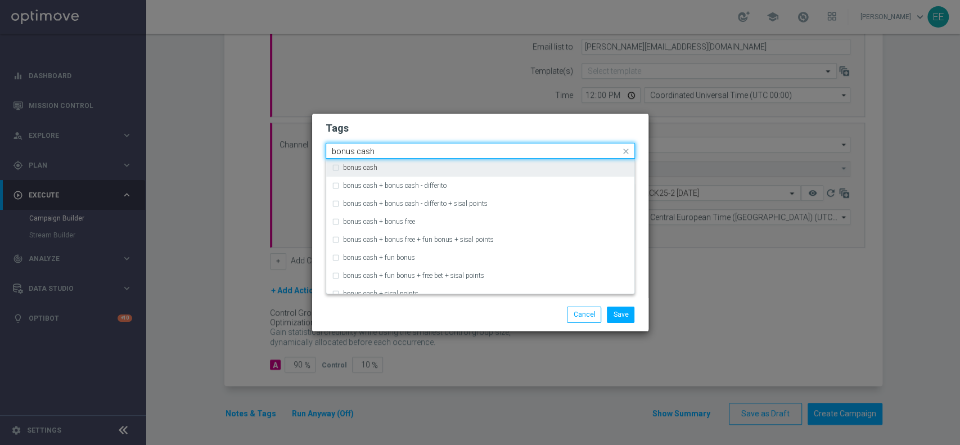
click at [506, 164] on div "bonus cash" at bounding box center [480, 168] width 297 height 18
type input "bonus cash"
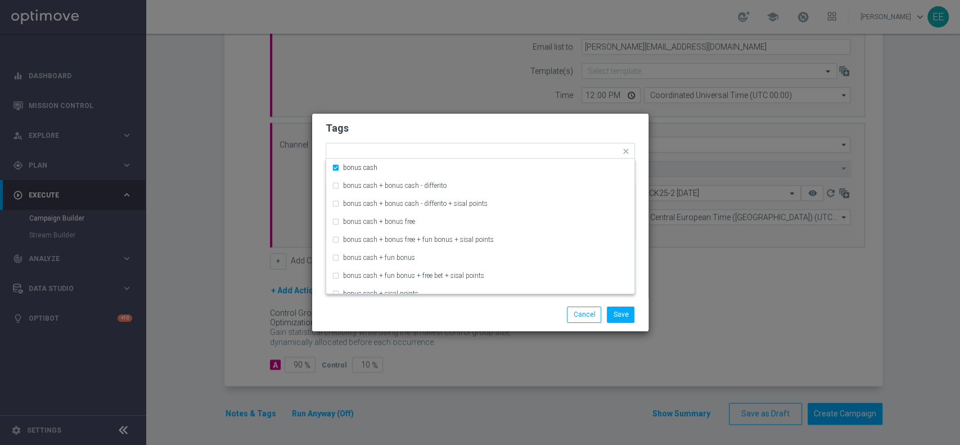
click at [551, 130] on h2 "Tags" at bounding box center [480, 127] width 309 height 13
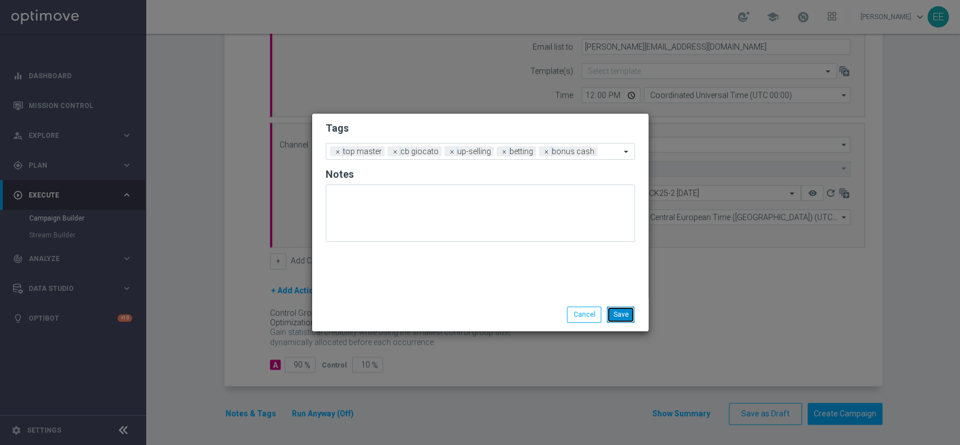
click at [631, 317] on button "Save" at bounding box center [621, 314] width 28 height 16
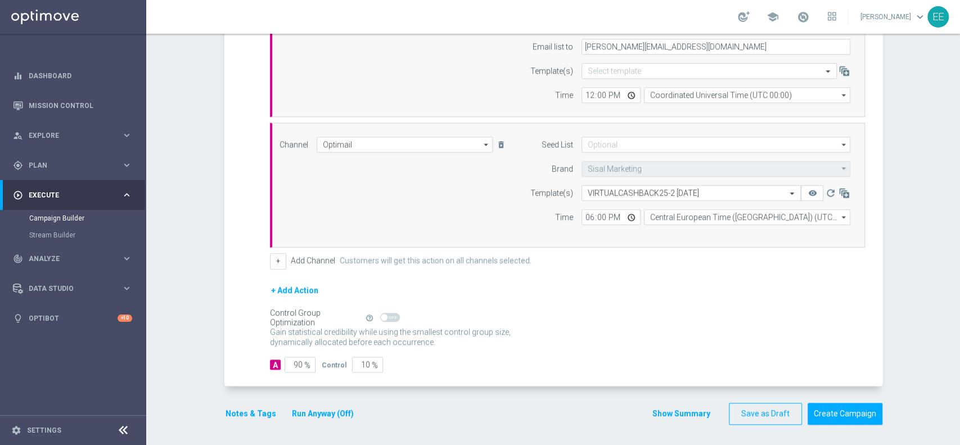
click at [331, 414] on button "Run Anyway (Off)" at bounding box center [323, 414] width 64 height 14
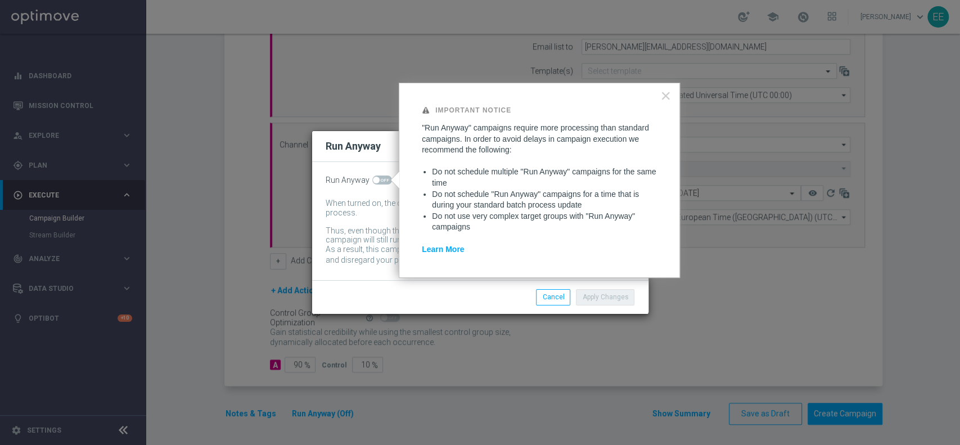
click at [378, 174] on div "Run Anyway When turned on, the campaign will be executed regardless of your sit…" at bounding box center [480, 221] width 336 height 118
click at [382, 182] on span at bounding box center [382, 179] width 20 height 9
click at [382, 182] on input "checkbox" at bounding box center [382, 179] width 20 height 9
checkbox input "true"
click at [623, 306] on div "Apply Changes Cancel" at bounding box center [480, 296] width 336 height 33
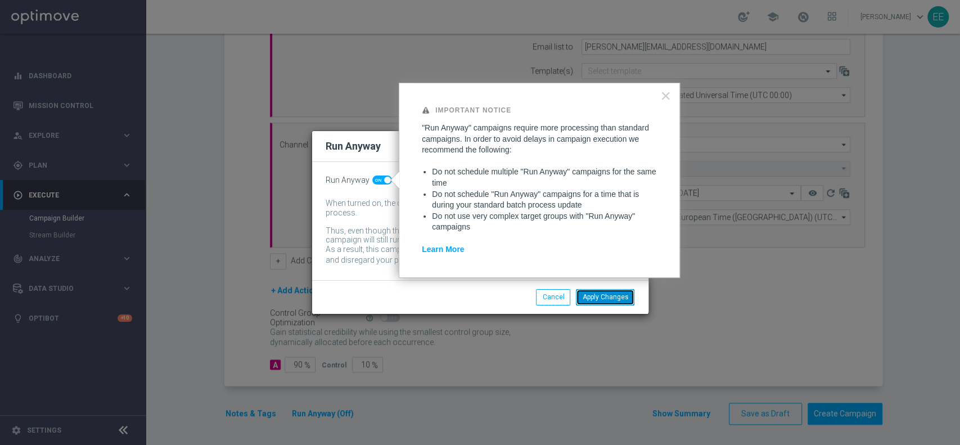
click at [629, 293] on button "Apply Changes" at bounding box center [605, 297] width 58 height 16
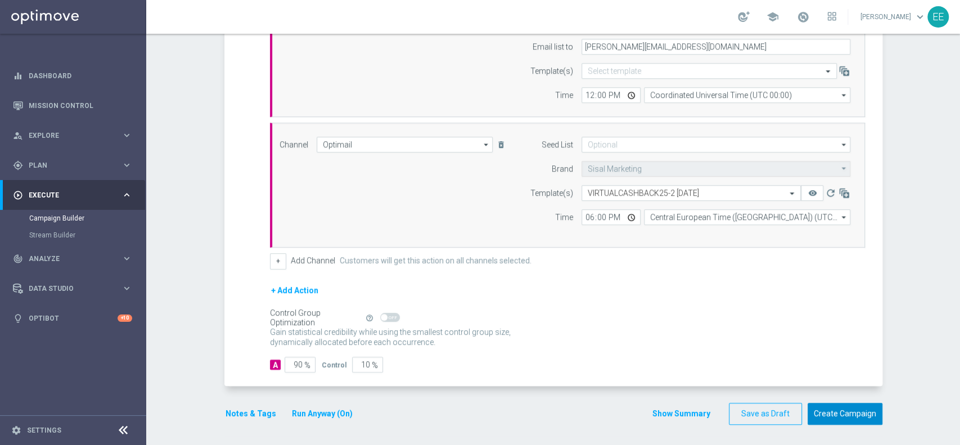
click at [819, 412] on button "Create Campaign" at bounding box center [845, 414] width 75 height 22
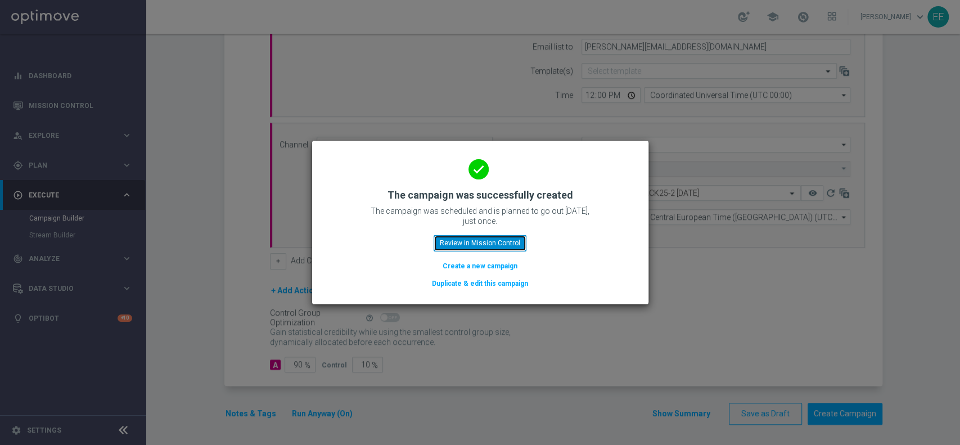
click at [473, 241] on button "Review in Mission Control" at bounding box center [480, 243] width 93 height 16
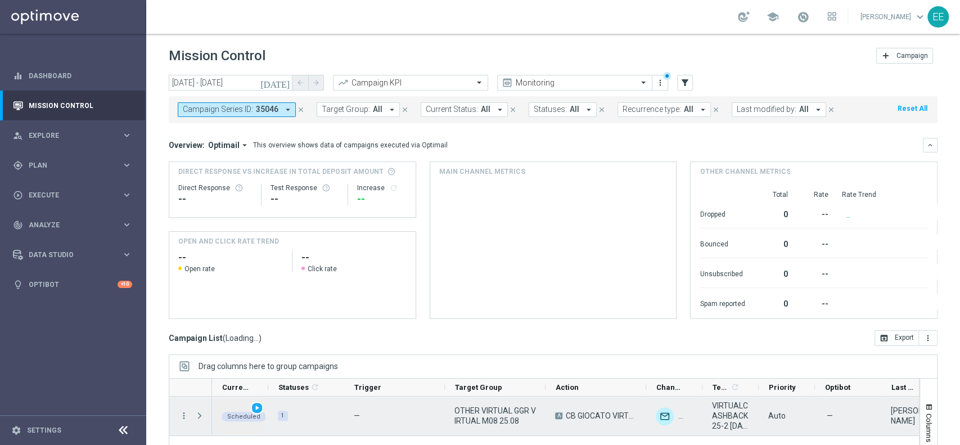
scroll to position [94, 0]
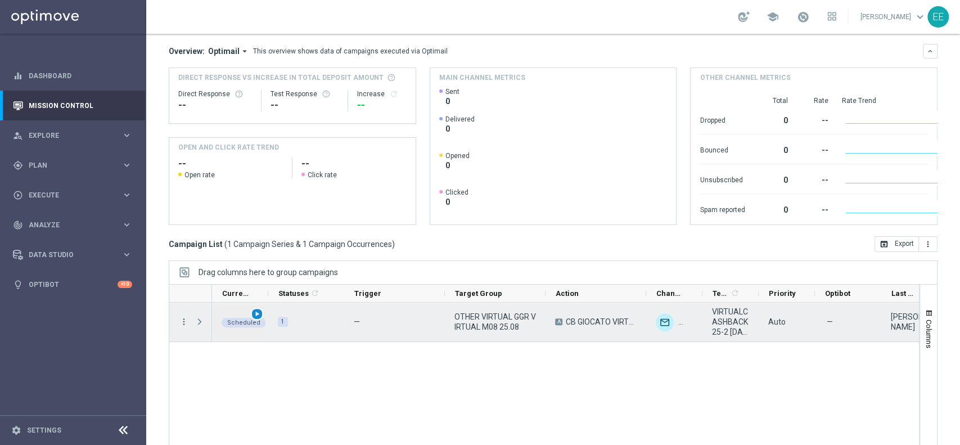
click at [261, 315] on div "play_arrow" at bounding box center [257, 314] width 13 height 13
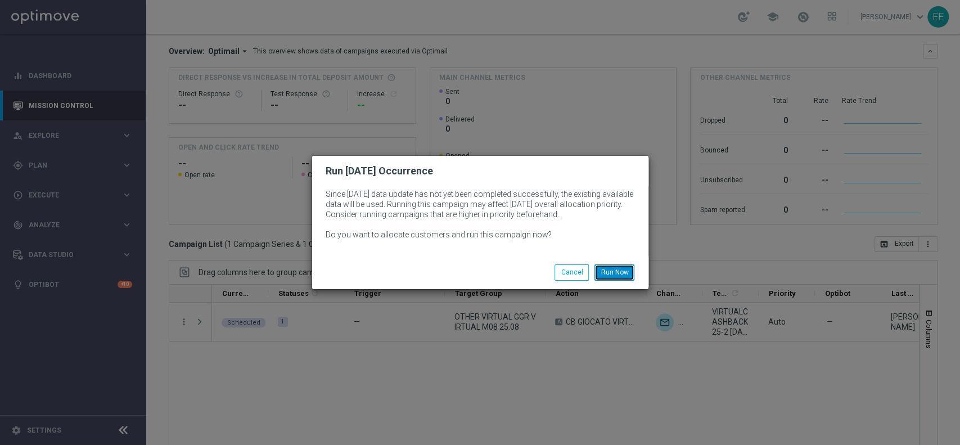
click at [606, 266] on button "Run Now" at bounding box center [614, 272] width 40 height 16
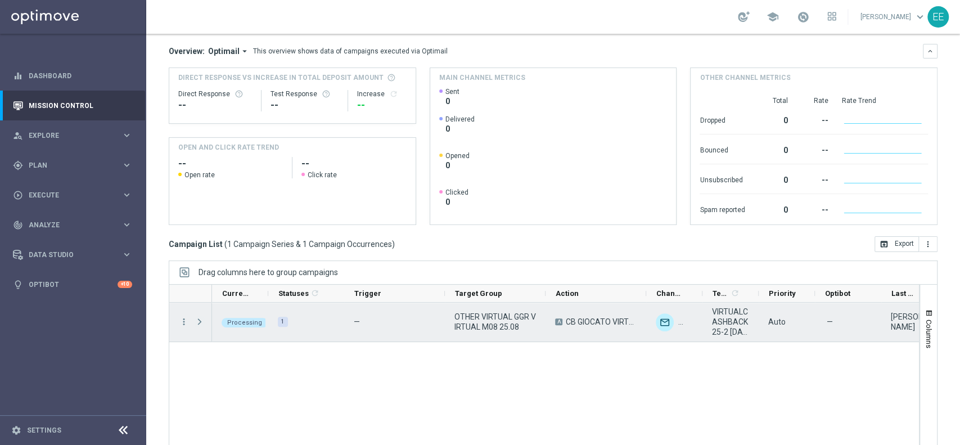
click at [198, 323] on span "Press SPACE to select this row." at bounding box center [200, 321] width 10 height 9
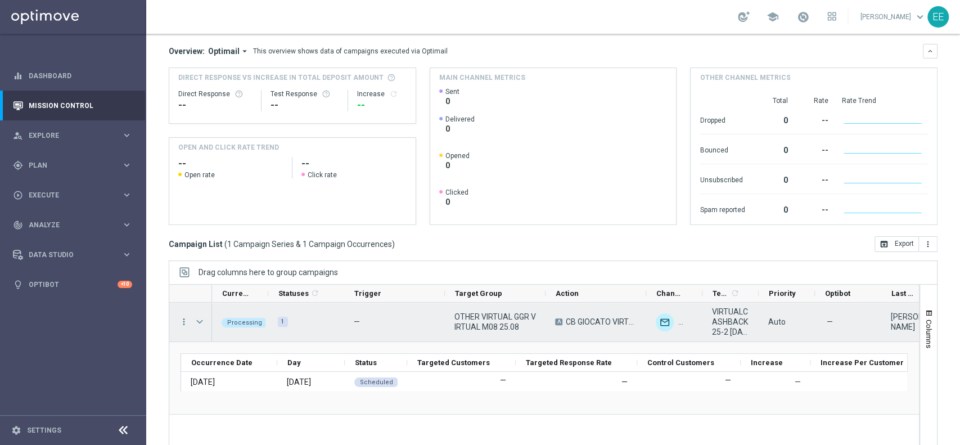
click at [476, 327] on span "OTHER VIRTUAL GGR VIRTUAL M08 25.08" at bounding box center [495, 322] width 82 height 20
click at [197, 325] on span "Press SPACE to select this row." at bounding box center [200, 321] width 10 height 9
click at [0, 0] on span "Press SPACE to select this row." at bounding box center [0, 0] width 0 height 0
click at [184, 323] on icon "more_vert" at bounding box center [184, 322] width 10 height 10
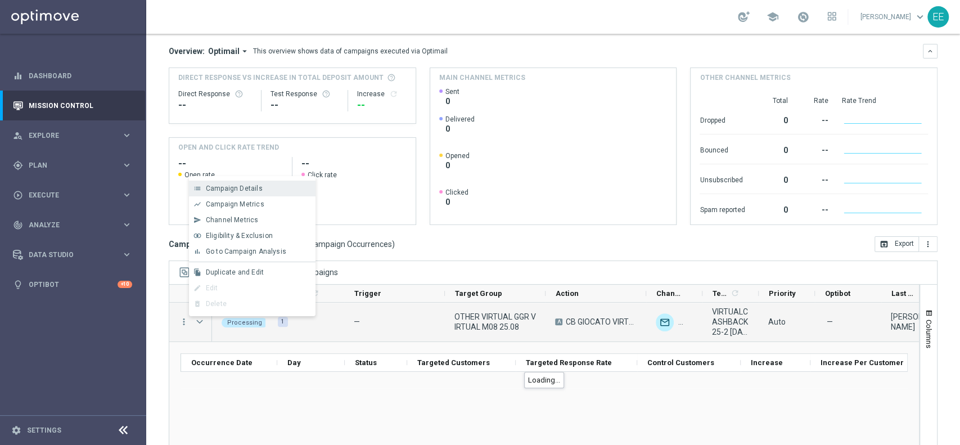
click at [267, 196] on div "list Campaign Details" at bounding box center [252, 189] width 127 height 16
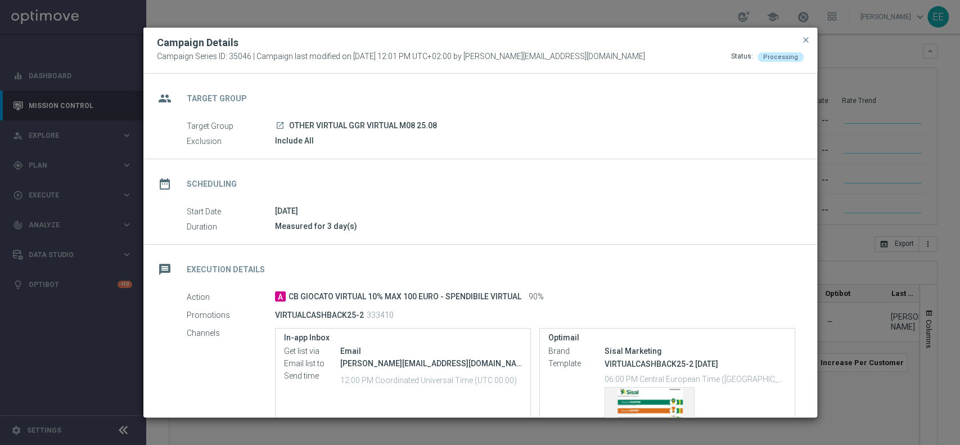
click at [810, 40] on button "close" at bounding box center [805, 39] width 11 height 13
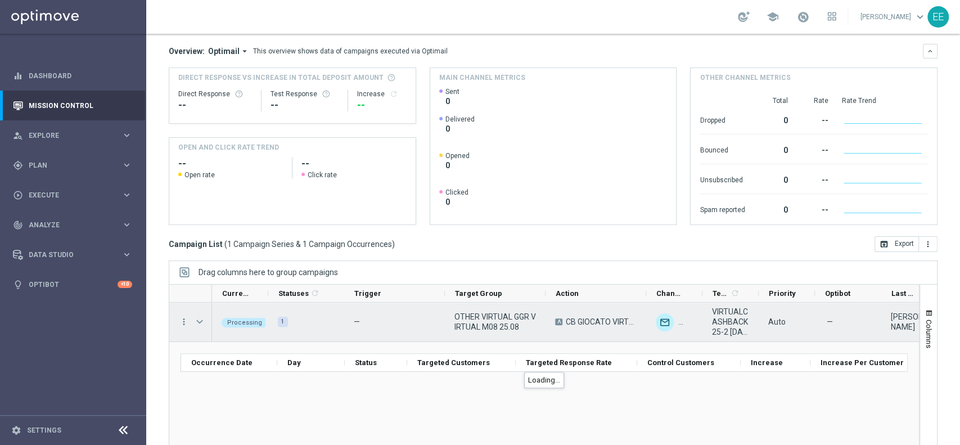
click at [201, 322] on span "Press SPACE to select this row." at bounding box center [200, 321] width 10 height 9
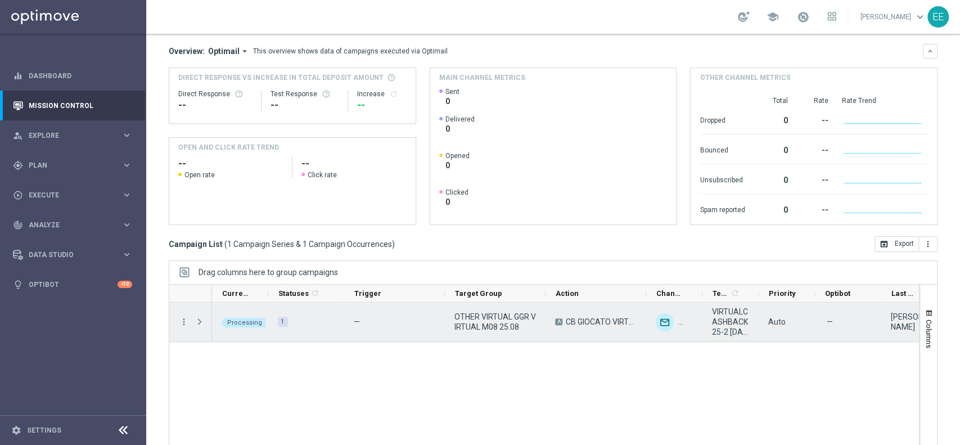
click at [201, 322] on span "Press SPACE to select this row." at bounding box center [200, 321] width 10 height 9
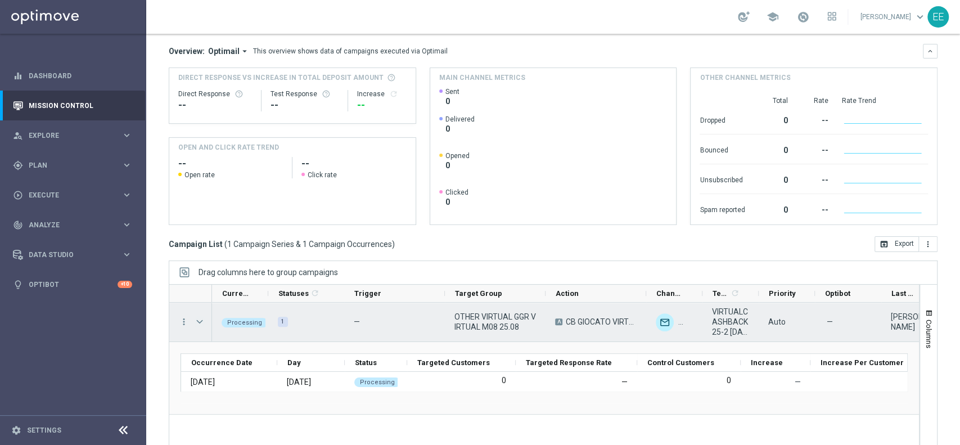
click at [201, 323] on span "Press SPACE to select this row." at bounding box center [200, 321] width 10 height 9
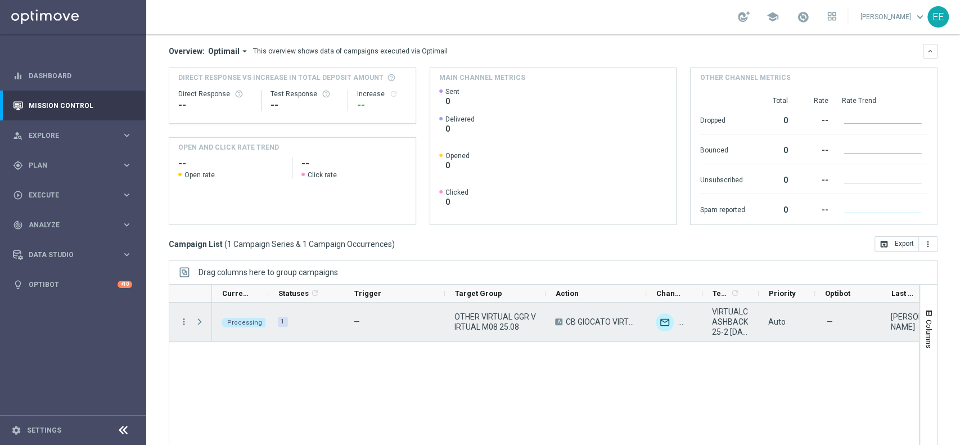
click at [201, 323] on span "Press SPACE to select this row." at bounding box center [200, 321] width 10 height 9
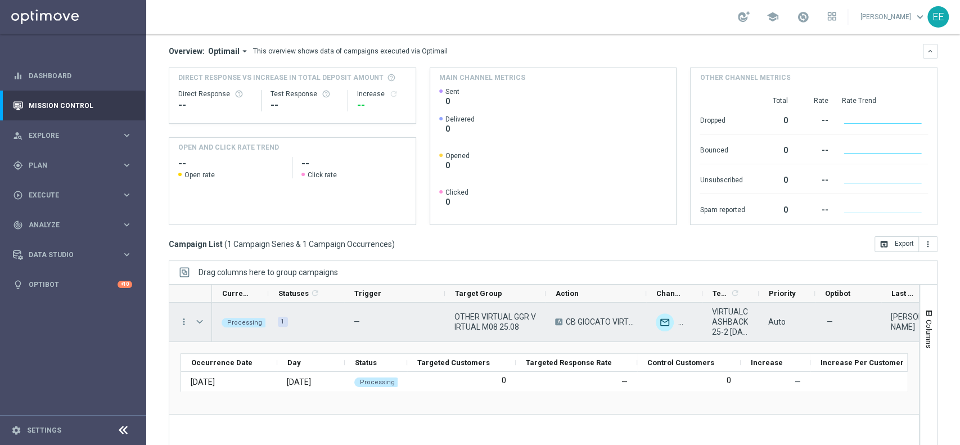
click at [201, 323] on span "Press SPACE to select this row." at bounding box center [200, 321] width 10 height 9
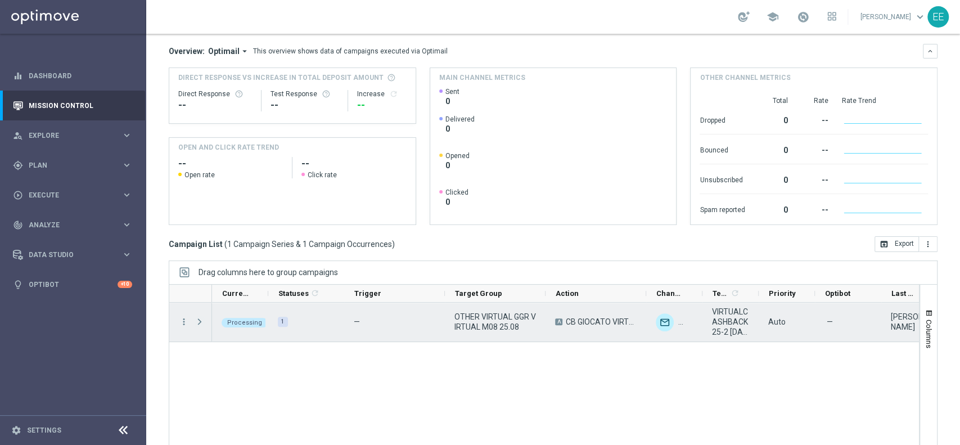
click at [201, 323] on span "Press SPACE to select this row." at bounding box center [200, 321] width 10 height 9
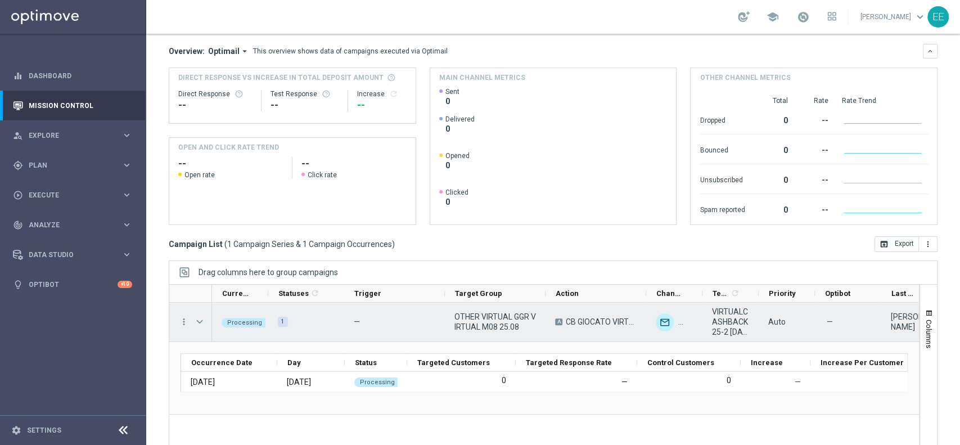
click at [201, 323] on span "Press SPACE to select this row." at bounding box center [200, 321] width 10 height 9
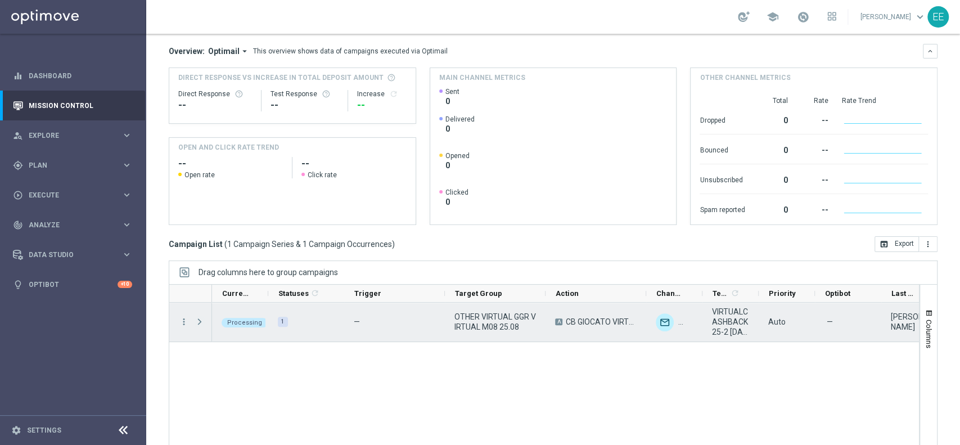
click at [201, 323] on span "Press SPACE to select this row." at bounding box center [200, 321] width 10 height 9
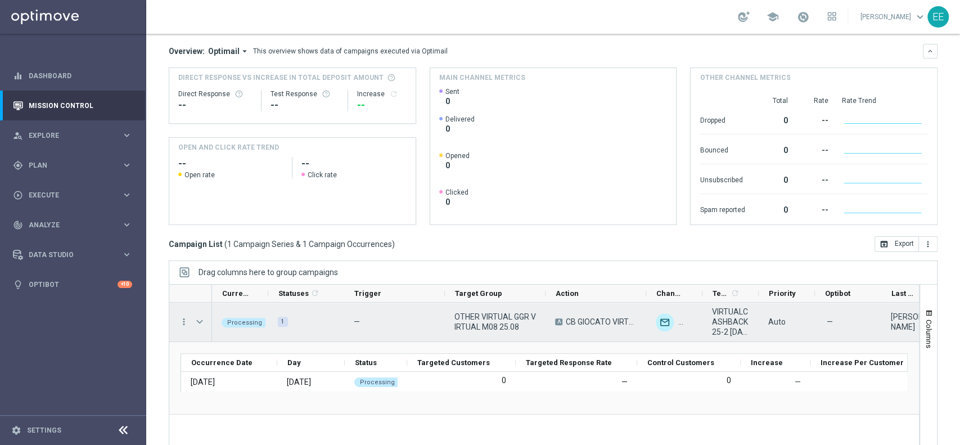
click at [201, 323] on span "Press SPACE to select this row." at bounding box center [200, 321] width 10 height 9
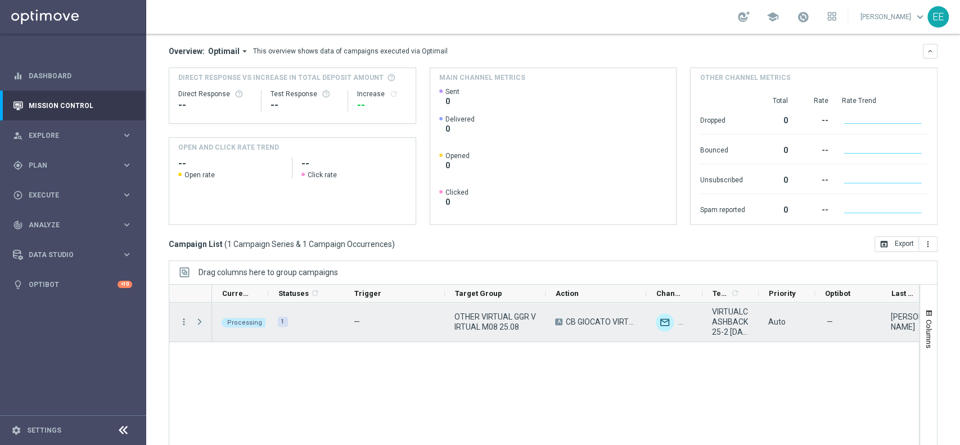
click at [201, 323] on span "Press SPACE to select this row." at bounding box center [200, 321] width 10 height 9
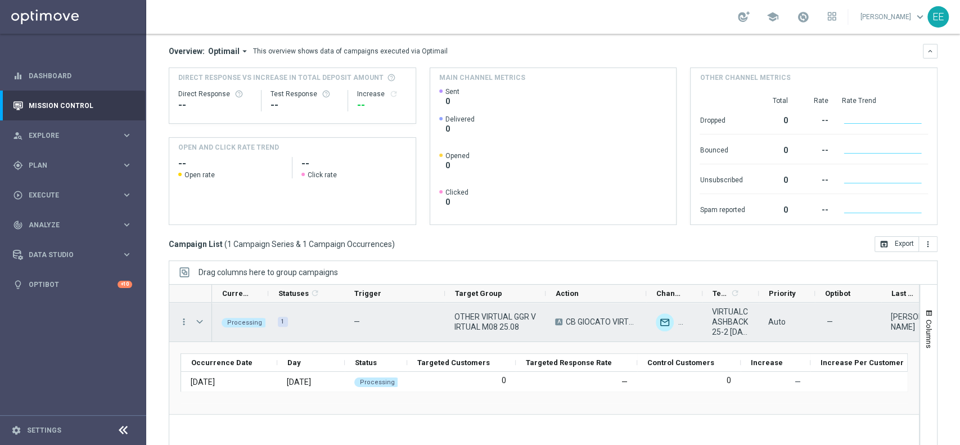
click at [199, 323] on span "Press SPACE to select this row." at bounding box center [200, 321] width 10 height 9
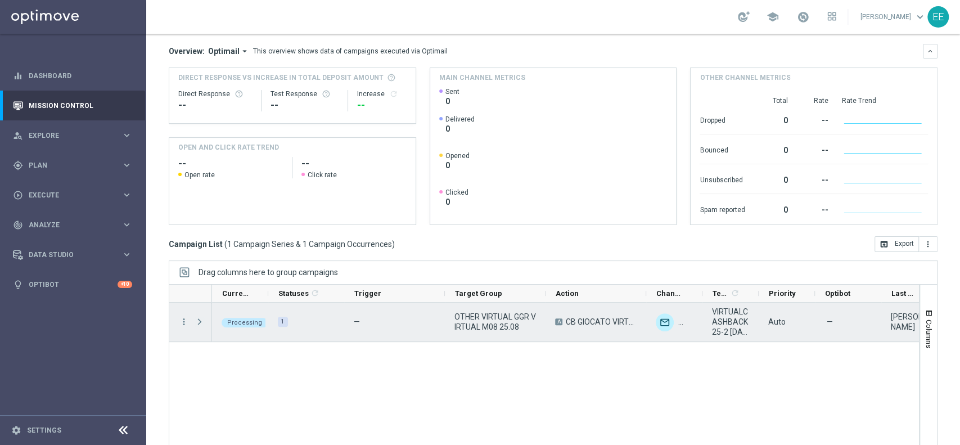
click at [199, 323] on span "Press SPACE to select this row." at bounding box center [200, 321] width 10 height 9
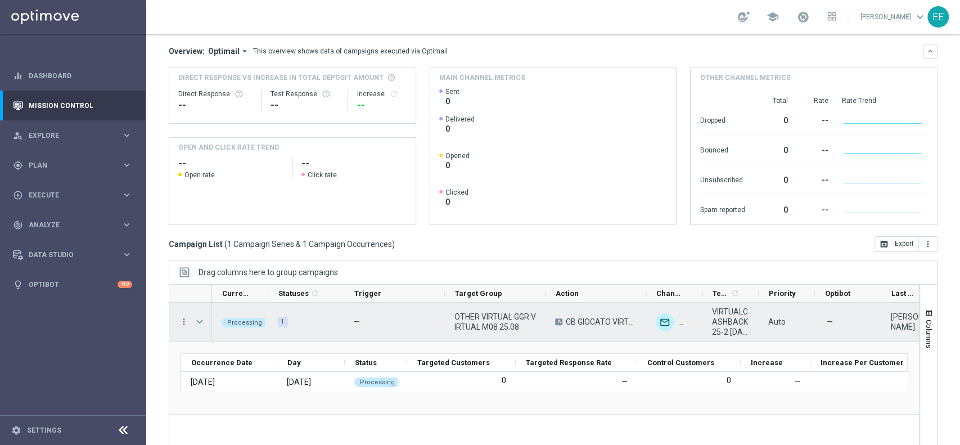
click at [199, 323] on span "Press SPACE to select this row." at bounding box center [200, 321] width 10 height 9
click at [0, 0] on span "Press SPACE to select this row." at bounding box center [0, 0] width 0 height 0
click at [199, 323] on span "Press SPACE to select this row." at bounding box center [200, 321] width 10 height 9
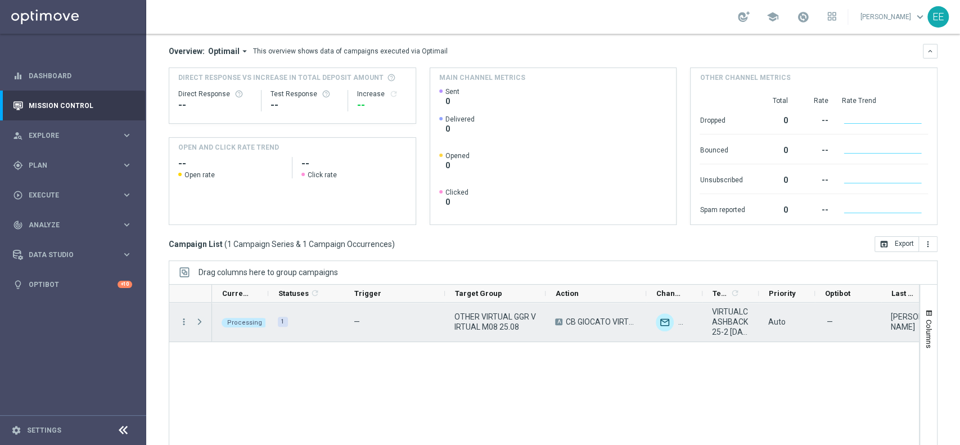
click at [199, 323] on span "Press SPACE to select this row." at bounding box center [200, 321] width 10 height 9
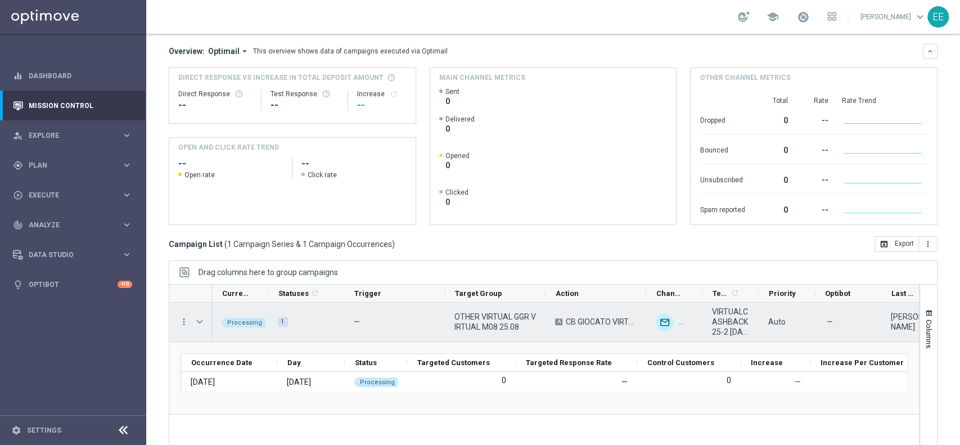
click at [199, 323] on span "Press SPACE to select this row." at bounding box center [200, 321] width 10 height 9
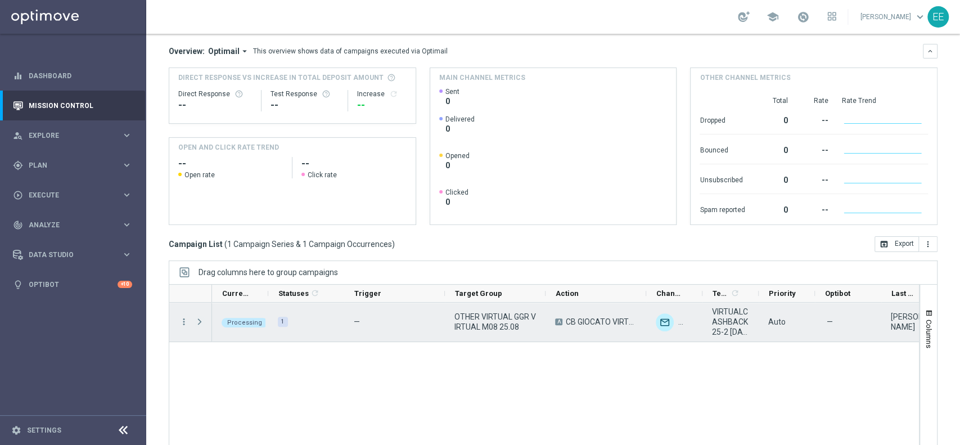
click at [199, 323] on span "Press SPACE to select this row." at bounding box center [200, 321] width 10 height 9
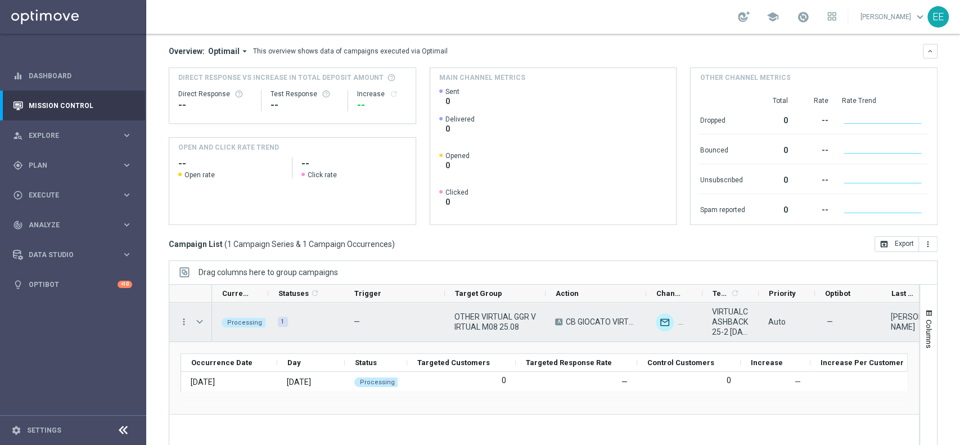
click at [199, 323] on span "Press SPACE to select this row." at bounding box center [200, 321] width 10 height 9
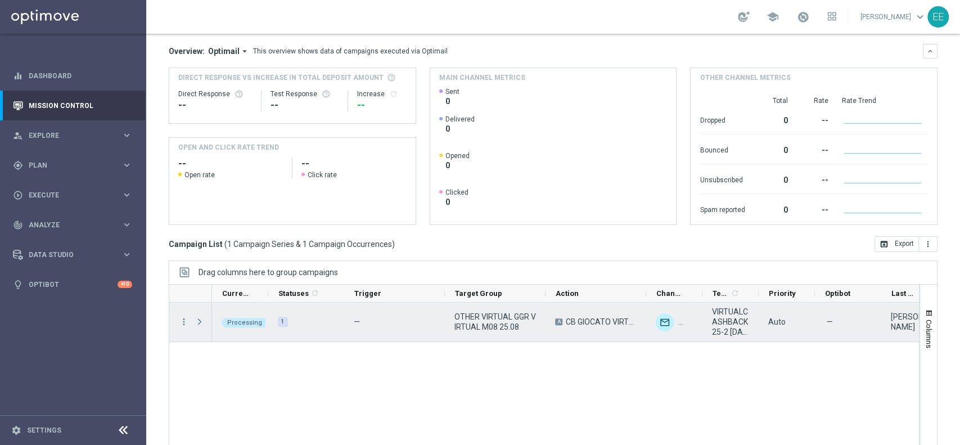
click at [199, 323] on span "Press SPACE to select this row." at bounding box center [200, 321] width 10 height 9
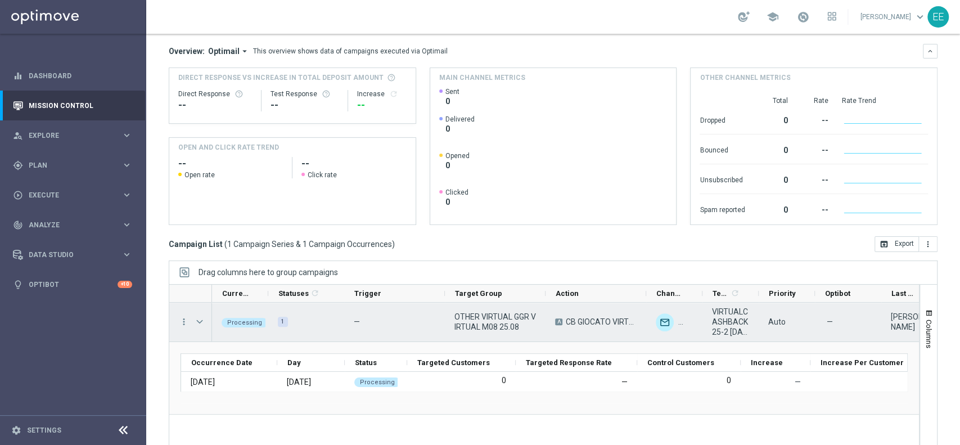
click at [199, 323] on span "Press SPACE to select this row." at bounding box center [200, 321] width 10 height 9
click at [0, 0] on span "Press SPACE to select this row." at bounding box center [0, 0] width 0 height 0
click at [197, 321] on span "Press SPACE to select this row." at bounding box center [200, 321] width 10 height 9
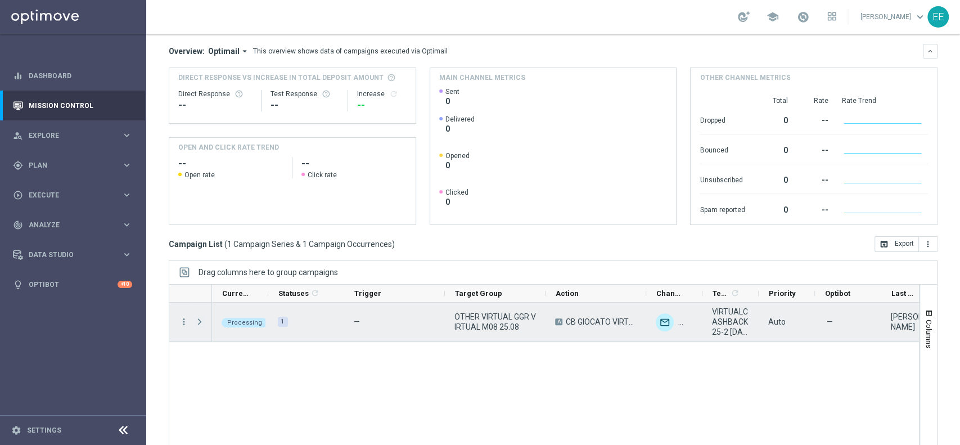
click at [197, 321] on span "Press SPACE to select this row." at bounding box center [200, 321] width 10 height 9
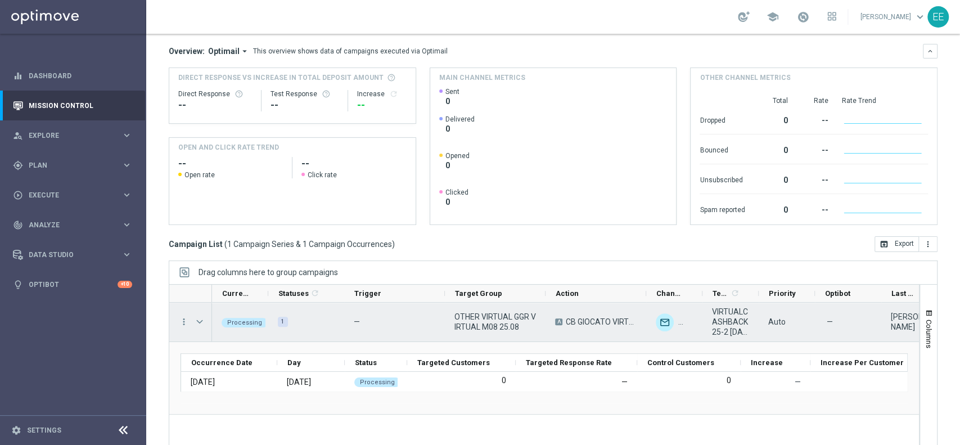
click at [197, 321] on span "Press SPACE to select this row." at bounding box center [200, 321] width 10 height 9
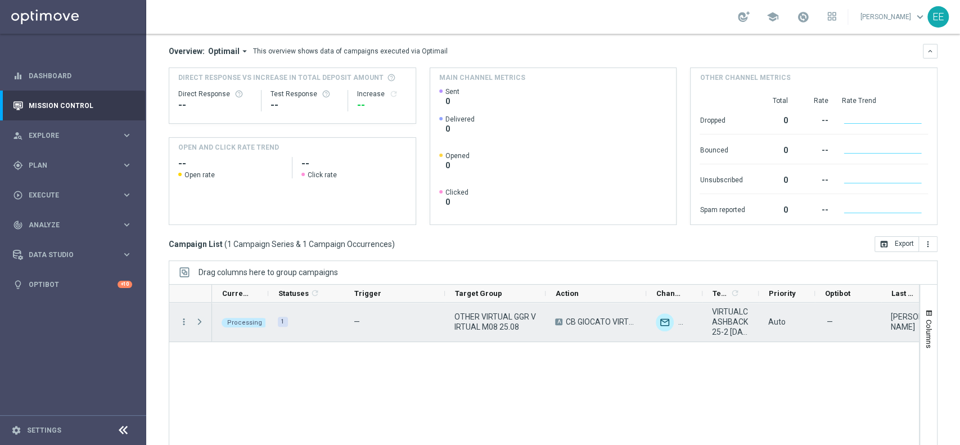
click at [197, 321] on span "Press SPACE to select this row." at bounding box center [200, 321] width 10 height 9
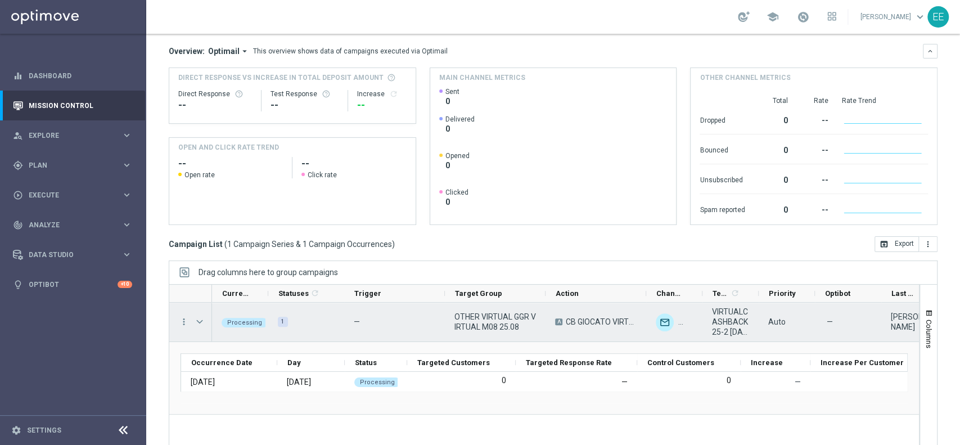
click at [197, 321] on span "Press SPACE to select this row." at bounding box center [200, 321] width 10 height 9
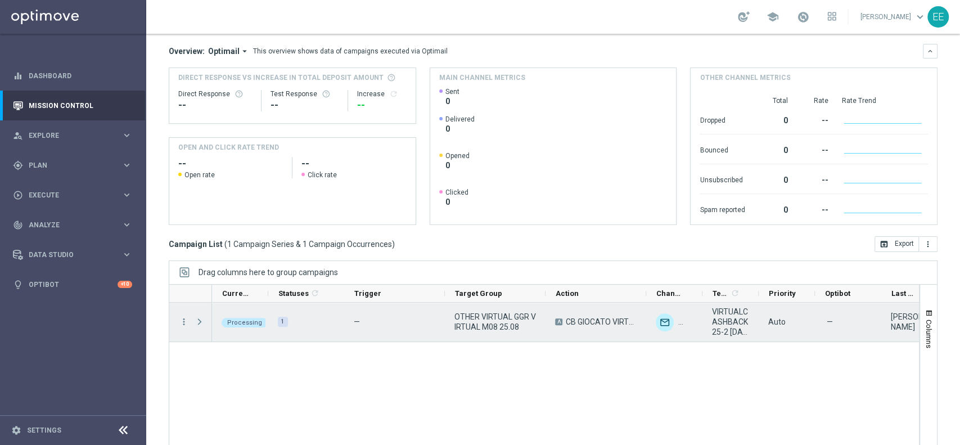
click at [197, 321] on span "Press SPACE to select this row." at bounding box center [200, 321] width 10 height 9
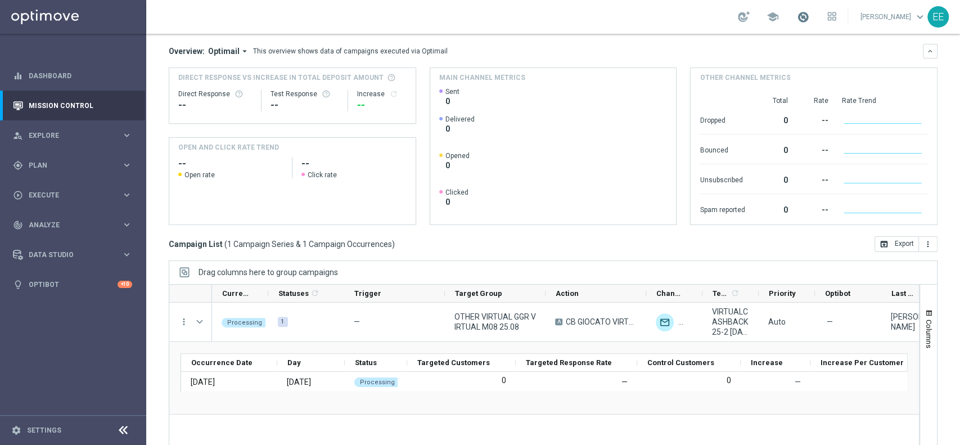
click at [809, 19] on span at bounding box center [803, 17] width 12 height 12
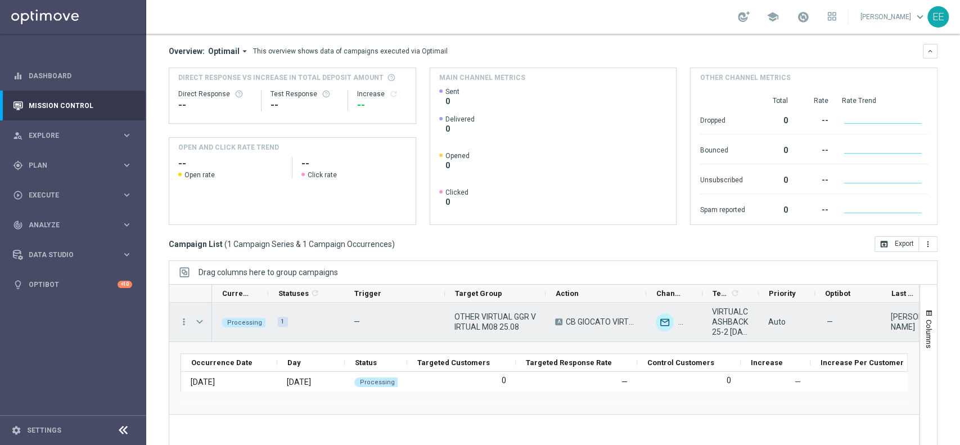
click at [200, 318] on span "Press SPACE to select this row." at bounding box center [200, 321] width 10 height 9
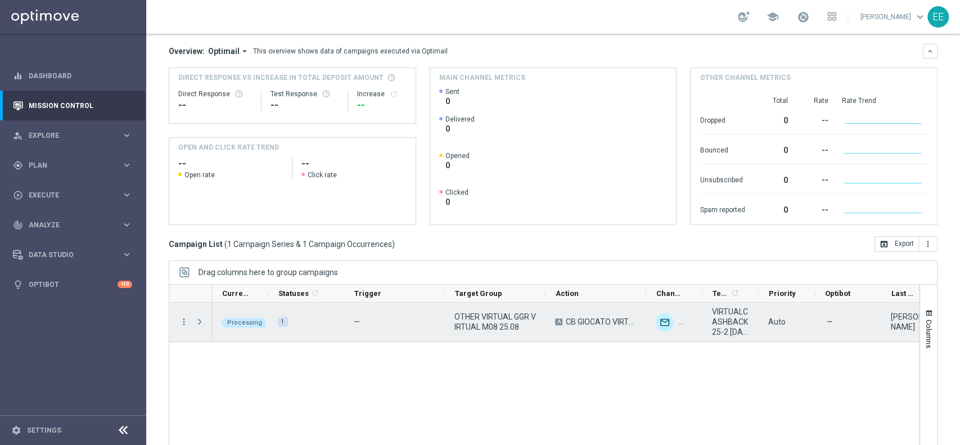
click at [200, 318] on span "Press SPACE to select this row." at bounding box center [200, 321] width 10 height 9
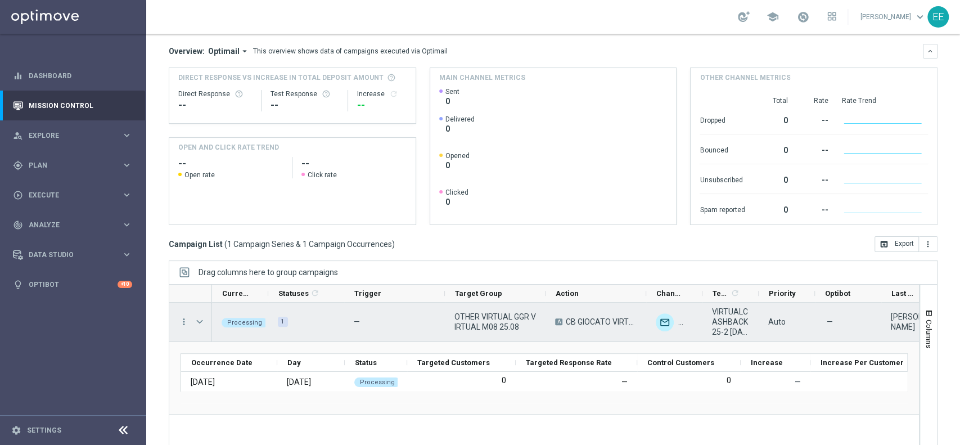
click at [200, 318] on span "Press SPACE to select this row." at bounding box center [200, 321] width 10 height 9
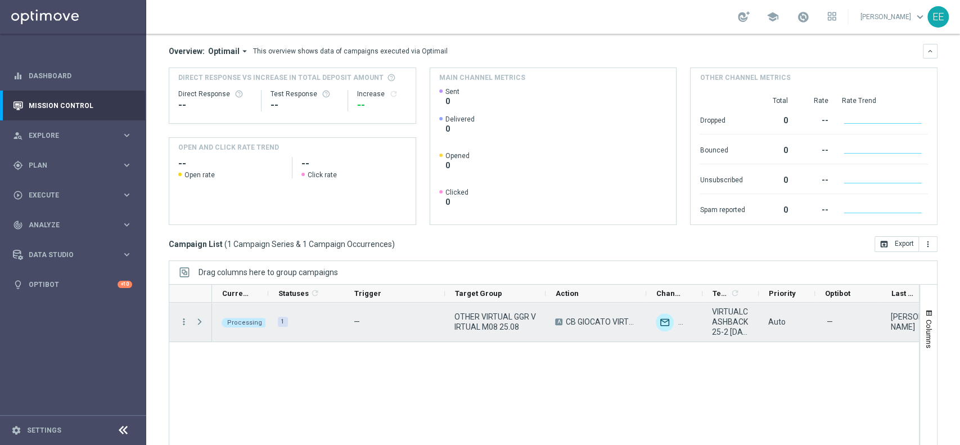
click at [200, 318] on span "Press SPACE to select this row." at bounding box center [200, 321] width 10 height 9
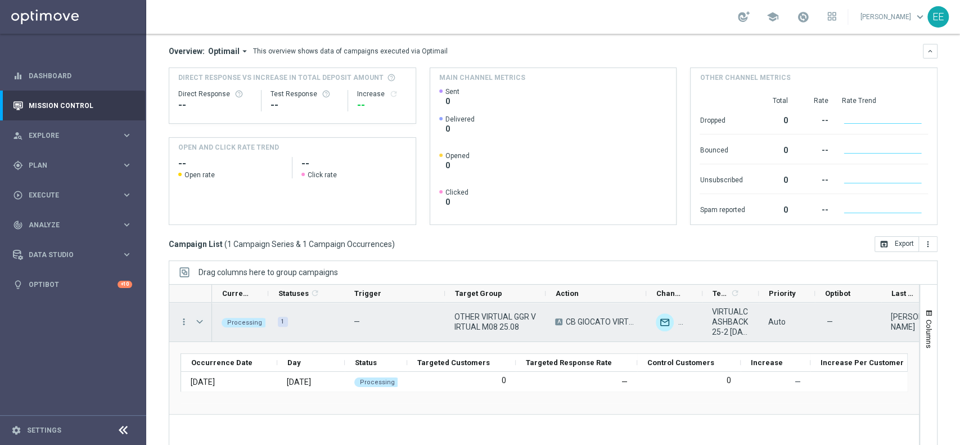
click at [199, 322] on span "Press SPACE to select this row." at bounding box center [200, 321] width 10 height 9
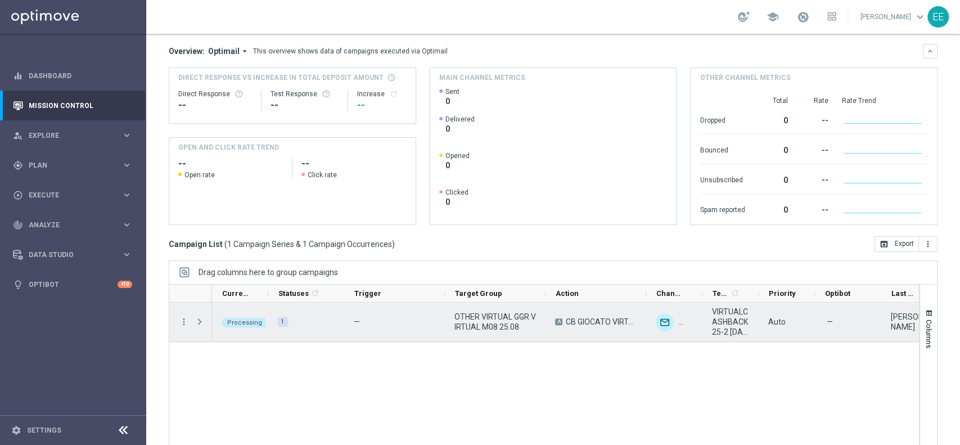
click at [199, 322] on span "Press SPACE to select this row." at bounding box center [200, 321] width 10 height 9
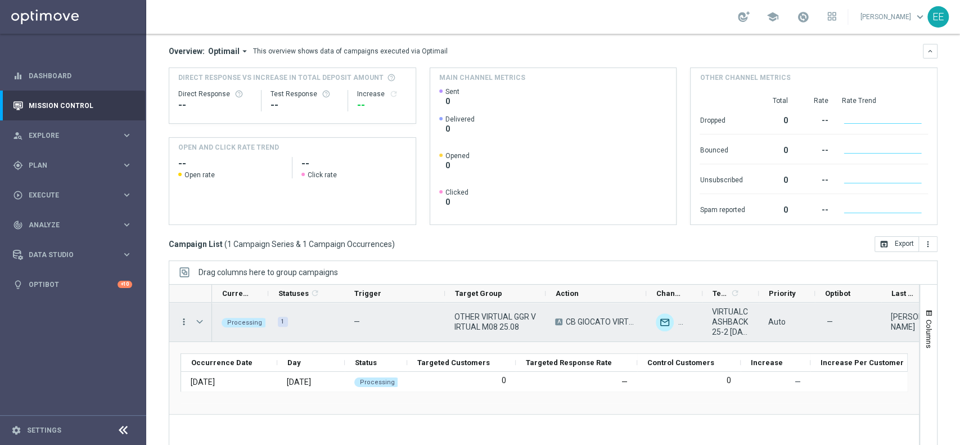
click at [182, 322] on icon "more_vert" at bounding box center [184, 322] width 10 height 10
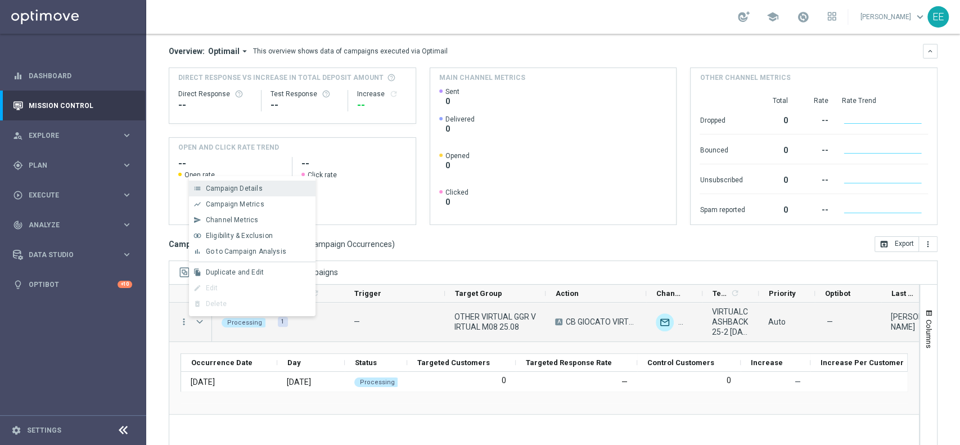
click at [268, 193] on div "list Campaign Details" at bounding box center [252, 189] width 127 height 16
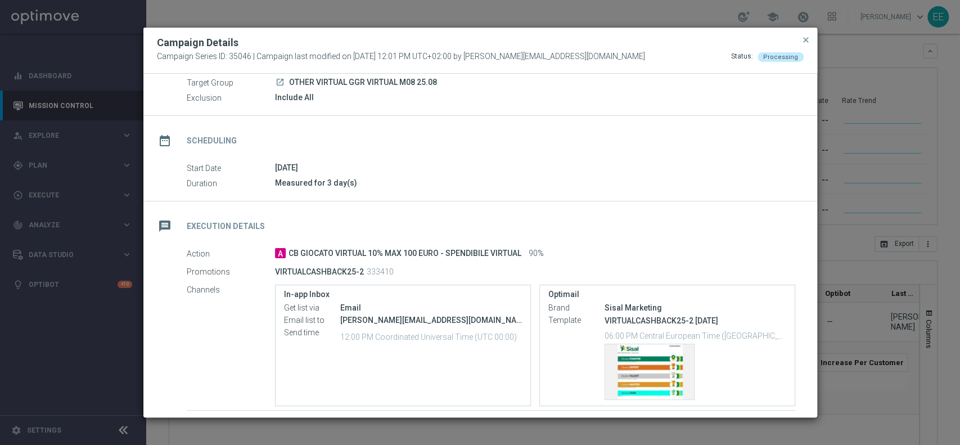
scroll to position [45, 0]
click at [805, 39] on span "close" at bounding box center [805, 39] width 9 height 9
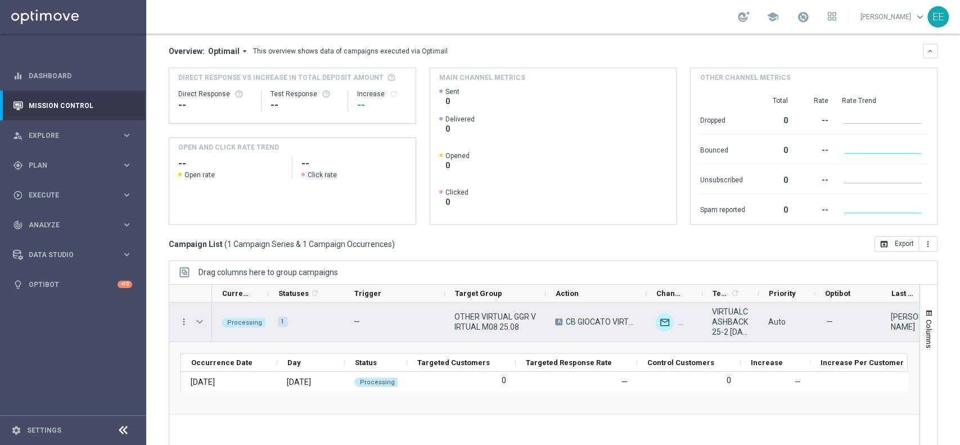
click at [201, 318] on span "Press SPACE to select this row." at bounding box center [200, 321] width 10 height 9
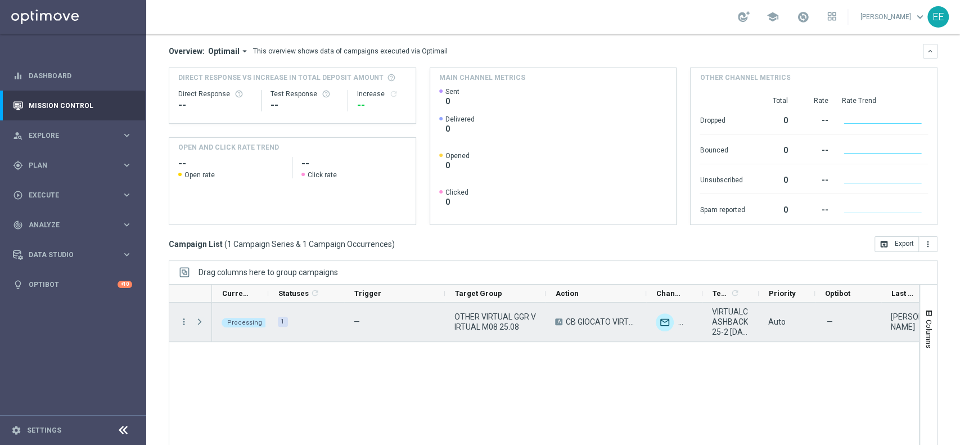
click at [201, 318] on span "Press SPACE to select this row." at bounding box center [200, 321] width 10 height 9
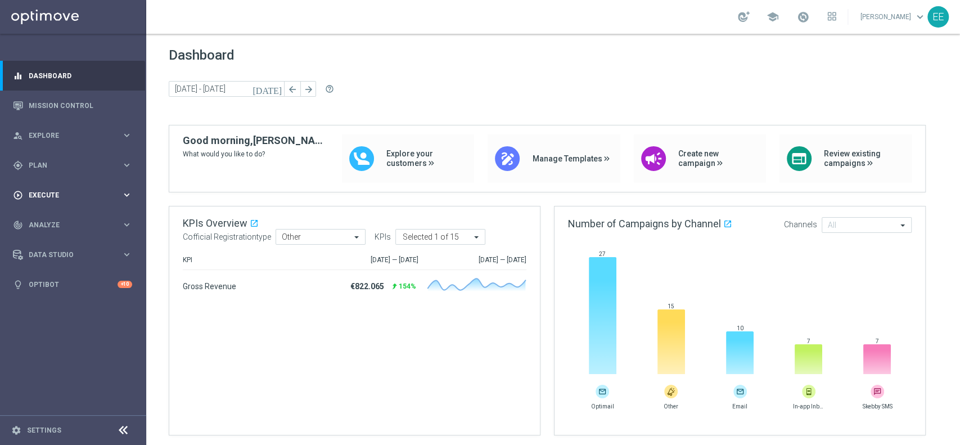
click at [41, 202] on div "play_circle_outline Execute keyboard_arrow_right" at bounding box center [72, 195] width 145 height 30
click at [48, 170] on div "gps_fixed Plan keyboard_arrow_right" at bounding box center [72, 165] width 145 height 30
click at [57, 219] on span "Templates" at bounding box center [70, 222] width 80 height 7
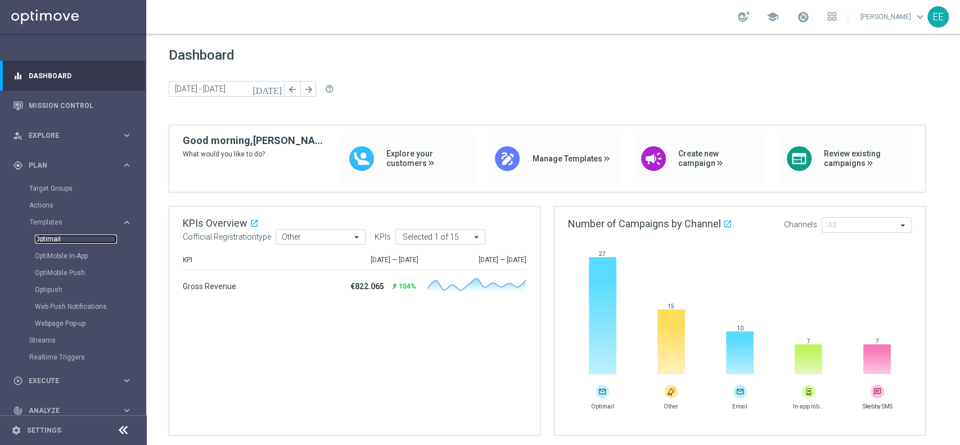
click at [56, 236] on link "Optimail" at bounding box center [76, 239] width 82 height 9
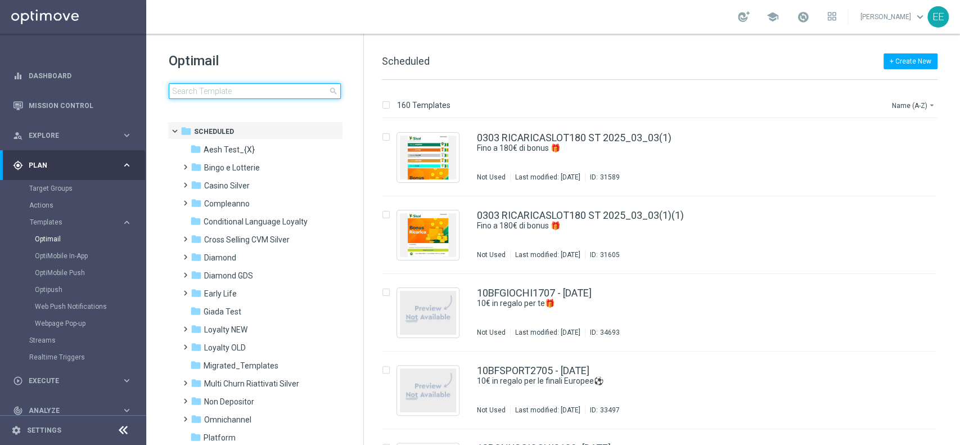
click at [268, 91] on input at bounding box center [255, 91] width 172 height 16
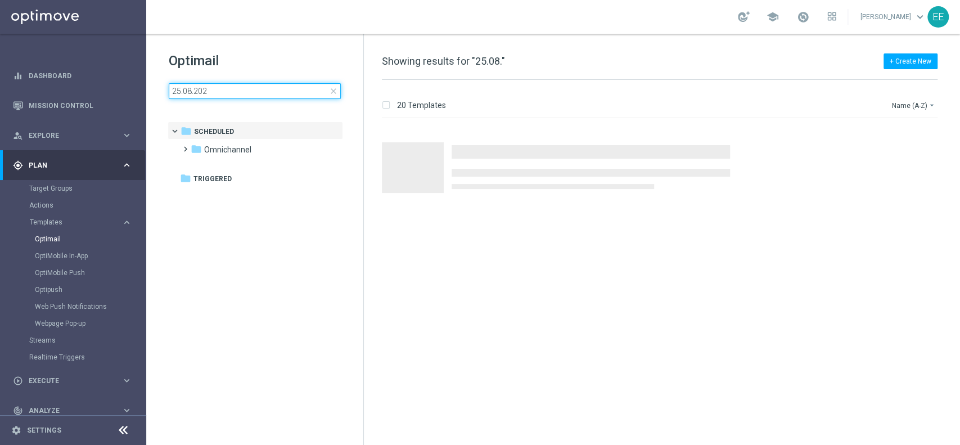
type input "[DATE]"
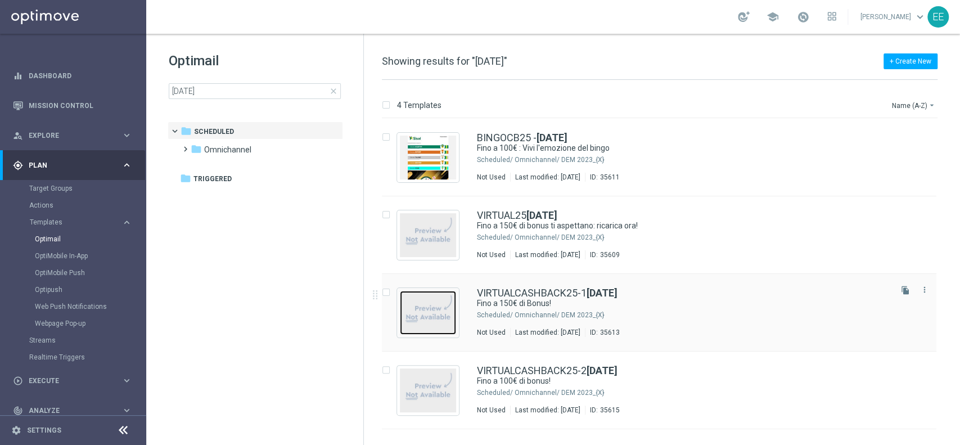
click at [438, 306] on img "Press SPACE to select this row." at bounding box center [428, 313] width 56 height 44
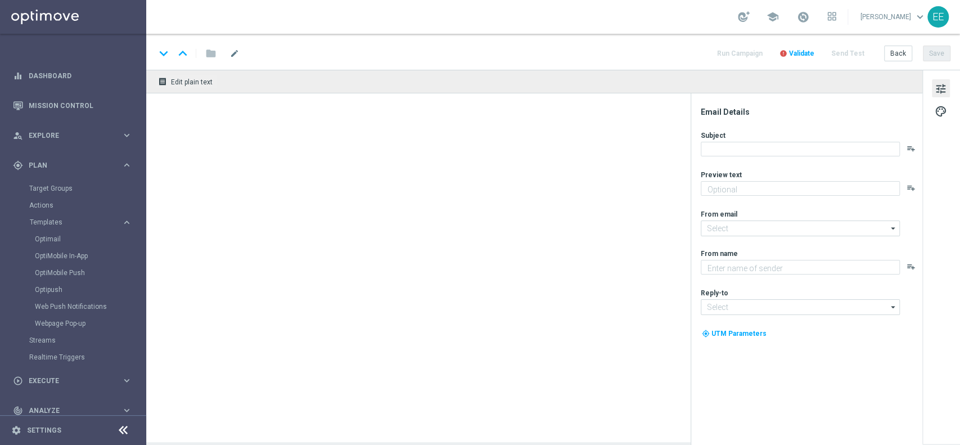
type textarea "Scopri cosa ti abbiamo riservato"
type input "[EMAIL_ADDRESS][DOMAIN_NAME]"
type textarea "Sisal"
type input "[EMAIL_ADDRESS][DOMAIN_NAME]"
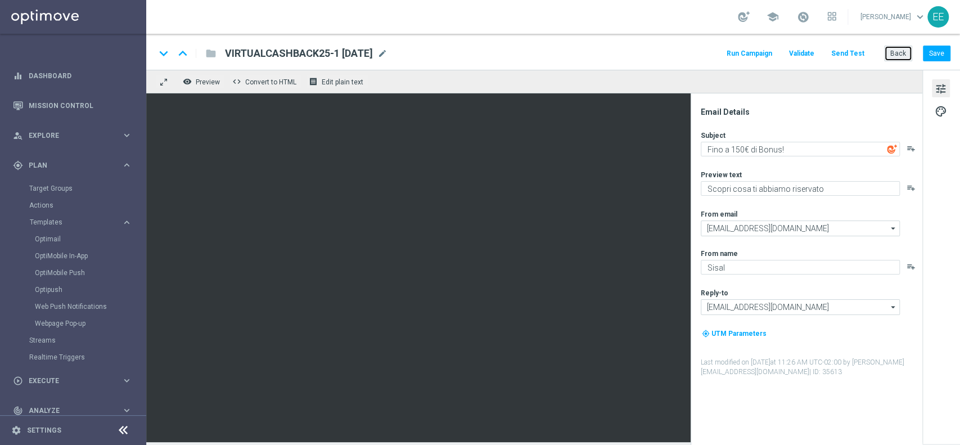
drag, startPoint x: 898, startPoint y: 52, endPoint x: 738, endPoint y: 7, distance: 165.9
click at [898, 52] on button "Back" at bounding box center [898, 54] width 28 height 16
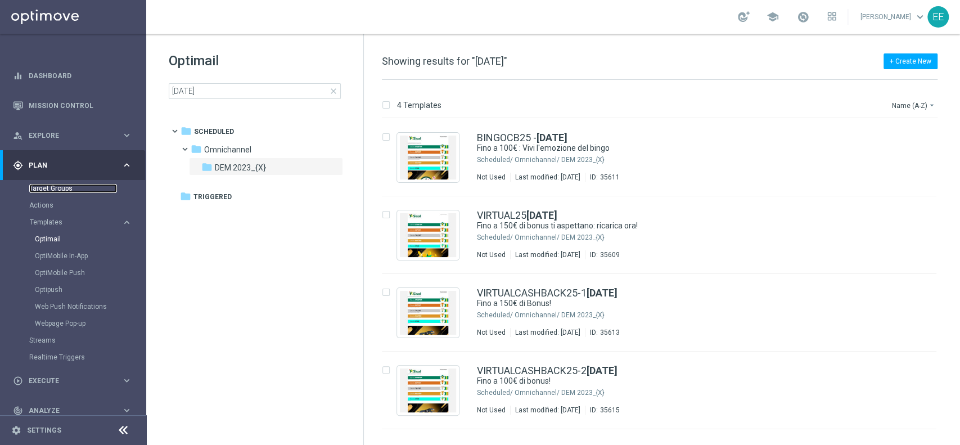
click at [57, 188] on link "Target Groups" at bounding box center [73, 188] width 88 height 9
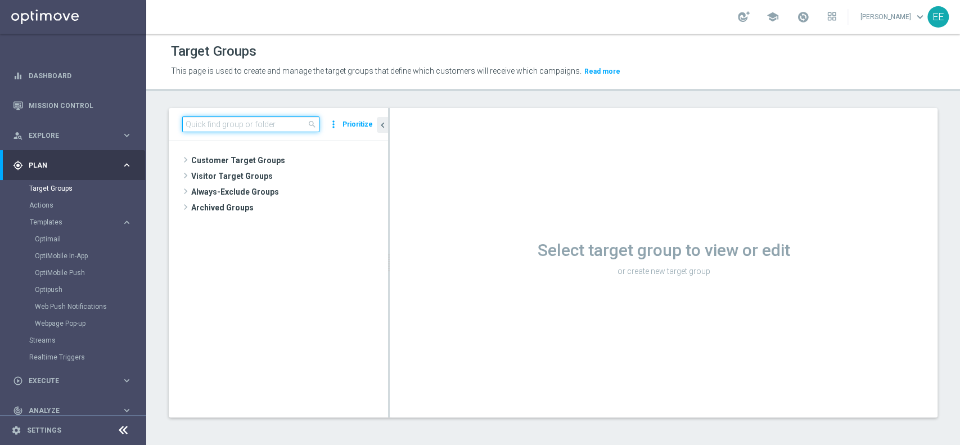
click at [250, 127] on input at bounding box center [250, 124] width 137 height 16
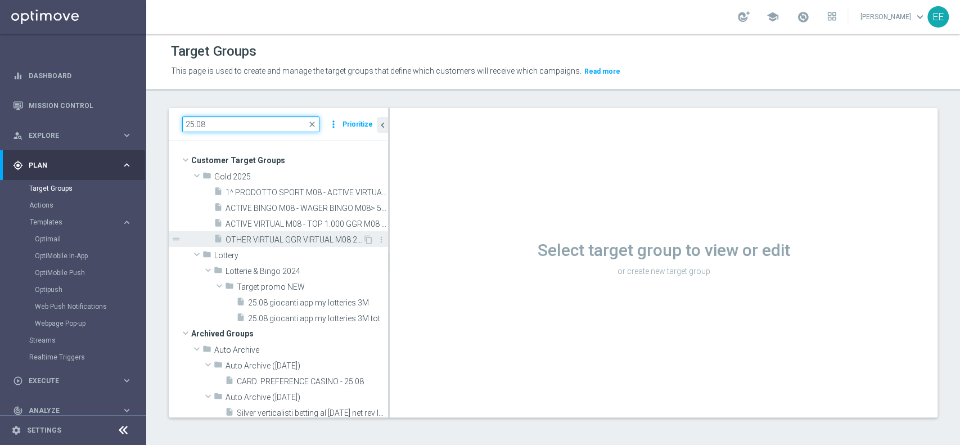
type input "25.08"
click at [274, 240] on span "OTHER VIRTUAL GGR VIRTUAL M08 25.08" at bounding box center [294, 240] width 137 height 10
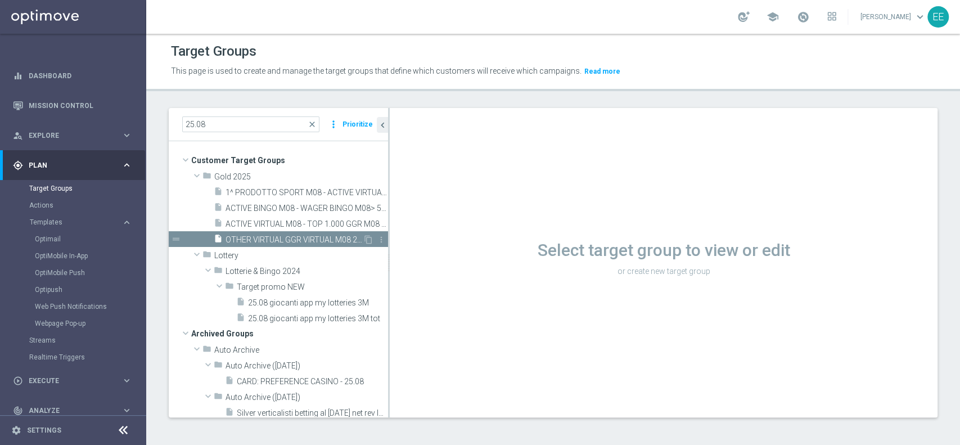
click at [246, 241] on span "OTHER VIRTUAL GGR VIRTUAL M08 25.08" at bounding box center [294, 240] width 137 height 10
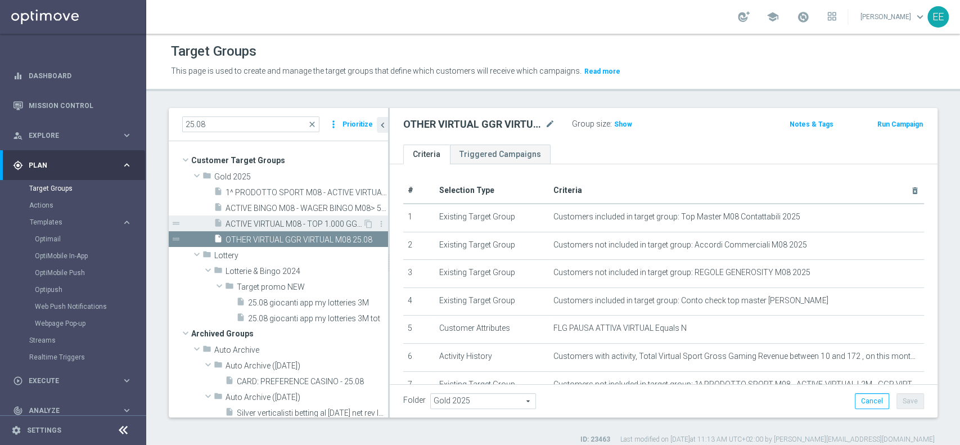
click at [278, 220] on span "ACTIVE VIRTUAL M08 - TOP 1.000 GGR M08 25.08" at bounding box center [294, 224] width 137 height 10
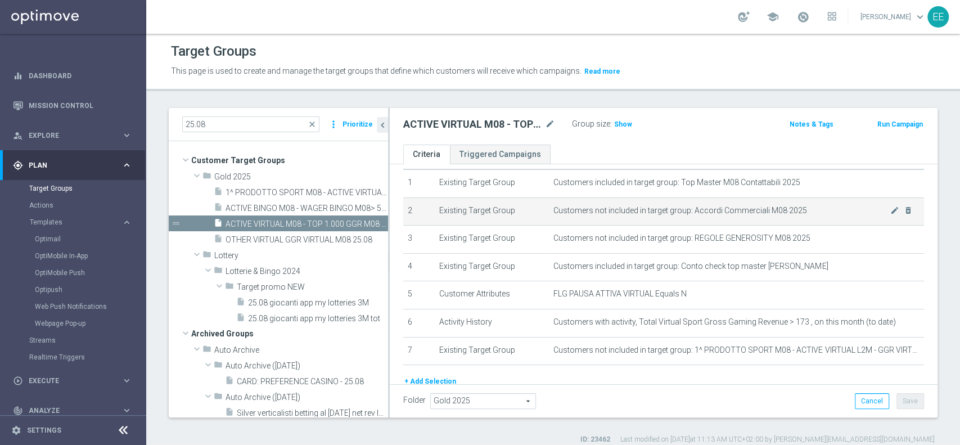
scroll to position [41, 0]
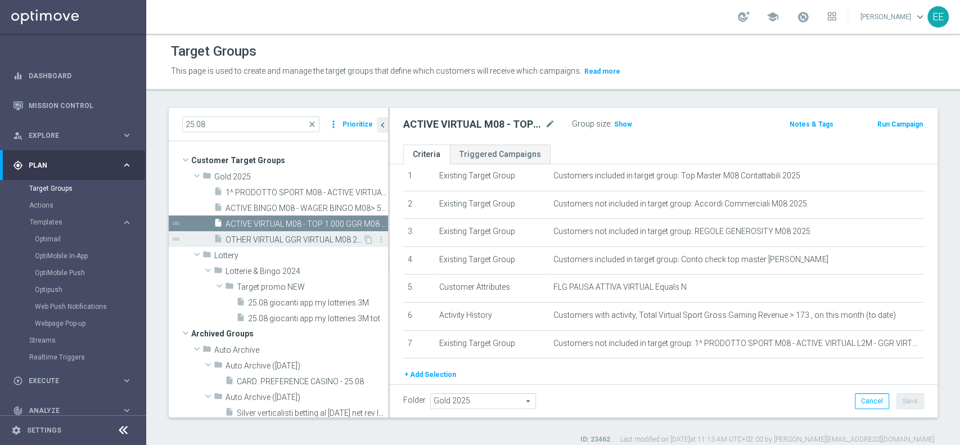
click at [292, 241] on span "OTHER VIRTUAL GGR VIRTUAL M08 25.08" at bounding box center [294, 240] width 137 height 10
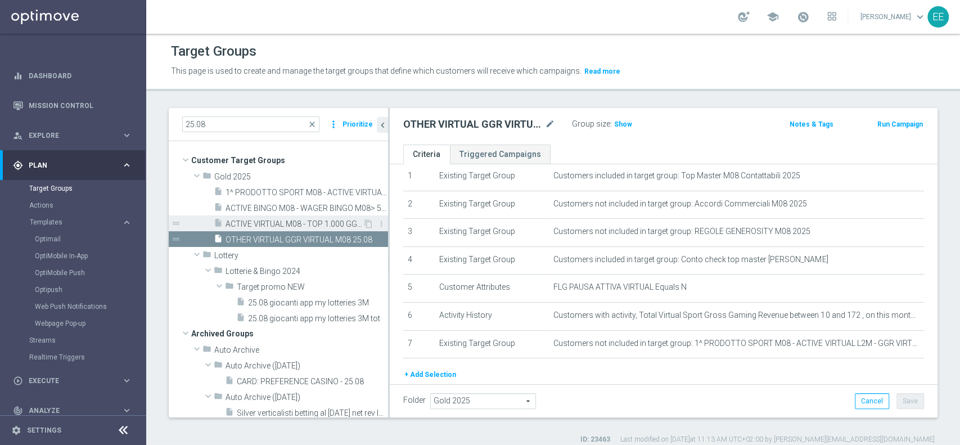
click at [261, 215] on div "insert_drive_file ACTIVE VIRTUAL M08 - TOP 1.000 GGR M08 25.08" at bounding box center [288, 223] width 149 height 16
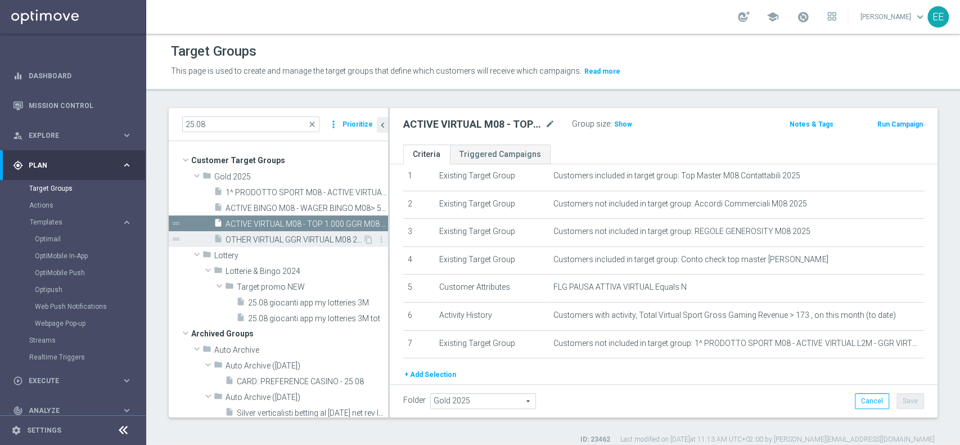
click at [293, 240] on span "OTHER VIRTUAL GGR VIRTUAL M08 25.08" at bounding box center [294, 240] width 137 height 10
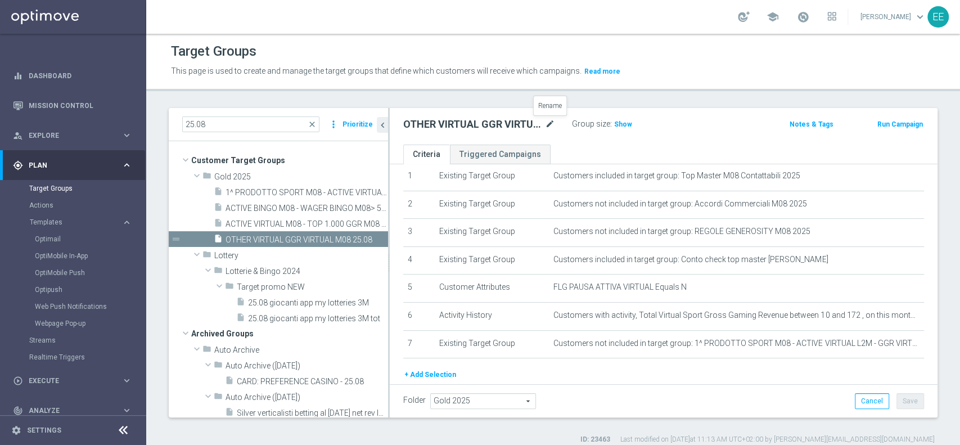
click at [551, 124] on icon "mode_edit" at bounding box center [550, 124] width 10 height 13
click at [513, 125] on input "OTHER VIRTUAL GGR VIRTUAL M08 25.08" at bounding box center [479, 126] width 152 height 16
type input "OTHER VIRTUAL GGR VIRTUAL > 10 M08 25.08"
click at [702, 386] on div "Folder Gold 2025 Gold 2025 arrow_drop_down search Cancel Save Saving..." at bounding box center [664, 400] width 548 height 33
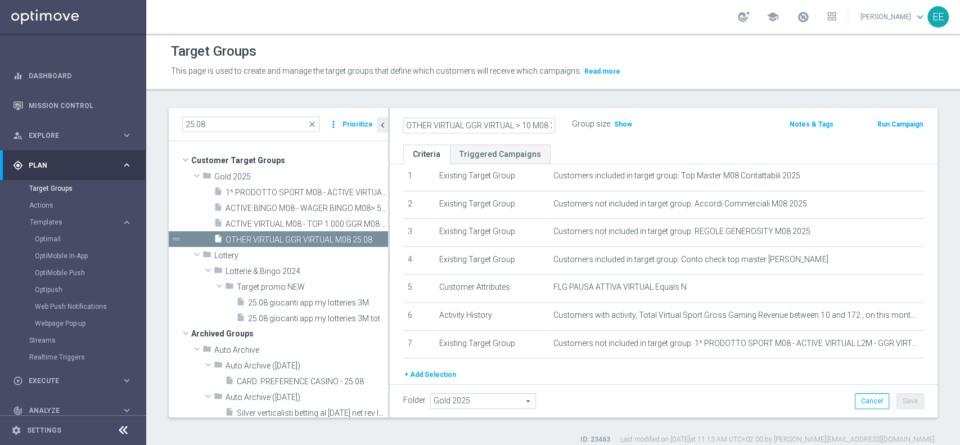
scroll to position [0, 0]
click at [898, 400] on button "Save" at bounding box center [910, 401] width 28 height 16
click at [45, 74] on link "Dashboard" at bounding box center [80, 76] width 103 height 30
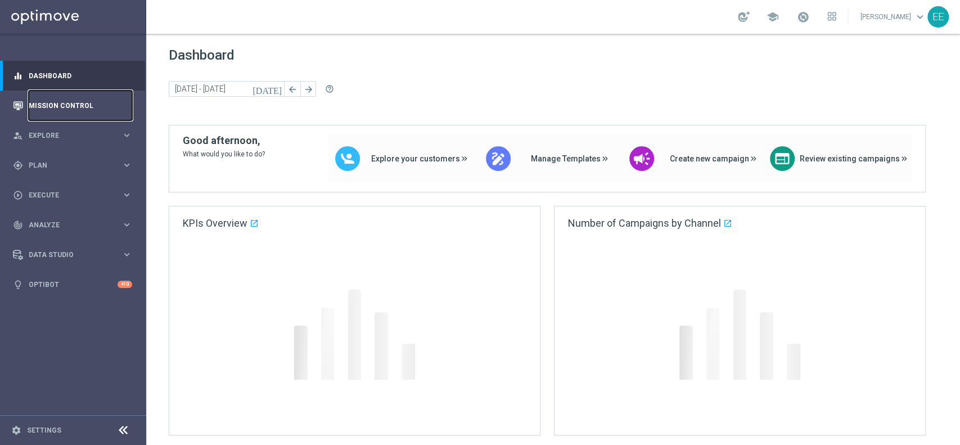
click at [71, 112] on link "Mission Control" at bounding box center [80, 106] width 103 height 30
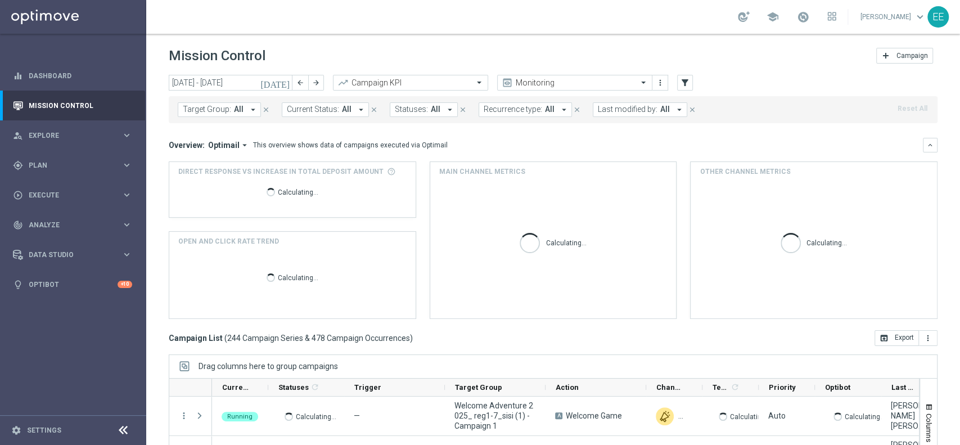
click at [619, 116] on button "Last modified by: All arrow_drop_down" at bounding box center [640, 109] width 94 height 15
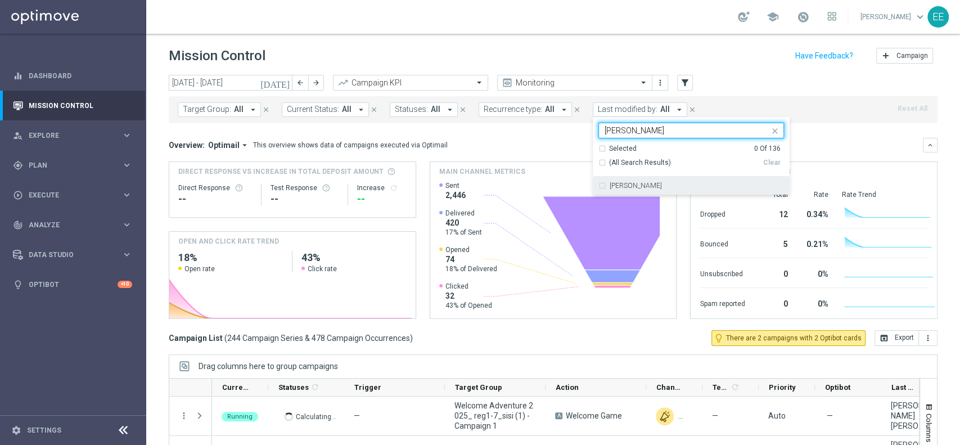
click at [683, 184] on div "[PERSON_NAME]" at bounding box center [697, 185] width 174 height 7
type input "ELLENA"
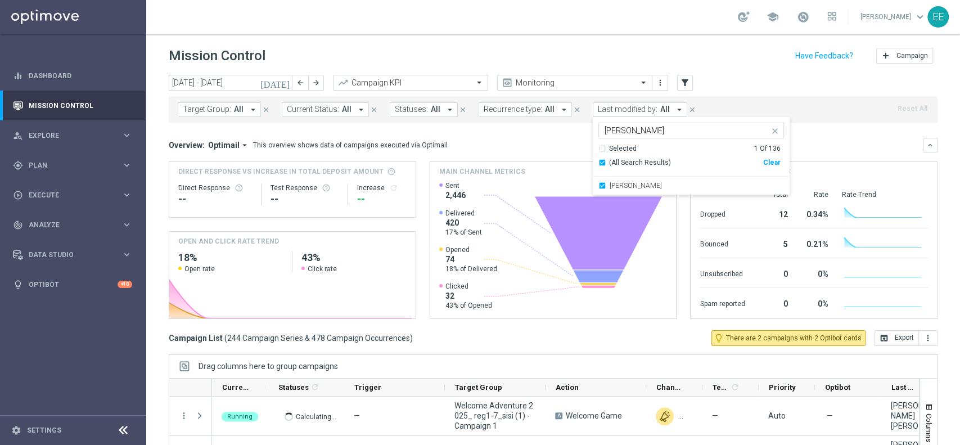
click at [830, 96] on div "Target Group: All arrow_drop_down close Current Status: All arrow_drop_down clo…" at bounding box center [553, 109] width 769 height 27
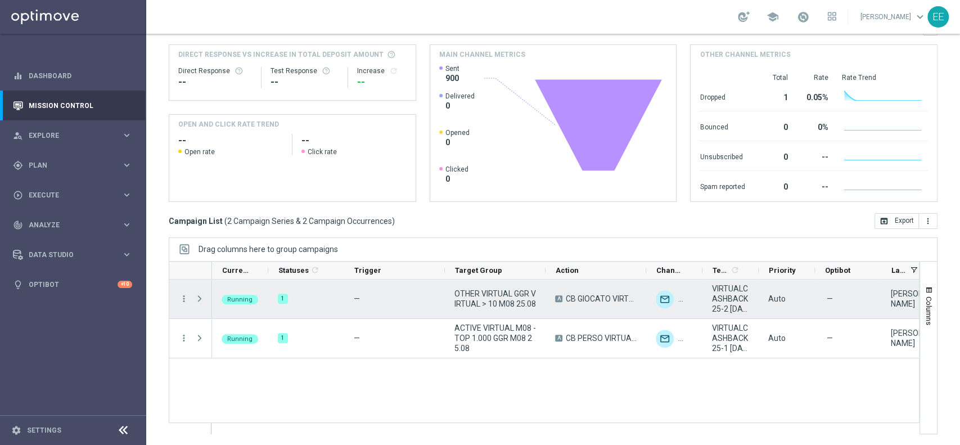
click at [201, 301] on span "Press SPACE to select this row." at bounding box center [200, 298] width 10 height 9
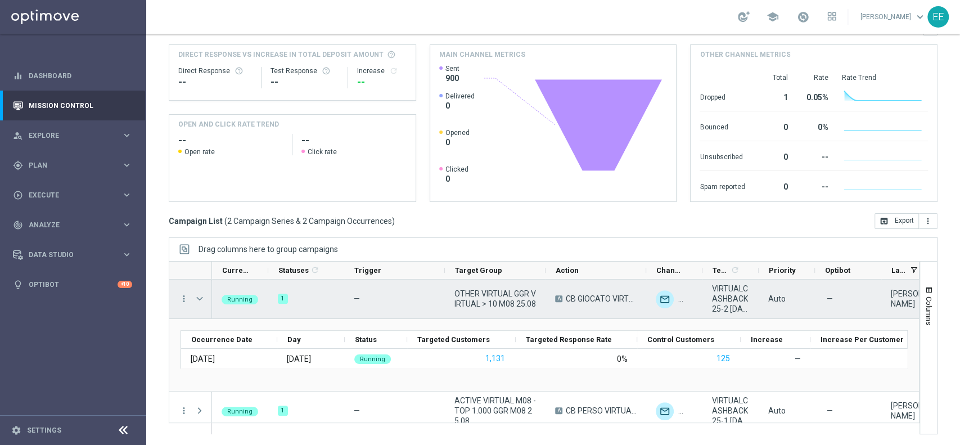
click at [201, 301] on span "Press SPACE to select this row." at bounding box center [200, 298] width 10 height 9
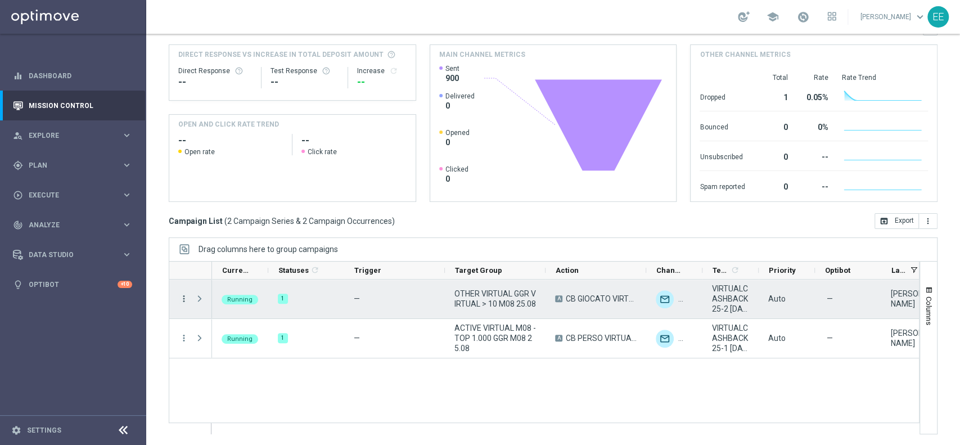
click at [184, 299] on icon "more_vert" at bounding box center [184, 299] width 10 height 10
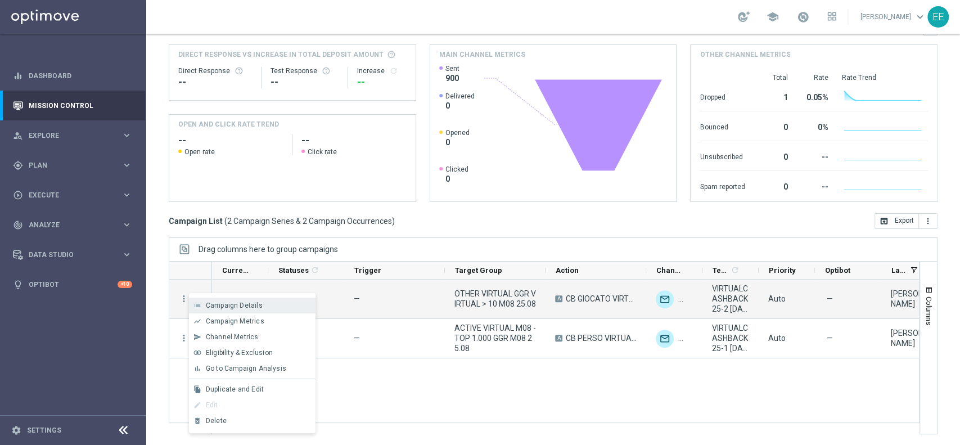
click at [236, 299] on div "list Campaign Details" at bounding box center [252, 306] width 127 height 16
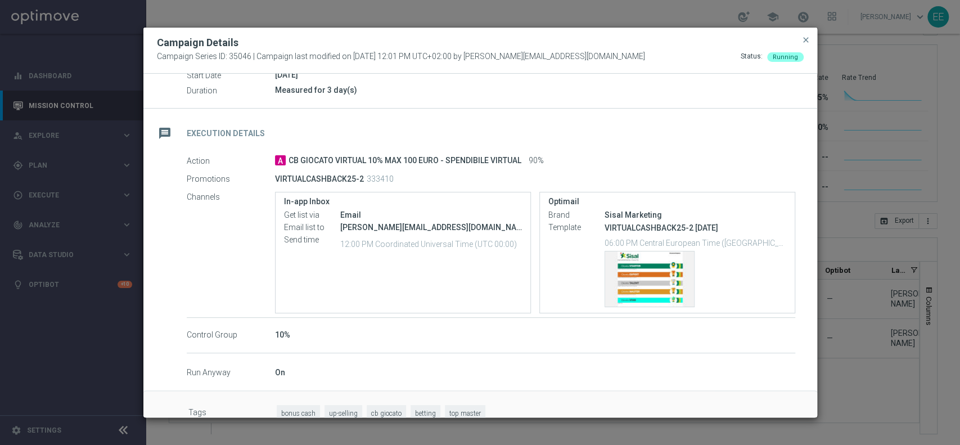
scroll to position [157, 0]
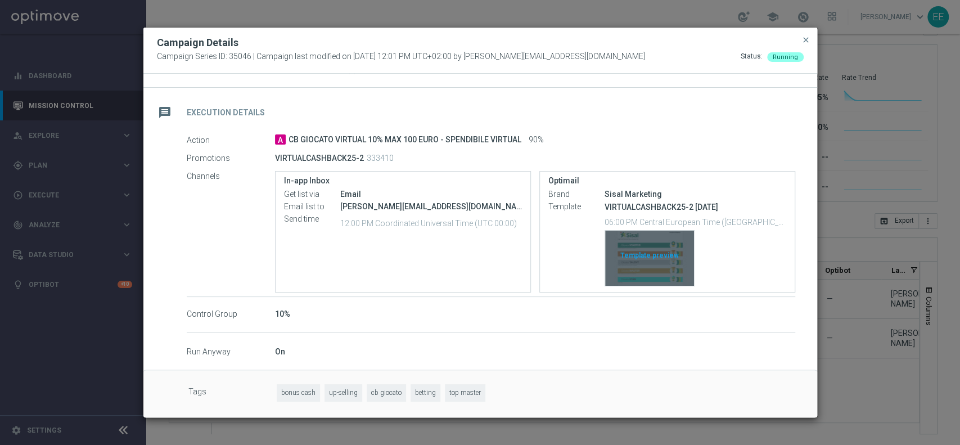
click at [648, 262] on div "Template preview" at bounding box center [649, 258] width 89 height 55
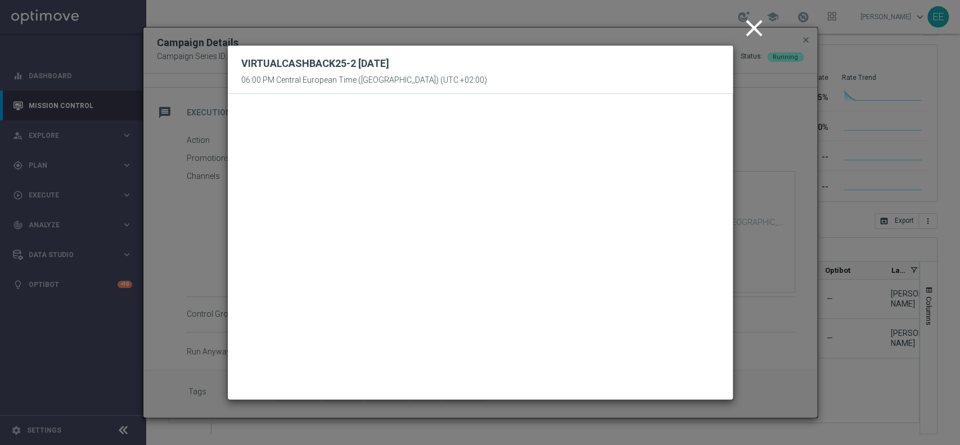
click at [756, 25] on icon "close" at bounding box center [754, 28] width 28 height 28
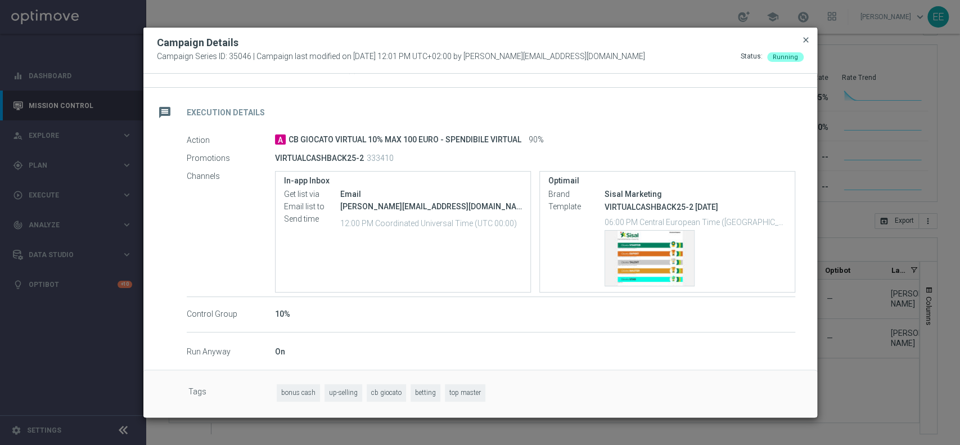
click at [808, 38] on span "close" at bounding box center [805, 39] width 9 height 9
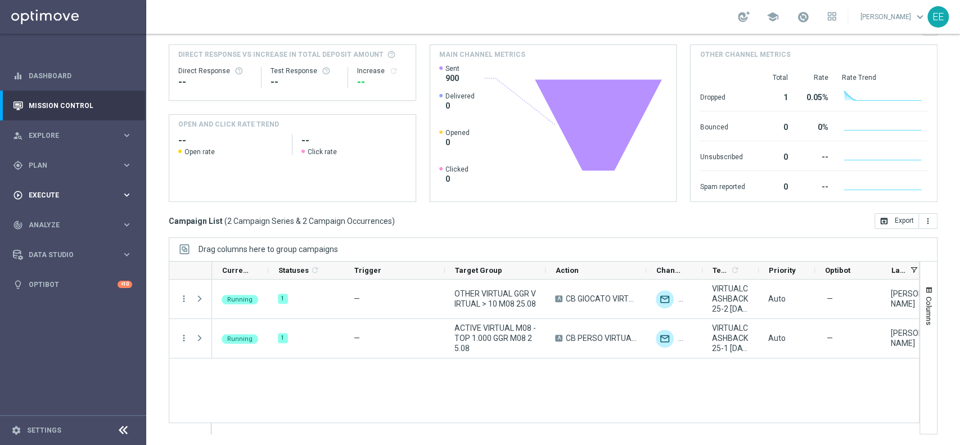
click at [33, 189] on div "play_circle_outline Execute keyboard_arrow_right" at bounding box center [72, 195] width 145 height 30
click at [52, 156] on div "gps_fixed Plan keyboard_arrow_right" at bounding box center [72, 165] width 145 height 30
click at [63, 190] on link "Target Groups" at bounding box center [73, 188] width 88 height 9
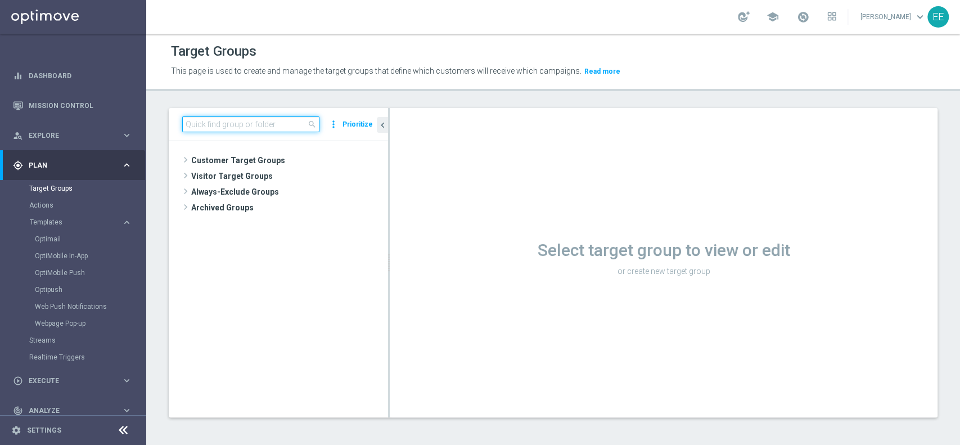
click at [251, 126] on input at bounding box center [250, 124] width 137 height 16
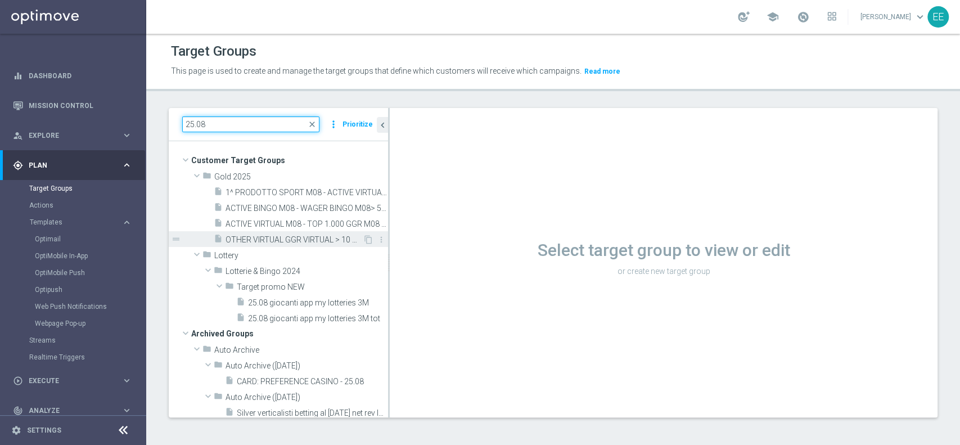
type input "25.08"
click at [284, 238] on span "OTHER VIRTUAL GGR VIRTUAL > 10 M08 25.08" at bounding box center [294, 240] width 137 height 10
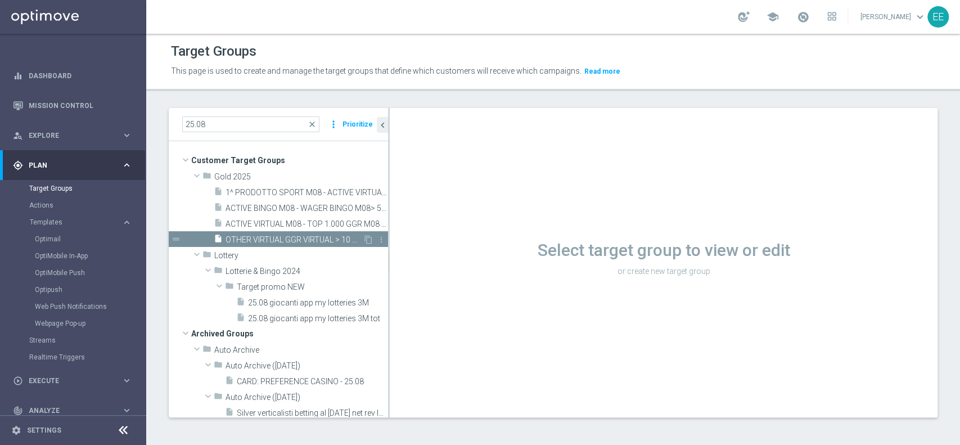
click at [284, 236] on span "OTHER VIRTUAL GGR VIRTUAL > 10 M08 25.08" at bounding box center [294, 240] width 137 height 10
